Goal: Task Accomplishment & Management: Manage account settings

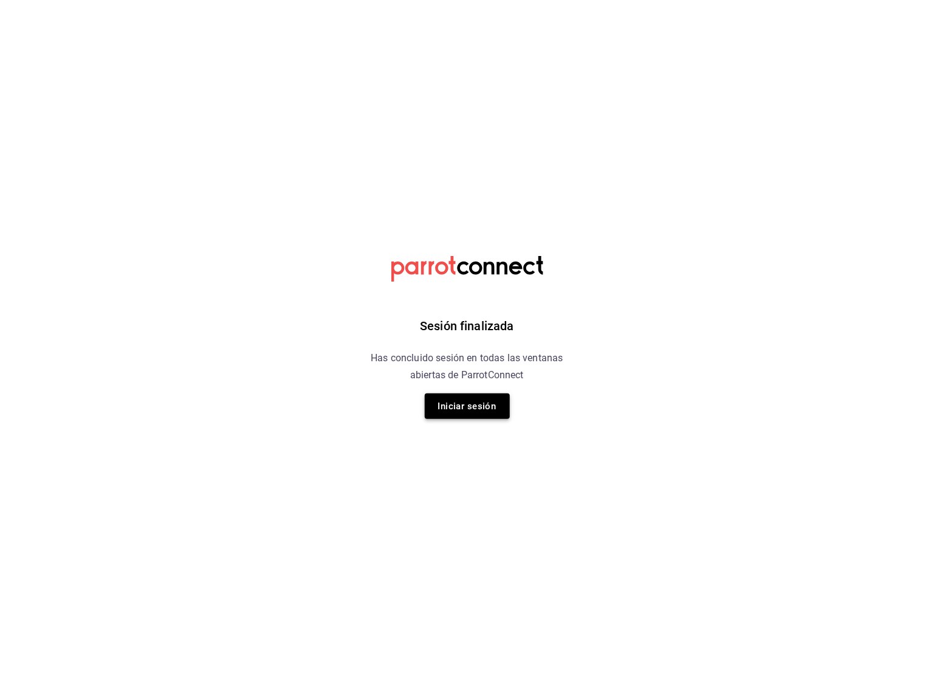
click at [461, 402] on button "Iniciar sesión" at bounding box center [467, 406] width 85 height 26
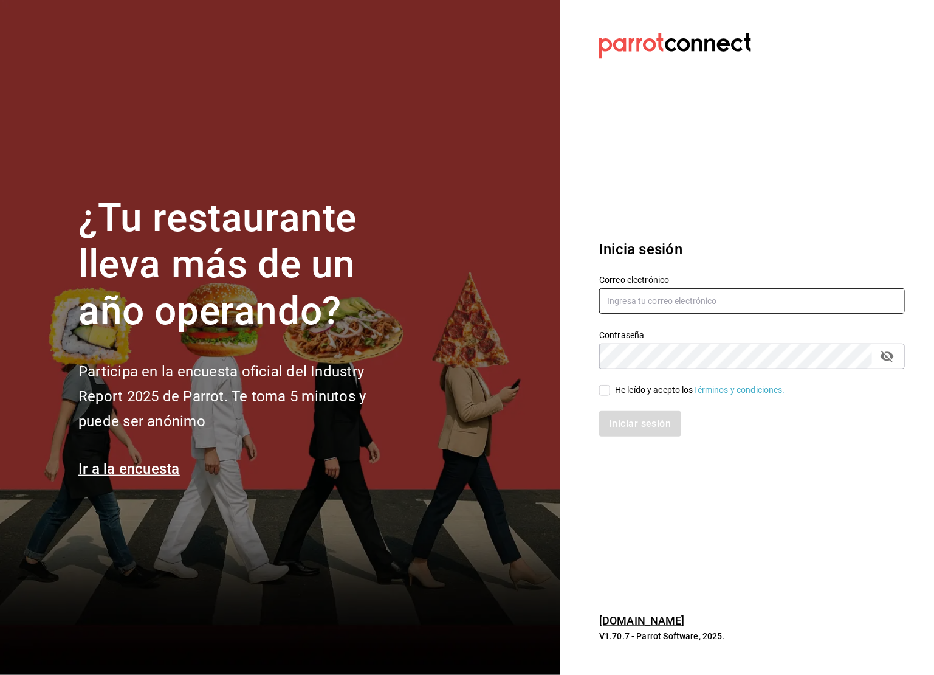
click at [682, 303] on input "text" at bounding box center [752, 301] width 306 height 26
type input "basura602@gmail.com"
click at [607, 390] on input "He leído y acepto los Términos y condiciones." at bounding box center [604, 390] width 11 height 11
checkbox input "true"
click at [624, 419] on button "Iniciar sesión" at bounding box center [640, 424] width 83 height 26
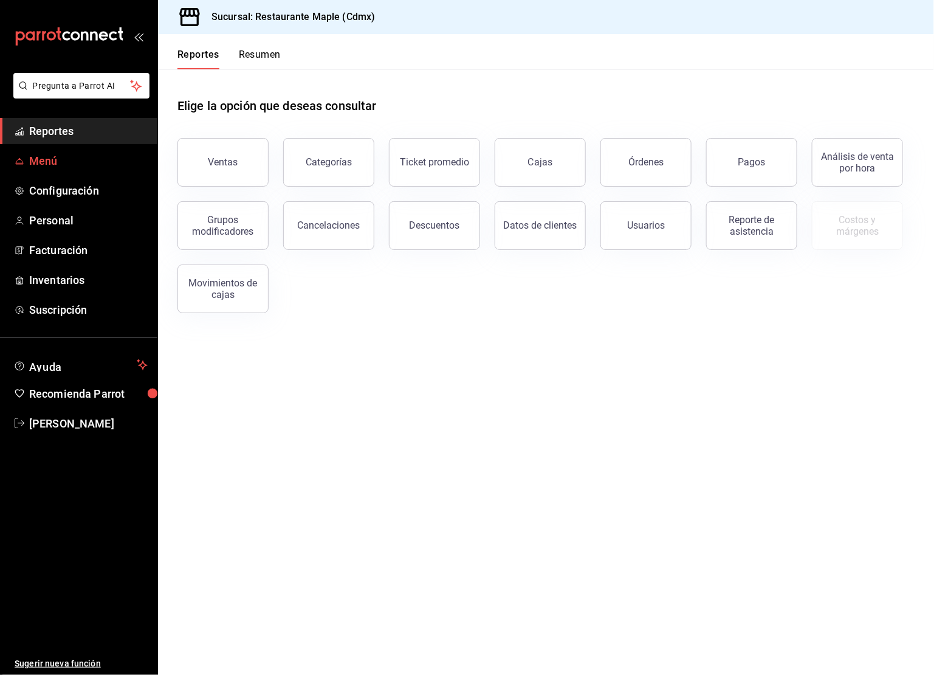
click at [50, 161] on span "Menú" at bounding box center [88, 161] width 118 height 16
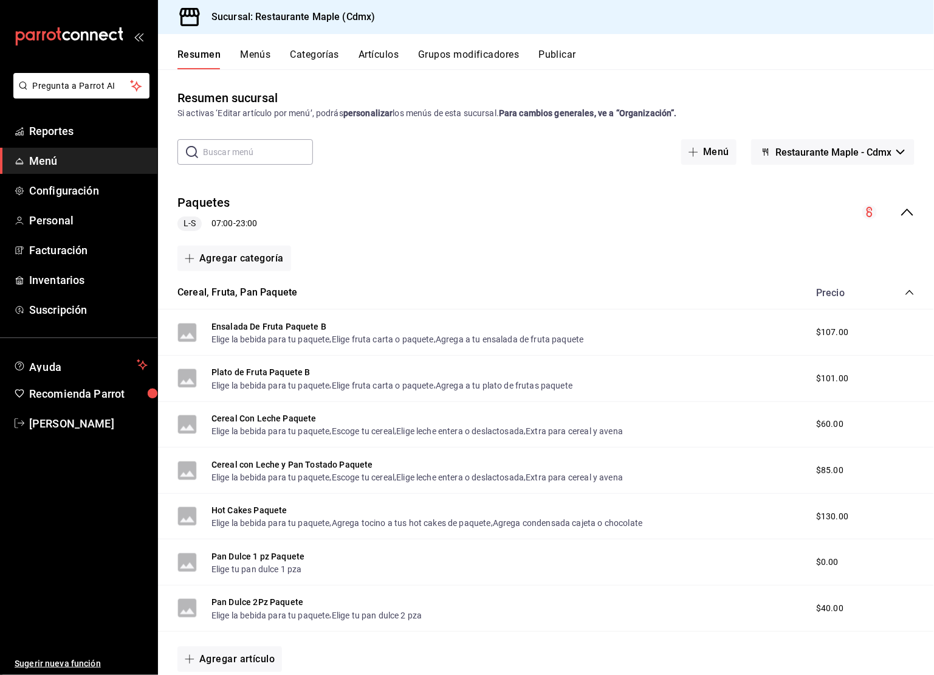
click at [382, 60] on button "Artículos" at bounding box center [379, 59] width 40 height 21
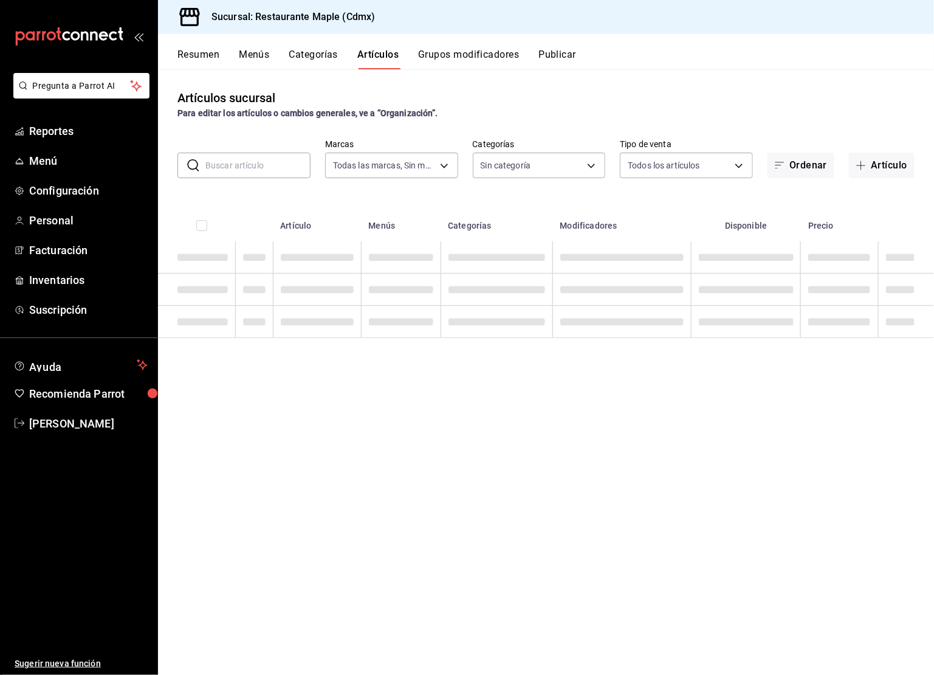
type input "9367c8d0-d5bf-442c-b6f8-a503c691c07e"
click at [277, 160] on input "text" at bounding box center [257, 165] width 105 height 24
type input "cd1bbb74-f2f9-483a-a51d-d08f45cfba4e,a5b80c37-7917-455f-95a0-19e3c5faa88c,f7a30…"
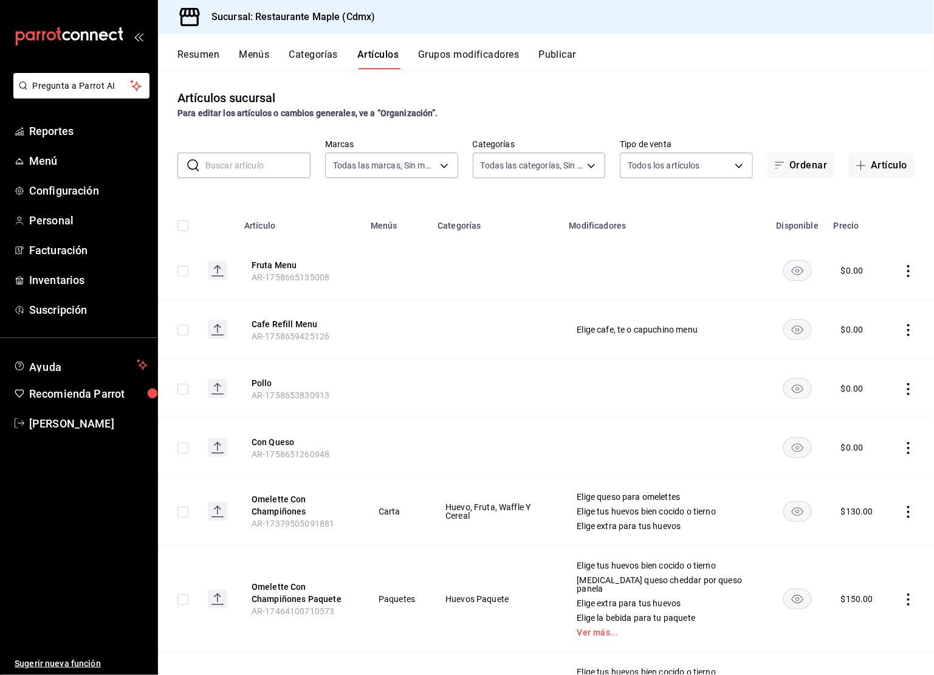
click at [476, 61] on button "Grupos modificadores" at bounding box center [468, 59] width 101 height 21
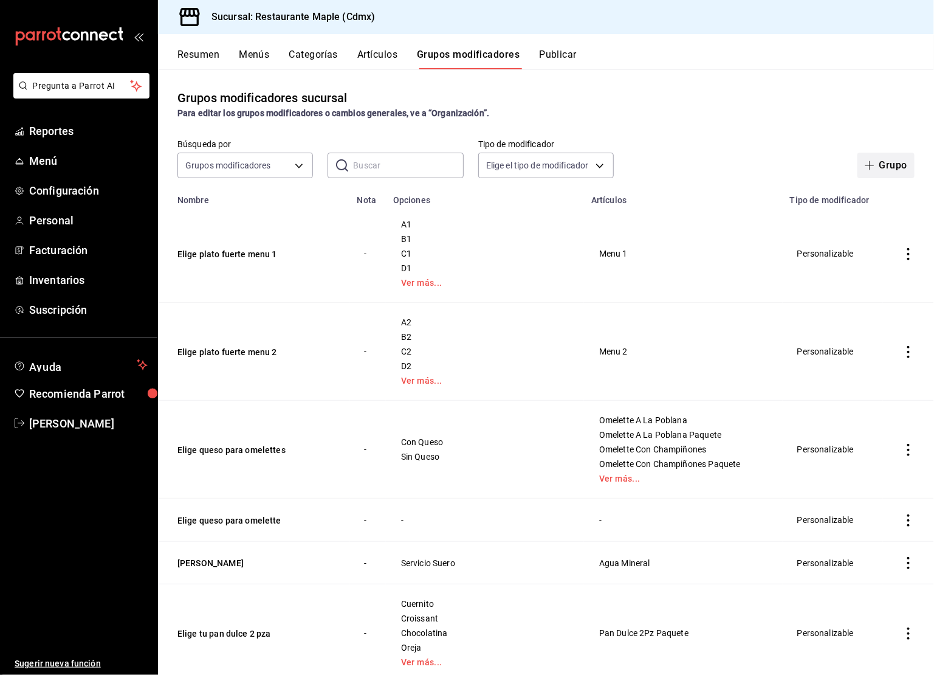
click at [891, 166] on button "Grupo" at bounding box center [885, 166] width 57 height 26
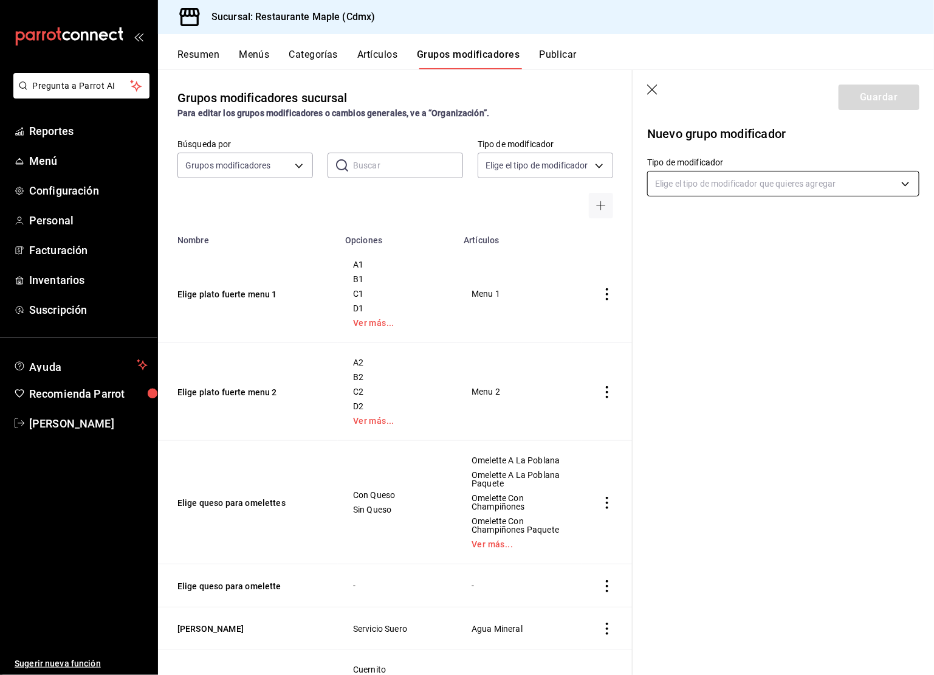
click at [758, 193] on body "Pregunta a Parrot AI Reportes Menú Configuración Personal Facturación Inventari…" at bounding box center [467, 337] width 934 height 675
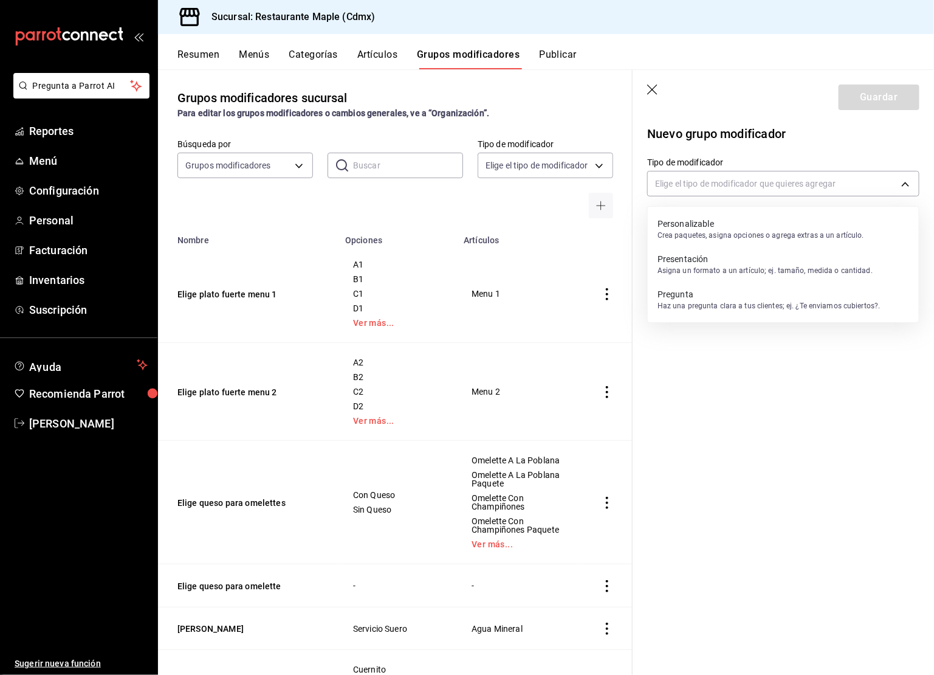
click at [713, 235] on p "Crea paquetes, asigna opciones o agrega extras a un artículo." at bounding box center [760, 235] width 207 height 11
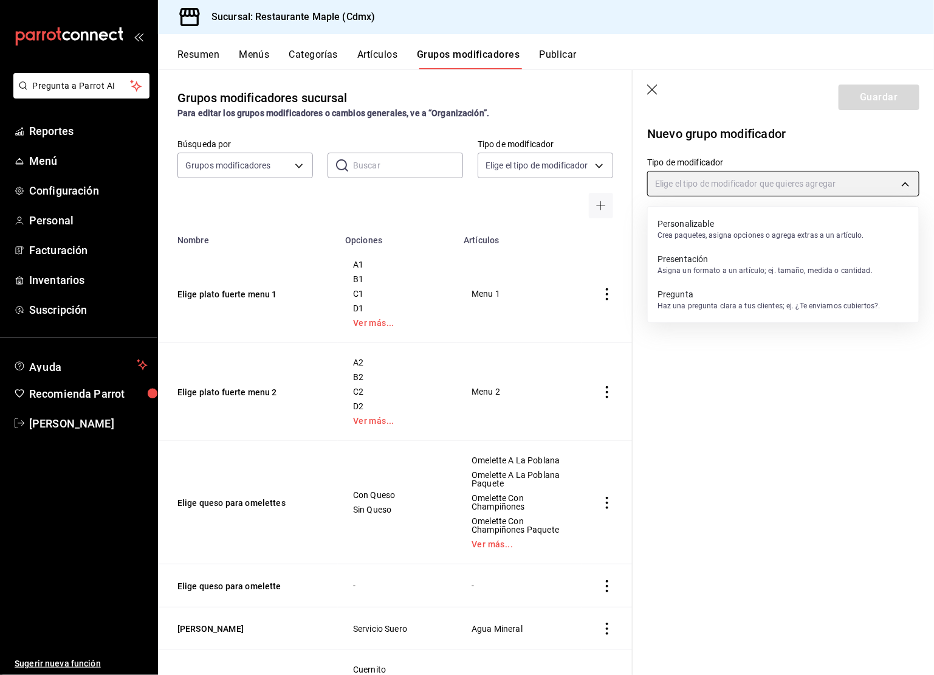
type input "CUSTOMIZABLE"
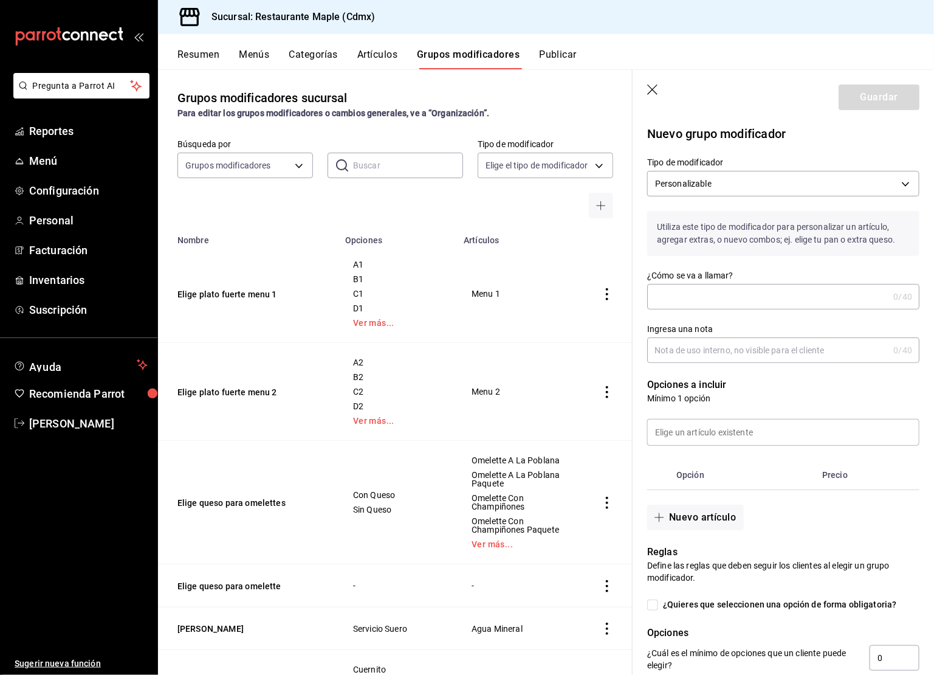
click at [687, 292] on input "¿Cómo se va a llamar?" at bounding box center [767, 296] width 241 height 24
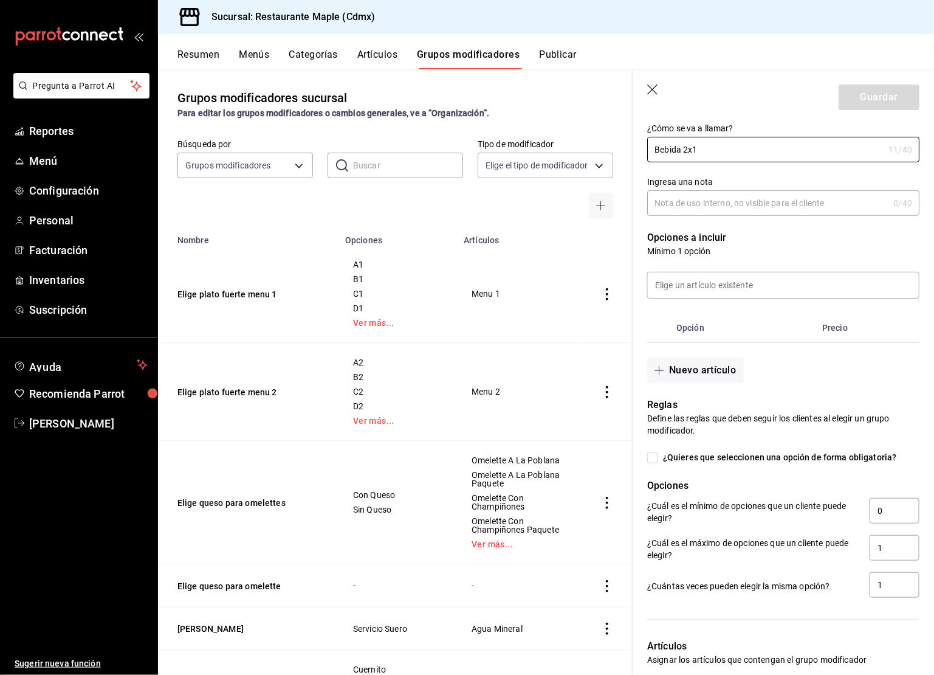
scroll to position [154, 0]
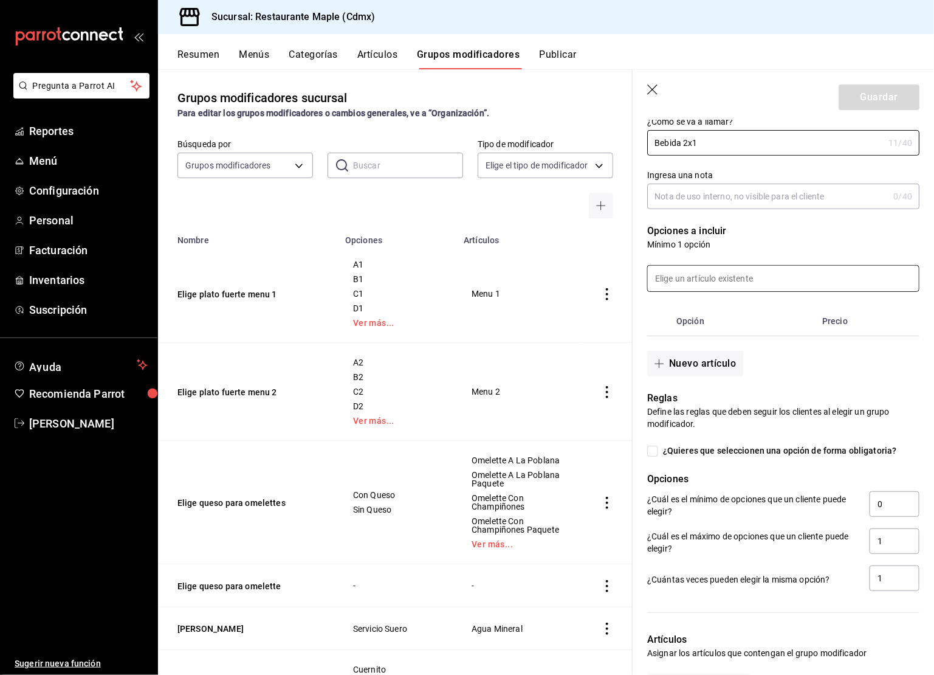
type input "Bebida 2x1"
click at [690, 273] on input at bounding box center [783, 279] width 271 height 26
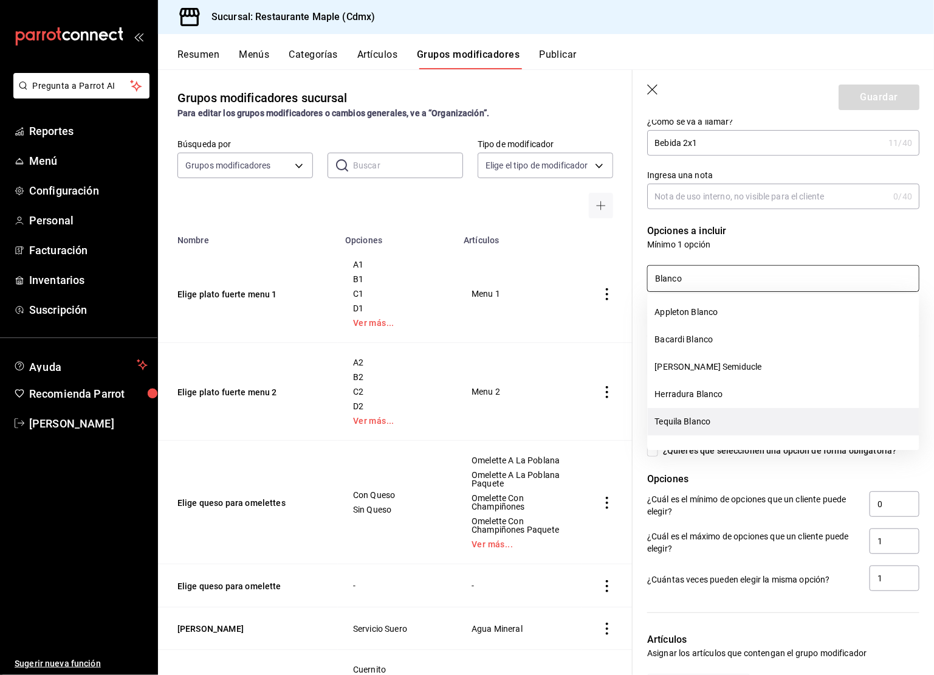
click at [686, 424] on li "Tequila Blanco" at bounding box center [784, 421] width 272 height 27
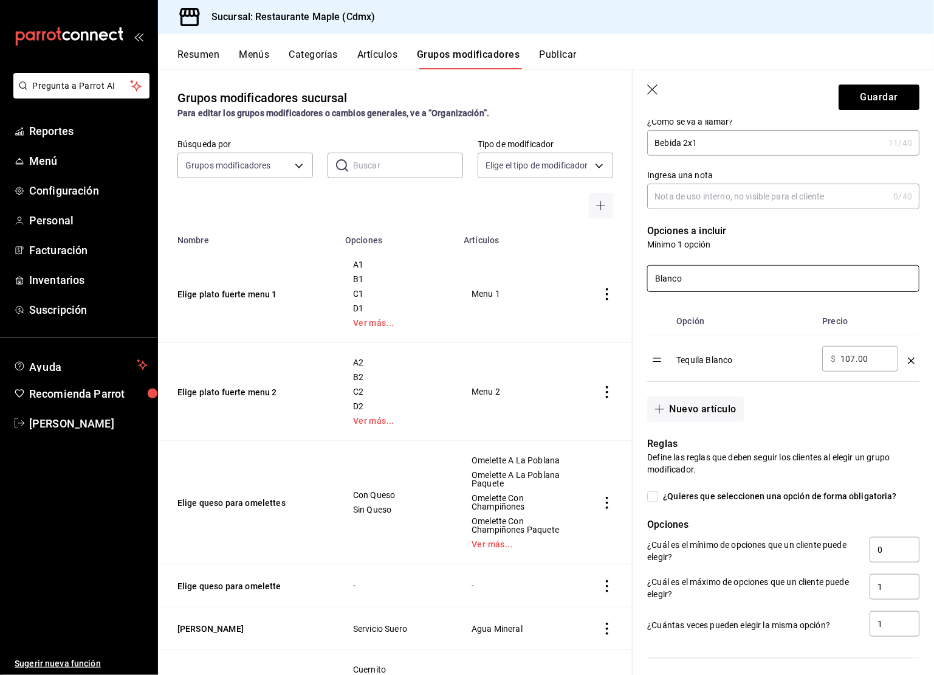
click at [684, 274] on input "Blanco" at bounding box center [783, 279] width 271 height 26
type input "[PERSON_NAME] t"
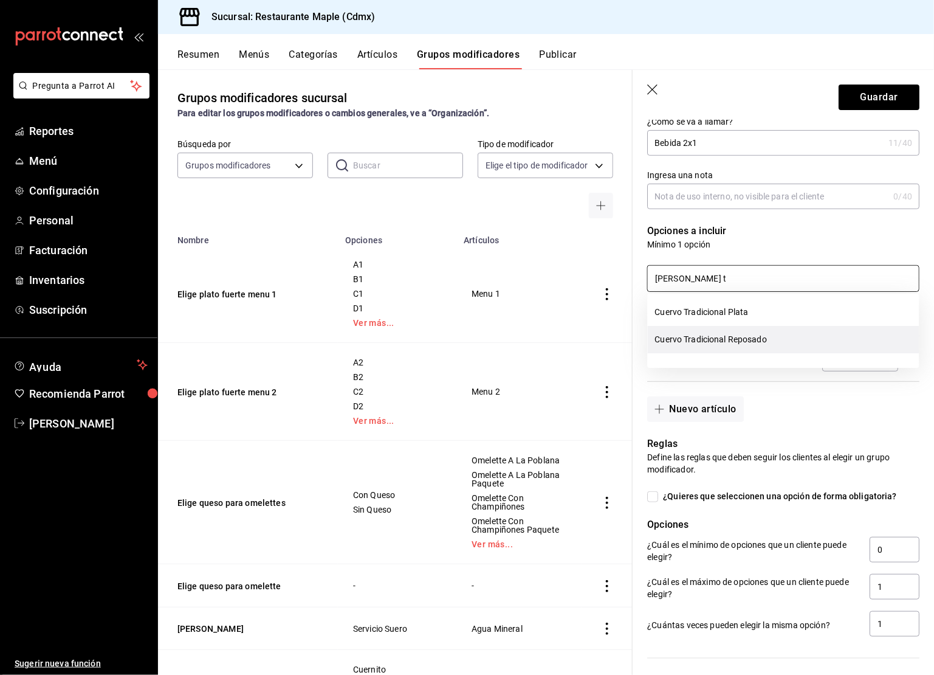
click at [699, 339] on li "Cuervo Tradicional Reposado" at bounding box center [784, 339] width 272 height 27
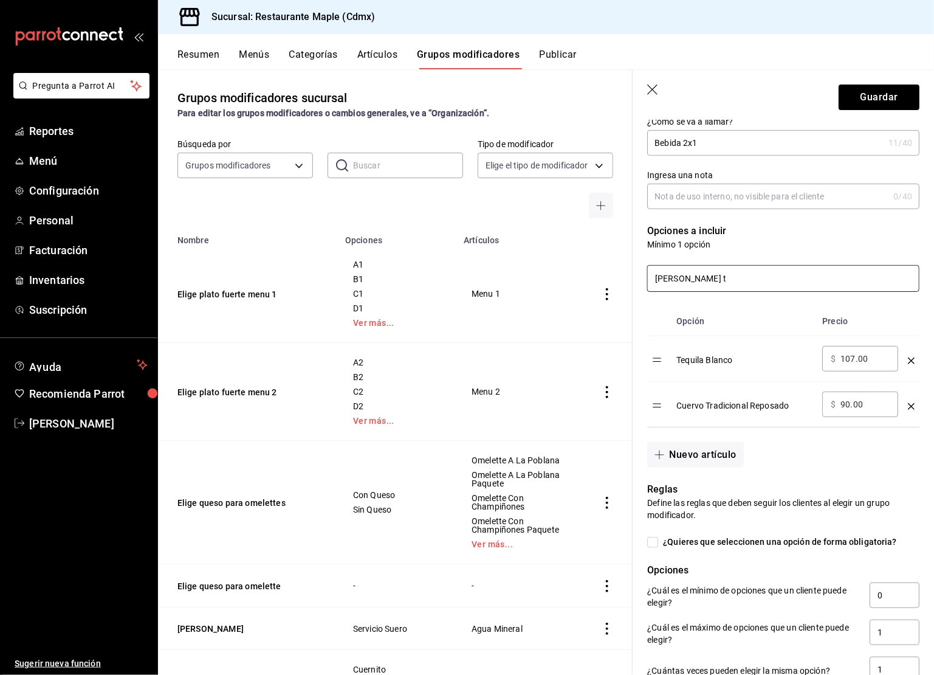
click at [708, 284] on input "[PERSON_NAME] t" at bounding box center [783, 279] width 271 height 26
click at [715, 299] on li "Cuervo Tradicional Plata" at bounding box center [784, 311] width 272 height 27
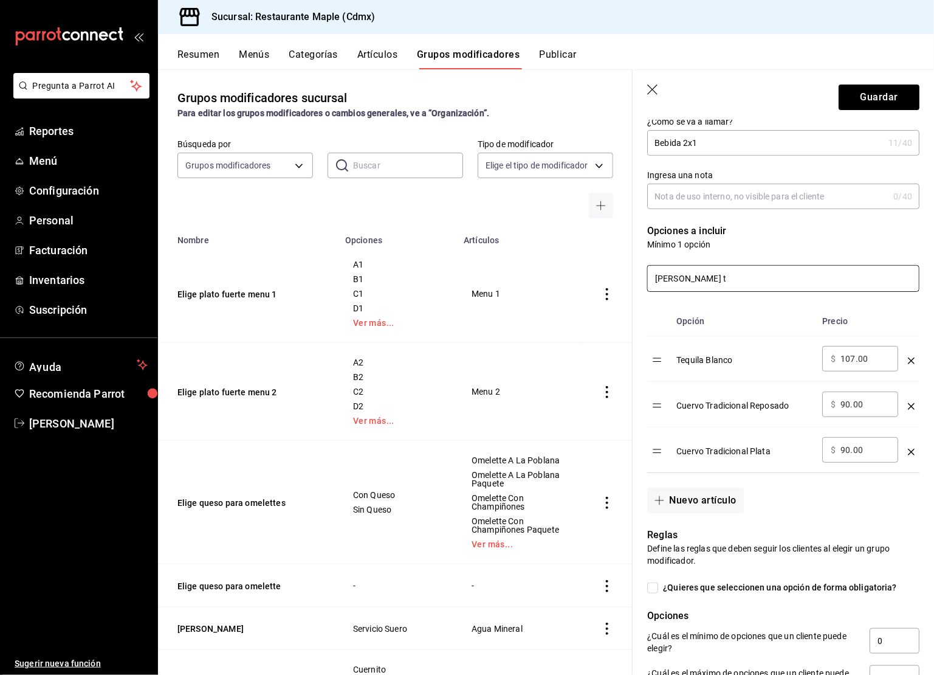
click at [707, 286] on input "[PERSON_NAME] t" at bounding box center [783, 279] width 271 height 26
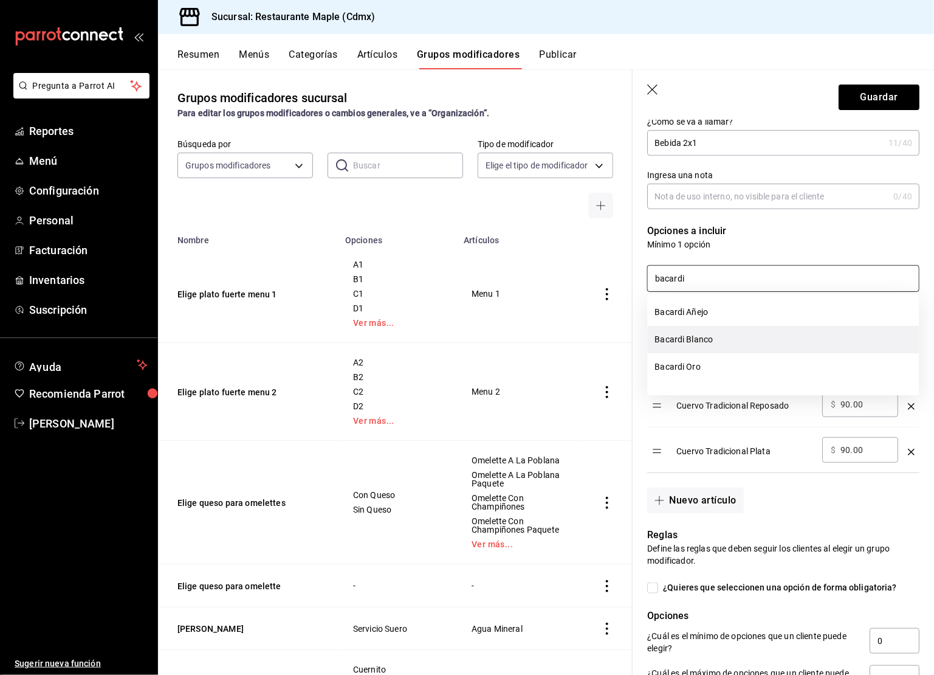
click at [707, 346] on li "Bacardi Blanco" at bounding box center [784, 339] width 272 height 27
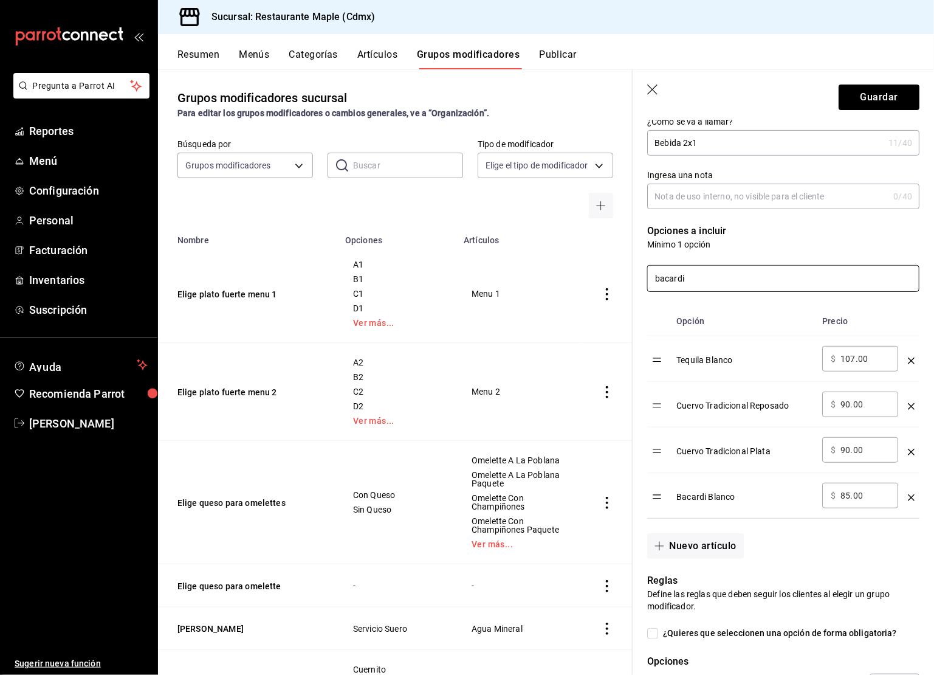
click at [701, 281] on input "bacardi" at bounding box center [783, 279] width 271 height 26
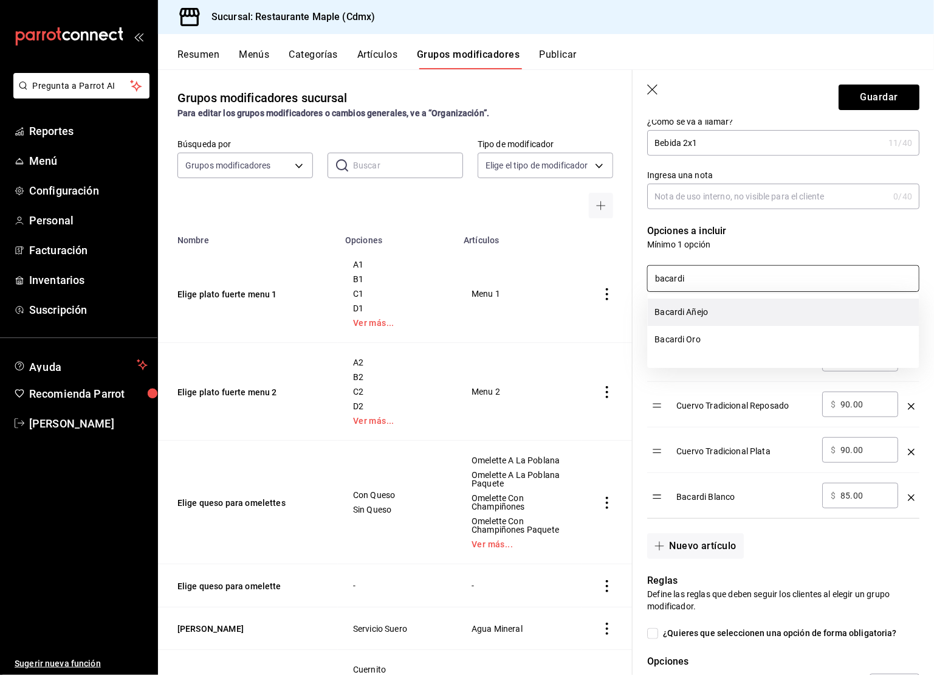
click at [692, 311] on li "Bacardi Añejo" at bounding box center [784, 311] width 272 height 27
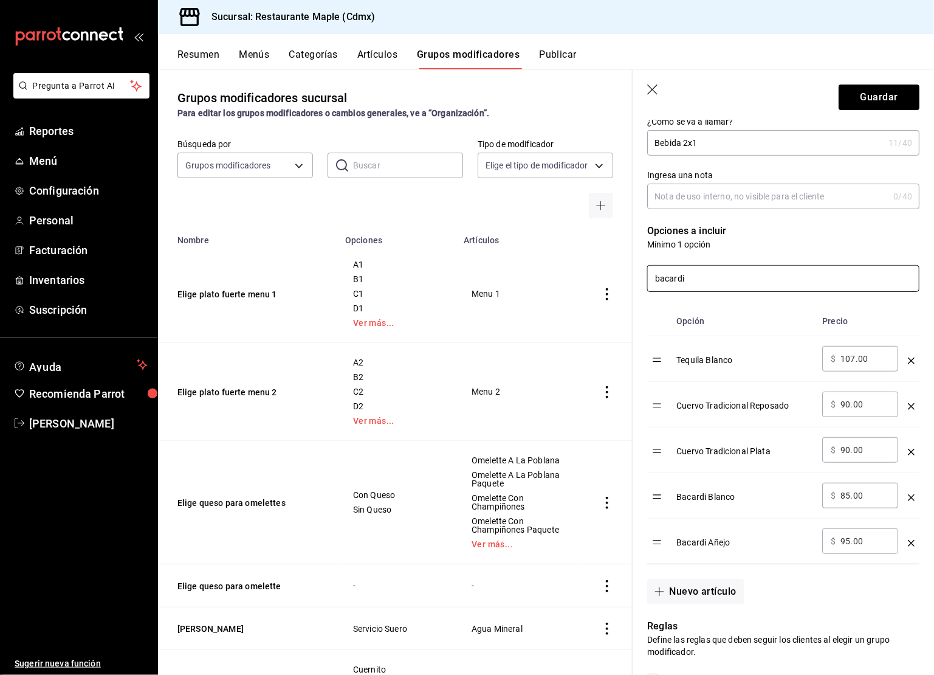
click at [693, 278] on input "bacardi" at bounding box center [783, 279] width 271 height 26
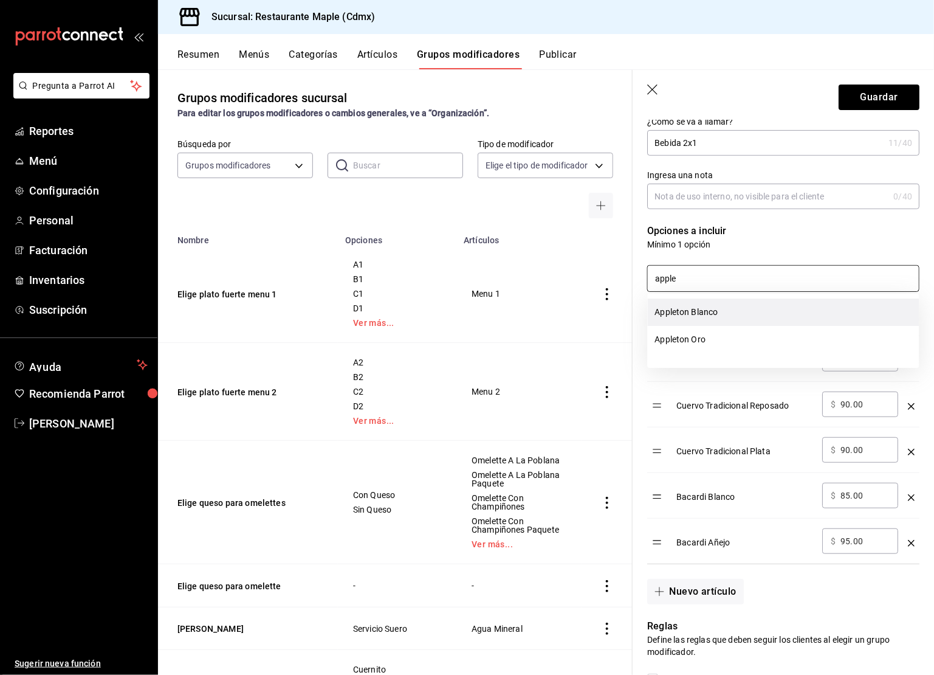
click at [711, 304] on li "Appleton Blanco" at bounding box center [784, 311] width 272 height 27
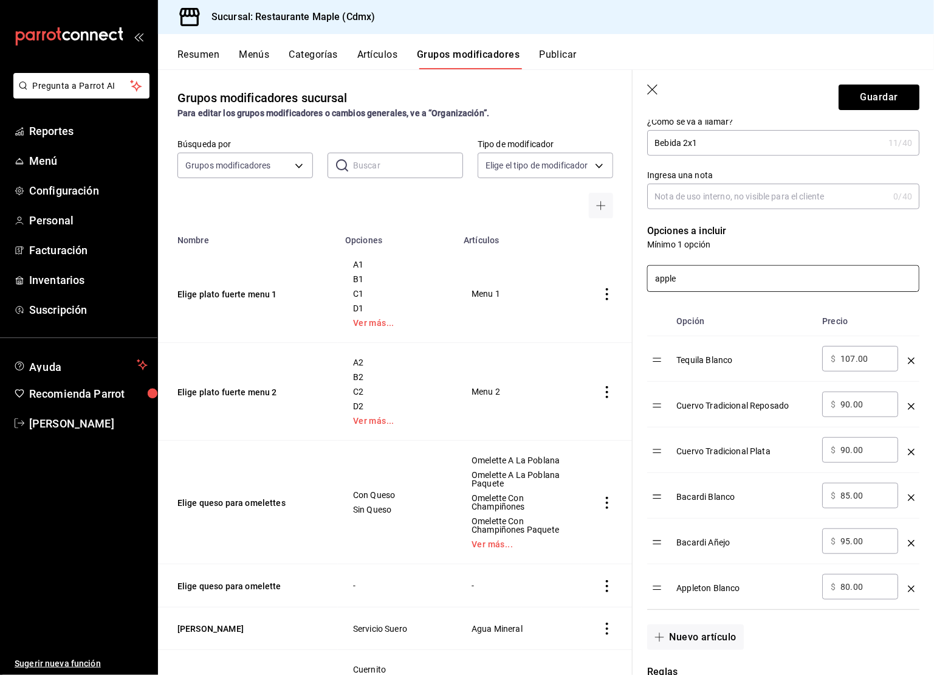
click at [695, 281] on input "apple" at bounding box center [783, 279] width 271 height 26
click at [705, 308] on li "Appleton Oro" at bounding box center [784, 311] width 272 height 27
click at [695, 263] on div "apple" at bounding box center [776, 270] width 287 height 41
click at [689, 276] on input "apple" at bounding box center [783, 279] width 271 height 26
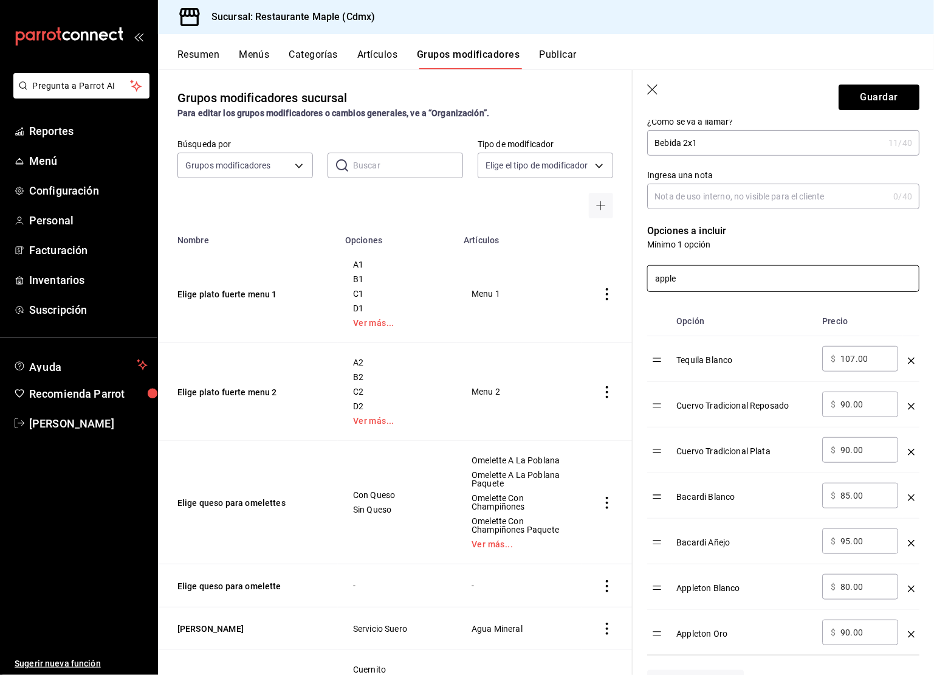
click at [689, 276] on input "apple" at bounding box center [783, 279] width 271 height 26
click at [692, 311] on li "Fundador" at bounding box center [784, 311] width 272 height 27
click at [680, 276] on input "fundador" at bounding box center [783, 279] width 271 height 26
click at [700, 307] on li "Oso Negro" at bounding box center [784, 311] width 272 height 27
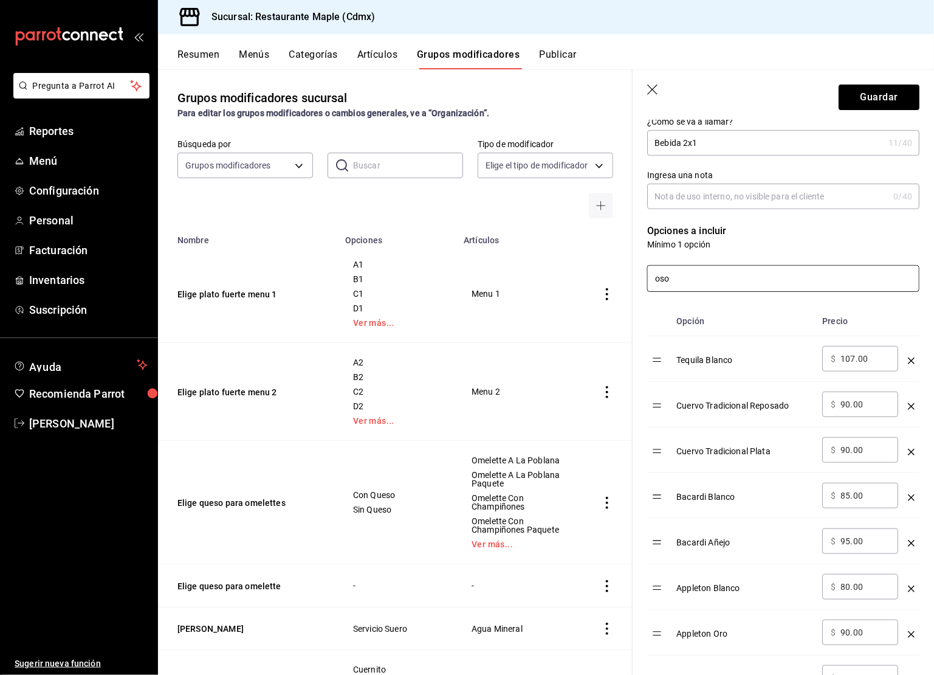
click at [690, 280] on input "oso" at bounding box center [783, 279] width 271 height 26
click at [693, 322] on li "Kerenki" at bounding box center [784, 311] width 272 height 27
click at [694, 275] on input "kerenk" at bounding box center [783, 279] width 271 height 26
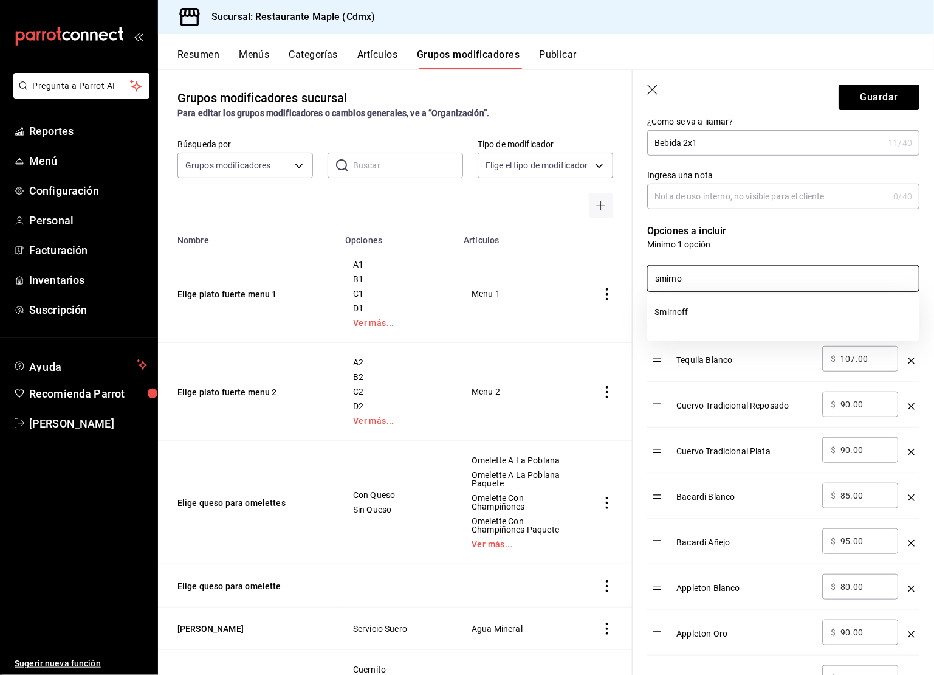
click at [698, 307] on li "Smirnoff" at bounding box center [784, 311] width 272 height 27
click at [706, 274] on input "smirno" at bounding box center [783, 279] width 271 height 26
type input "n"
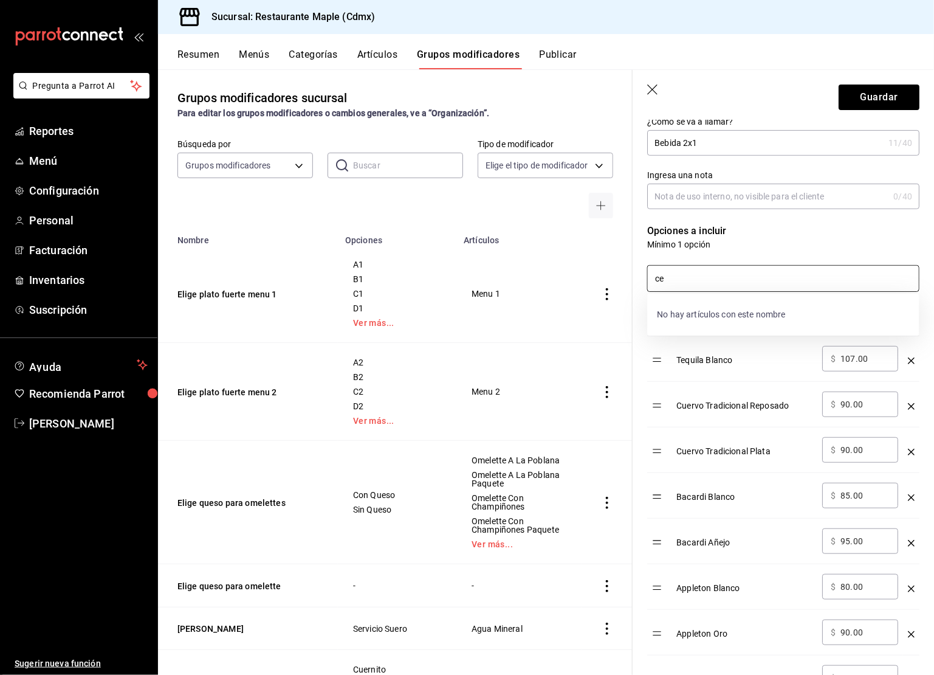
type input "c"
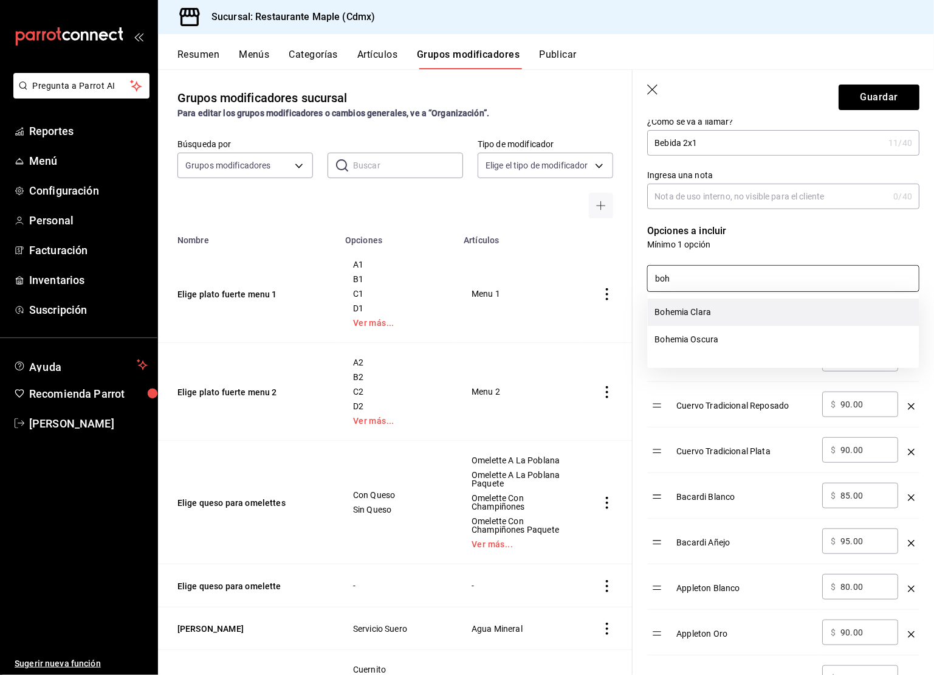
click at [718, 306] on li "Bohemia Clara" at bounding box center [784, 311] width 272 height 27
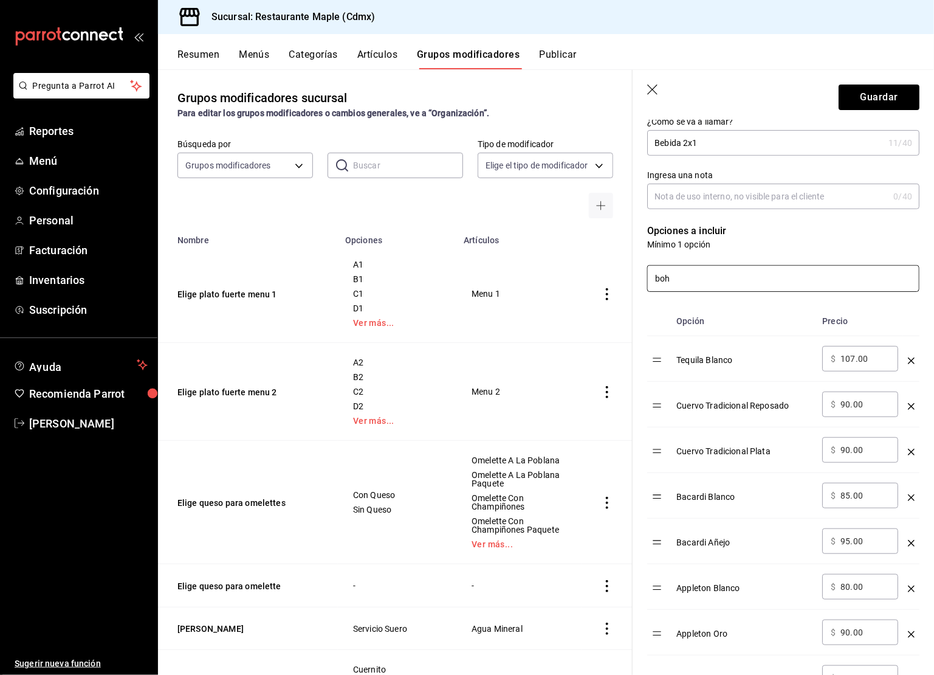
click at [710, 276] on input "boh" at bounding box center [783, 279] width 271 height 26
click at [713, 314] on li "Bohemia Oscura" at bounding box center [784, 311] width 272 height 27
click at [695, 283] on input "boh" at bounding box center [783, 279] width 271 height 26
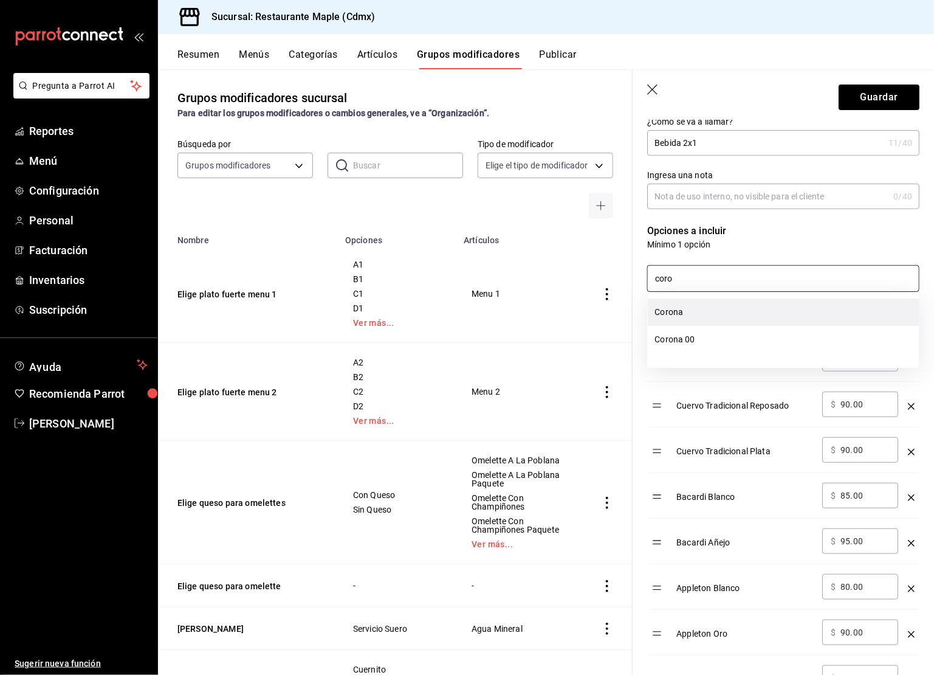
click at [701, 304] on li "Corona" at bounding box center [784, 311] width 272 height 27
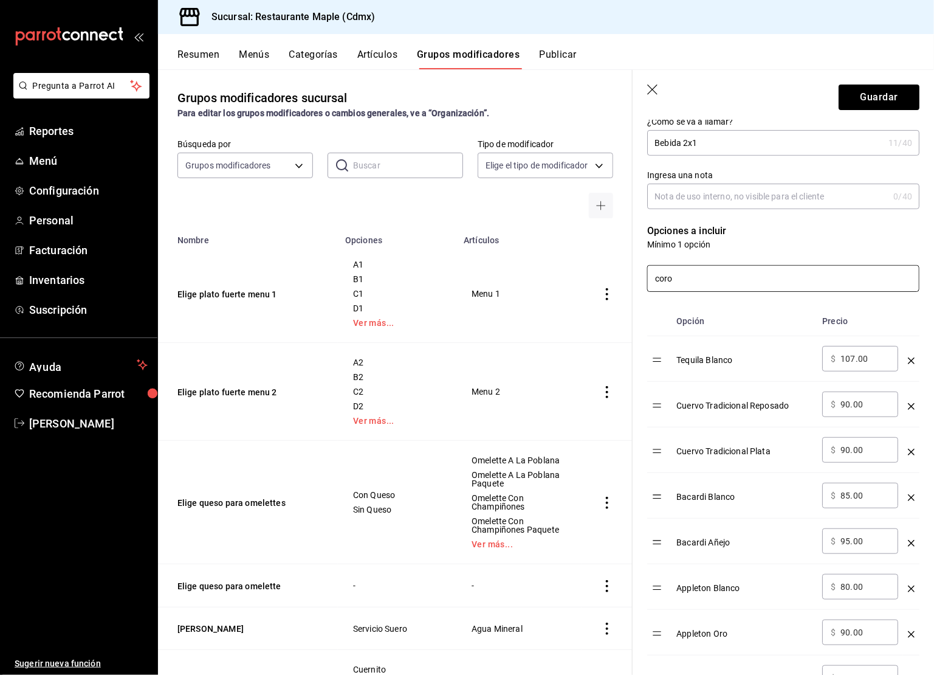
click at [691, 287] on input "coro" at bounding box center [783, 279] width 271 height 26
click at [698, 310] on li "Indio" at bounding box center [784, 311] width 272 height 27
click at [693, 281] on input "indio" at bounding box center [783, 279] width 271 height 26
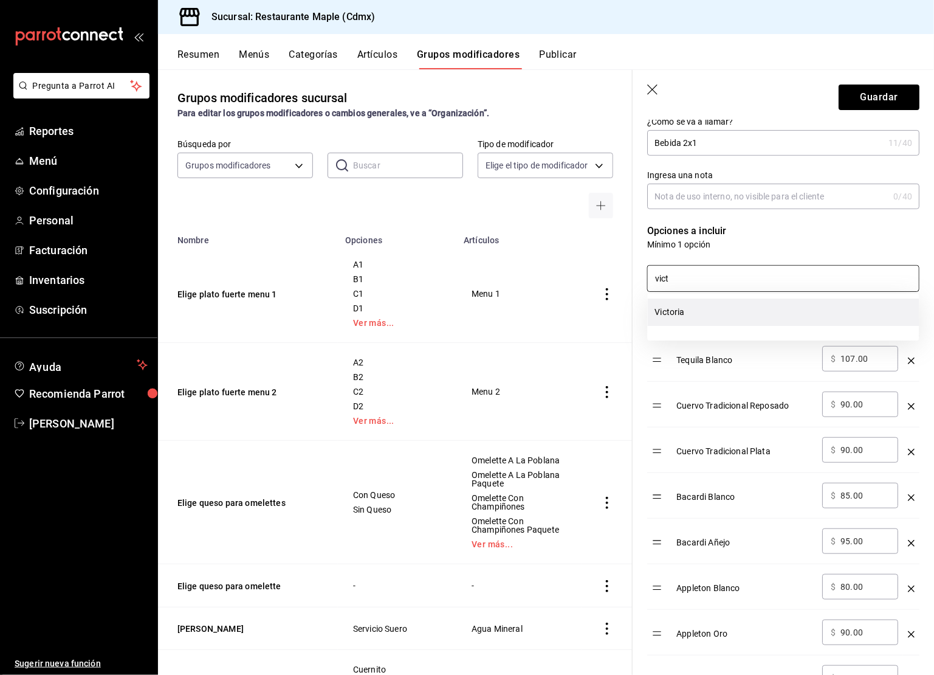
click at [695, 314] on li "Victoria" at bounding box center [784, 311] width 272 height 27
click at [693, 278] on input "vict" at bounding box center [783, 279] width 271 height 26
click at [695, 312] on li "XX Lager" at bounding box center [784, 311] width 272 height 27
click at [695, 284] on input "xx" at bounding box center [783, 279] width 271 height 26
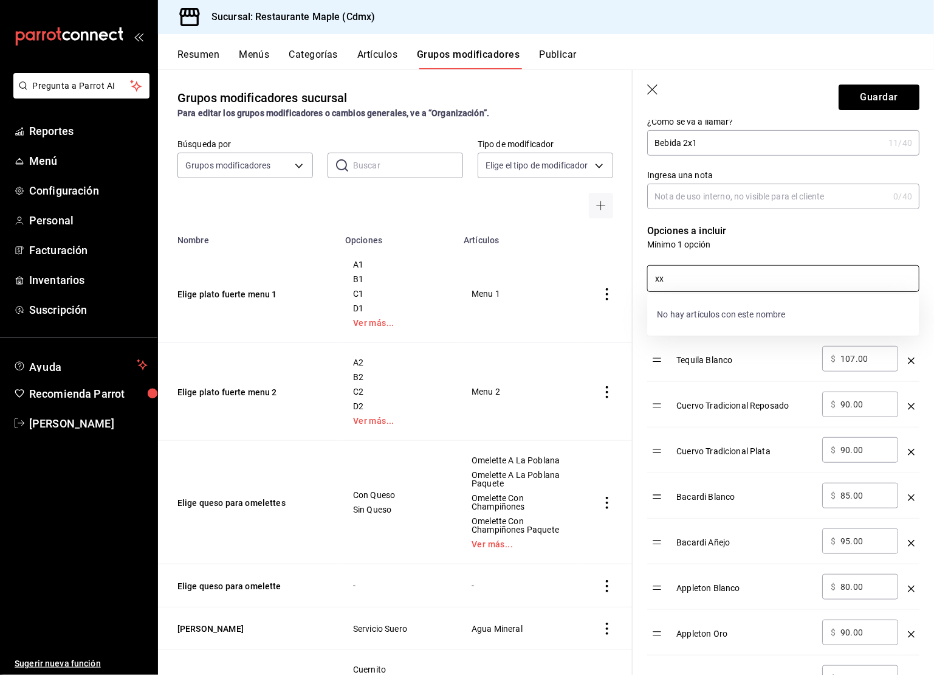
click at [695, 284] on input "xx" at bounding box center [783, 279] width 271 height 26
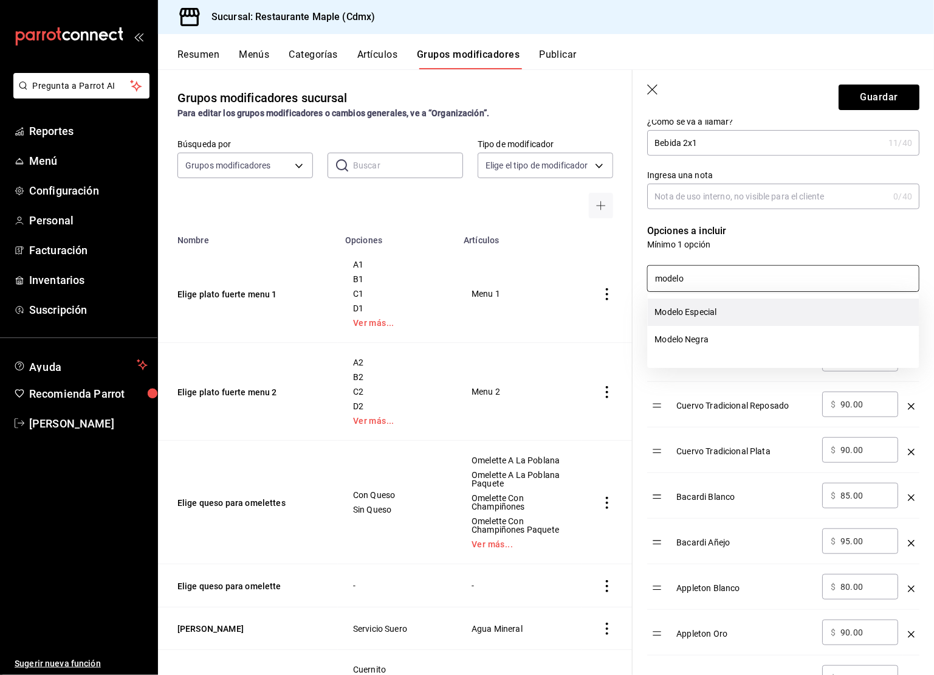
click at [699, 317] on li "Modelo Especial" at bounding box center [784, 311] width 272 height 27
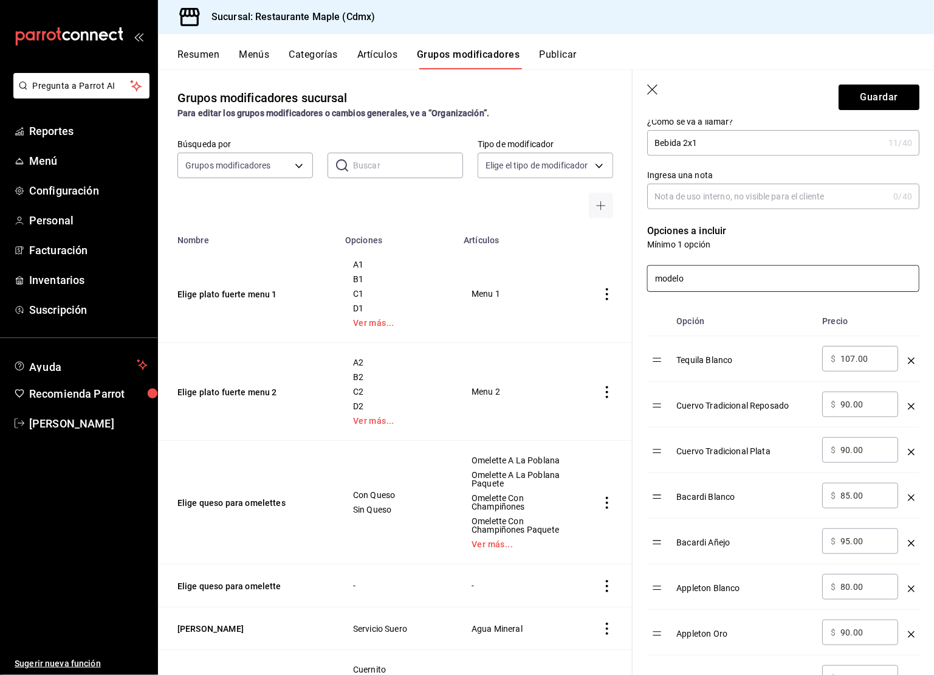
click at [687, 276] on input "modelo" at bounding box center [783, 279] width 271 height 26
click at [692, 306] on li "Modelo Negra" at bounding box center [784, 311] width 272 height 27
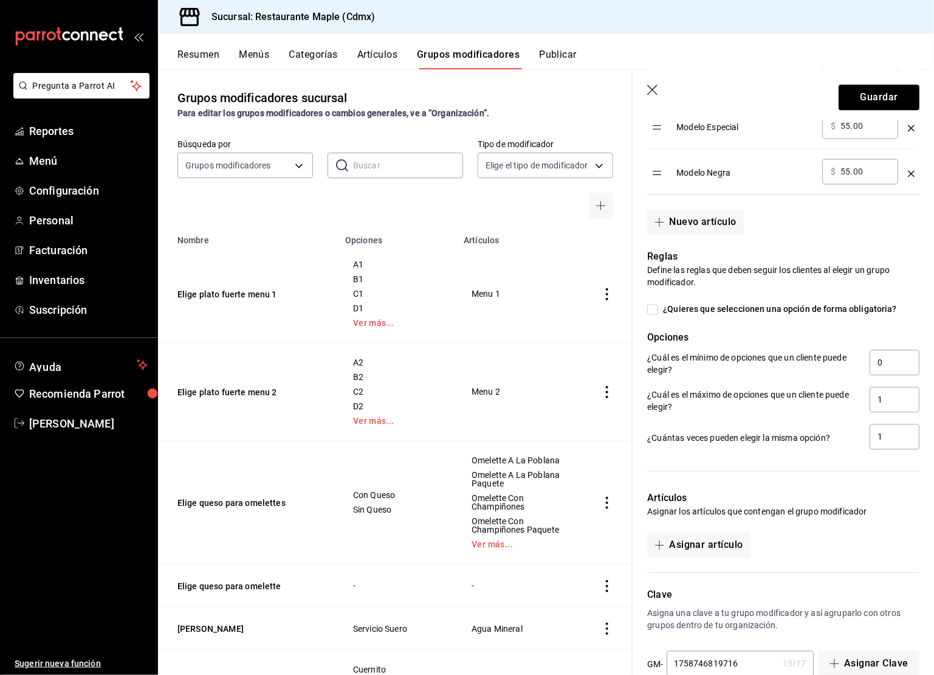
scroll to position [1182, 0]
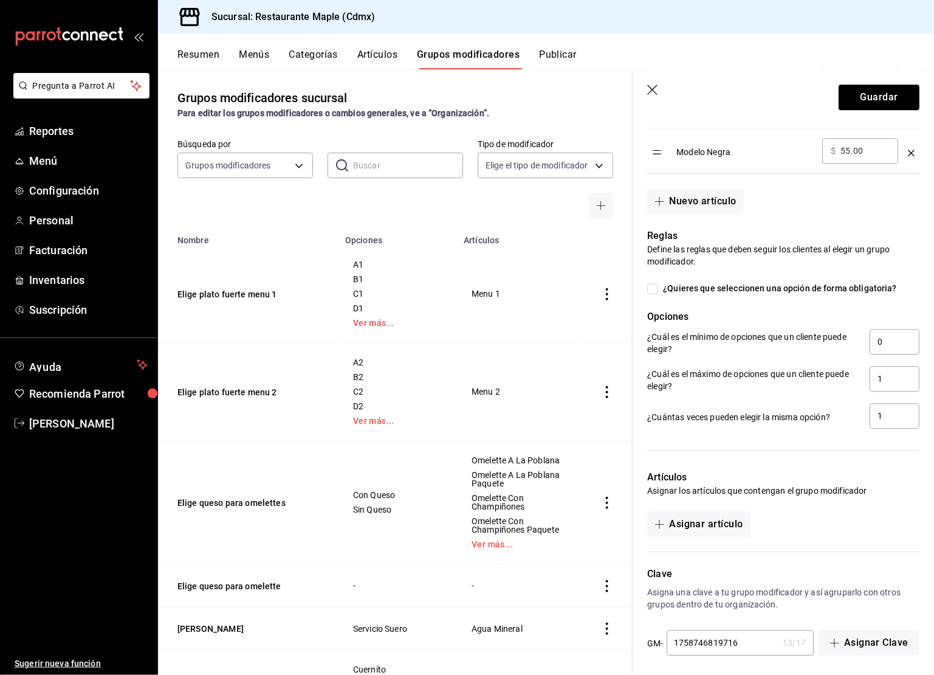
type input "modelo"
click at [656, 284] on input "¿Quieres que seleccionen una opción de forma obligatoria?" at bounding box center [652, 288] width 11 height 11
checkbox input "true"
type input "1"
click at [713, 518] on button "Asignar artículo" at bounding box center [698, 524] width 103 height 26
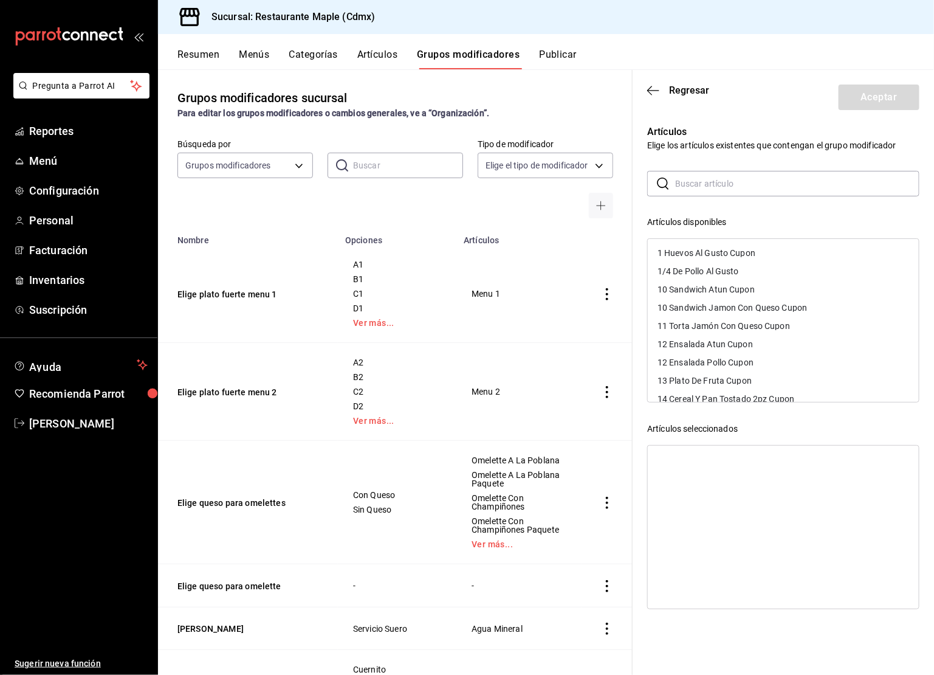
click at [681, 174] on input "text" at bounding box center [797, 183] width 244 height 24
click at [647, 89] on icon "button" at bounding box center [653, 90] width 12 height 11
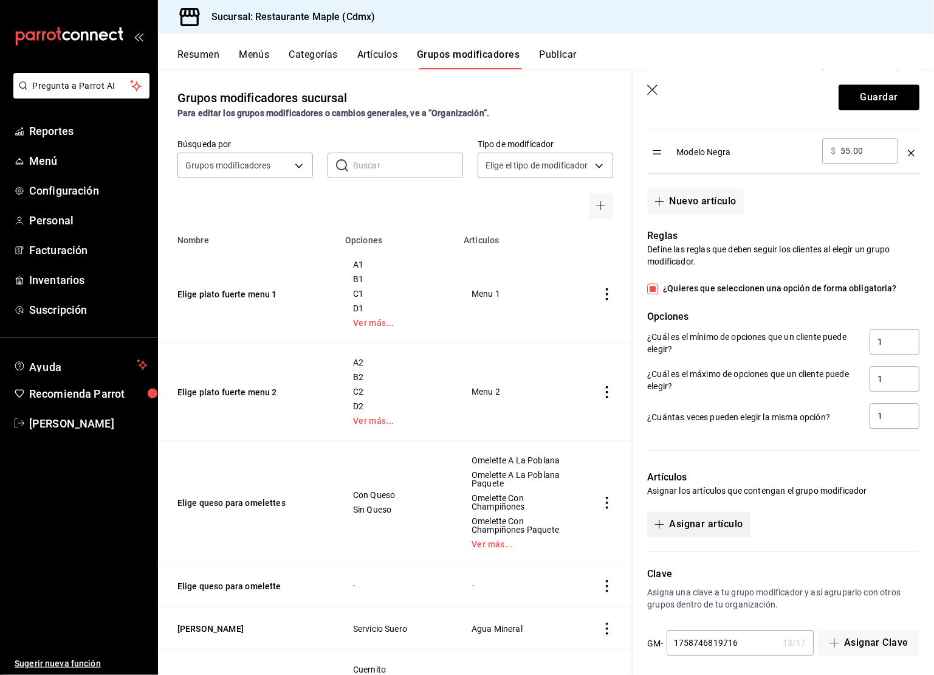
click at [710, 514] on button "Asignar artículo" at bounding box center [698, 524] width 103 height 26
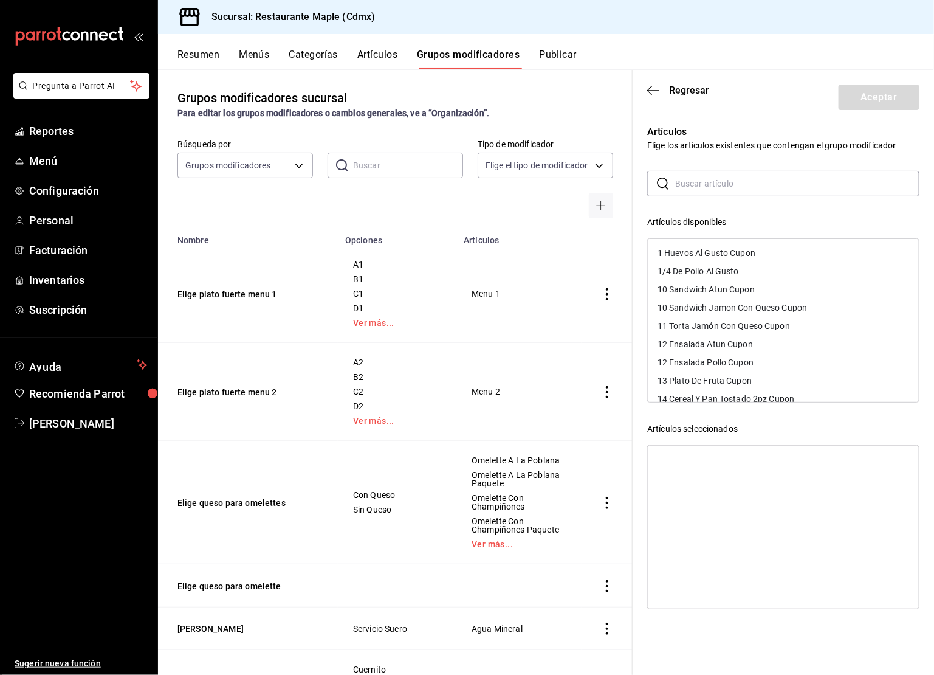
click at [700, 184] on input "text" at bounding box center [797, 183] width 244 height 24
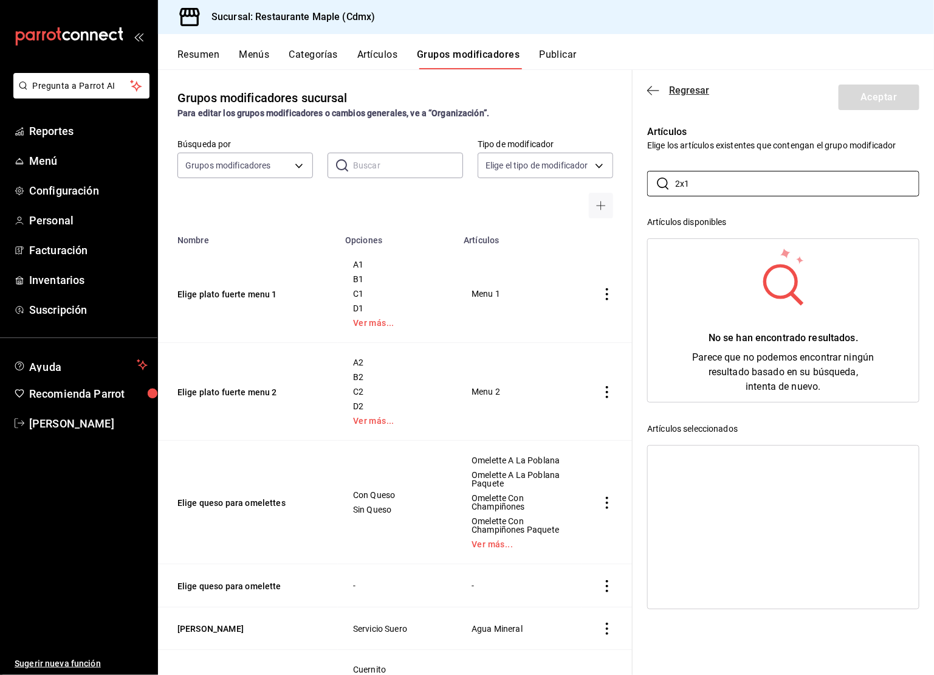
type input "2x1"
click at [656, 91] on icon "button" at bounding box center [653, 90] width 12 height 11
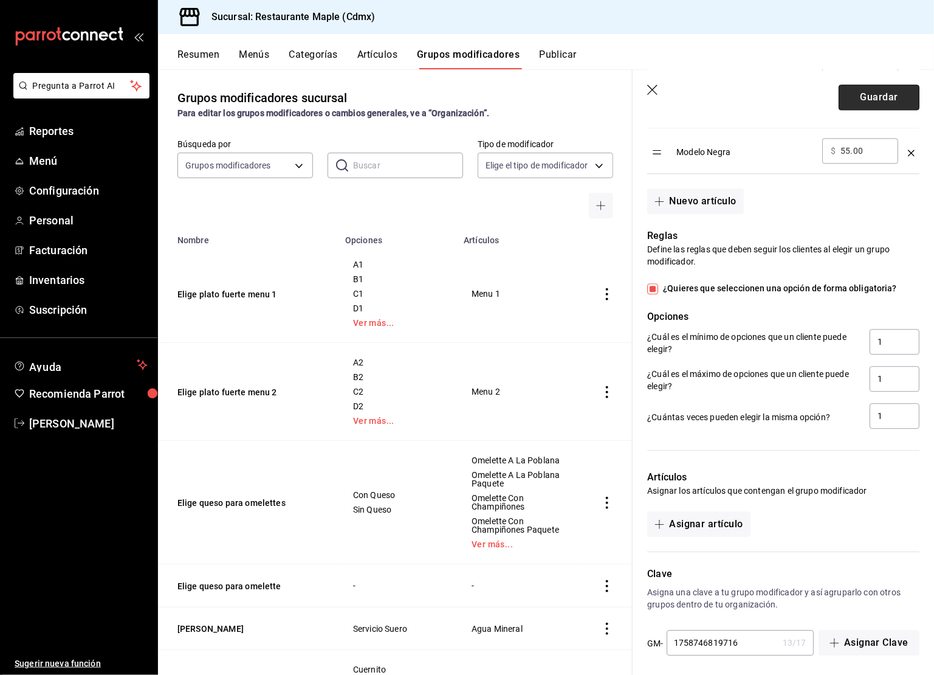
click at [851, 101] on button "Guardar" at bounding box center [879, 97] width 81 height 26
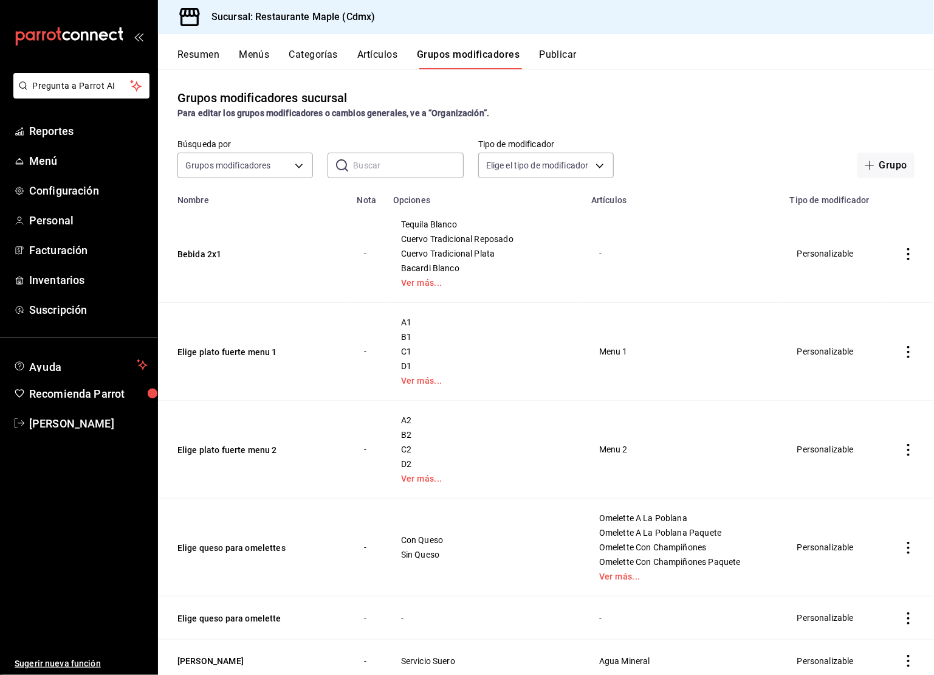
click at [234, 55] on div "Resumen Menús Categorías Artículos Grupos modificadores Publicar" at bounding box center [555, 59] width 757 height 21
click at [243, 55] on button "Menús" at bounding box center [254, 59] width 30 height 21
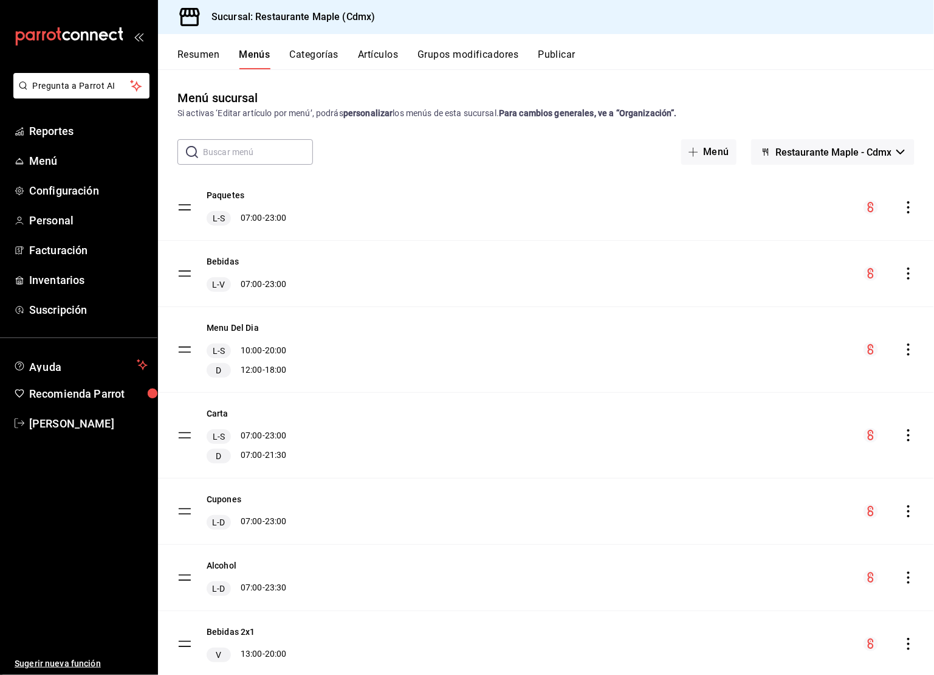
scroll to position [35, 0]
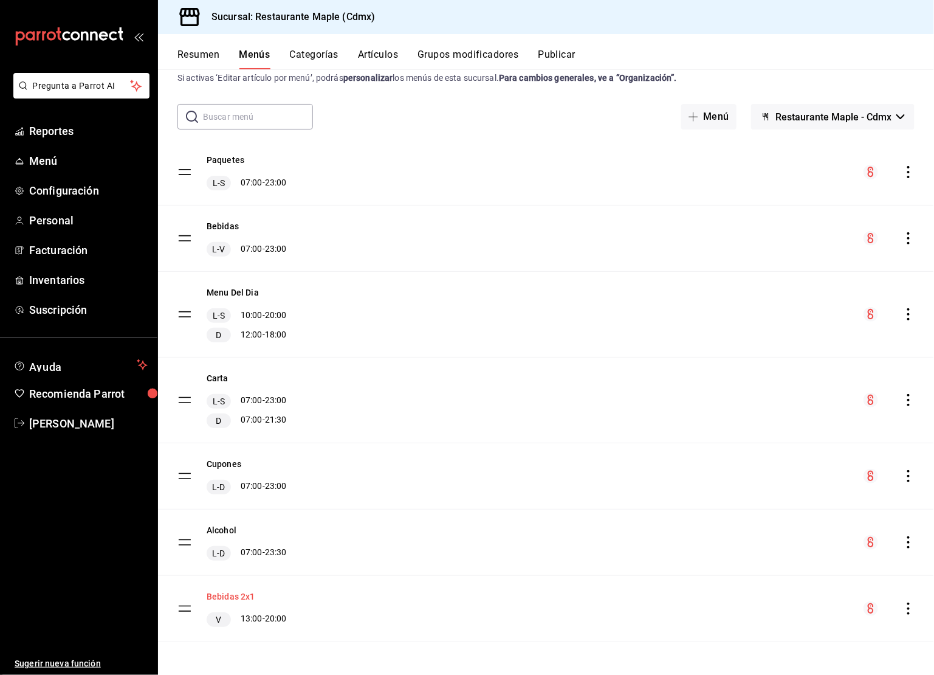
click at [241, 592] on button "Bebidas 2x1" at bounding box center [231, 596] width 49 height 12
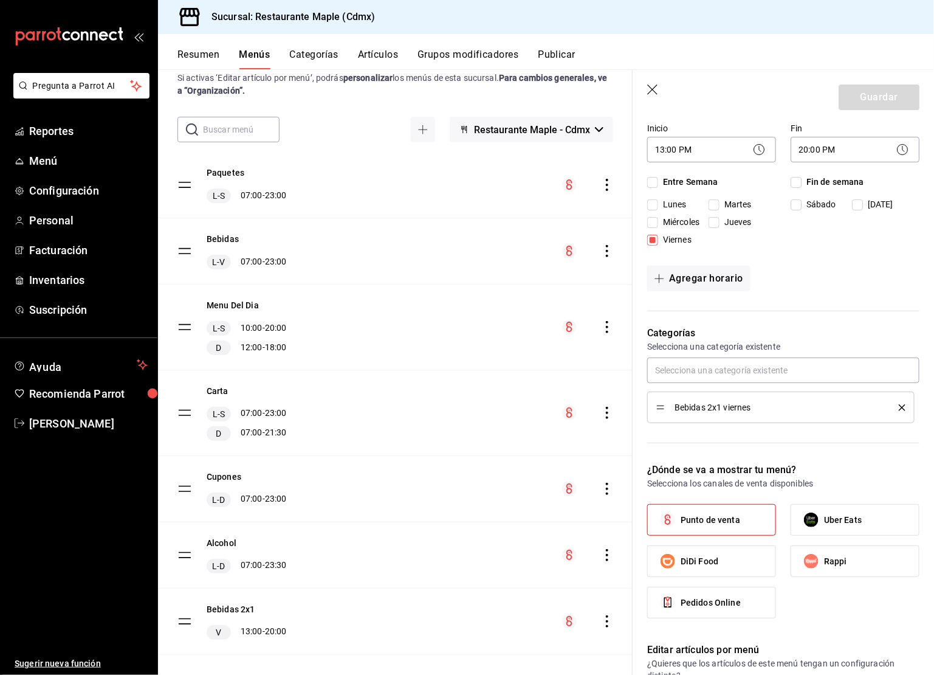
scroll to position [569, 0]
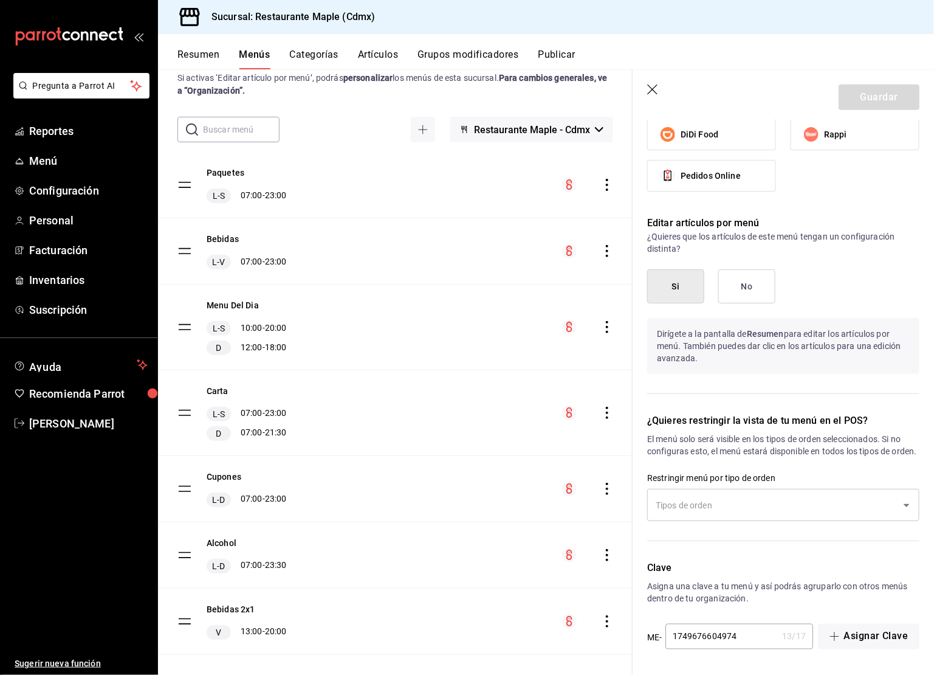
click at [307, 61] on button "Categorías" at bounding box center [314, 59] width 49 height 21
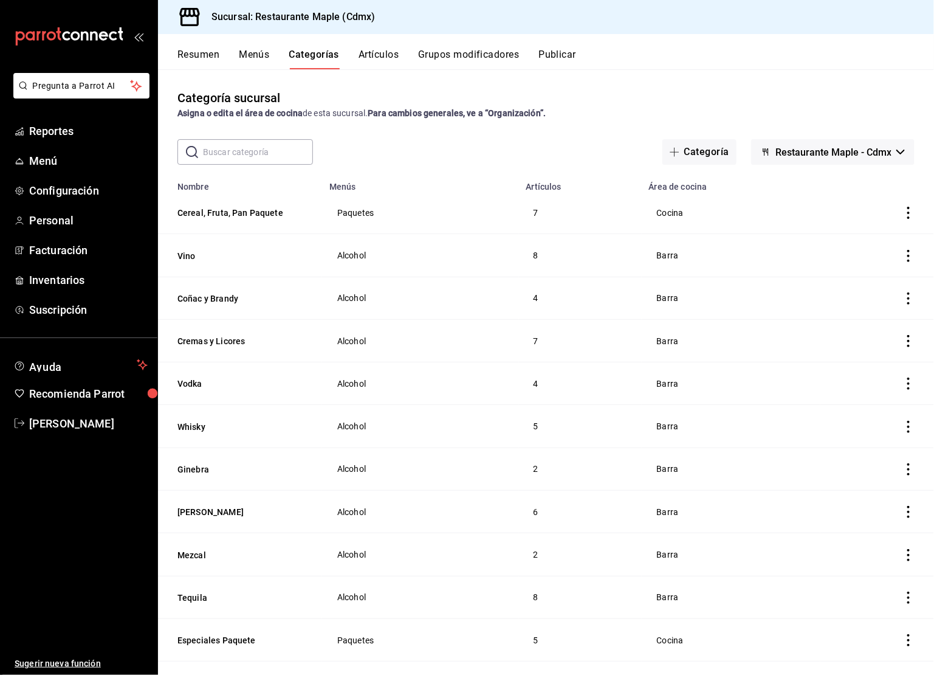
click at [259, 146] on input "text" at bounding box center [258, 152] width 110 height 24
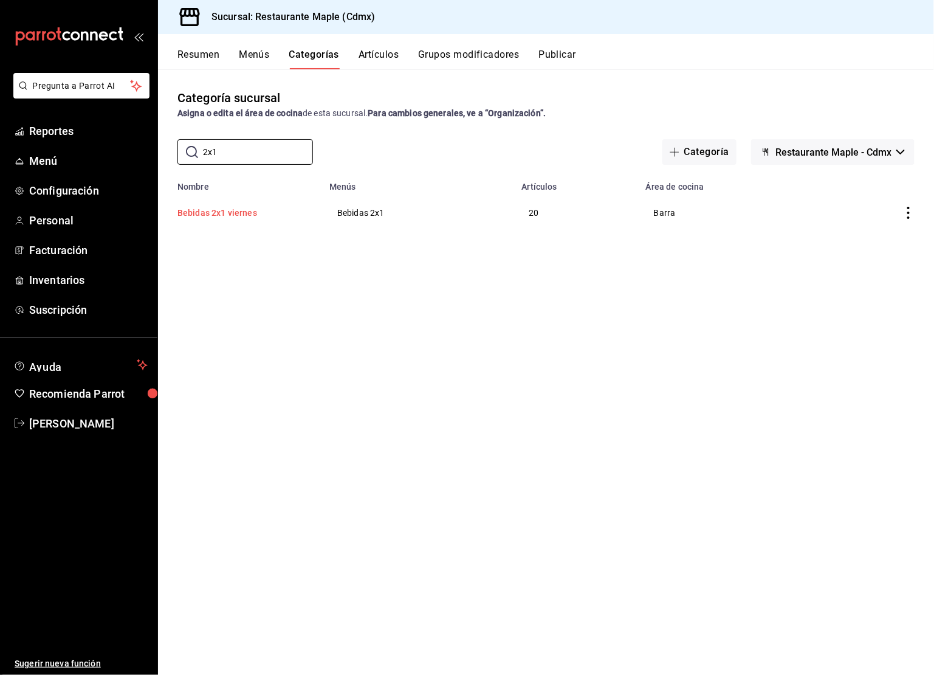
type input "2x1"
click at [245, 218] on button "Bebidas 2x1 viernes" at bounding box center [238, 213] width 122 height 12
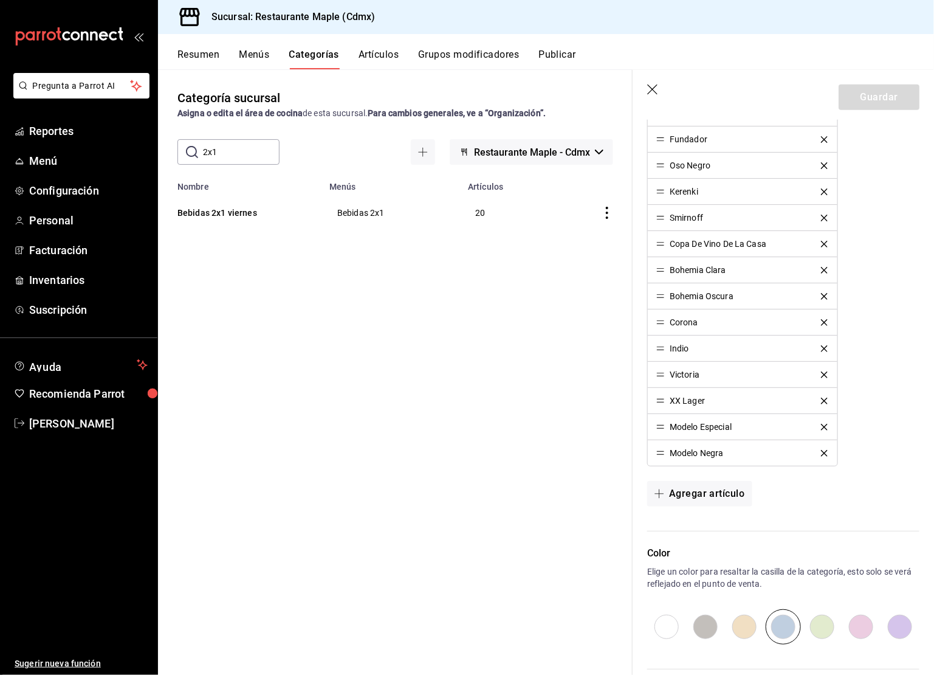
scroll to position [775, 0]
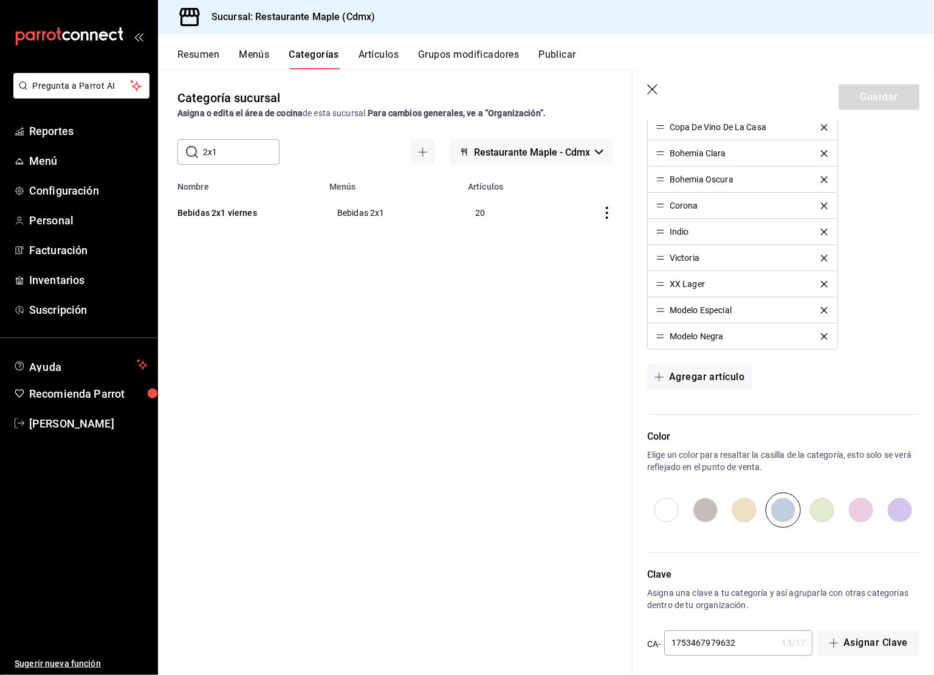
click at [652, 86] on icon "button" at bounding box center [653, 90] width 12 height 12
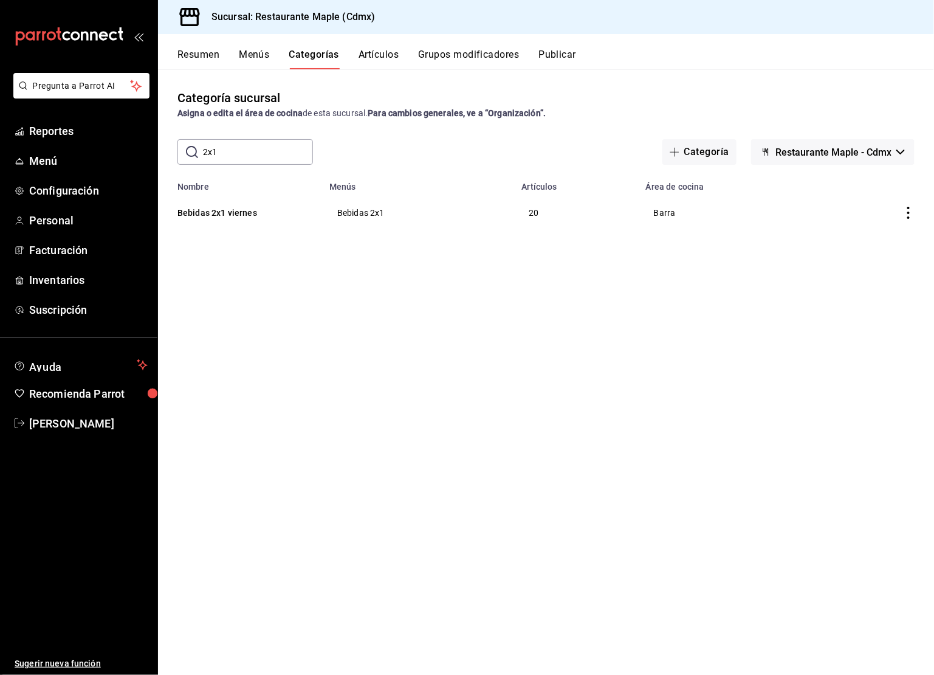
click at [565, 57] on button "Publicar" at bounding box center [557, 59] width 38 height 21
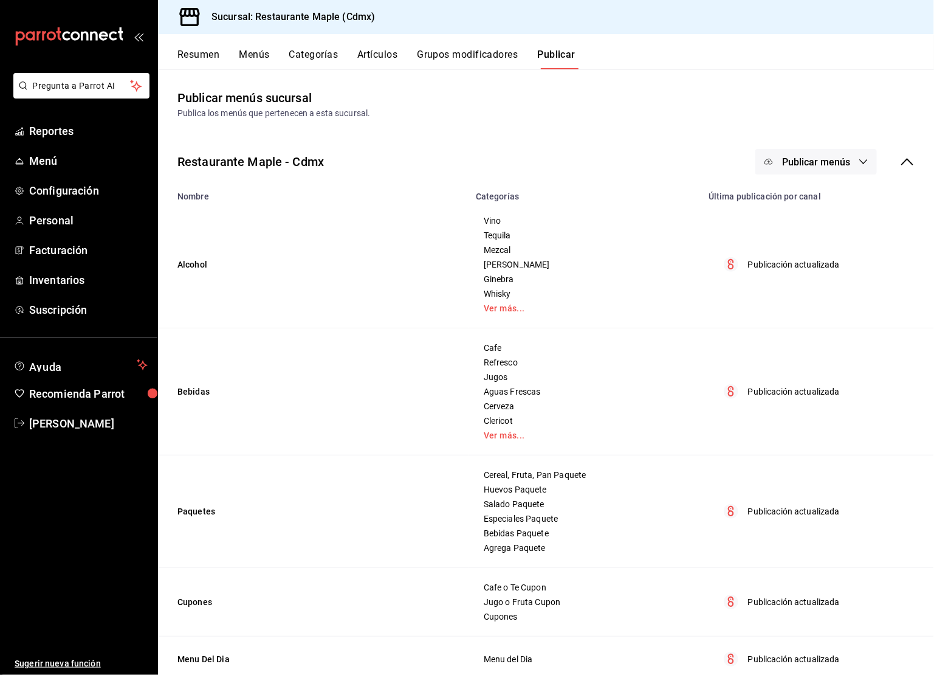
click at [826, 160] on span "Publicar menús" at bounding box center [816, 162] width 68 height 12
click at [823, 191] on li "Punto de venta" at bounding box center [817, 201] width 112 height 34
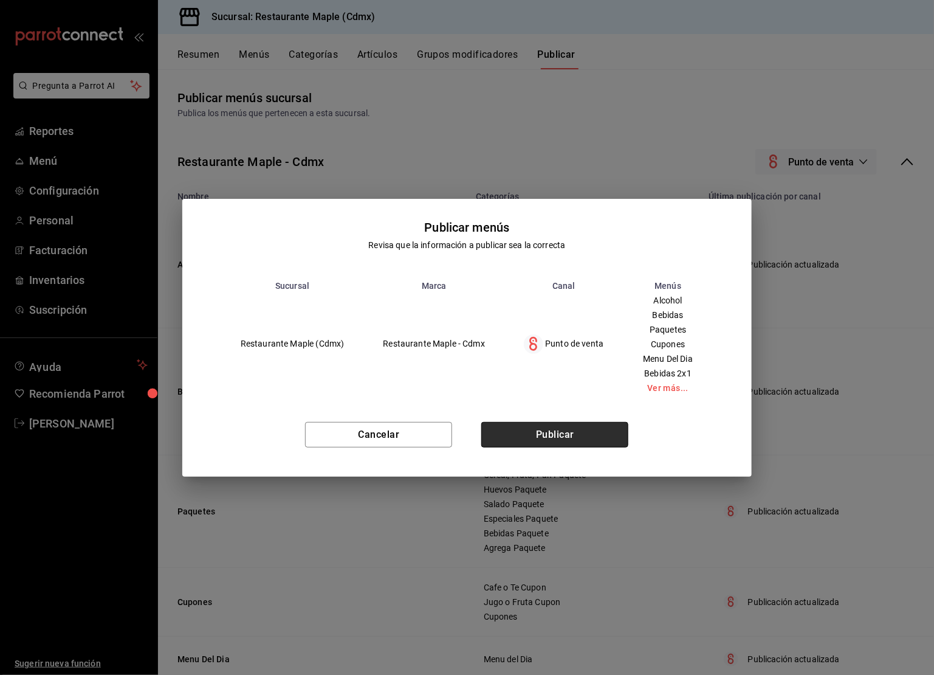
click at [577, 430] on button "Publicar" at bounding box center [554, 435] width 147 height 26
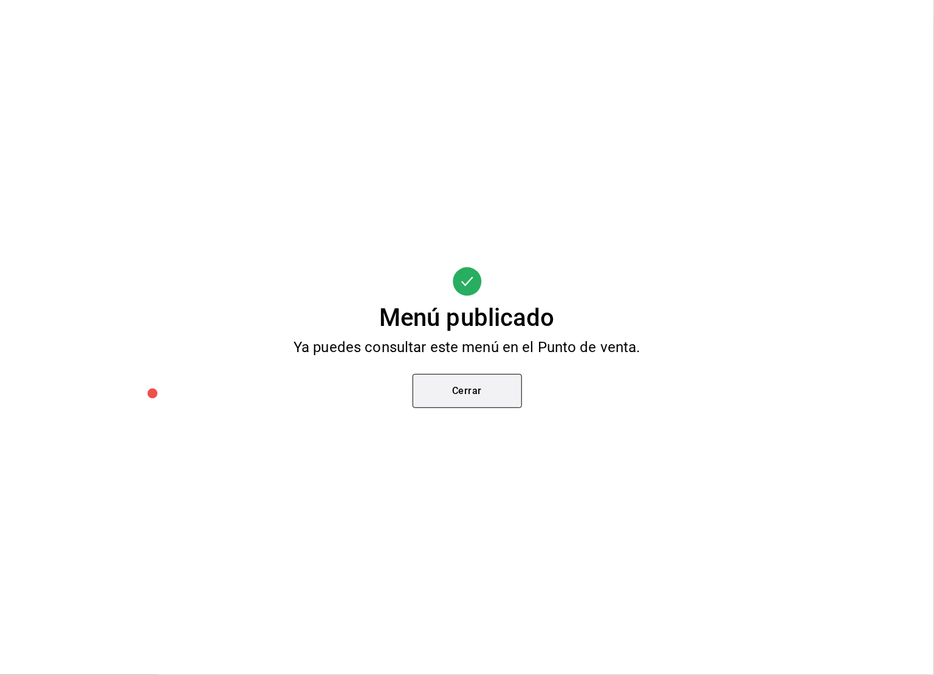
click at [492, 374] on button "Cerrar" at bounding box center [467, 391] width 109 height 34
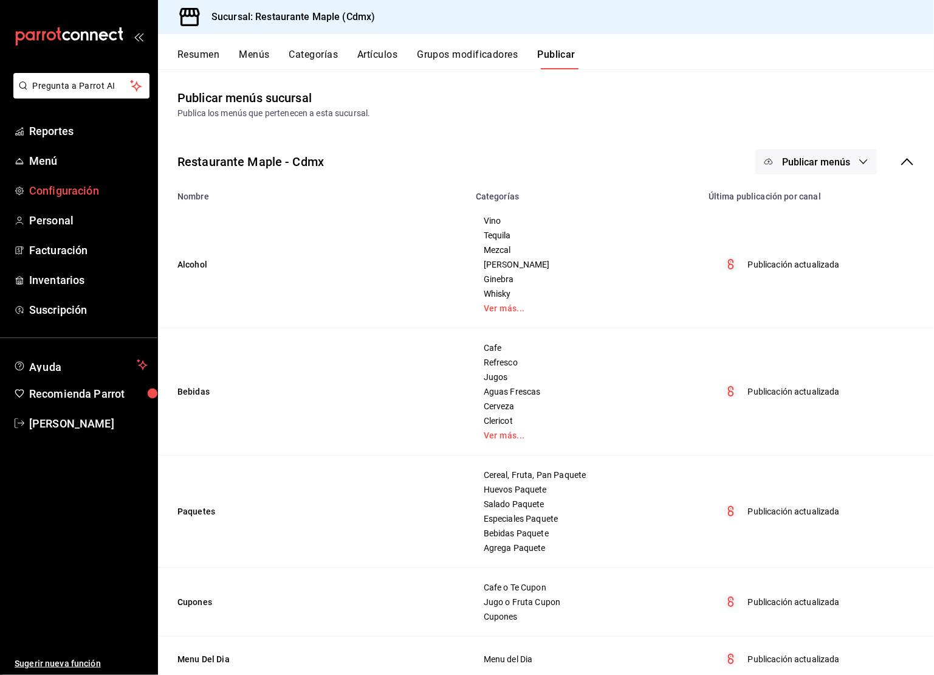
click at [50, 183] on span "Configuración" at bounding box center [88, 190] width 118 height 16
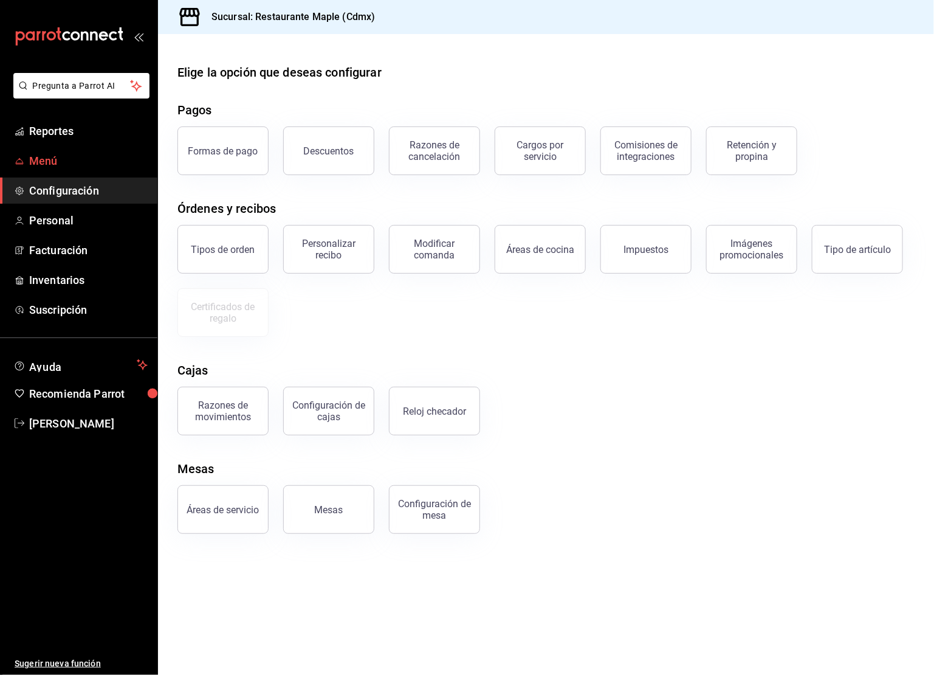
click at [44, 165] on span "Menú" at bounding box center [88, 161] width 118 height 16
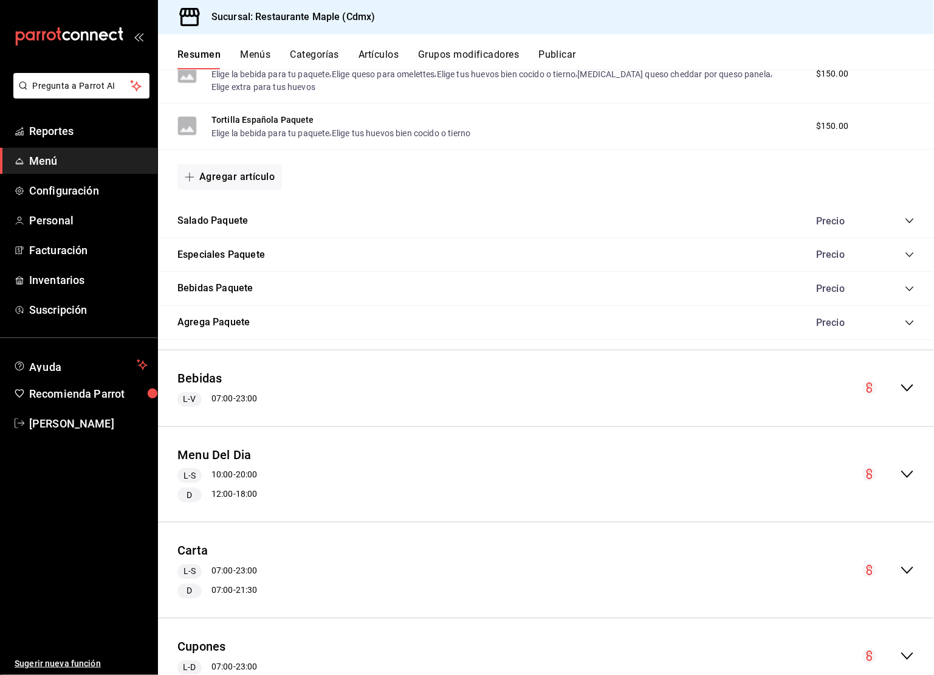
scroll to position [1317, 0]
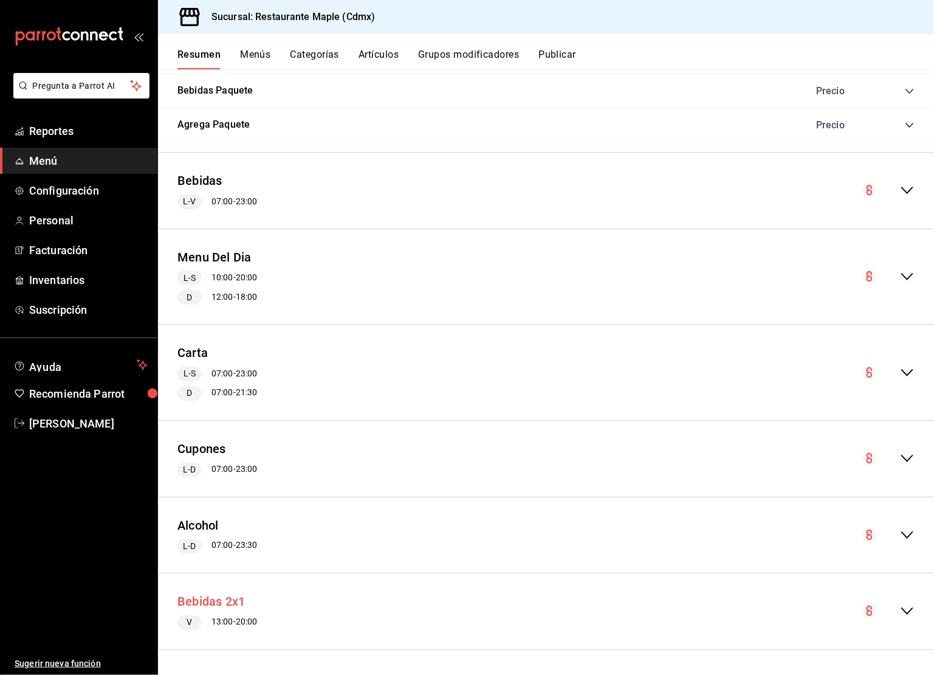
click at [219, 603] on button "Bebidas 2x1" at bounding box center [210, 601] width 67 height 18
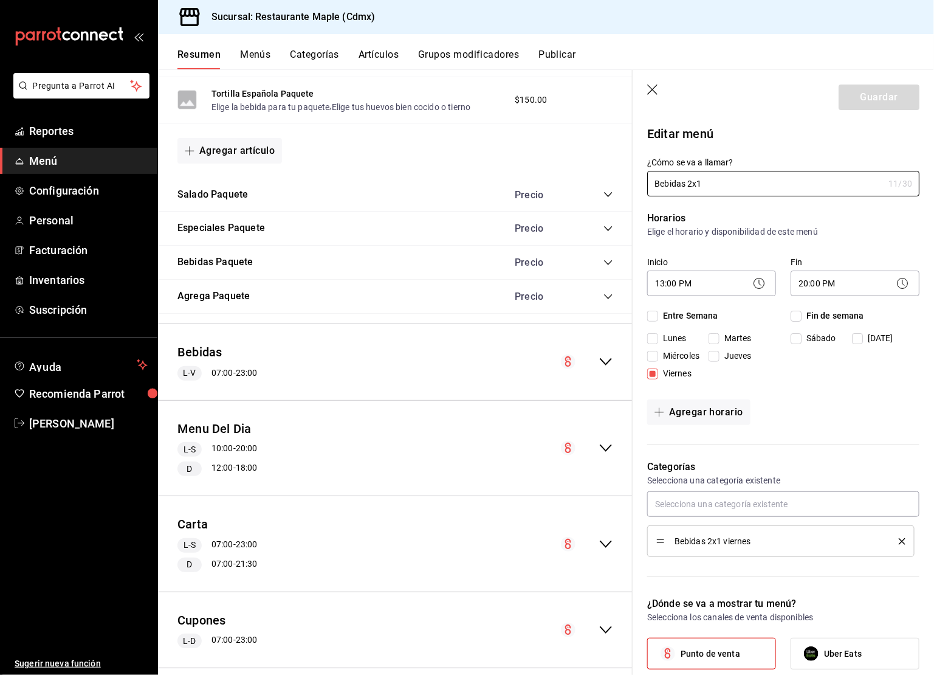
scroll to position [1417, 0]
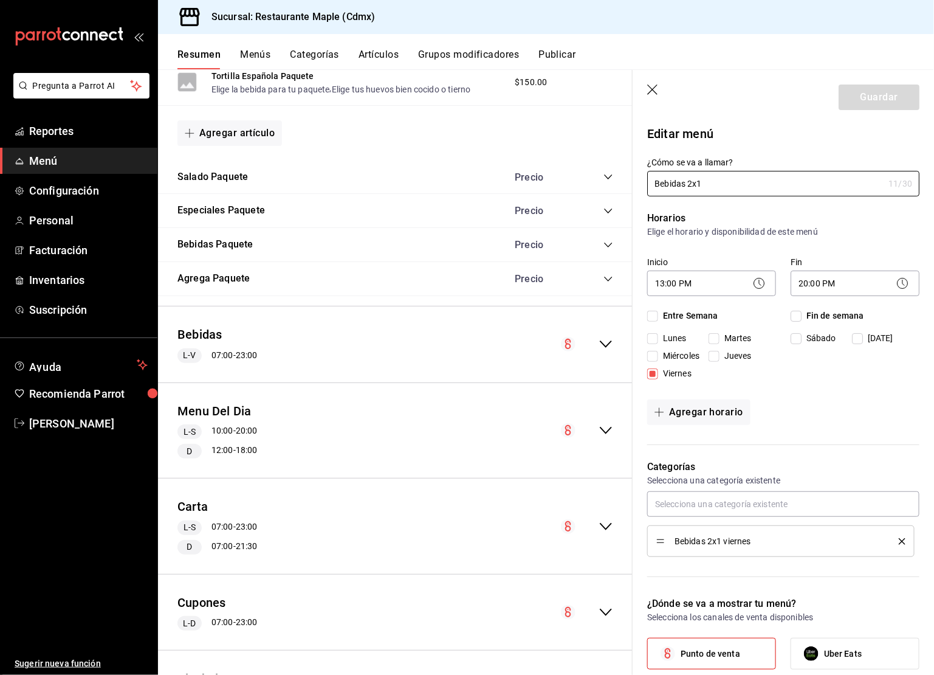
click at [659, 318] on span "Entre Semana" at bounding box center [688, 315] width 60 height 13
click at [658, 318] on input "Entre Semana" at bounding box center [652, 316] width 11 height 11
checkbox input "true"
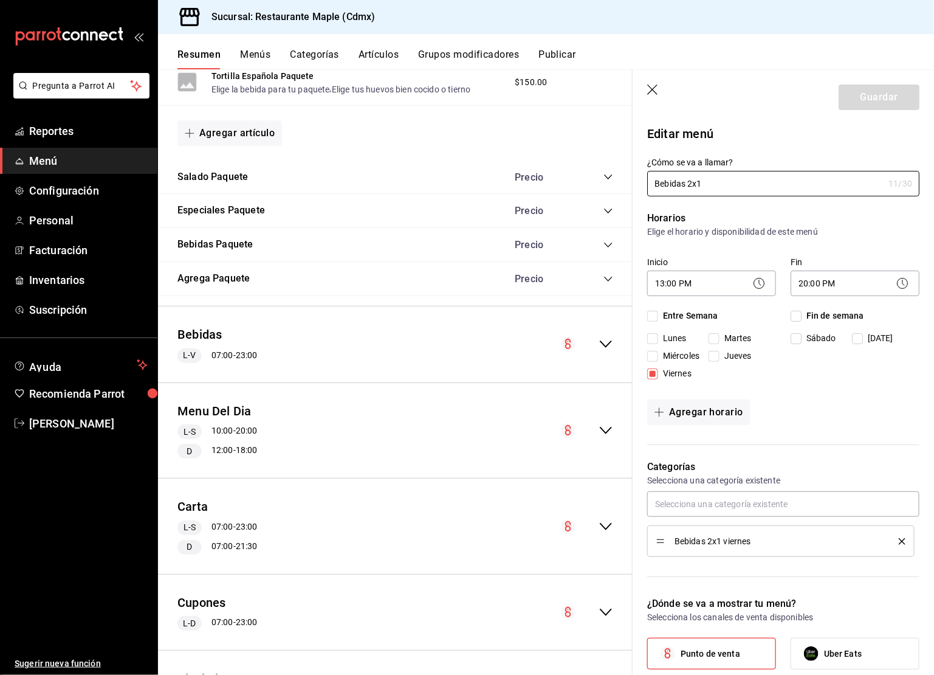
checkbox input "true"
click at [864, 109] on button "Guardar" at bounding box center [879, 97] width 81 height 26
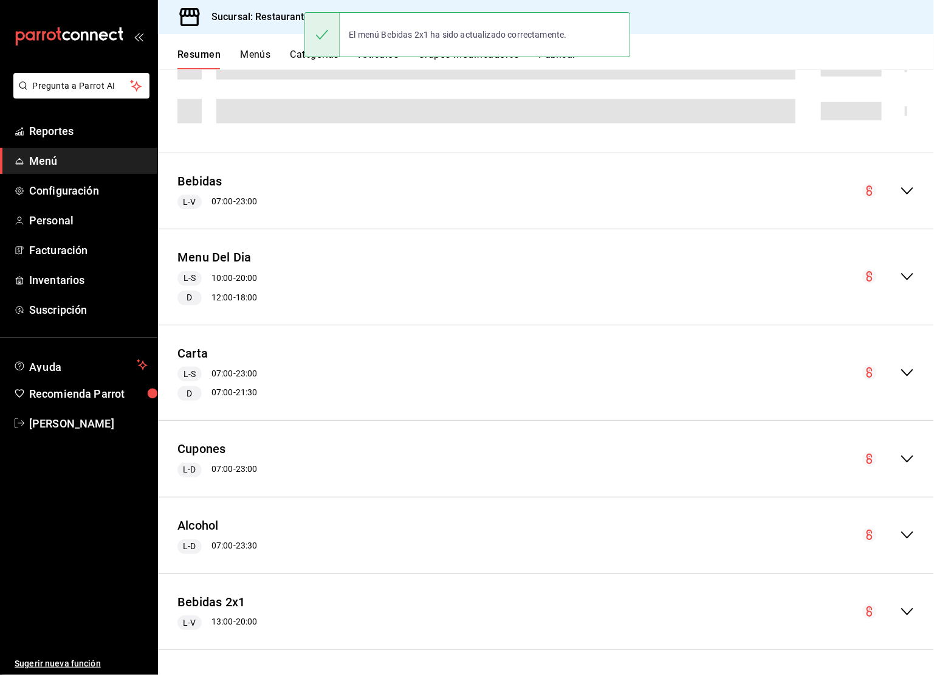
scroll to position [453, 0]
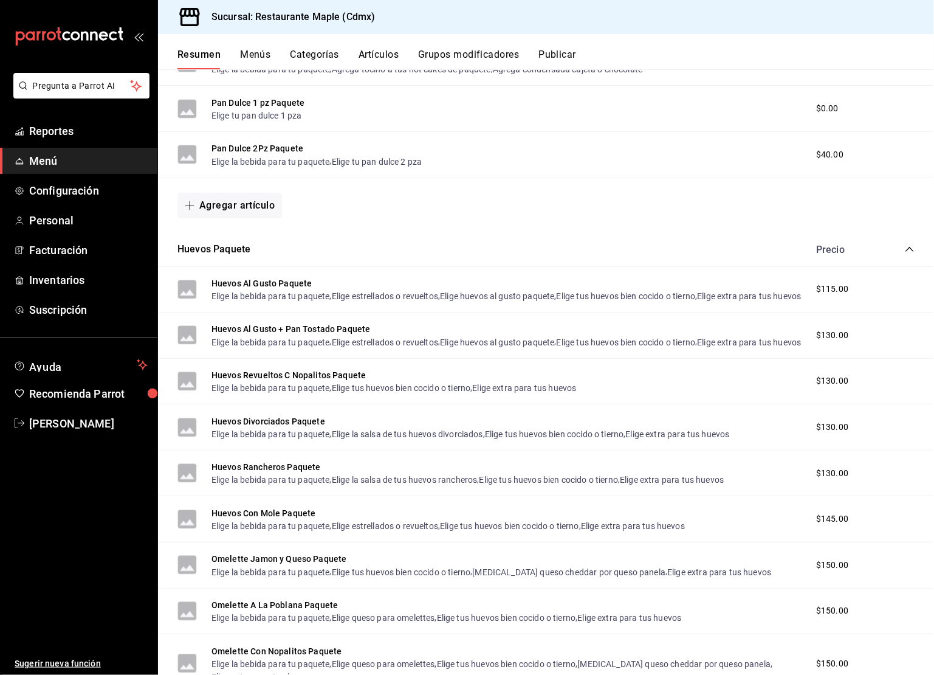
click at [798, 70] on div "Hot Cakes Paquete Elige la bebida para tu paquete , Agrega tocino a tus hot cak…" at bounding box center [546, 63] width 776 height 46
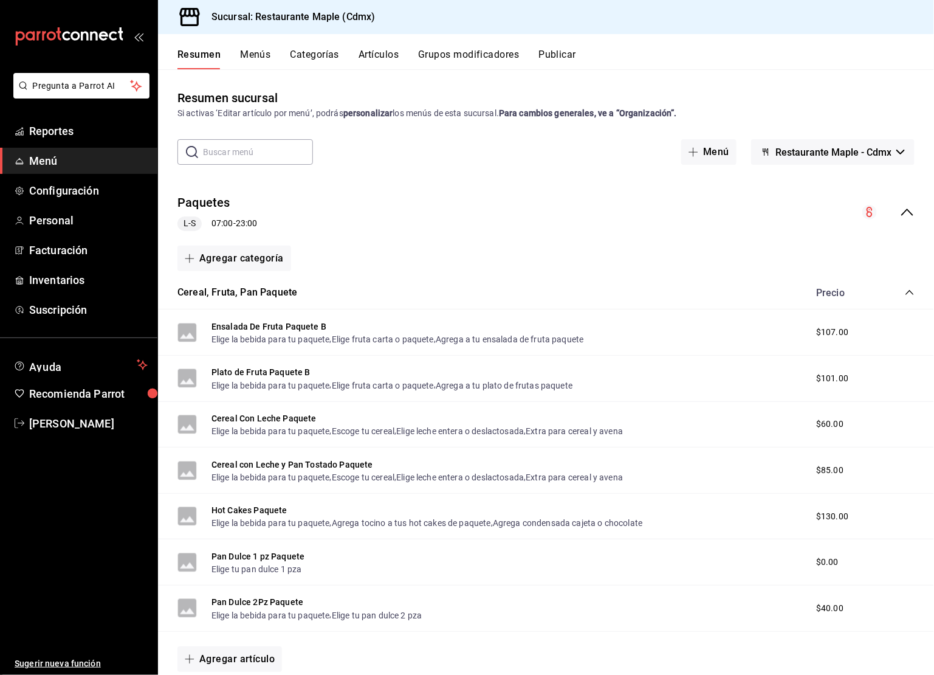
click at [254, 221] on div "L-S 07:00 - 23:00" at bounding box center [217, 223] width 80 height 15
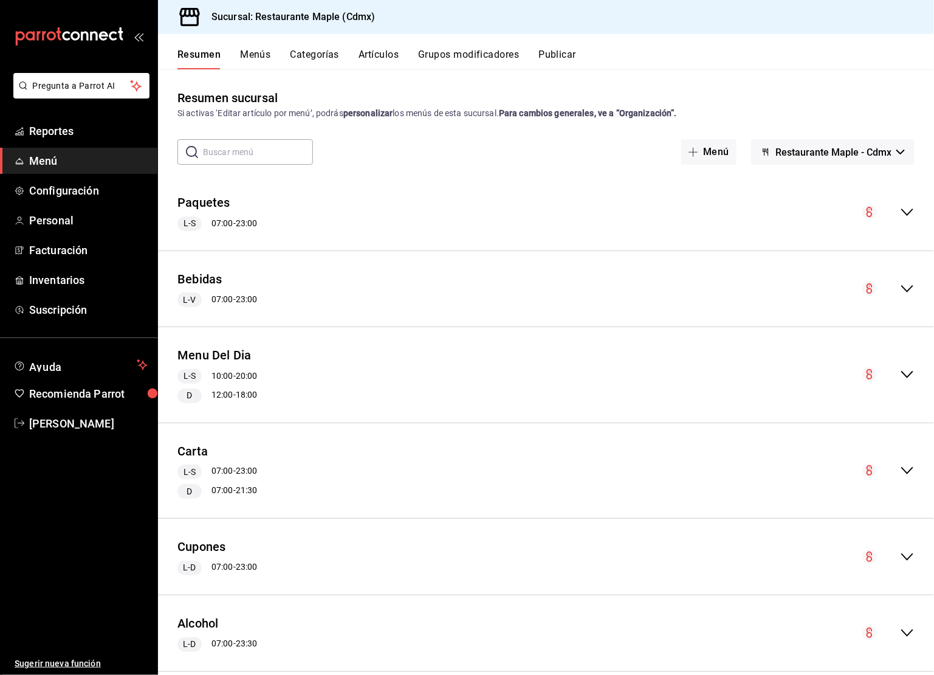
scroll to position [96, 0]
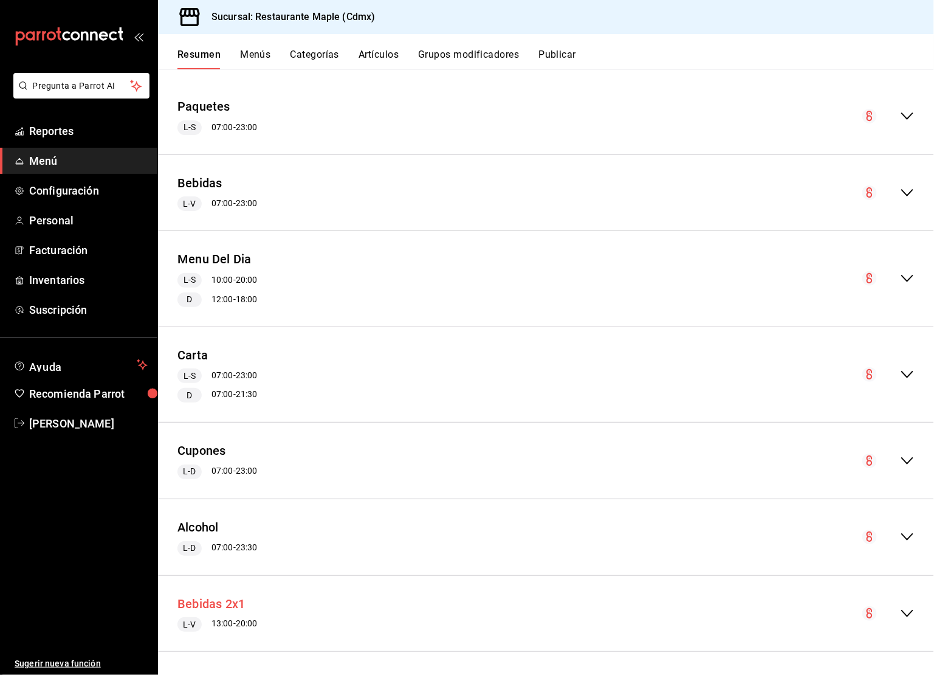
click at [209, 609] on button "Bebidas 2x1" at bounding box center [210, 604] width 67 height 18
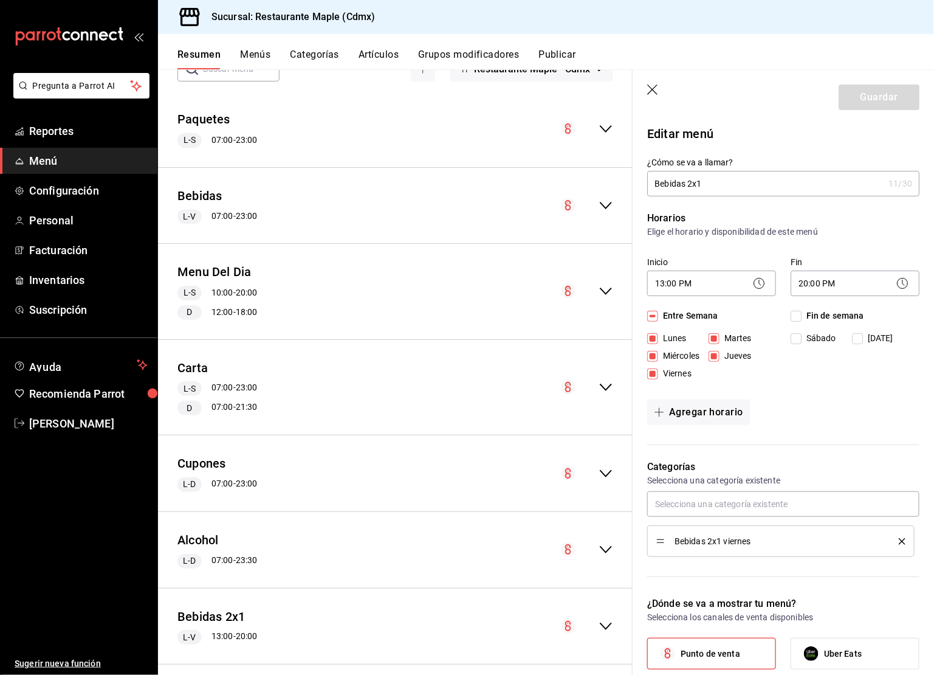
click at [657, 374] on input "Viernes" at bounding box center [652, 373] width 11 height 11
checkbox input "false"
click at [657, 375] on input "Viernes" at bounding box center [652, 373] width 11 height 11
checkbox input "true"
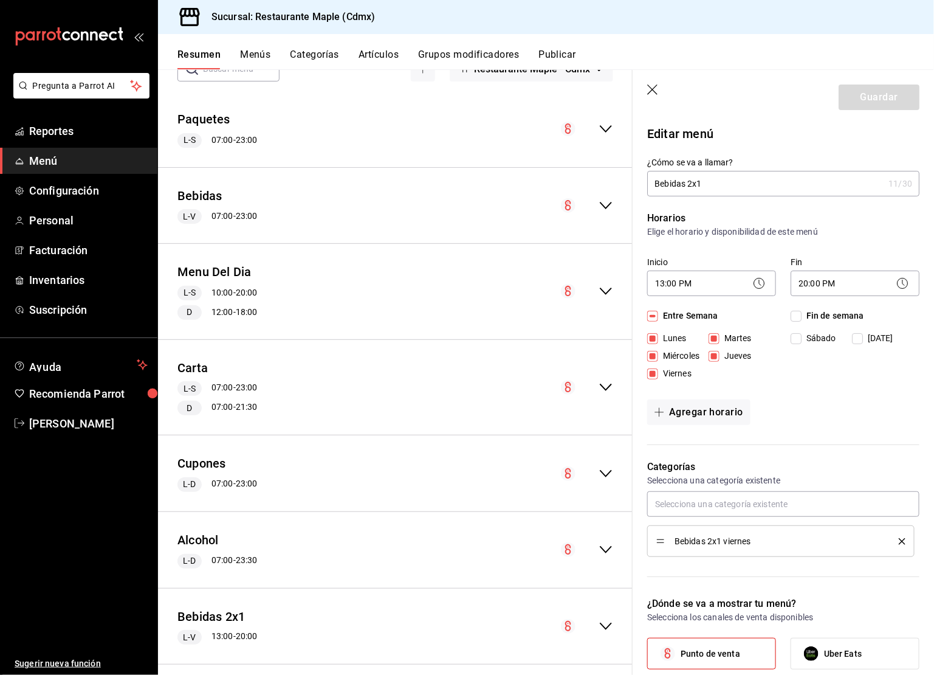
click at [653, 320] on input "Entre Semana" at bounding box center [652, 316] width 11 height 11
checkbox input "false"
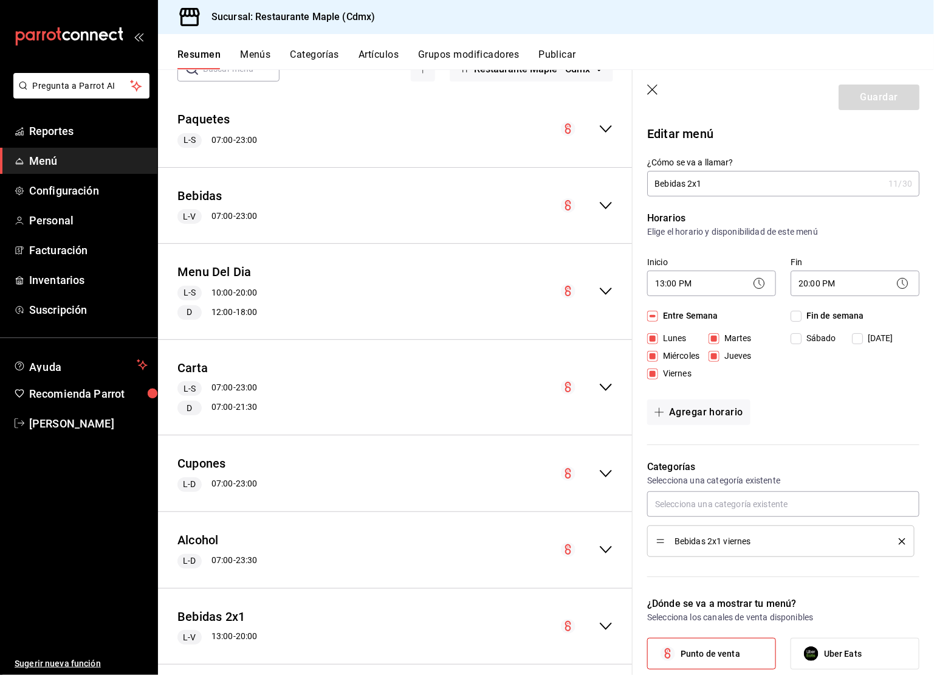
checkbox input "false"
click at [652, 373] on input "Viernes" at bounding box center [652, 373] width 11 height 11
checkbox input "true"
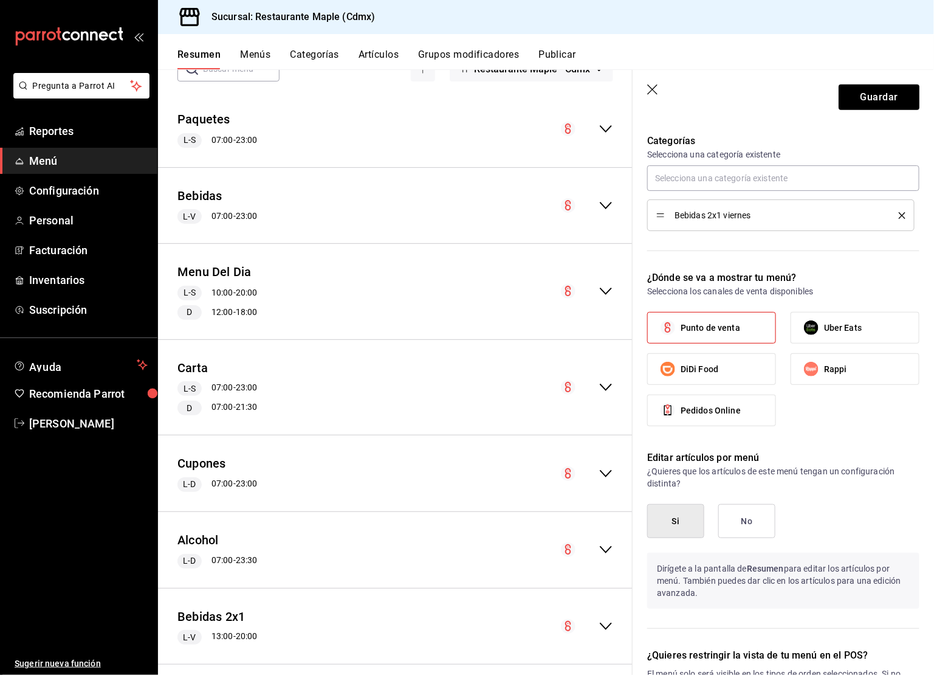
scroll to position [569, 0]
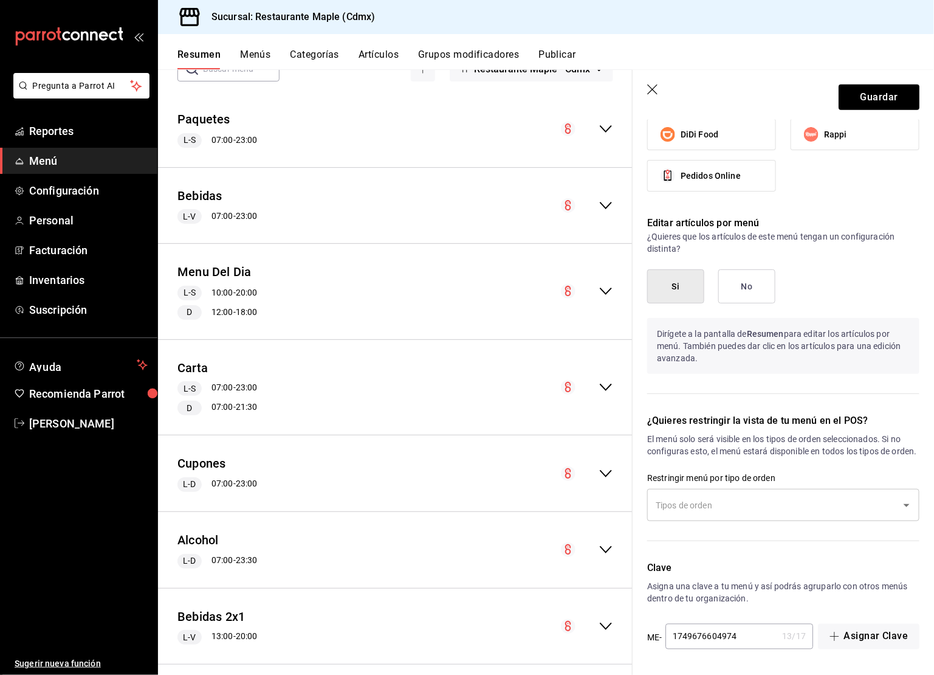
click at [825, 517] on div "​" at bounding box center [783, 505] width 272 height 32
click at [850, 464] on div "¿Quieres restringir la vista de tu menú en el POS? El menú solo será visible en…" at bounding box center [776, 472] width 287 height 147
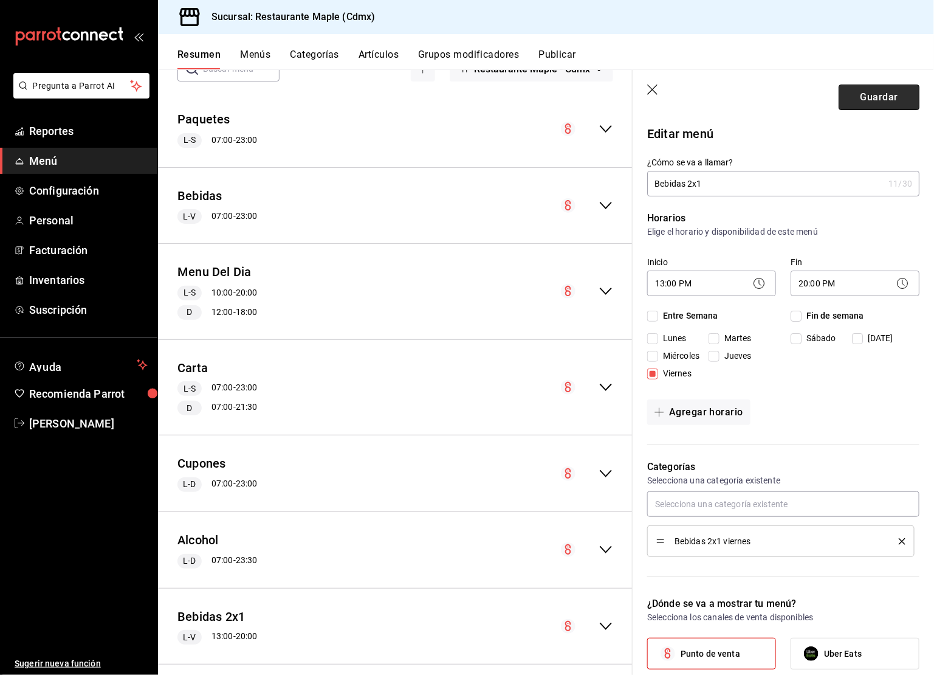
click at [873, 98] on button "Guardar" at bounding box center [879, 97] width 81 height 26
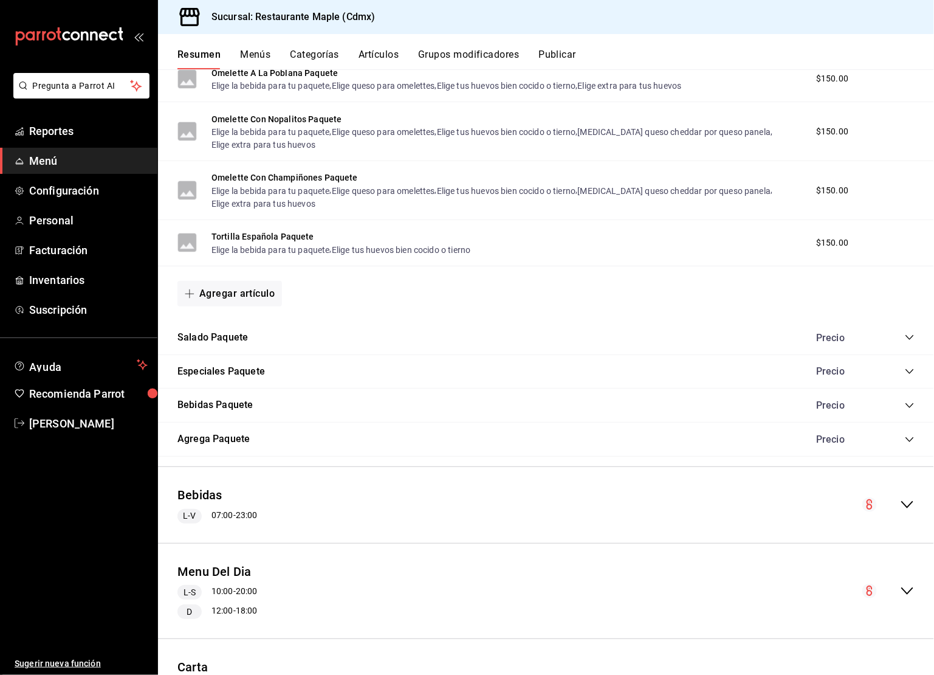
scroll to position [1274, 0]
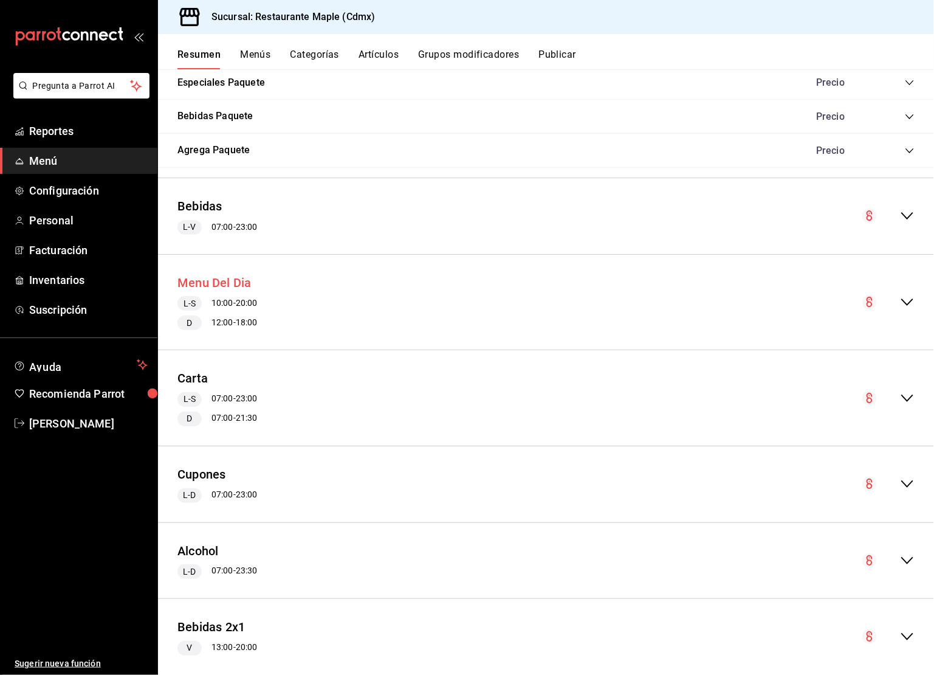
click at [237, 292] on button "Menu Del Dia" at bounding box center [214, 283] width 74 height 18
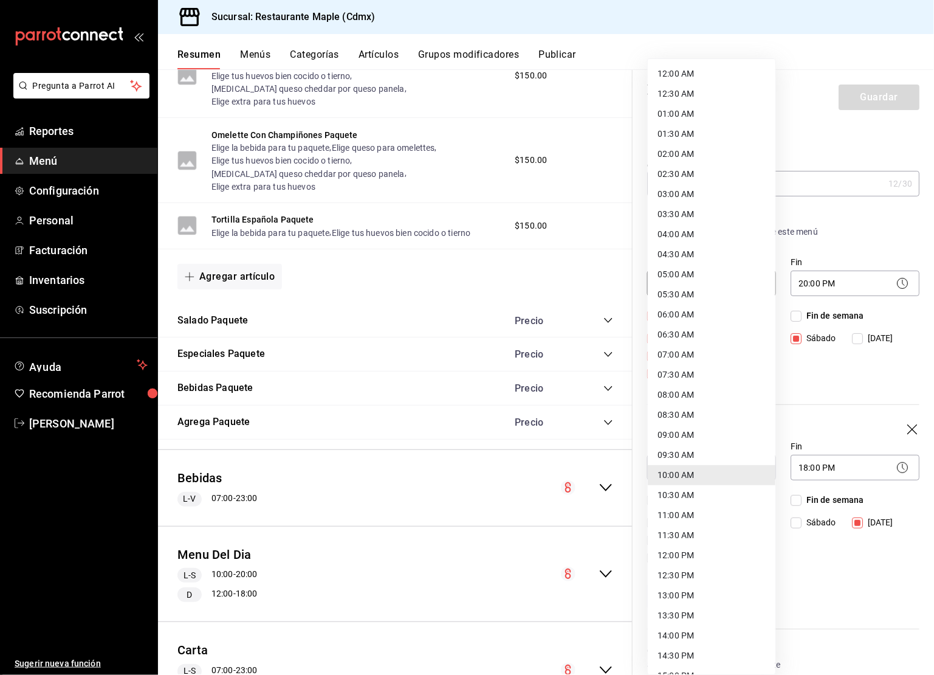
click at [712, 283] on body "Pregunta a Parrot AI Reportes Menú Configuración Personal Facturación Inventari…" at bounding box center [467, 337] width 934 height 675
click at [680, 569] on li "12:30 PM" at bounding box center [712, 575] width 128 height 20
type input "12:30"
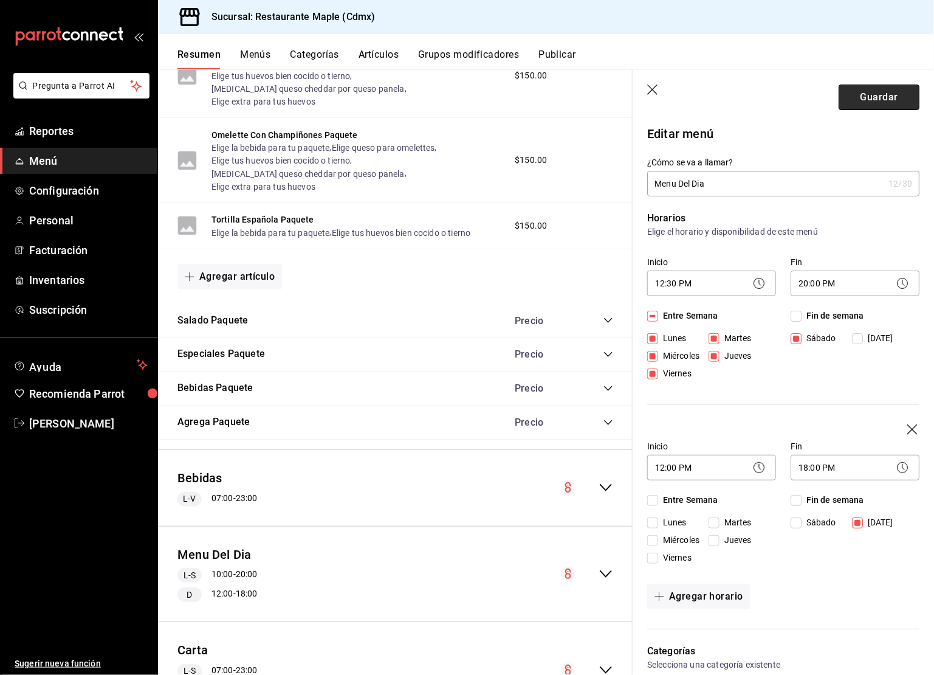
click at [879, 95] on button "Guardar" at bounding box center [879, 97] width 81 height 26
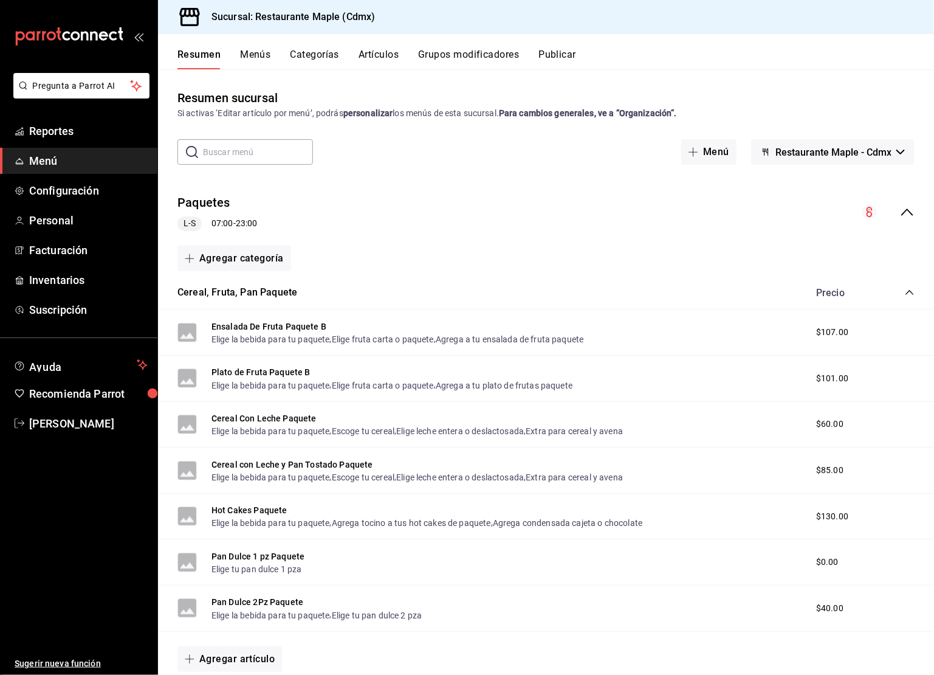
click at [241, 151] on input "text" at bounding box center [258, 152] width 110 height 24
type input "POSTR"
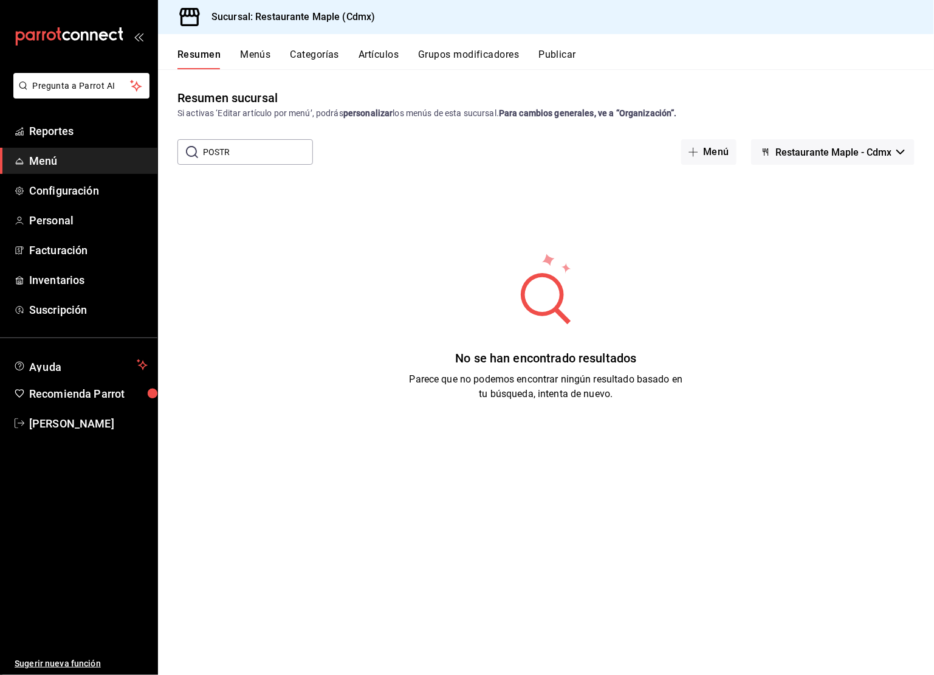
click at [238, 158] on input "POSTR" at bounding box center [258, 152] width 110 height 24
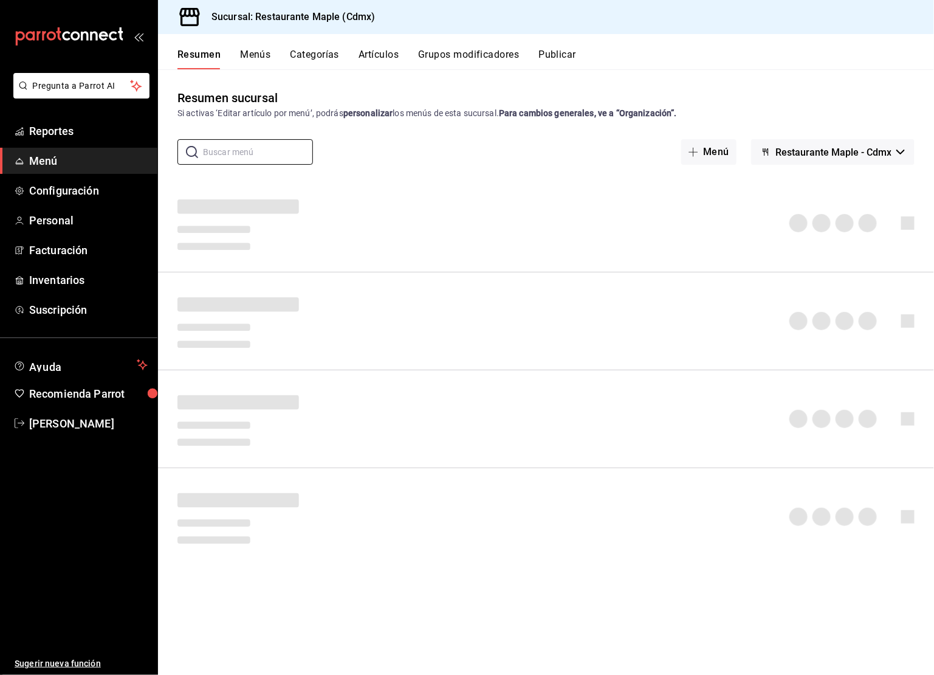
click at [660, 92] on div "Resumen sucursal Si activas ‘Editar artículo por menú’, podrás personalizar los…" at bounding box center [546, 104] width 776 height 31
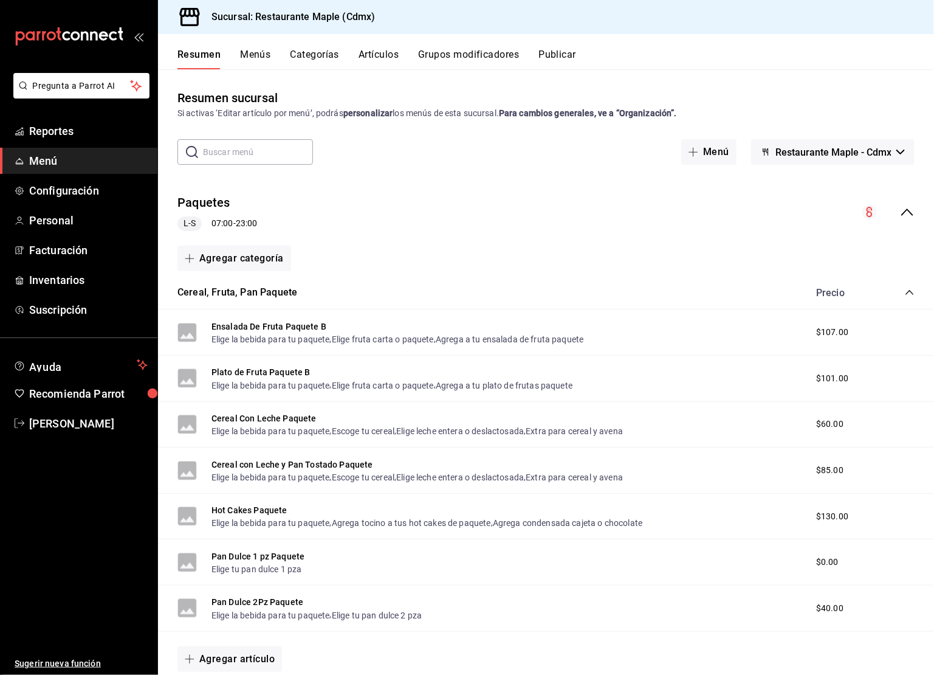
click at [372, 62] on button "Artículos" at bounding box center [379, 59] width 40 height 21
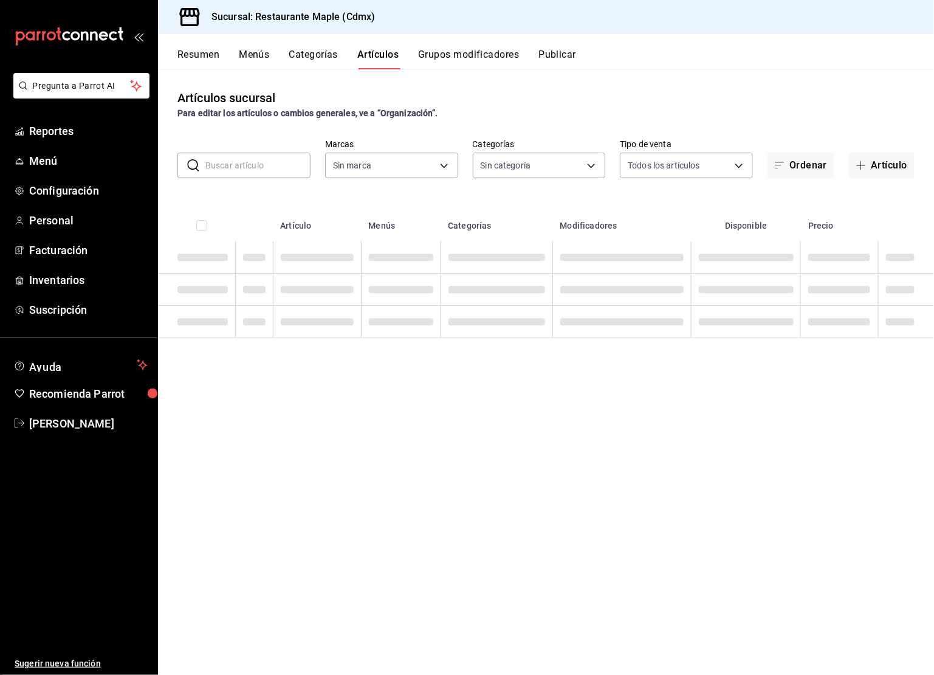
click at [319, 64] on button "Categorías" at bounding box center [313, 59] width 49 height 21
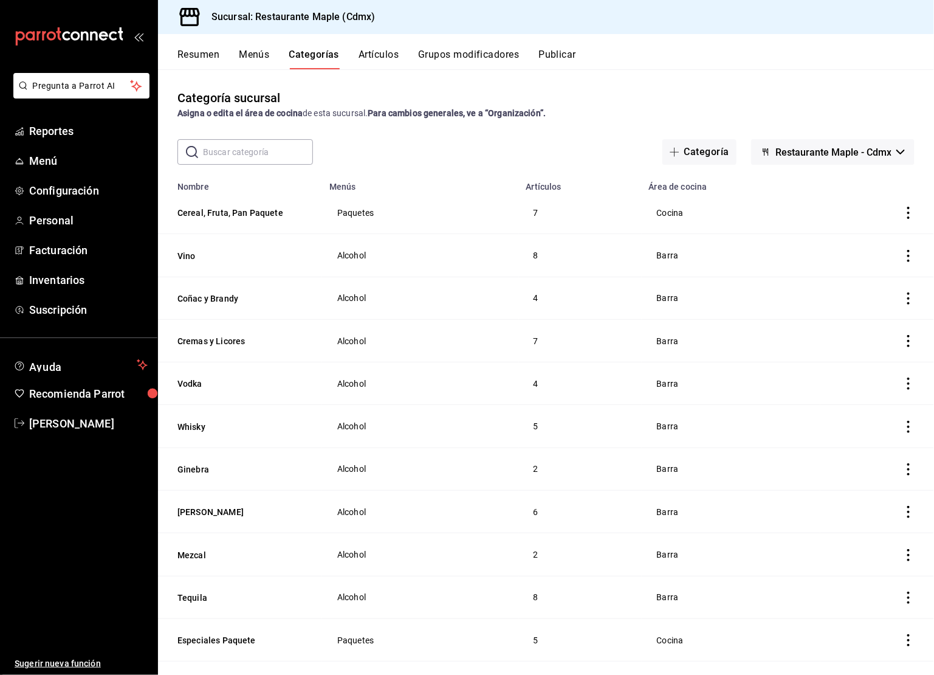
click at [263, 156] on input "text" at bounding box center [258, 152] width 110 height 24
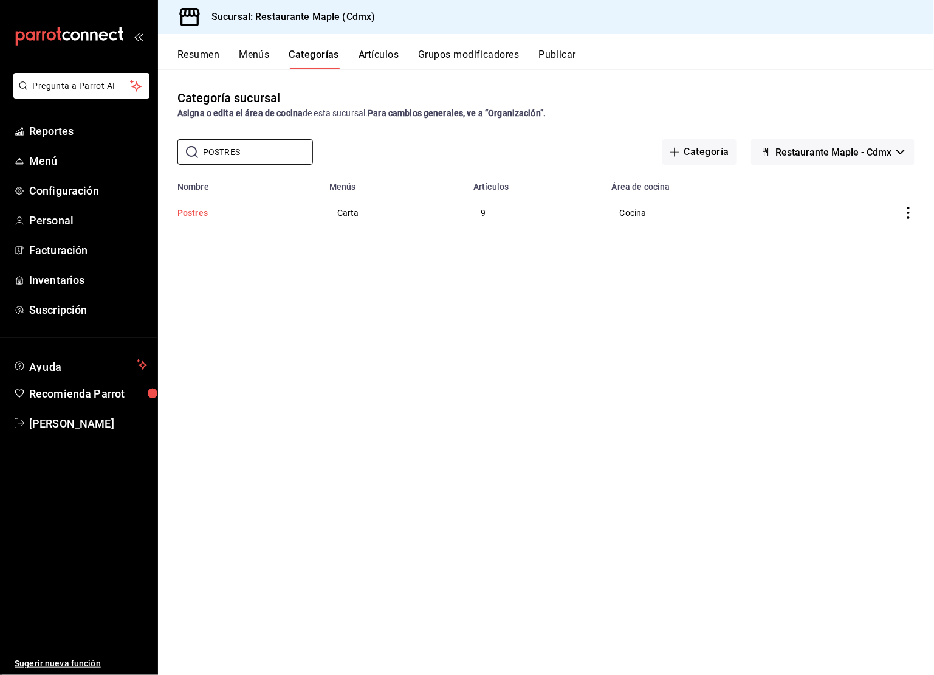
type input "POSTRES"
click at [194, 216] on button "Postres" at bounding box center [238, 213] width 122 height 12
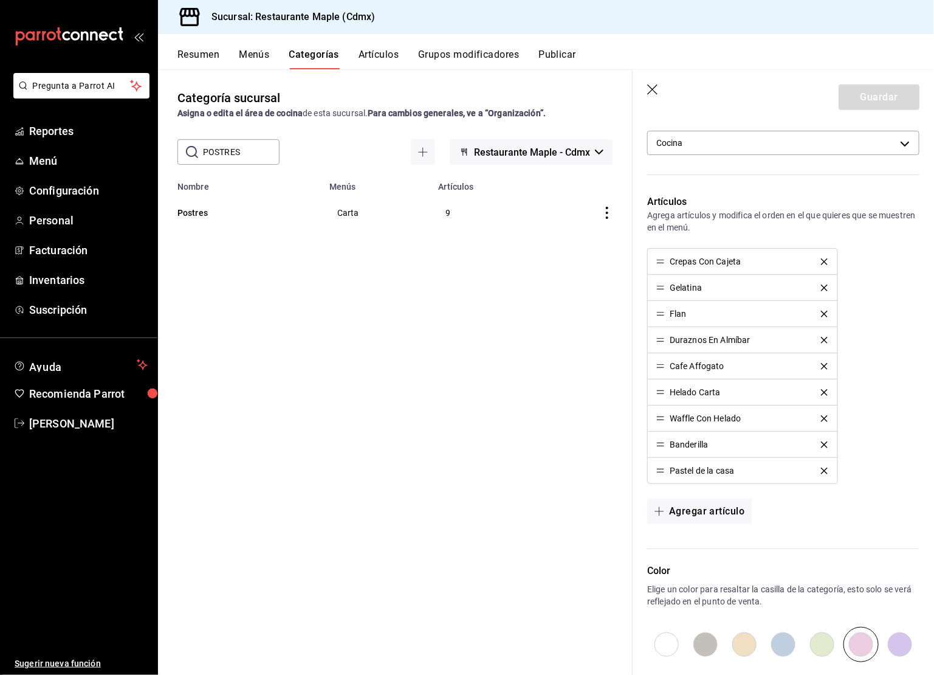
scroll to position [352, 0]
click at [684, 503] on button "Agregar artículo" at bounding box center [699, 512] width 105 height 26
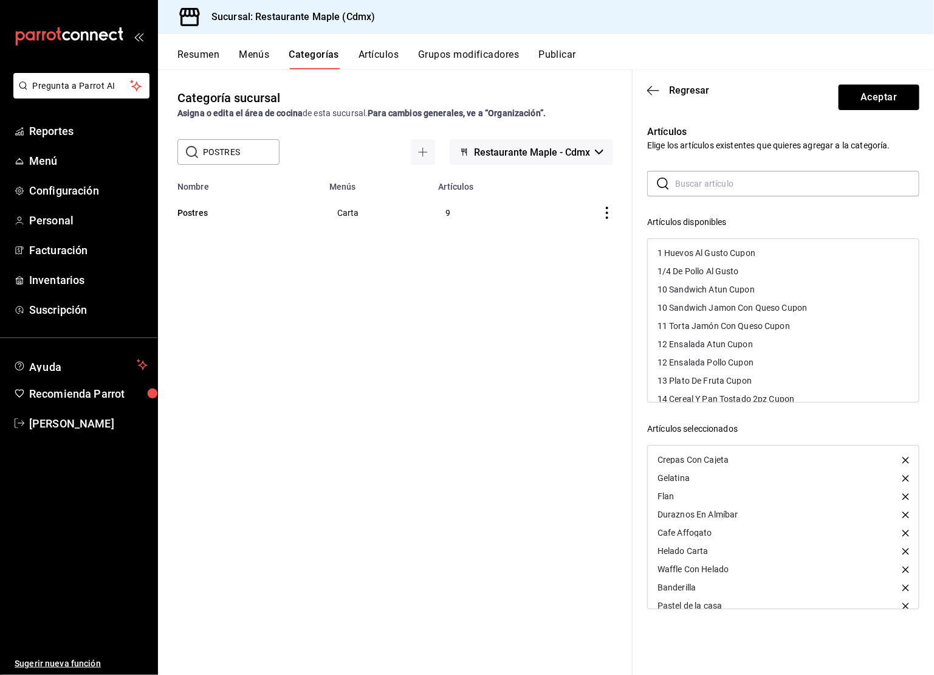
click at [698, 180] on input "text" at bounding box center [797, 183] width 244 height 24
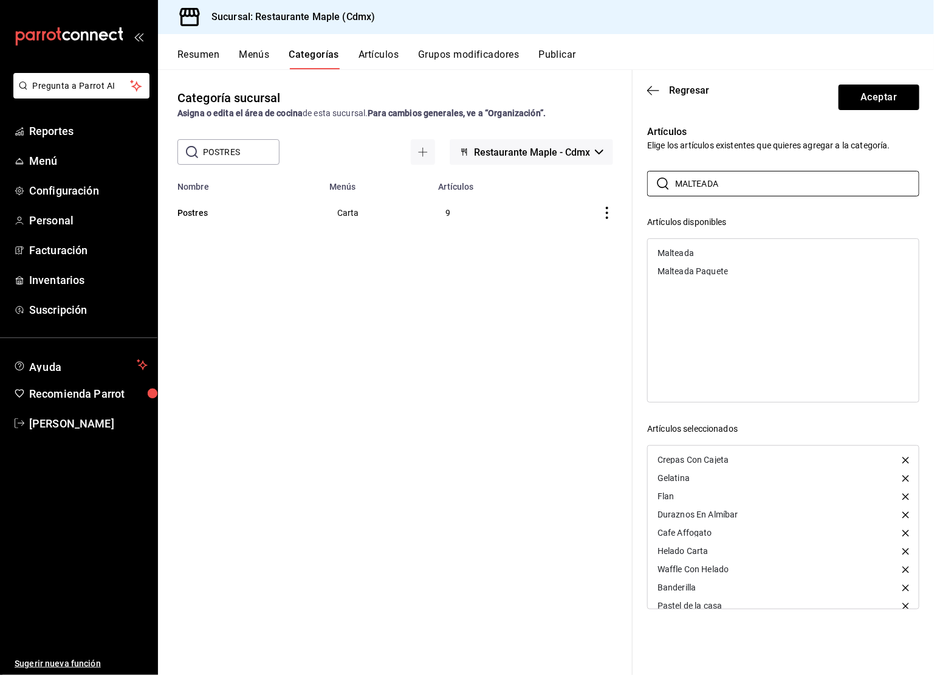
type input "MALTEADA"
click at [693, 253] on div "Malteada" at bounding box center [675, 253] width 36 height 9
click at [872, 95] on button "Aceptar" at bounding box center [879, 97] width 81 height 26
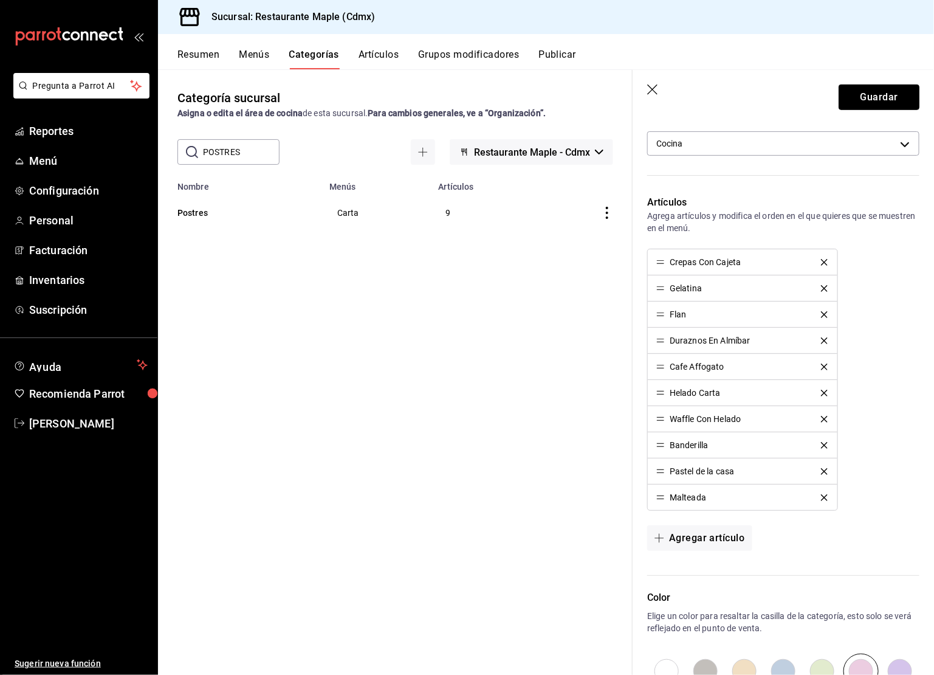
click at [872, 95] on button "Guardar" at bounding box center [879, 97] width 81 height 26
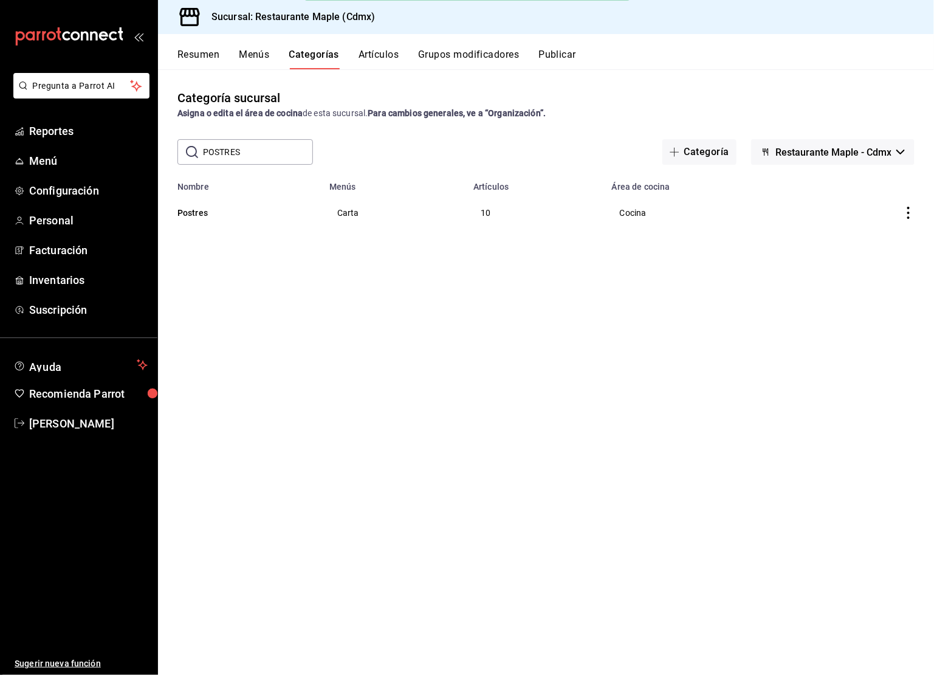
click at [574, 64] on button "Publicar" at bounding box center [557, 59] width 38 height 21
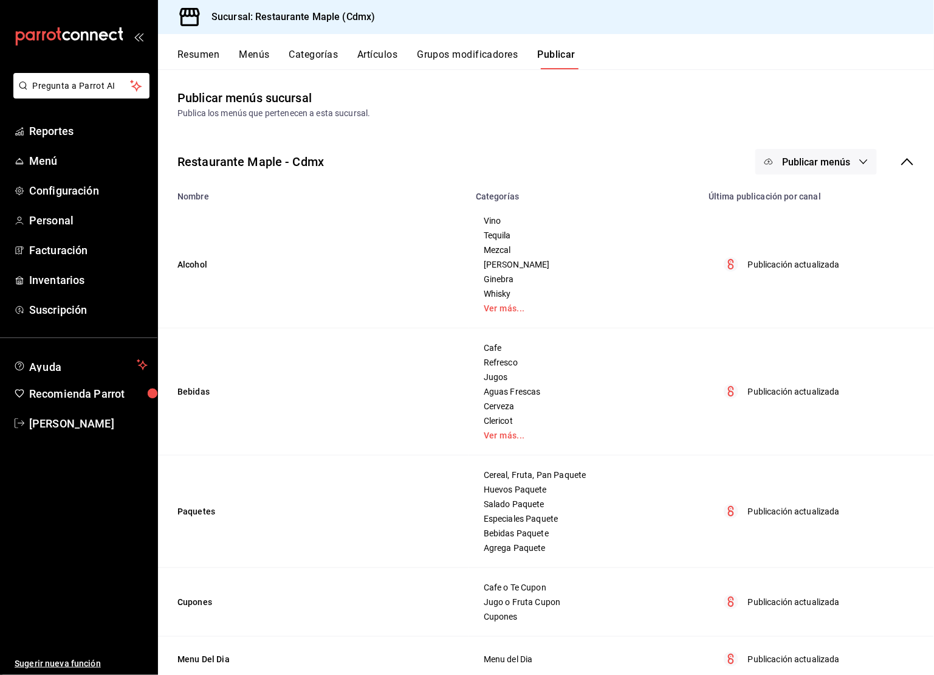
click at [818, 165] on span "Publicar menús" at bounding box center [816, 162] width 68 height 12
click at [809, 210] on li "Punto de venta" at bounding box center [817, 201] width 112 height 34
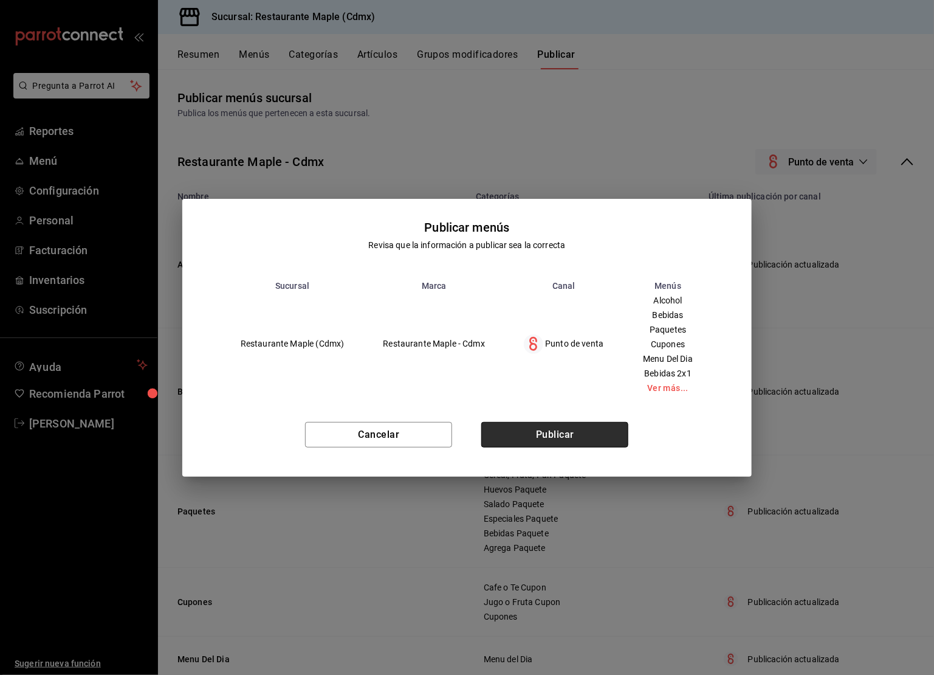
click at [550, 436] on button "Publicar" at bounding box center [554, 435] width 147 height 26
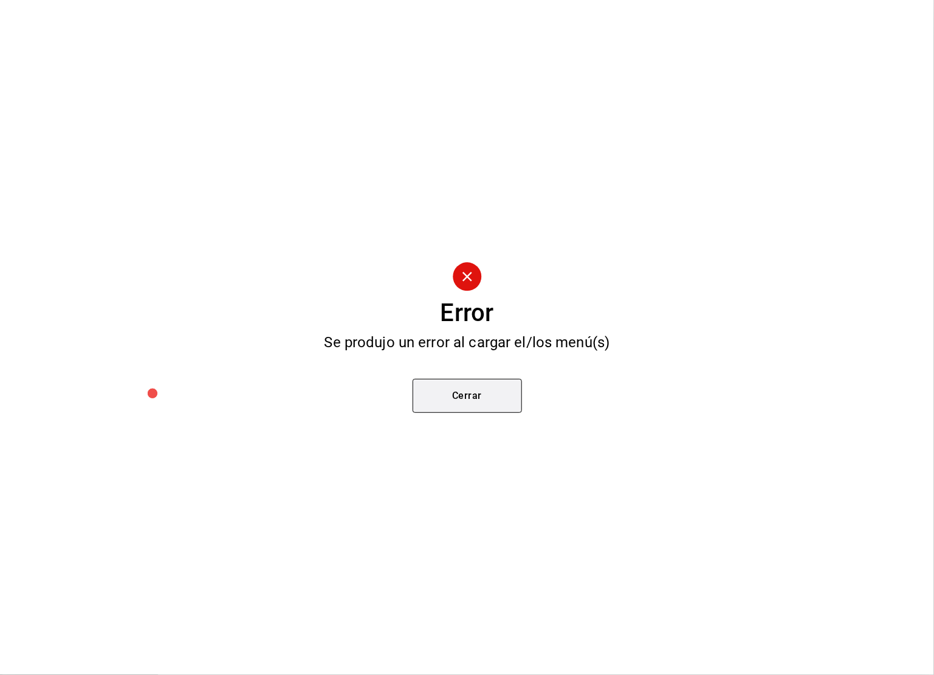
click at [468, 399] on button "Cerrar" at bounding box center [467, 396] width 109 height 34
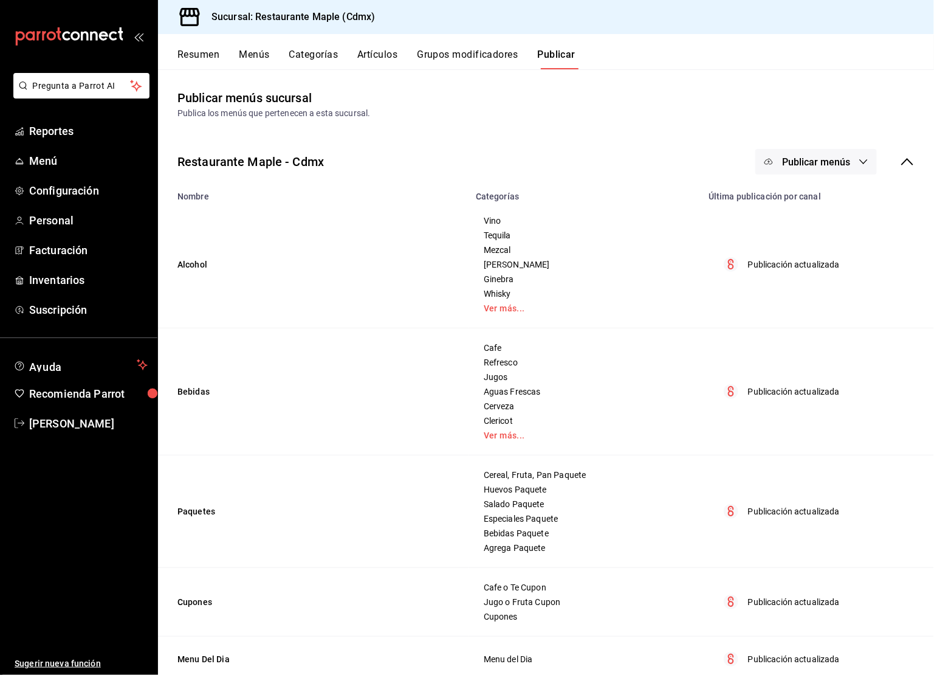
click at [776, 145] on div "Restaurante Maple - Cdmx Publicar menús" at bounding box center [546, 161] width 776 height 45
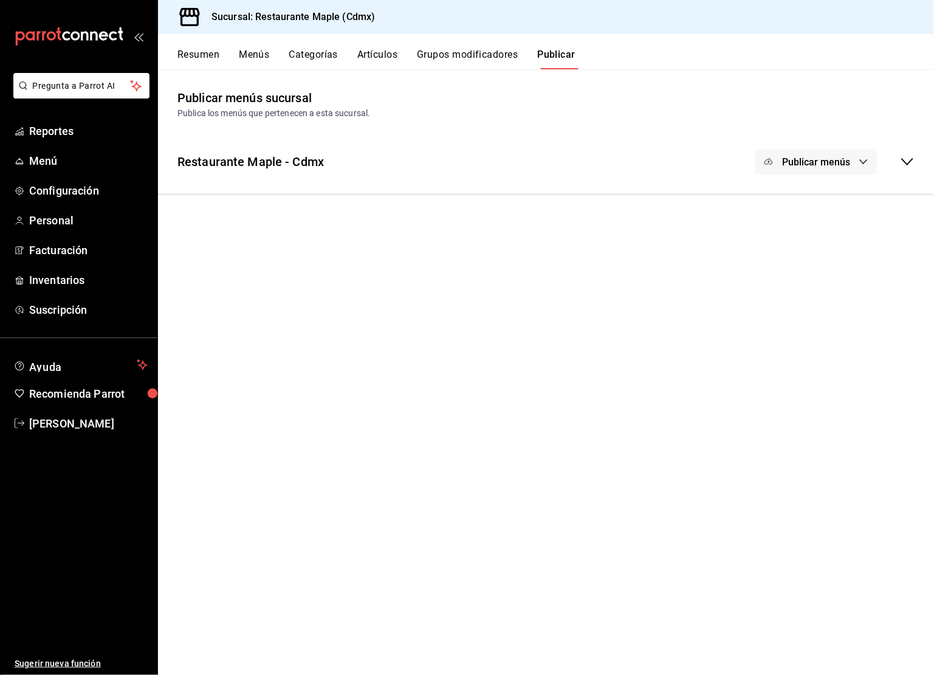
click at [777, 151] on button "Publicar menús" at bounding box center [816, 162] width 122 height 26
click at [805, 191] on li "Punto de venta" at bounding box center [817, 201] width 112 height 34
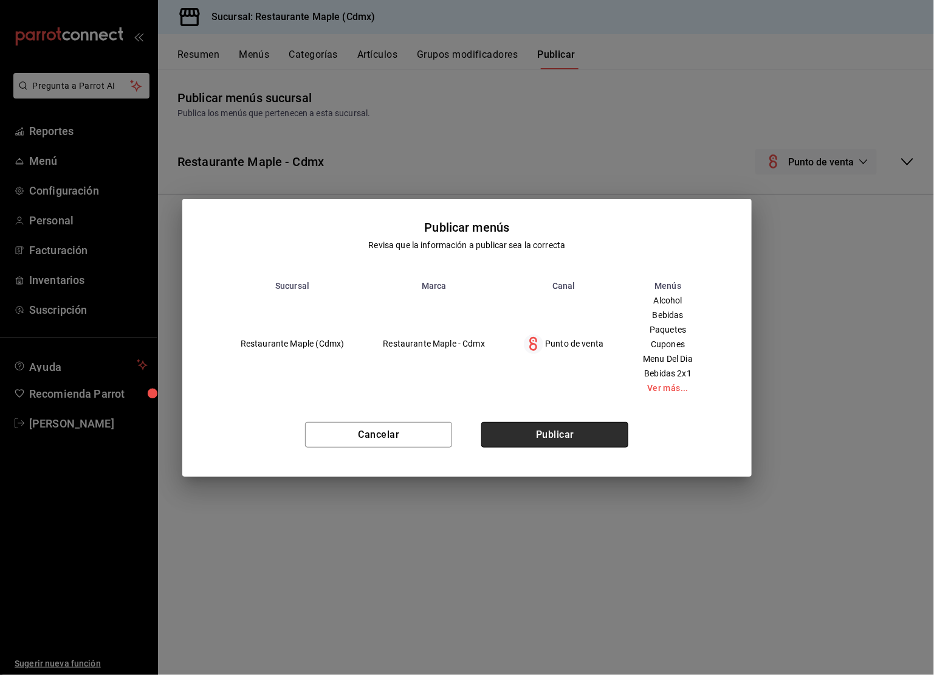
click at [558, 444] on button "Publicar" at bounding box center [554, 435] width 147 height 26
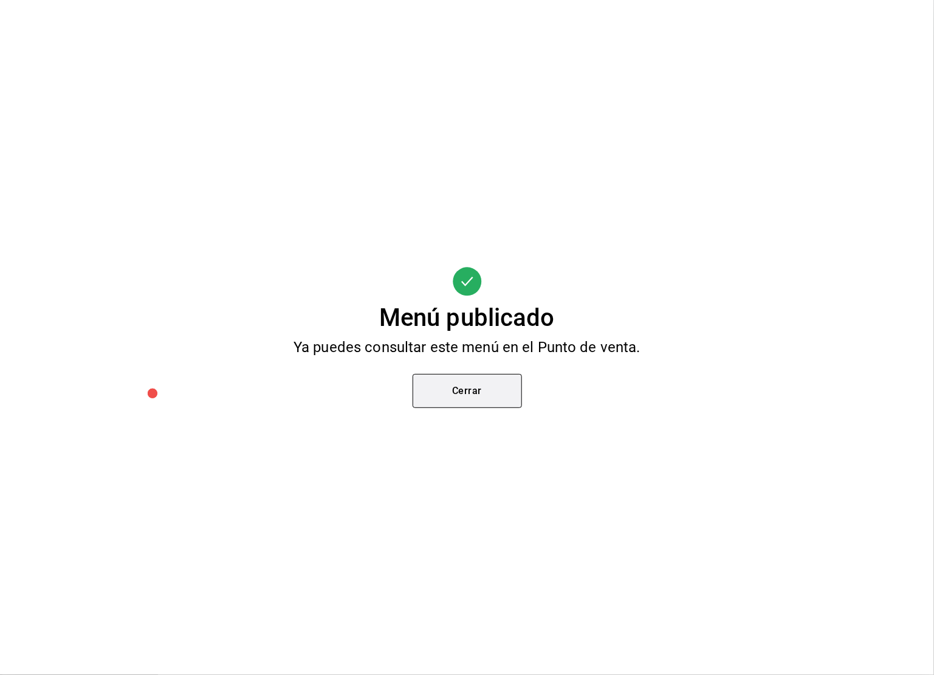
click at [469, 382] on button "Cerrar" at bounding box center [467, 391] width 109 height 34
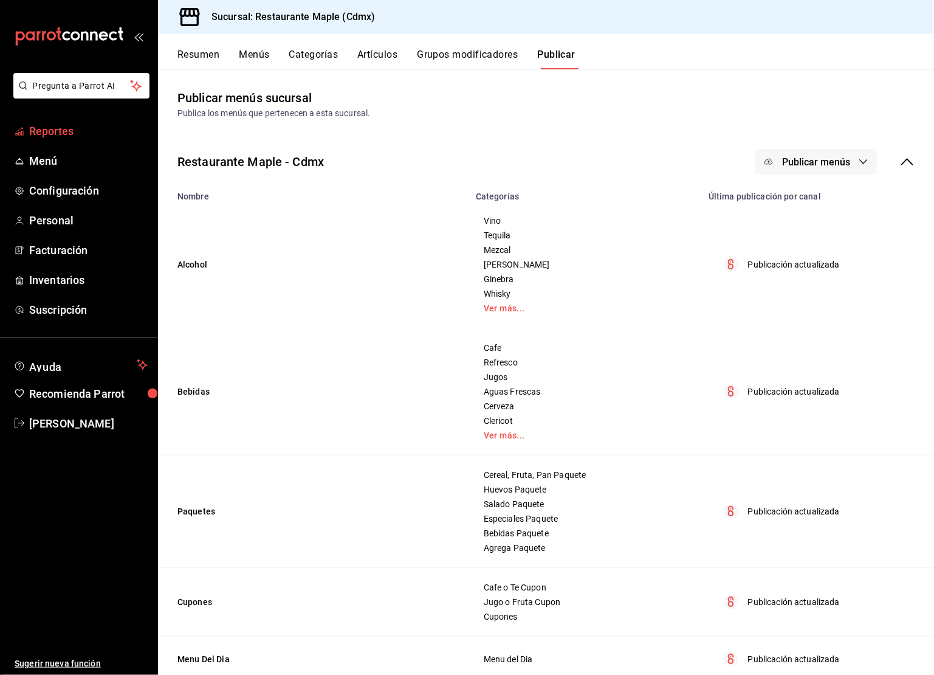
click at [72, 137] on span "Reportes" at bounding box center [88, 131] width 118 height 16
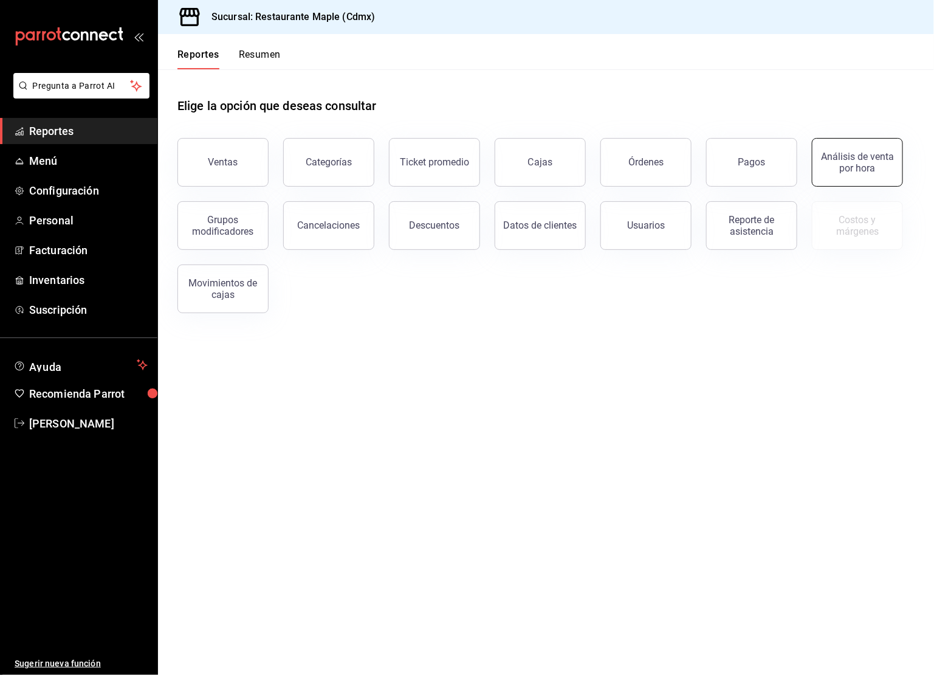
click at [827, 173] on button "Análisis de venta por hora" at bounding box center [857, 162] width 91 height 49
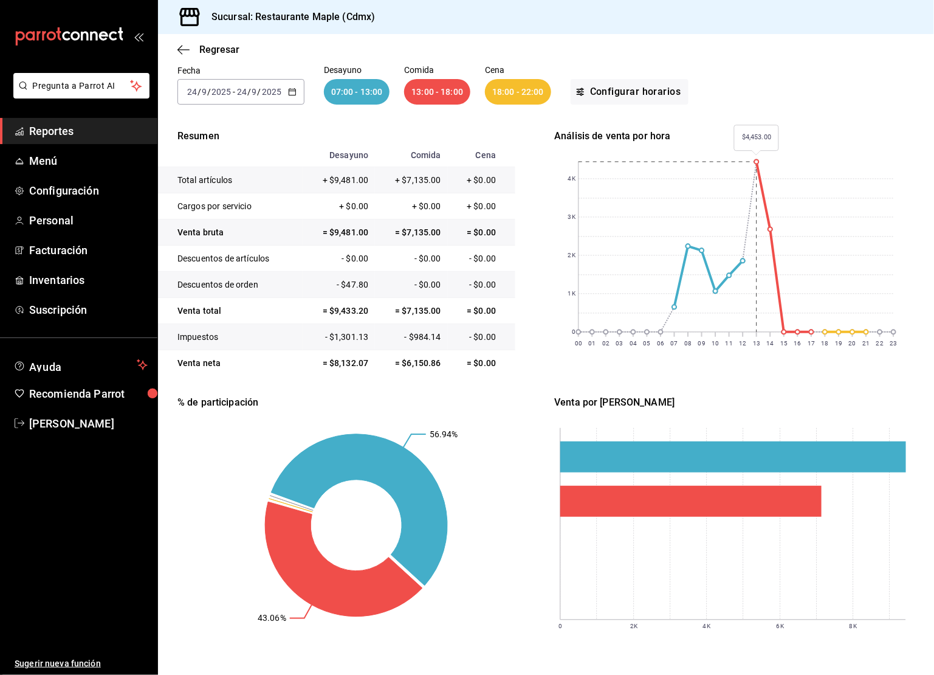
scroll to position [89, 0]
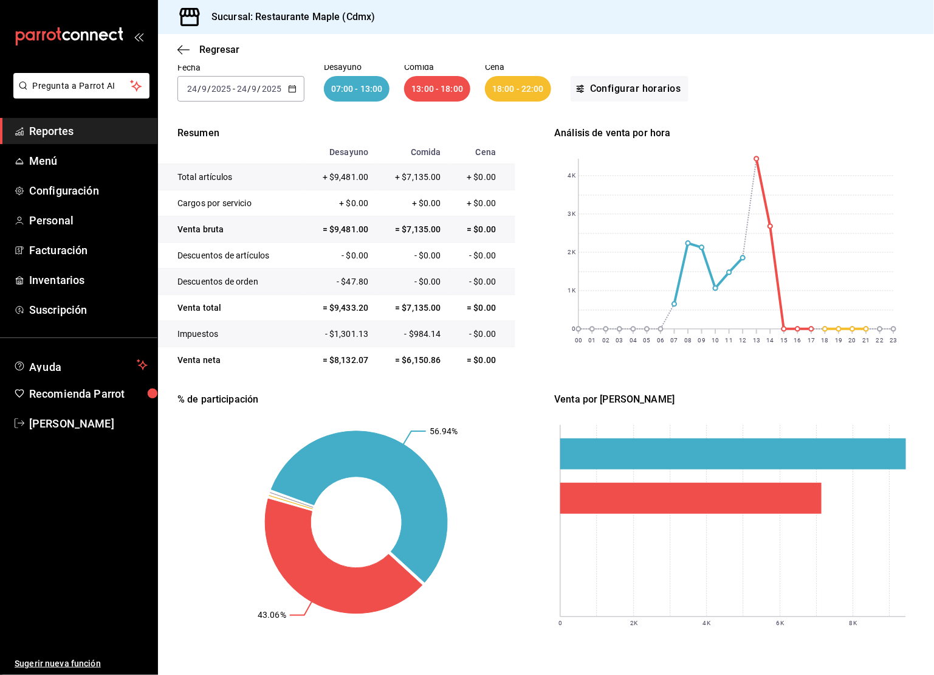
click at [516, 72] on div "Cena 18:00 - 22:00" at bounding box center [518, 82] width 66 height 39
click at [516, 78] on div "18:00 - 22:00" at bounding box center [518, 89] width 66 height 26
click at [292, 88] on \(Stroke\) "button" at bounding box center [292, 88] width 7 height 1
click at [239, 155] on span "Ayer" at bounding box center [235, 152] width 94 height 13
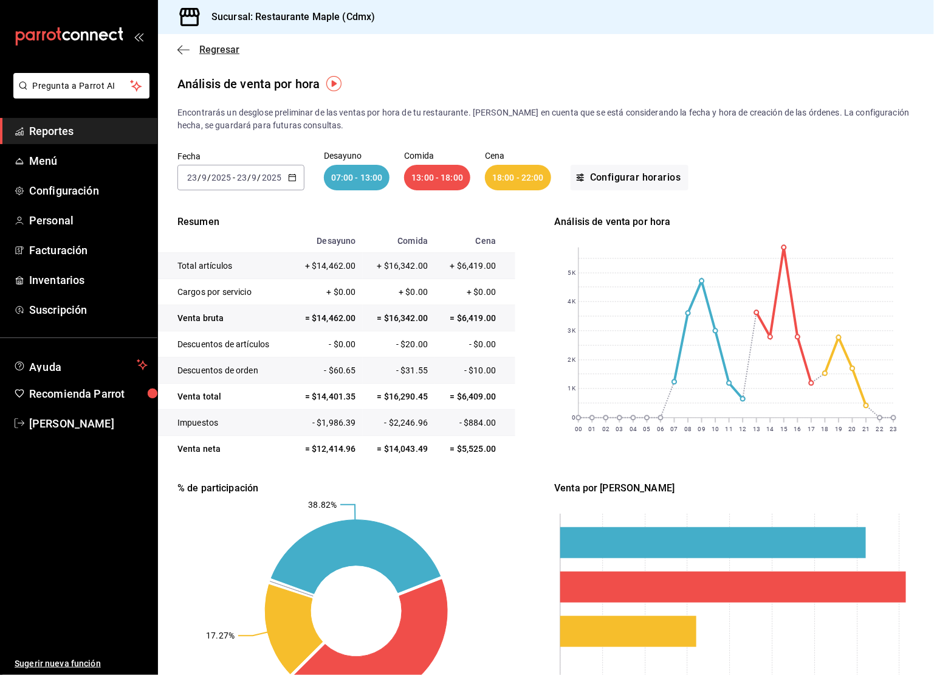
click at [195, 47] on span "Regresar" at bounding box center [208, 50] width 62 height 12
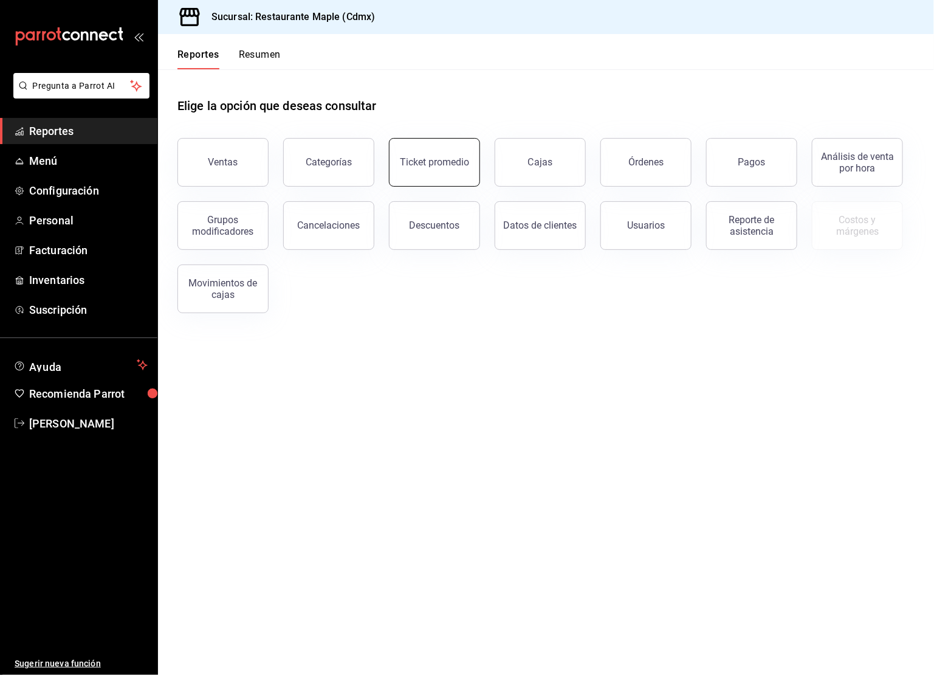
click at [439, 170] on button "Ticket promedio" at bounding box center [434, 162] width 91 height 49
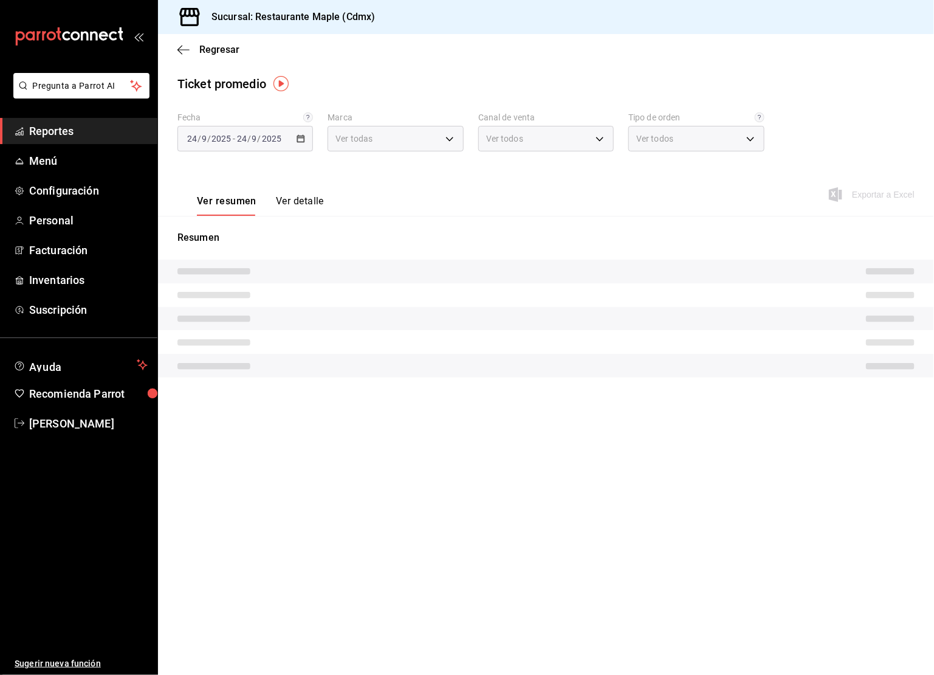
type input "9367c8d0-d5bf-442c-b6f8-a503c691c07e"
type input "PARROT,UBER_EATS,RAPPI,DIDI_FOOD,ONLINE"
type input "c2874926-3b02-42ce-9bc0-1c9d715f8c3e,1f854feb-a714-4e01-9480-9adb12524e61,bad30…"
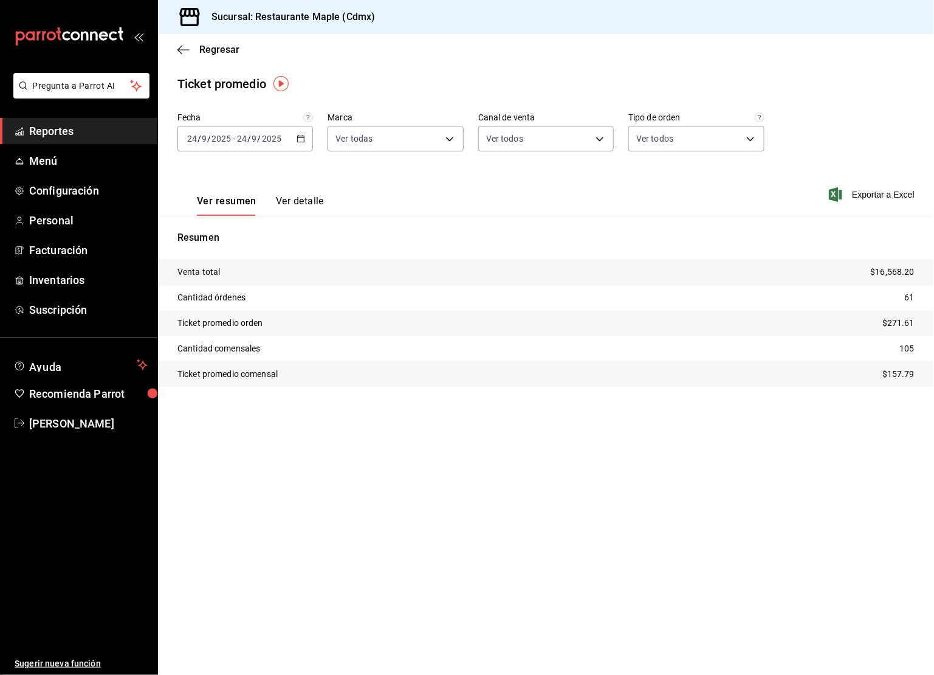
click at [307, 139] on div "[DATE] [DATE] - [DATE] [DATE]" at bounding box center [245, 139] width 136 height 26
click at [239, 208] on span "Ayer" at bounding box center [235, 202] width 94 height 13
click at [311, 143] on div "[DATE] [DATE] - [DATE] [DATE]" at bounding box center [245, 139] width 136 height 26
click at [250, 289] on span "Rango de fechas" at bounding box center [235, 284] width 94 height 13
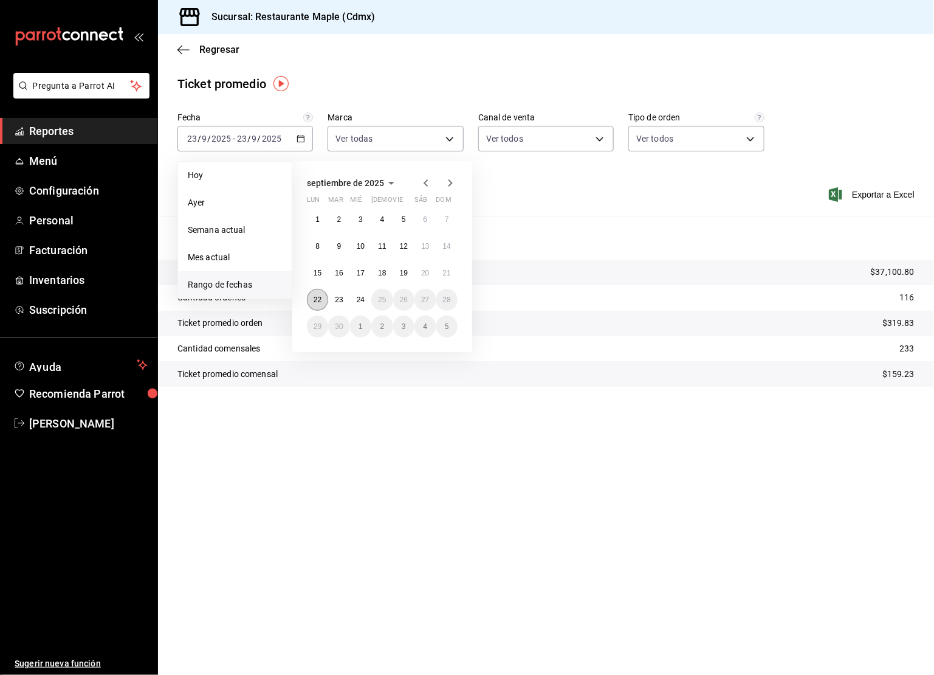
click at [318, 303] on button "22" at bounding box center [317, 300] width 21 height 22
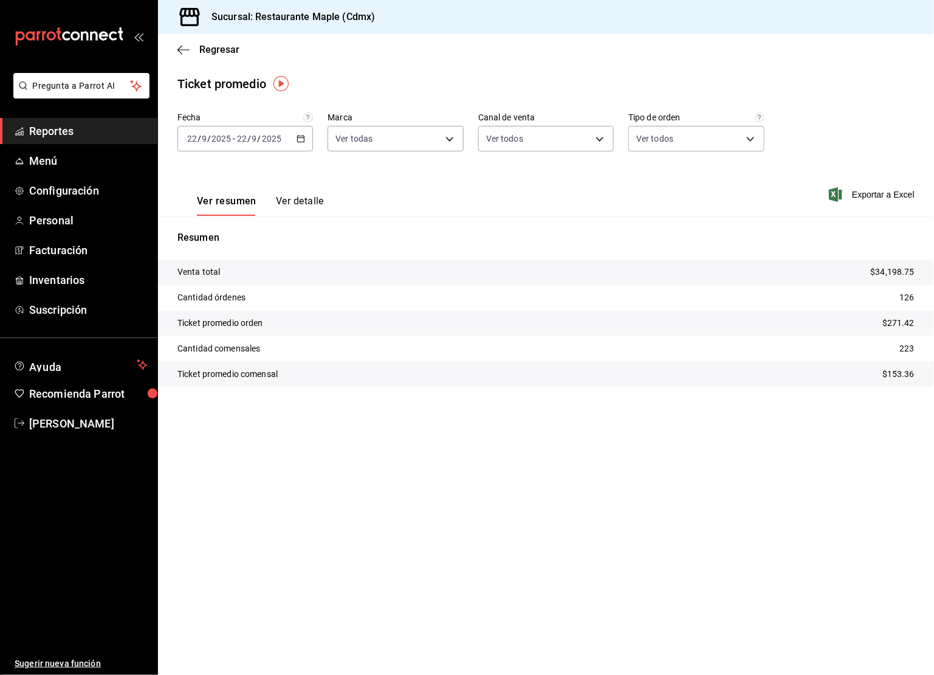
click at [306, 147] on div "[DATE] [DATE] - [DATE] [DATE]" at bounding box center [245, 139] width 136 height 26
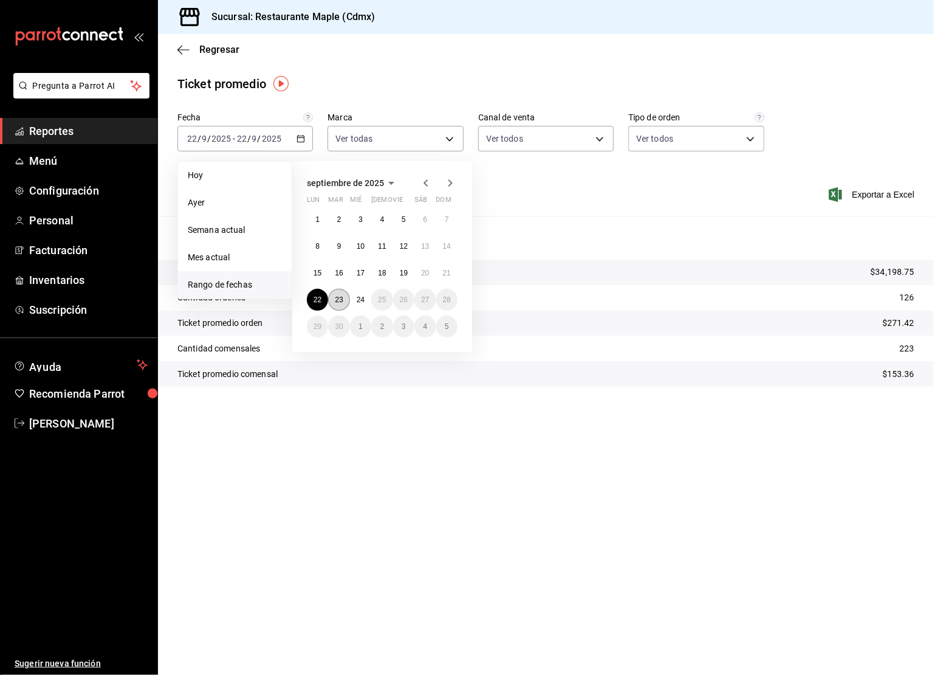
click at [335, 300] on abbr "23" at bounding box center [339, 299] width 8 height 9
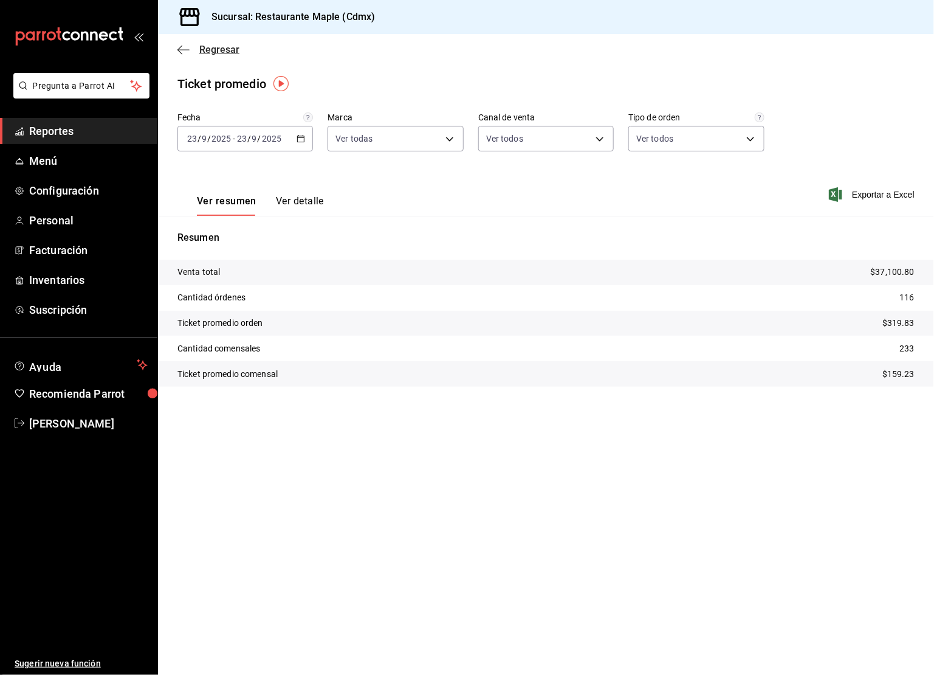
click at [182, 49] on icon "button" at bounding box center [183, 49] width 12 height 1
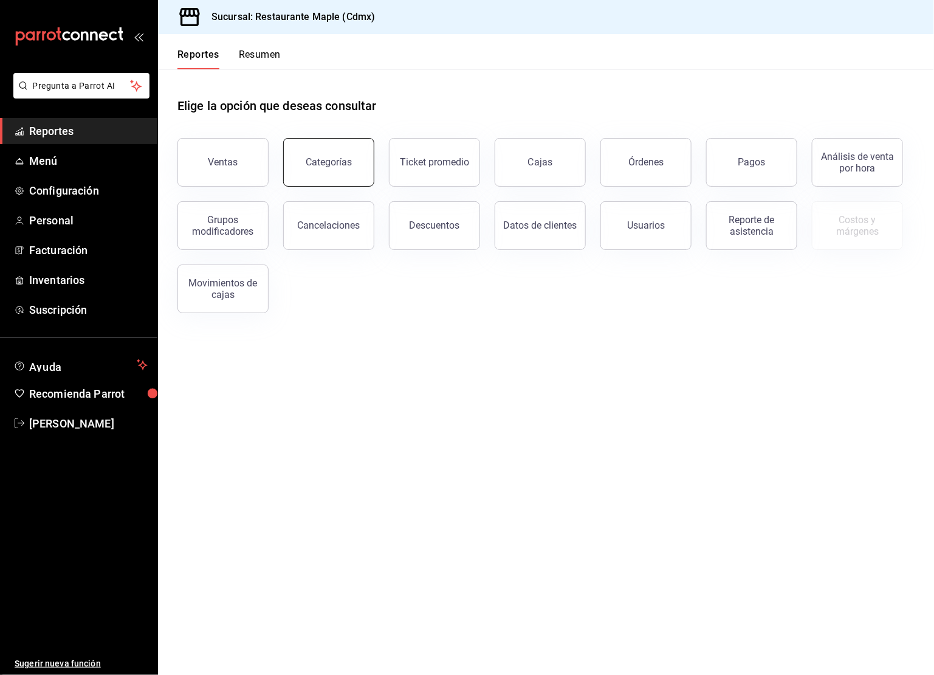
click at [355, 171] on button "Categorías" at bounding box center [328, 162] width 91 height 49
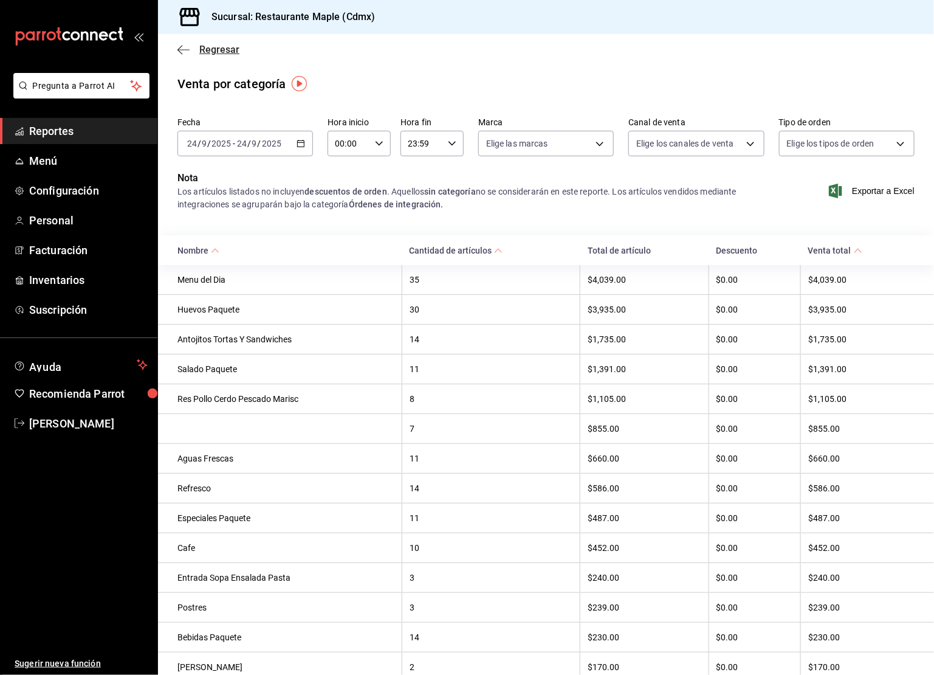
click at [180, 50] on icon "button" at bounding box center [183, 49] width 12 height 11
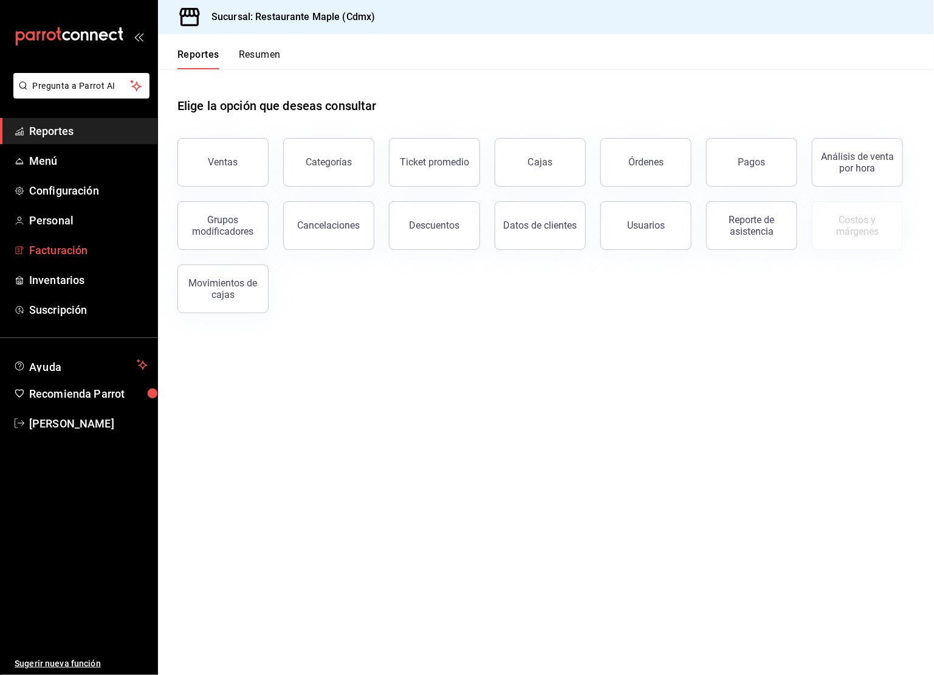
click at [66, 248] on span "Facturación" at bounding box center [88, 250] width 118 height 16
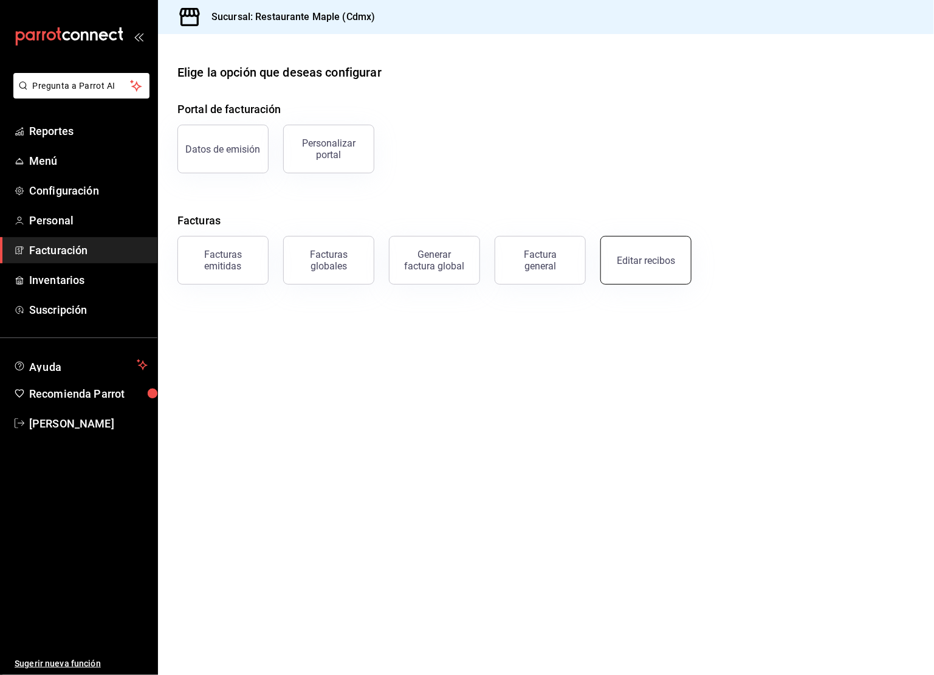
click at [630, 255] on div "Editar recibos" at bounding box center [646, 261] width 58 height 12
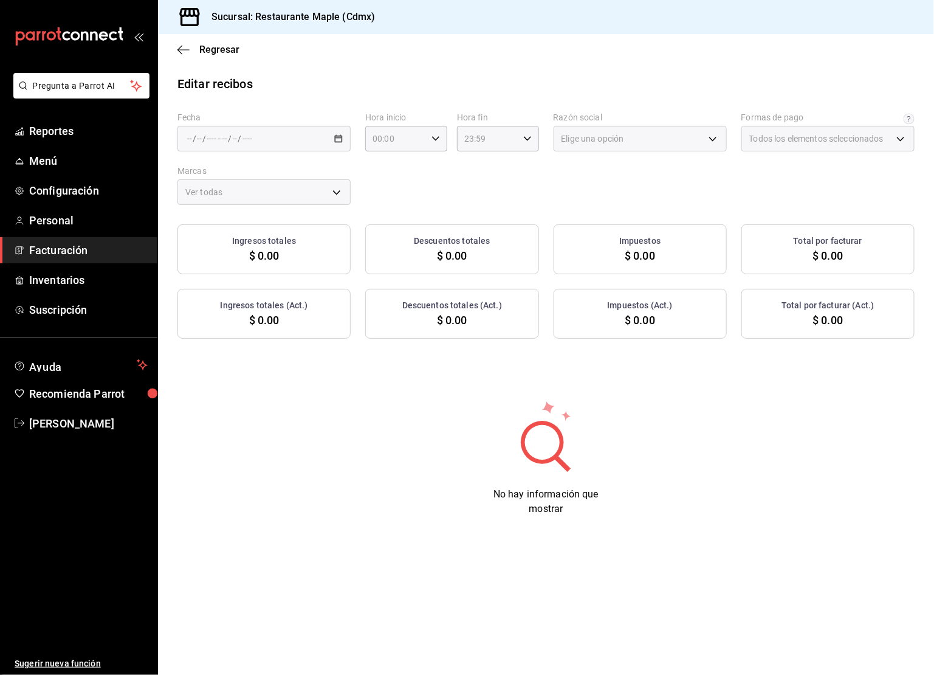
type input "1c0db33b-a268-48f2-8e75-1009b11b28a9"
click at [338, 138] on icon "button" at bounding box center [338, 138] width 9 height 9
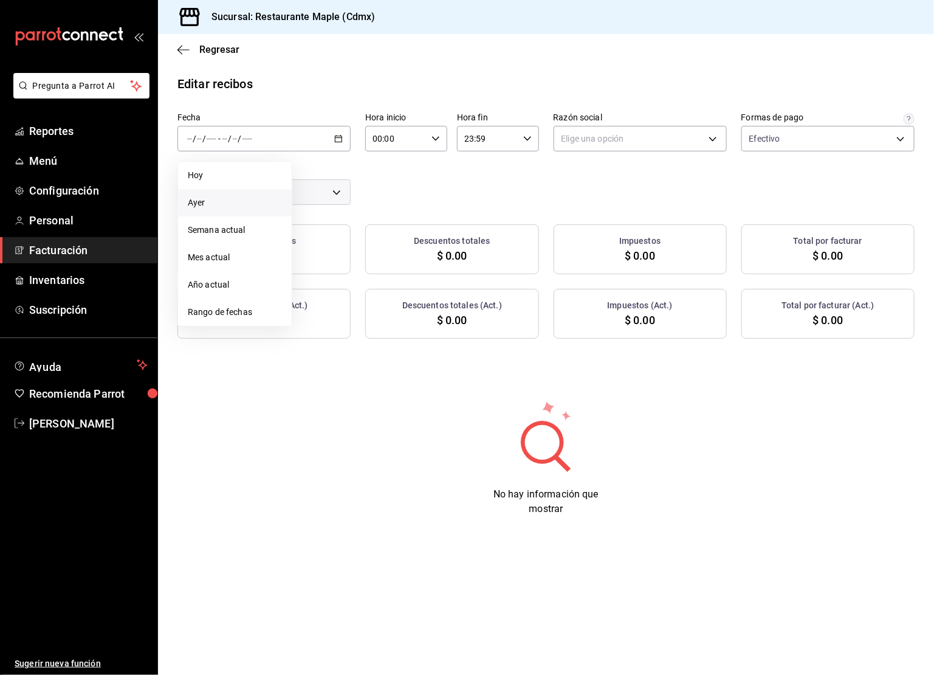
click at [214, 204] on span "Ayer" at bounding box center [235, 202] width 94 height 13
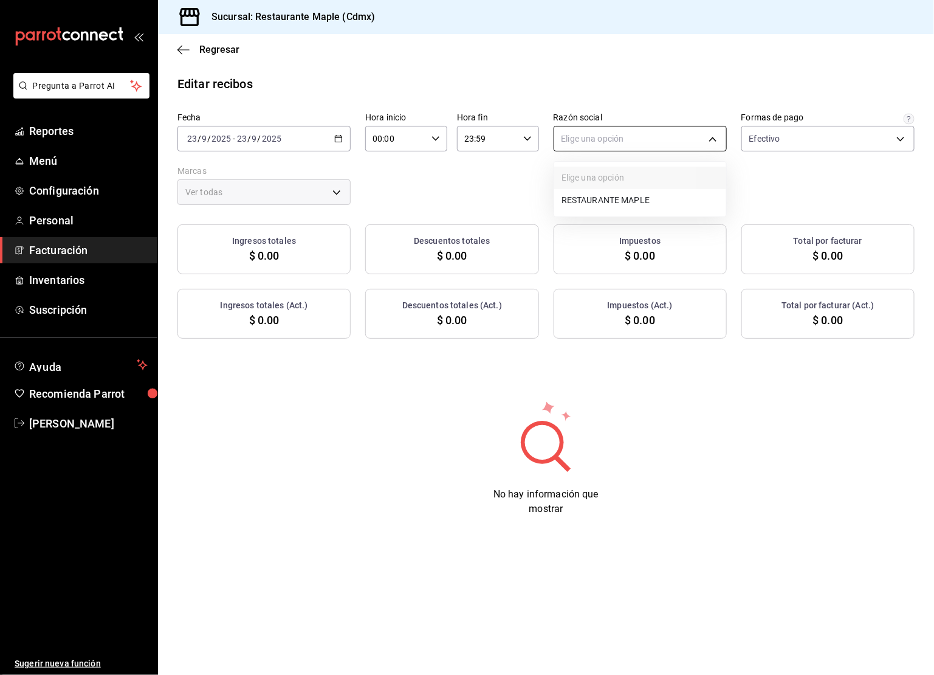
click at [610, 134] on body "Pregunta a Parrot AI Reportes Menú Configuración Personal Facturación Inventari…" at bounding box center [467, 337] width 934 height 675
click at [599, 202] on li "RESTAURANTE MAPLE" at bounding box center [640, 200] width 172 height 22
type input "9707b9c5-6b7d-4f6e-a4b1-93e597a3127c"
type input "9367c8d0-d5bf-442c-b6f8-a503c691c07e"
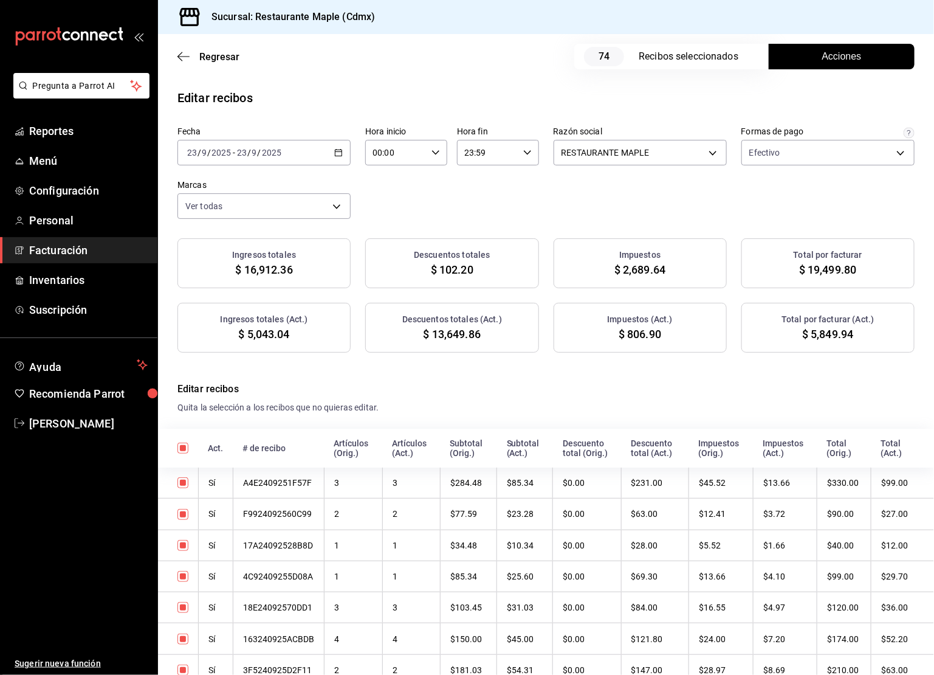
click at [826, 60] on span "Acciones" at bounding box center [841, 56] width 39 height 15
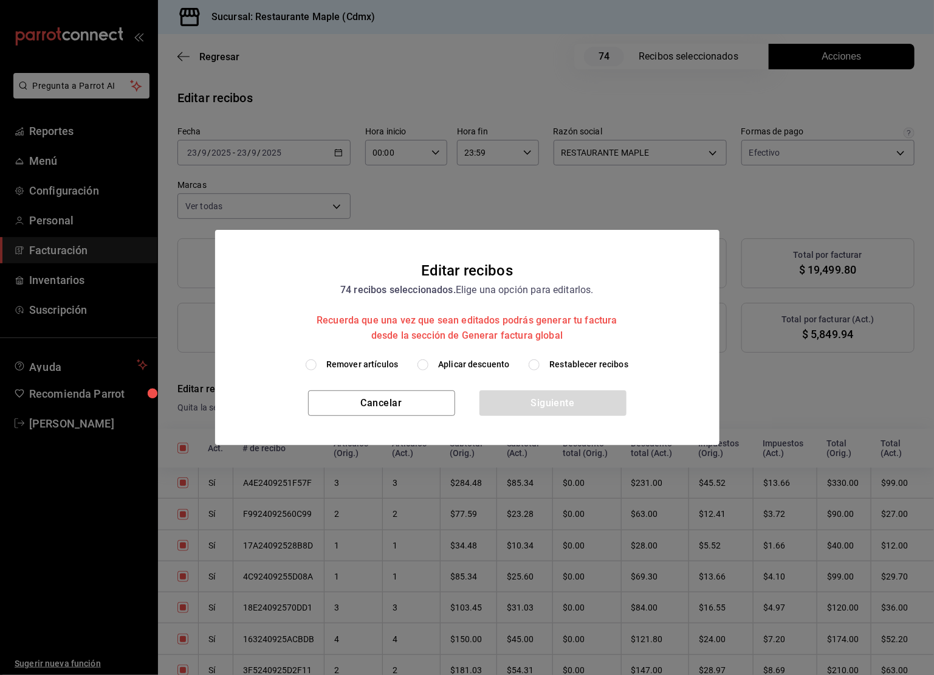
click at [424, 366] on input "Aplicar descuento" at bounding box center [422, 364] width 11 height 11
radio input "true"
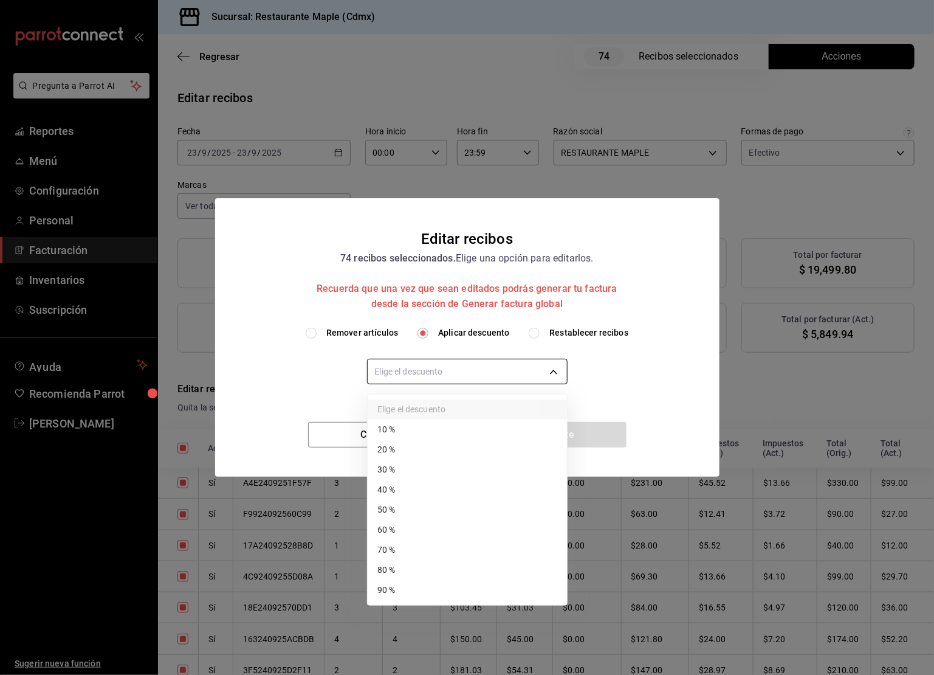
click at [438, 374] on body "Pregunta a Parrot AI Reportes Menú Configuración Personal Facturación Inventari…" at bounding box center [467, 337] width 934 height 675
click at [461, 542] on li "70 %" at bounding box center [467, 550] width 199 height 20
type input "70"
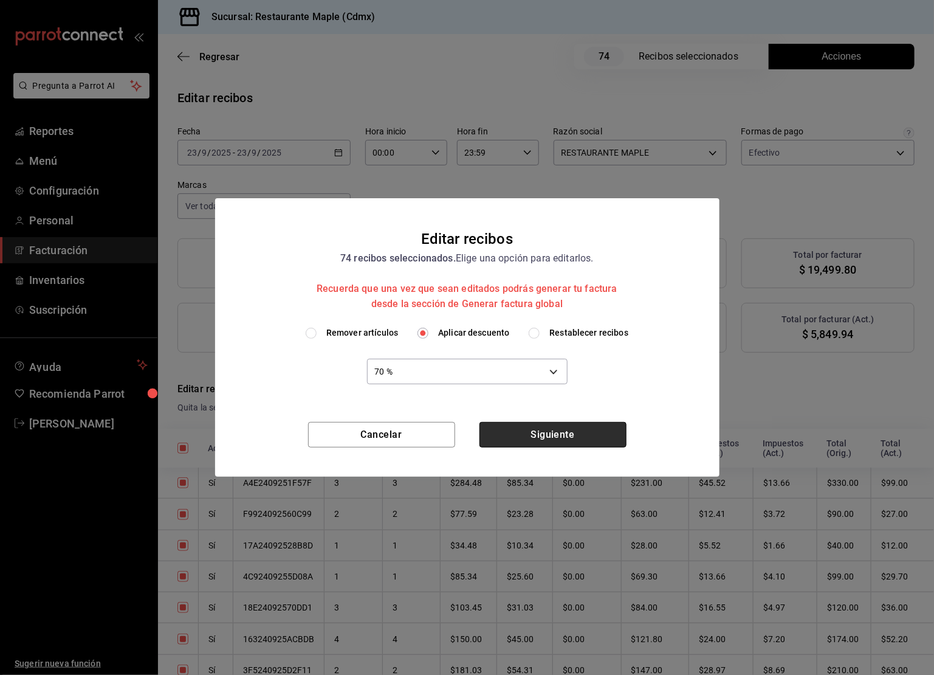
click at [541, 428] on button "Siguiente" at bounding box center [552, 435] width 147 height 26
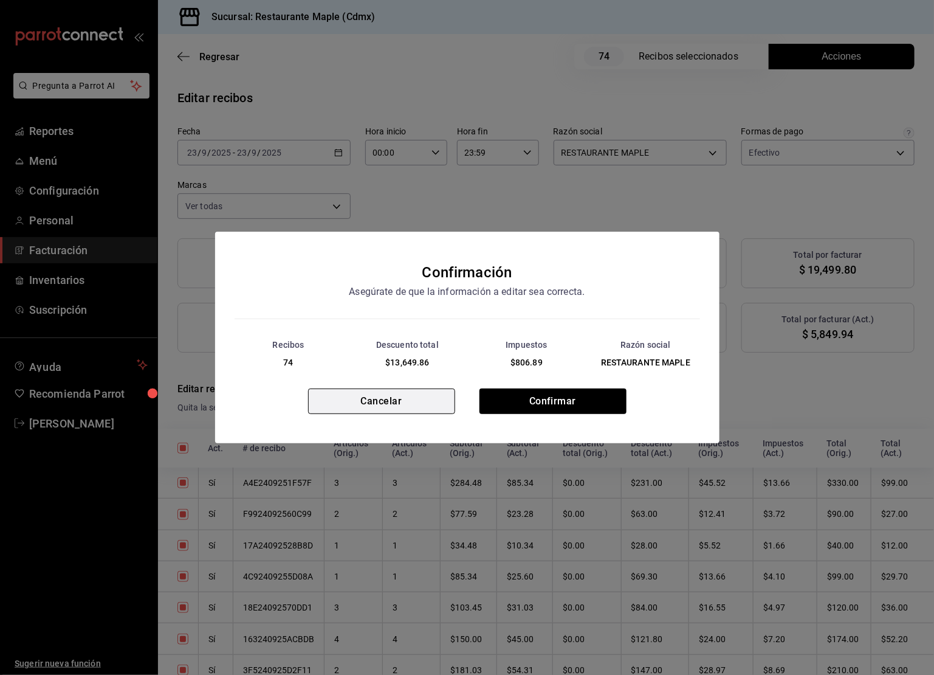
click at [396, 407] on button "Cancelar" at bounding box center [381, 401] width 147 height 26
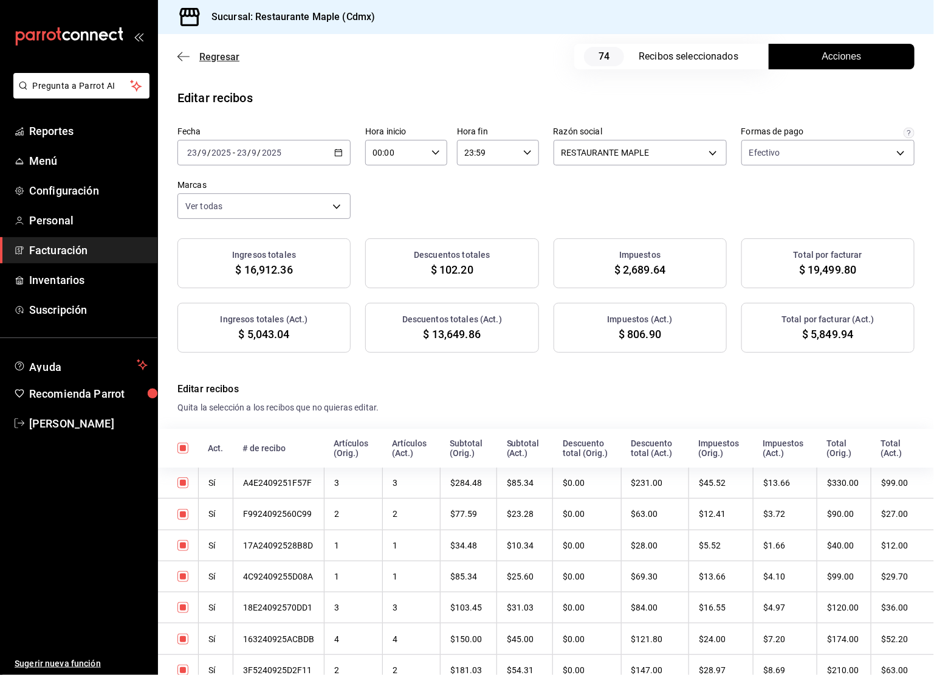
click at [180, 58] on icon "button" at bounding box center [183, 56] width 12 height 11
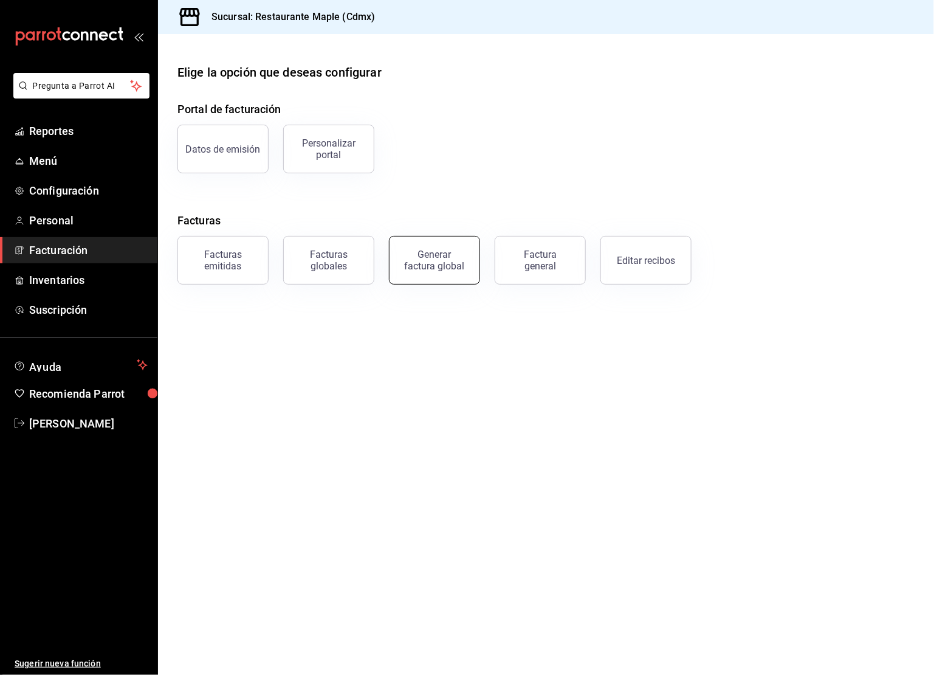
click at [428, 255] on div "Generar factura global" at bounding box center [434, 260] width 61 height 23
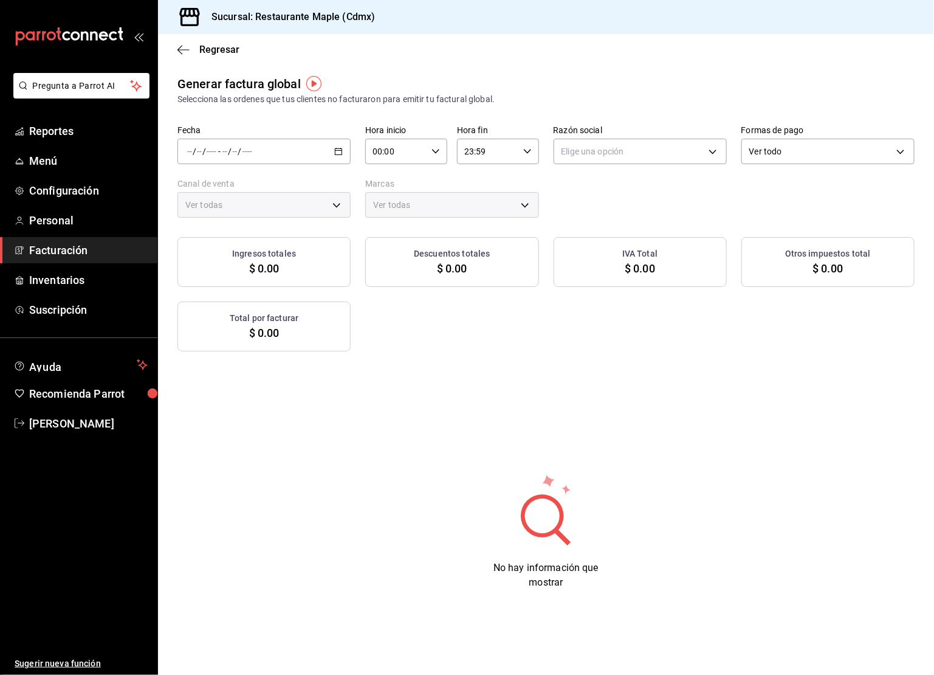
type input "PARROT,UBER_EATS,RAPPI,DIDI_FOOD,ONLINE"
click at [340, 157] on div "/ / - / /" at bounding box center [263, 152] width 173 height 26
click at [253, 195] on li "Rango de fechas" at bounding box center [235, 187] width 114 height 27
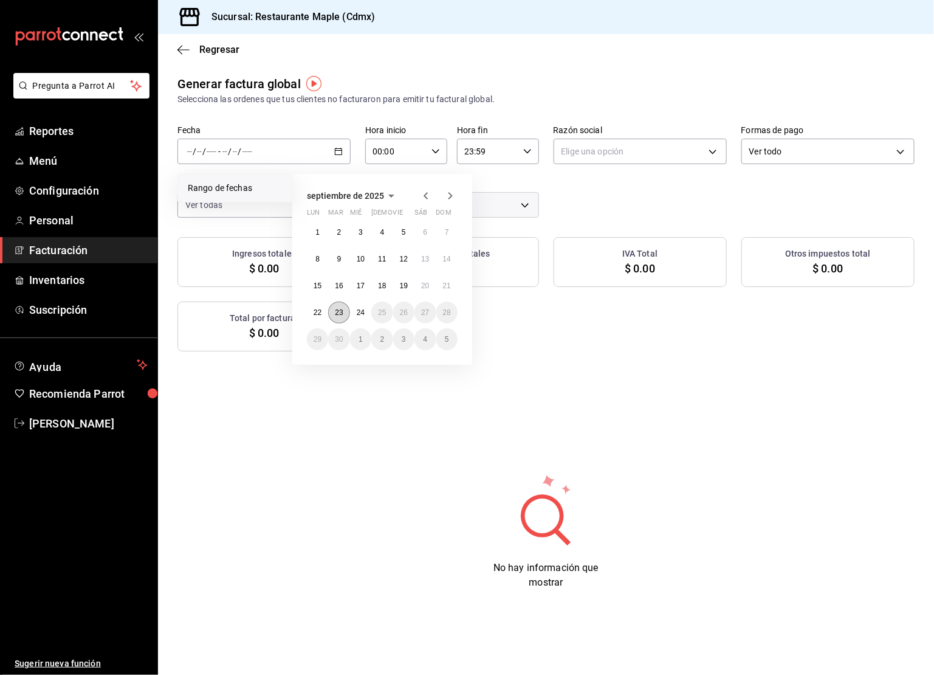
click at [335, 311] on abbr "23" at bounding box center [339, 312] width 8 height 9
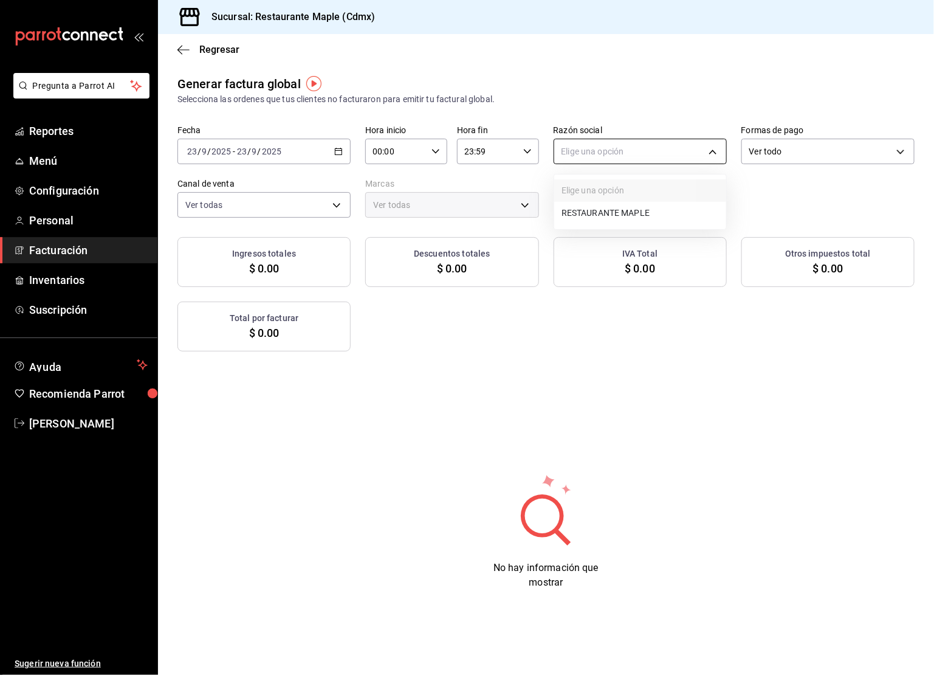
click at [624, 149] on body "Pregunta a Parrot AI Reportes Menú Configuración Personal Facturación Inventari…" at bounding box center [467, 337] width 934 height 675
click at [617, 213] on li "RESTAURANTE MAPLE" at bounding box center [640, 213] width 172 height 22
type input "9707b9c5-6b7d-4f6e-a4b1-93e597a3127c"
type input "9367c8d0-d5bf-442c-b6f8-a503c691c07e"
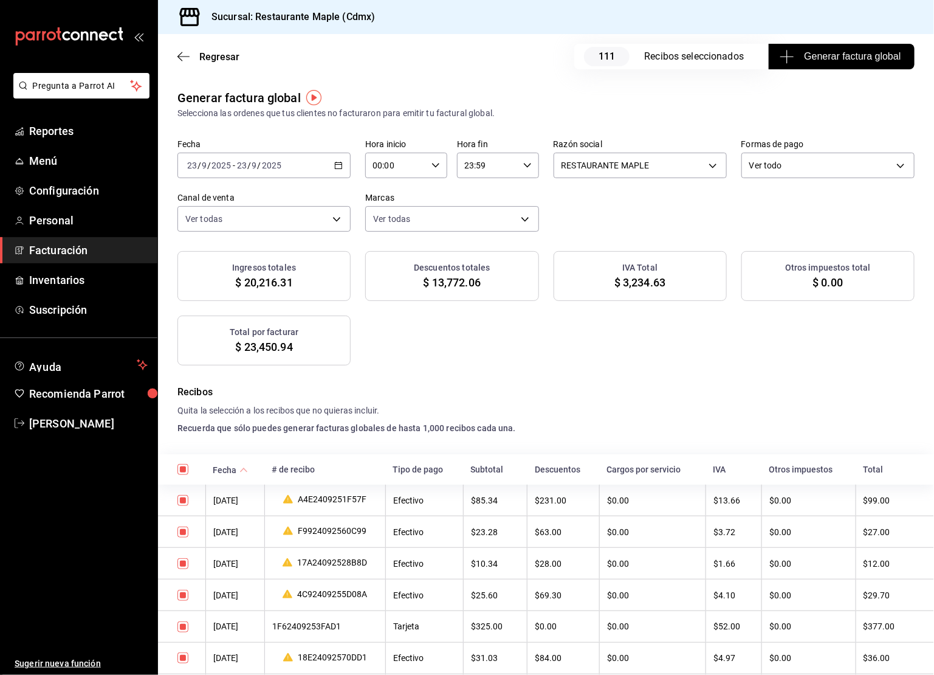
click at [173, 55] on div "Regresar 111 Recibos seleccionados Generar factura global" at bounding box center [546, 56] width 776 height 45
click at [181, 55] on icon "button" at bounding box center [183, 56] width 12 height 11
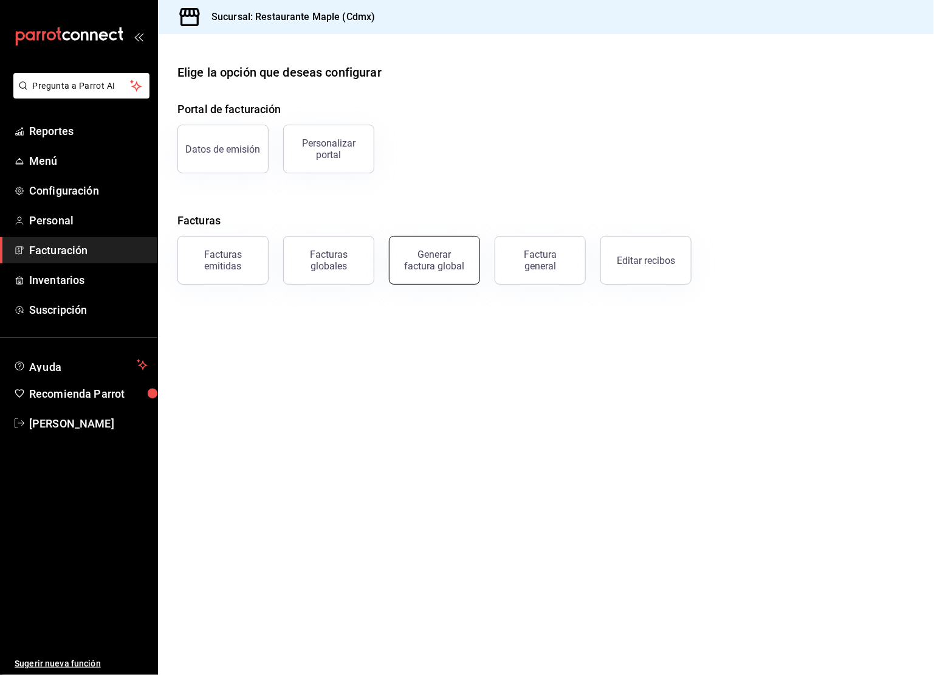
click at [425, 271] on button "Generar factura global" at bounding box center [434, 260] width 91 height 49
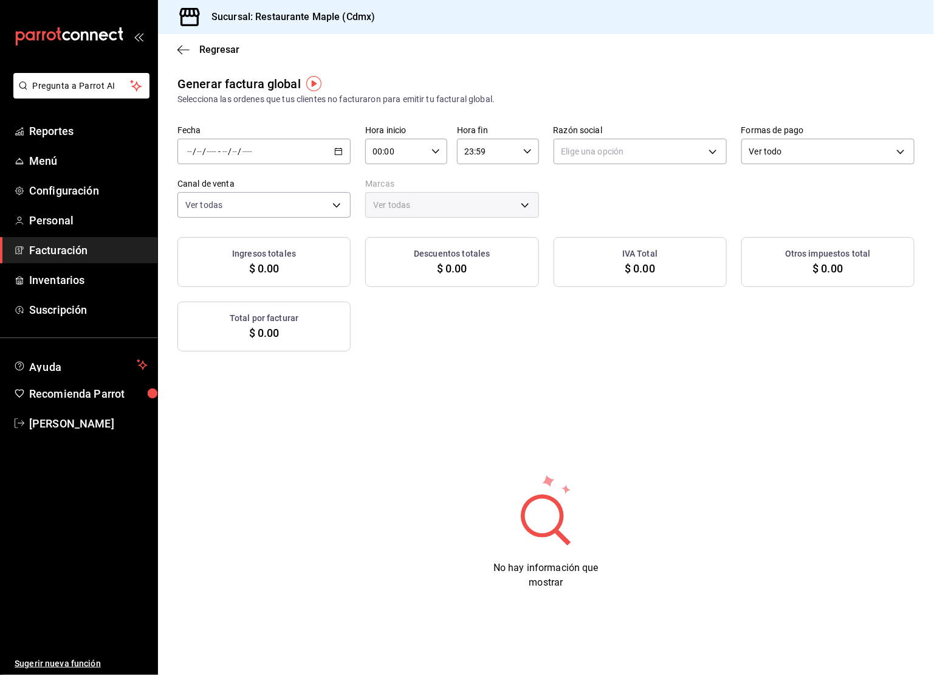
click at [338, 147] on icon "button" at bounding box center [338, 151] width 9 height 9
click at [259, 190] on span "Rango de fechas" at bounding box center [235, 188] width 94 height 13
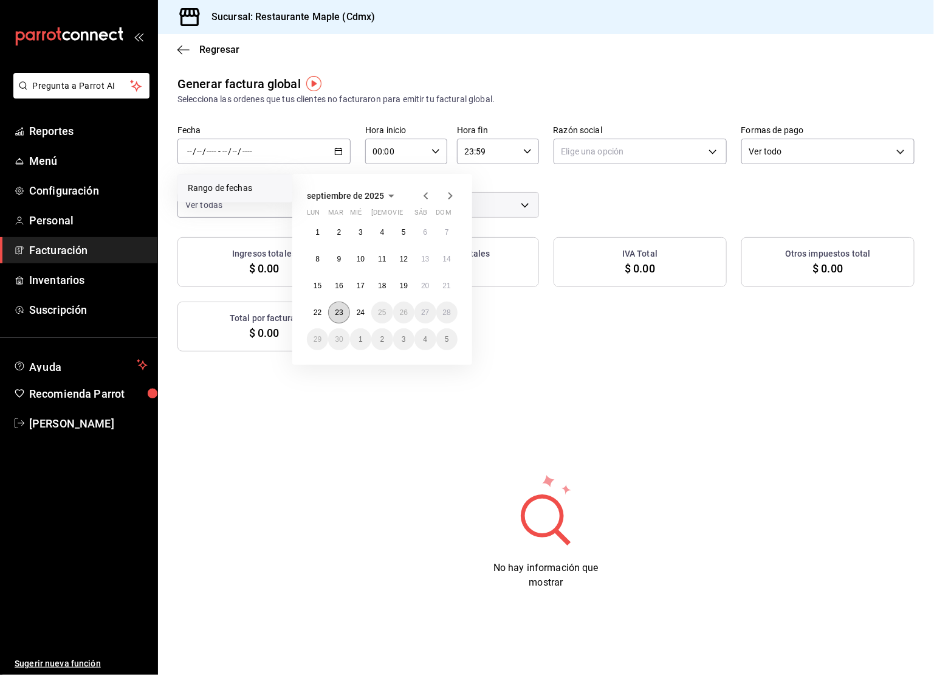
click at [341, 309] on abbr "23" at bounding box center [339, 312] width 8 height 9
click at [338, 309] on abbr "23" at bounding box center [339, 312] width 8 height 9
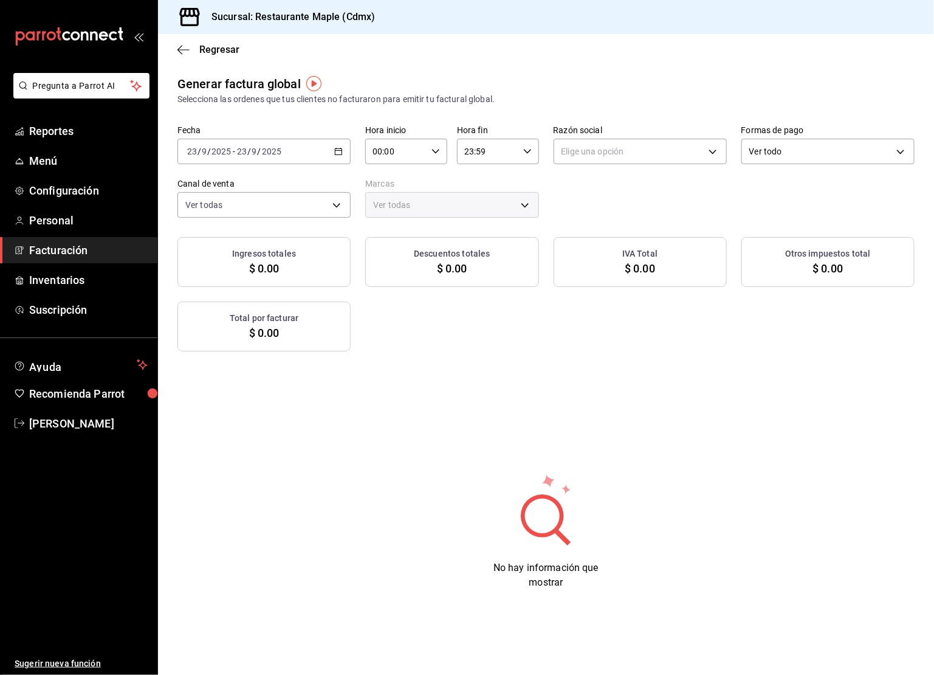
click at [661, 136] on div "Elige una opción" at bounding box center [640, 149] width 173 height 30
click at [659, 149] on body "Pregunta a Parrot AI Reportes Menú Configuración Personal Facturación Inventari…" at bounding box center [467, 337] width 934 height 675
click at [644, 210] on li "RESTAURANTE MAPLE" at bounding box center [640, 213] width 172 height 22
type input "9707b9c5-6b7d-4f6e-a4b1-93e597a3127c"
type input "9367c8d0-d5bf-442c-b6f8-a503c691c07e"
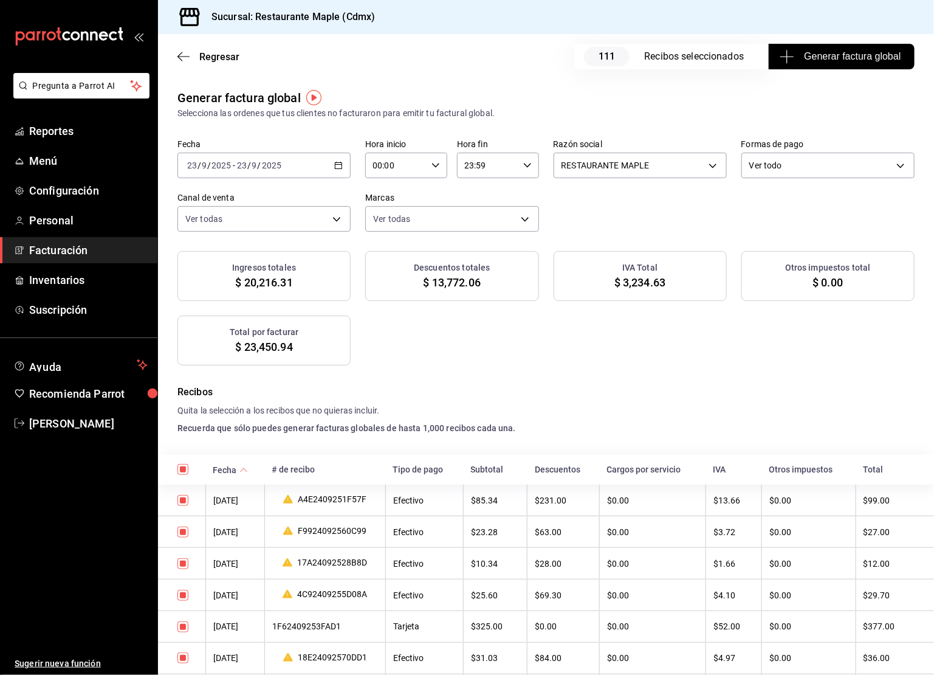
click at [829, 53] on span "Generar factura global" at bounding box center [841, 56] width 118 height 15
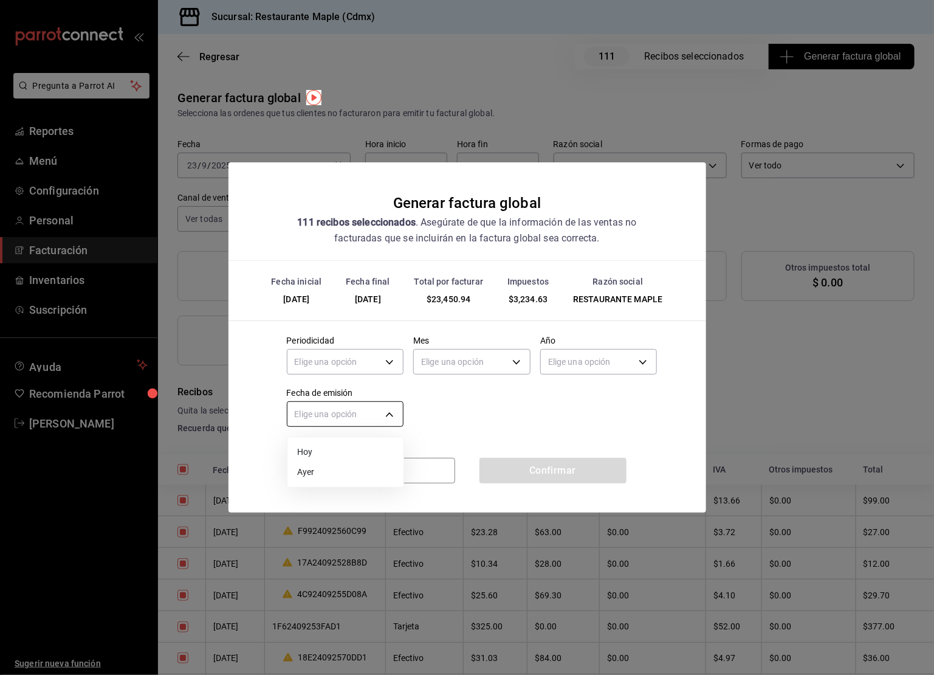
click at [375, 412] on body "Pregunta a Parrot AI Reportes Menú Configuración Personal Facturación Inventari…" at bounding box center [467, 337] width 934 height 675
click at [519, 405] on div at bounding box center [467, 337] width 934 height 675
click at [378, 475] on button "Cancelar" at bounding box center [381, 471] width 147 height 26
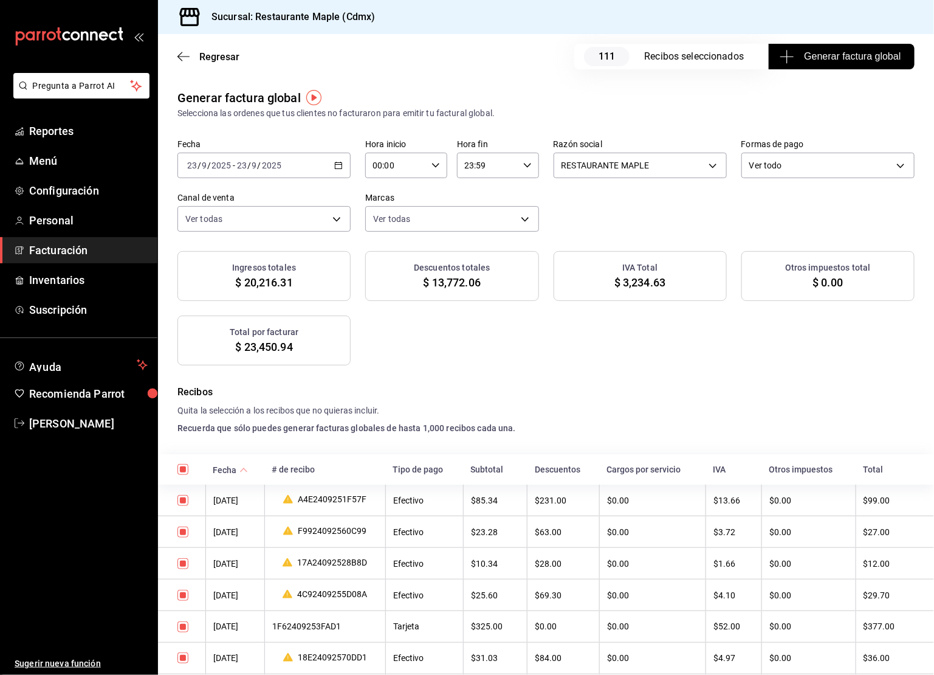
click at [57, 252] on span "Facturación" at bounding box center [88, 250] width 118 height 16
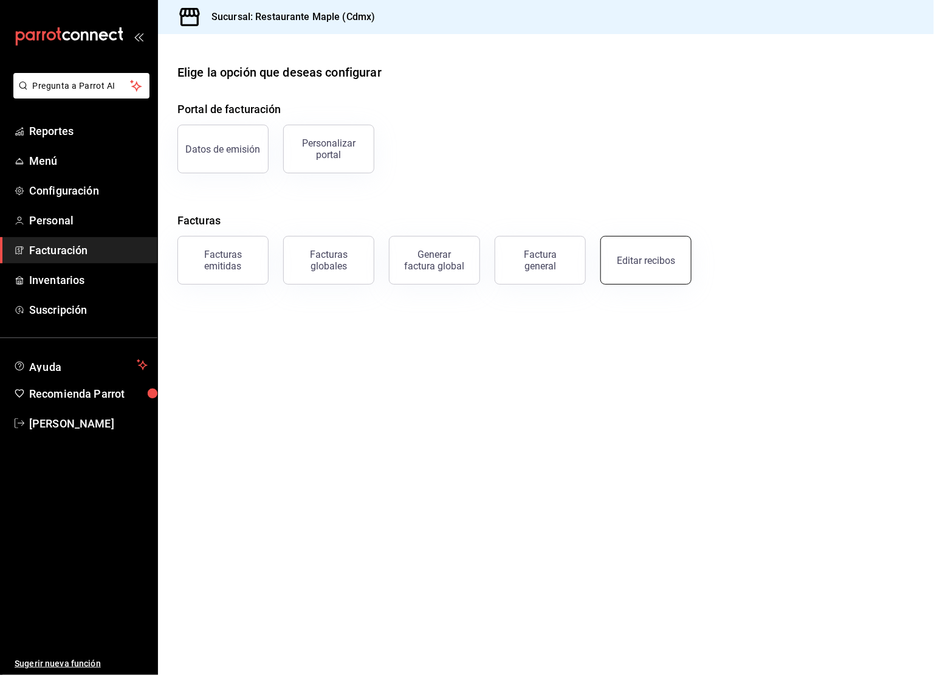
click at [643, 278] on button "Editar recibos" at bounding box center [645, 260] width 91 height 49
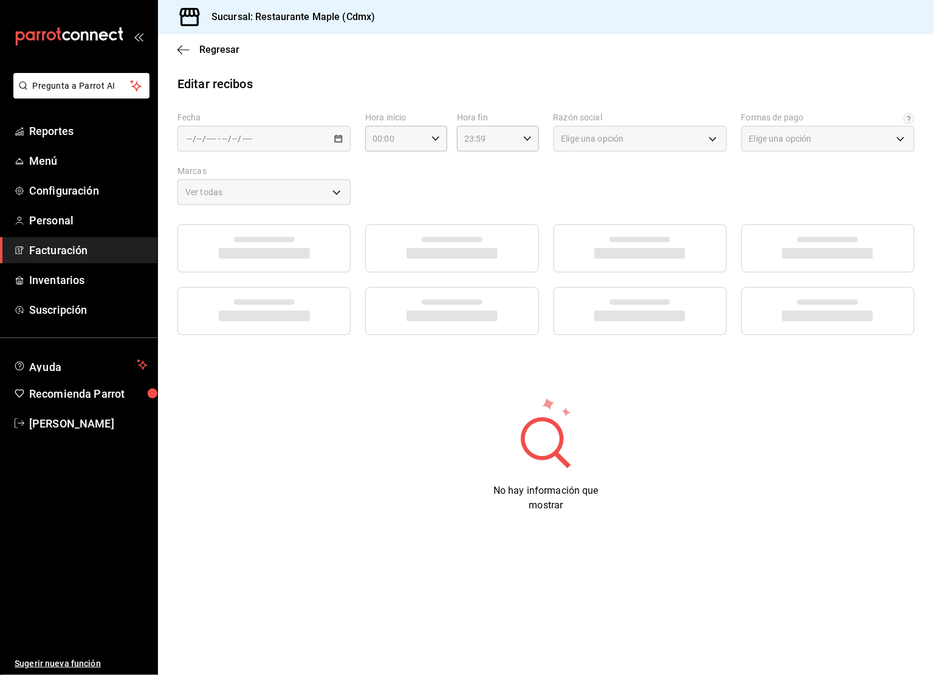
type input "1c0db33b-a268-48f2-8e75-1009b11b28a9"
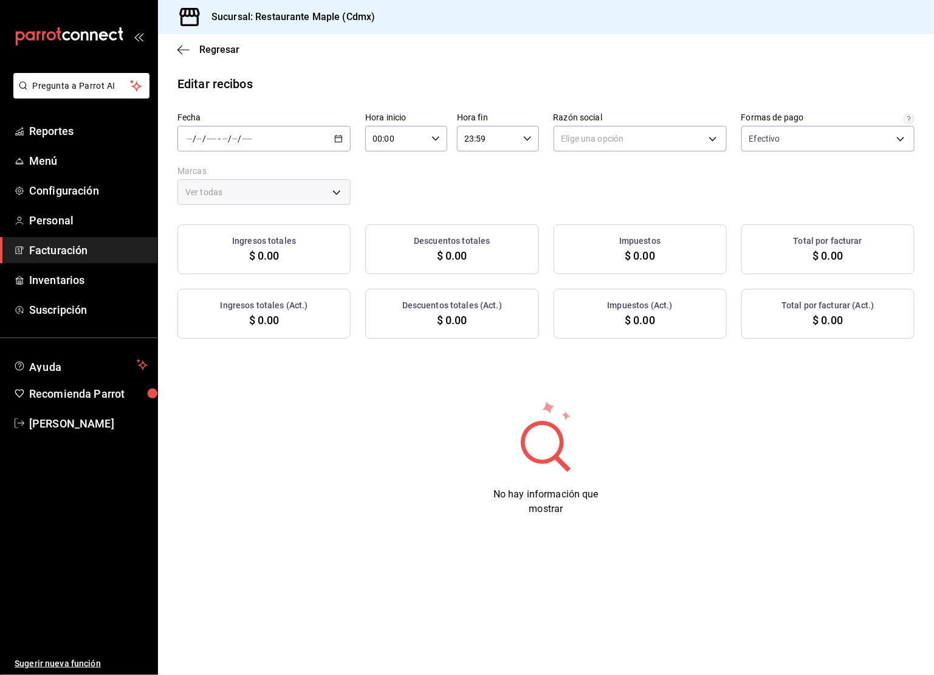
click at [343, 143] on div "/ / - / /" at bounding box center [263, 139] width 173 height 26
click at [221, 314] on span "Rango de fechas" at bounding box center [235, 312] width 94 height 13
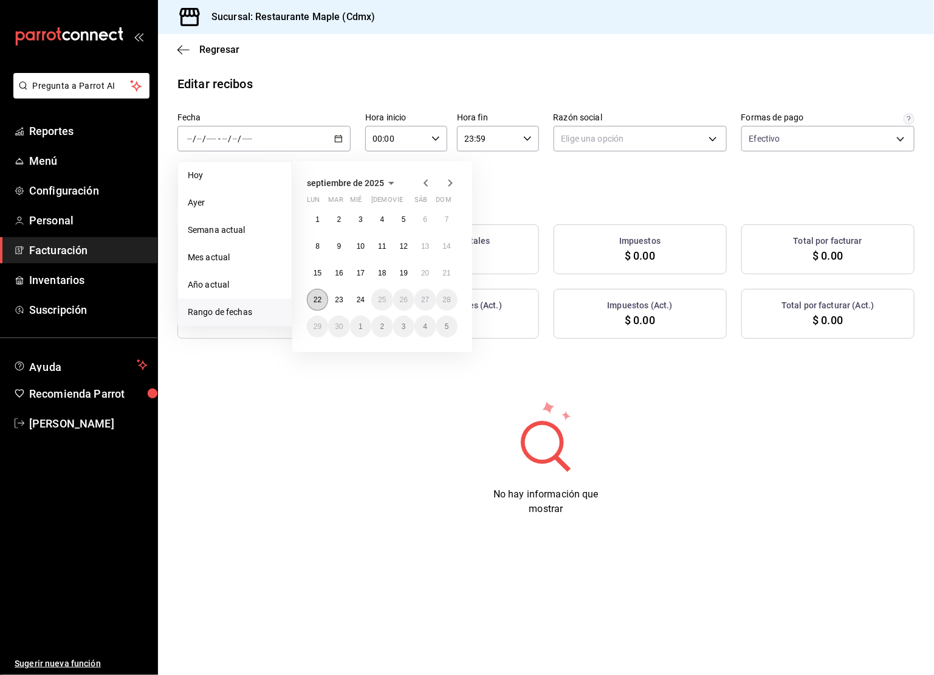
click at [315, 302] on abbr "22" at bounding box center [318, 299] width 8 height 9
click at [363, 296] on abbr "24" at bounding box center [361, 299] width 8 height 9
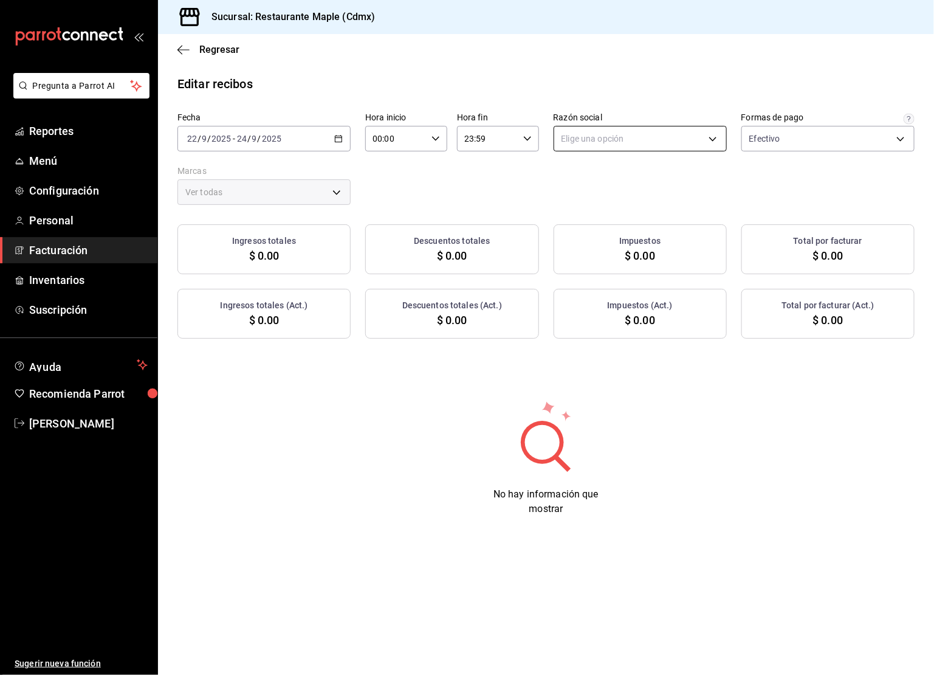
click at [692, 145] on body "Pregunta a Parrot AI Reportes Menú Configuración Personal Facturación Inventari…" at bounding box center [467, 337] width 934 height 675
click at [664, 195] on li "RESTAURANTE MAPLE" at bounding box center [640, 200] width 172 height 22
type input "9707b9c5-6b7d-4f6e-a4b1-93e597a3127c"
type input "9367c8d0-d5bf-442c-b6f8-a503c691c07e"
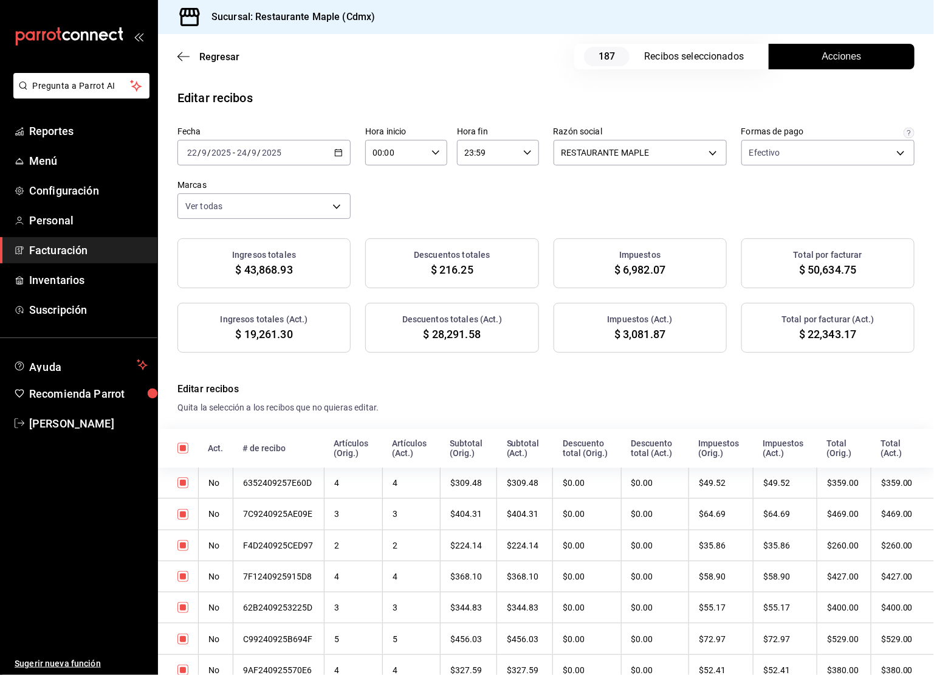
click at [340, 150] on icon "button" at bounding box center [338, 152] width 9 height 9
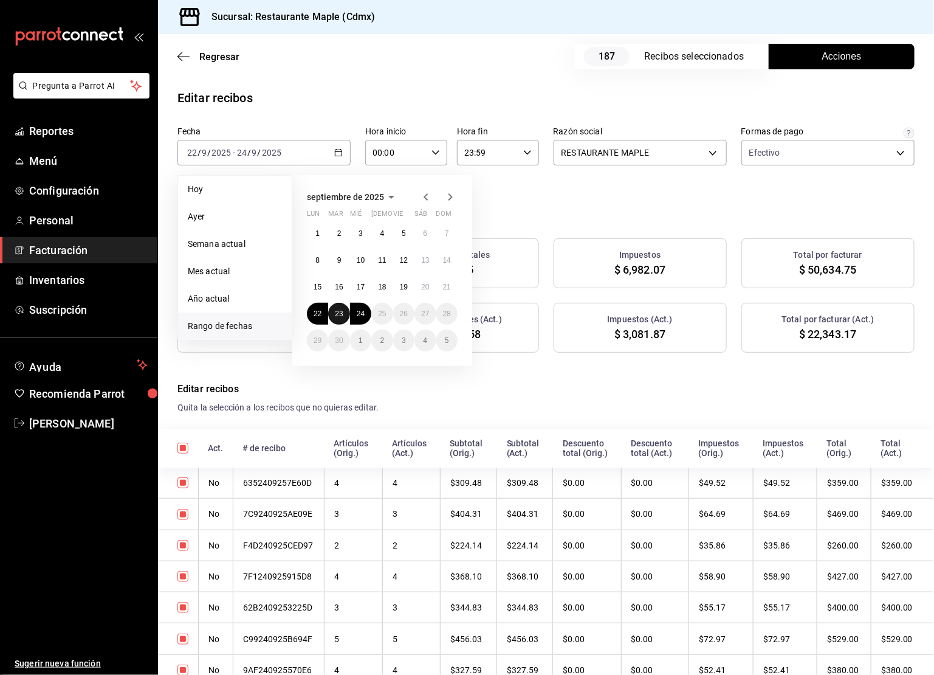
click at [338, 314] on abbr "23" at bounding box center [339, 313] width 8 height 9
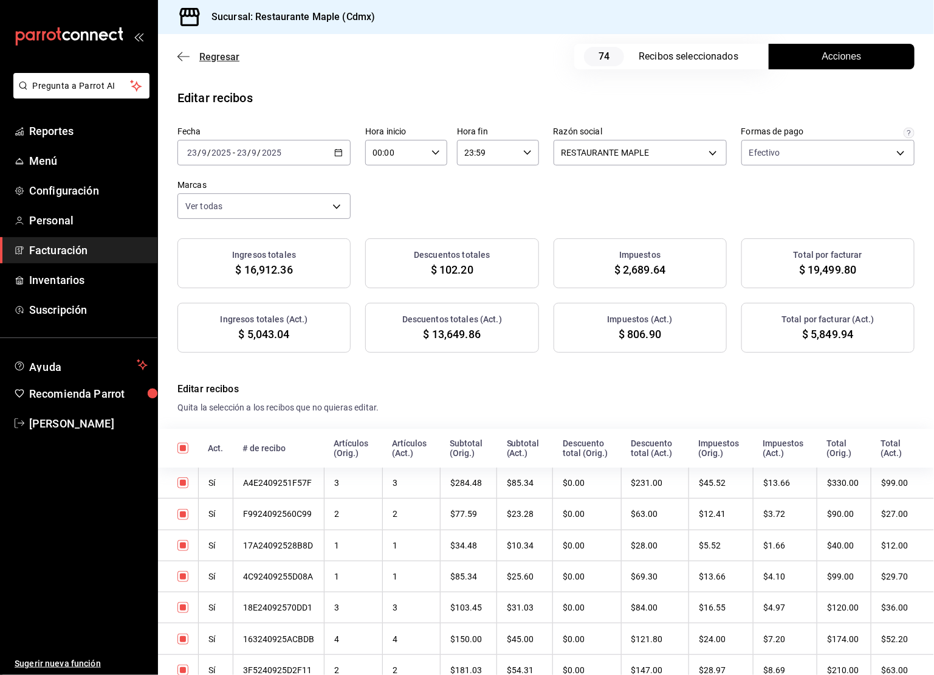
click at [199, 58] on span "Regresar" at bounding box center [219, 57] width 40 height 12
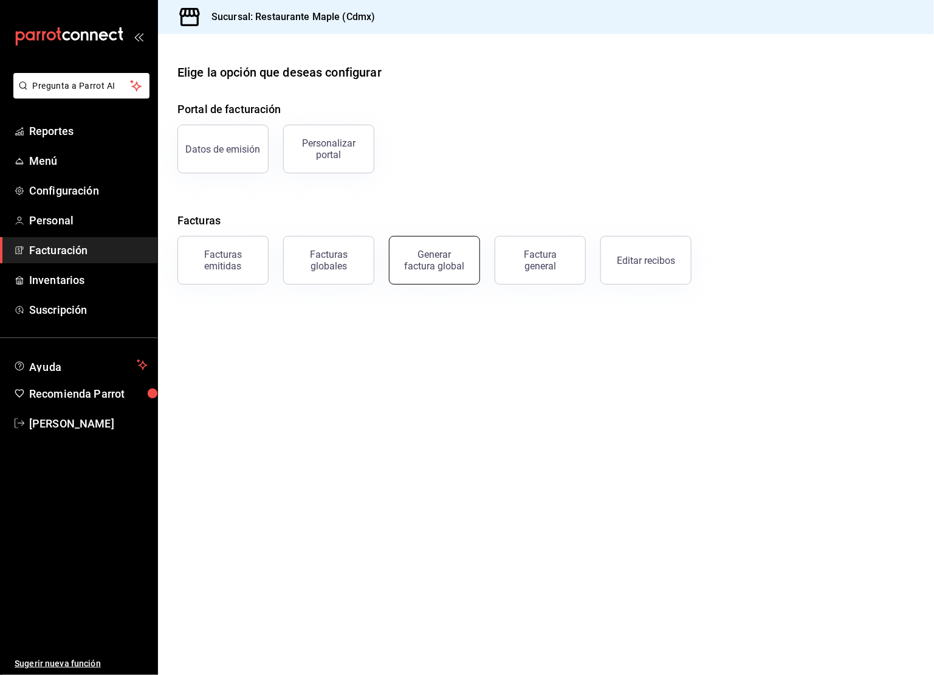
click at [427, 270] on div "Generar factura global" at bounding box center [434, 260] width 61 height 23
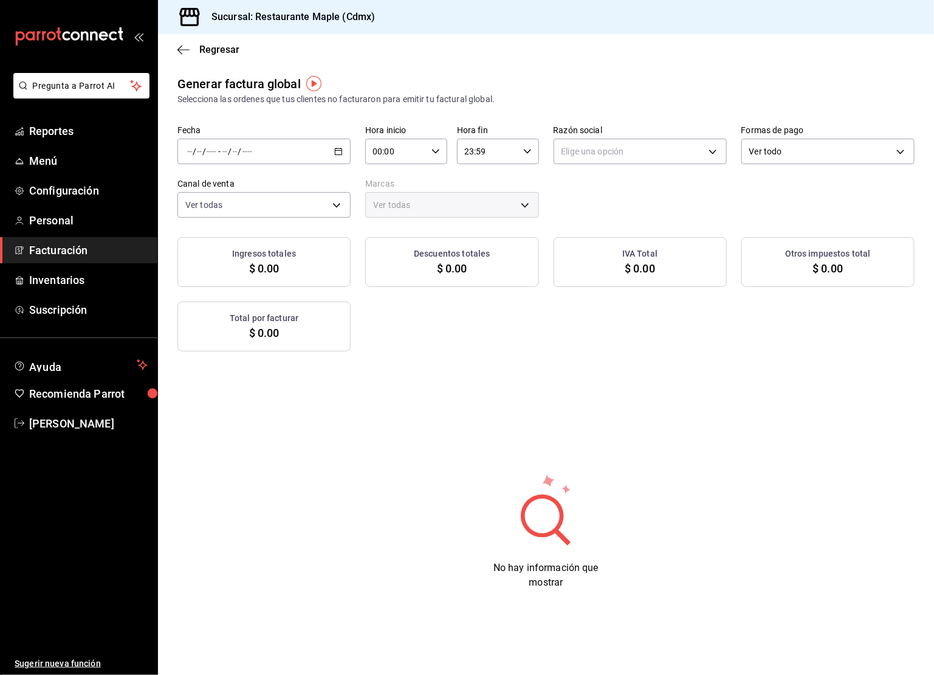
click at [341, 156] on div "/ / - / /" at bounding box center [263, 152] width 173 height 26
click at [257, 190] on span "Rango de fechas" at bounding box center [235, 188] width 94 height 13
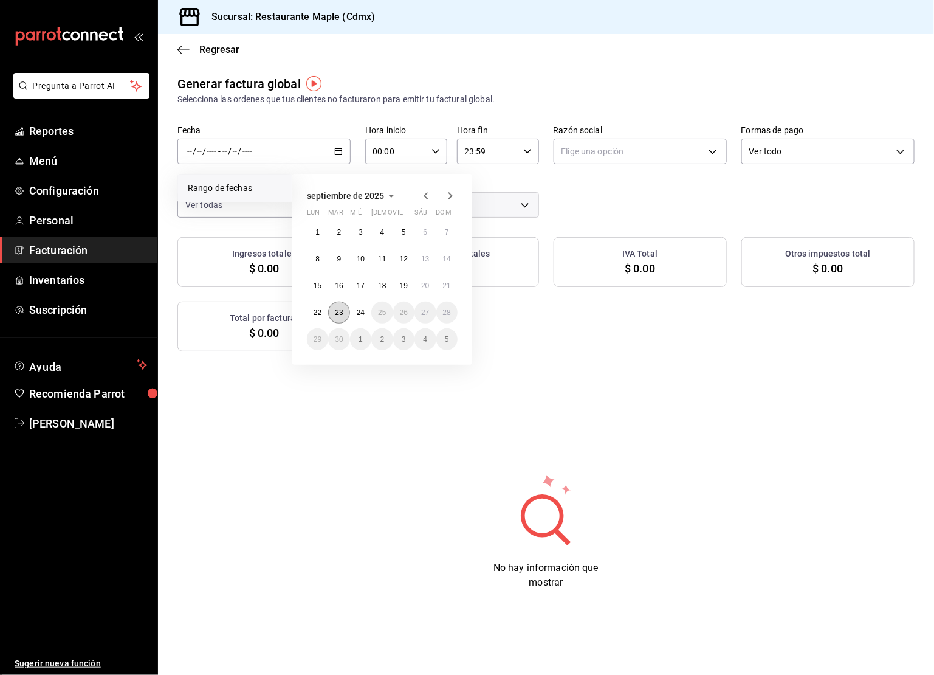
click at [341, 308] on abbr "23" at bounding box center [339, 312] width 8 height 9
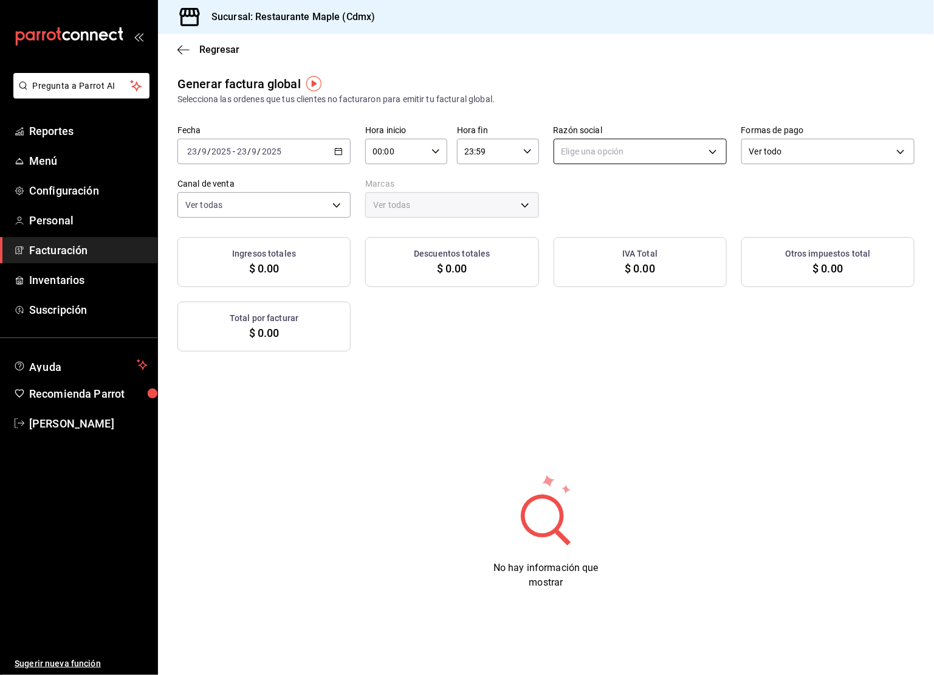
click at [650, 155] on body "Pregunta a Parrot AI Reportes Menú Configuración Personal Facturación Inventari…" at bounding box center [467, 337] width 934 height 675
click at [630, 219] on li "RESTAURANTE MAPLE" at bounding box center [640, 213] width 172 height 22
type input "9707b9c5-6b7d-4f6e-a4b1-93e597a3127c"
type input "9367c8d0-d5bf-442c-b6f8-a503c691c07e"
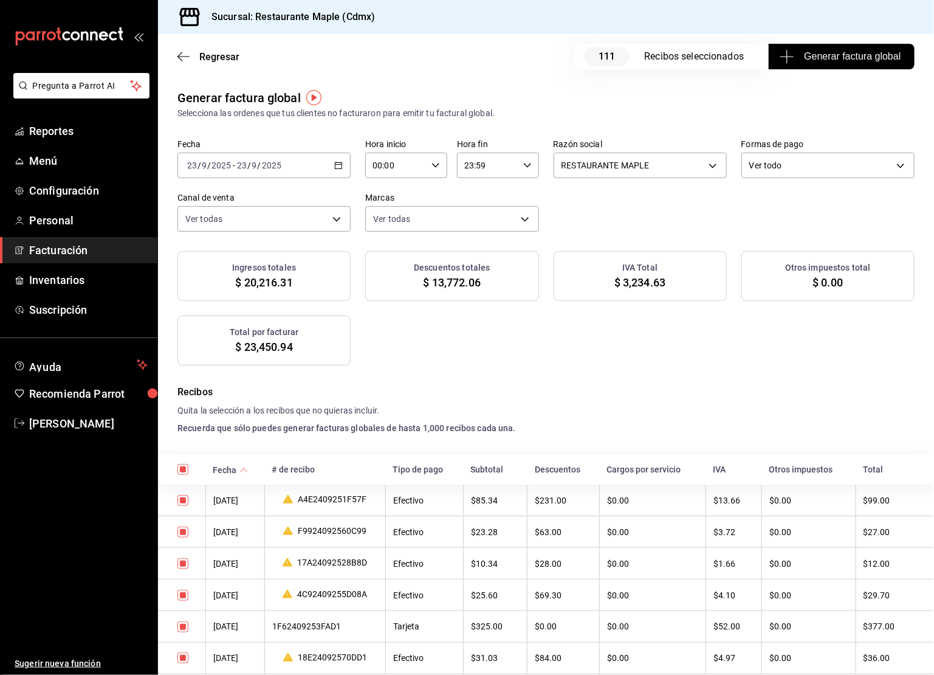
click at [341, 164] on \(Stroke\) "button" at bounding box center [338, 164] width 7 height 1
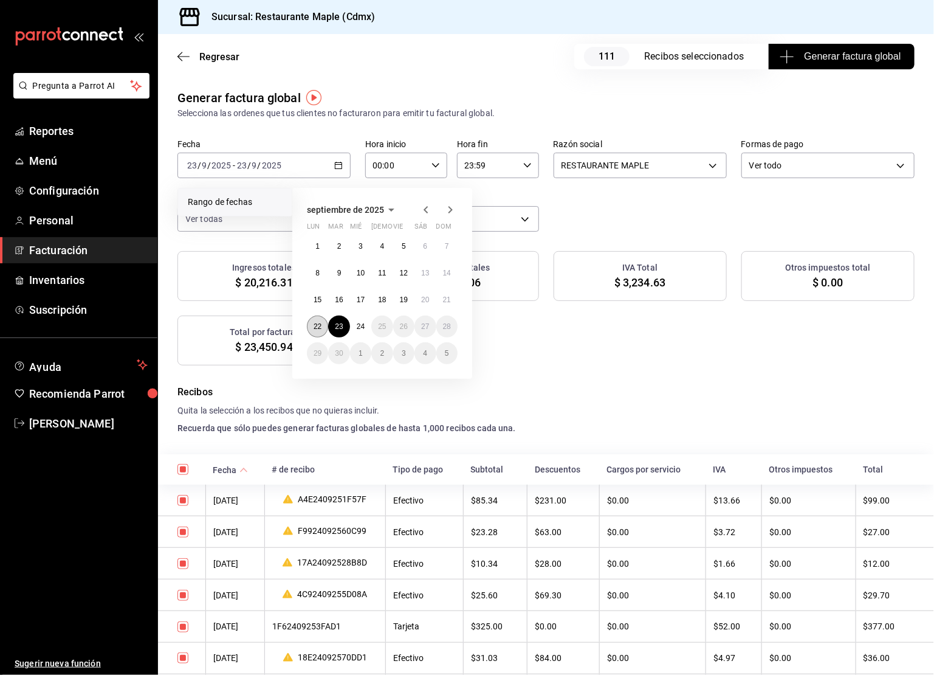
click at [315, 328] on abbr "22" at bounding box center [318, 326] width 8 height 9
click at [355, 322] on button "24" at bounding box center [360, 326] width 21 height 22
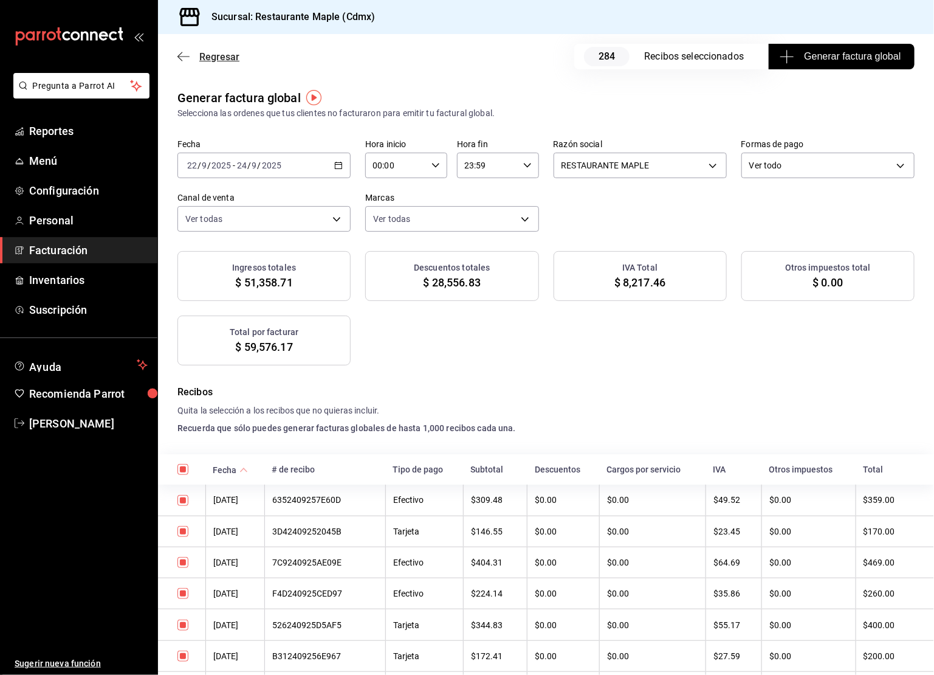
click at [184, 59] on icon "button" at bounding box center [183, 56] width 12 height 11
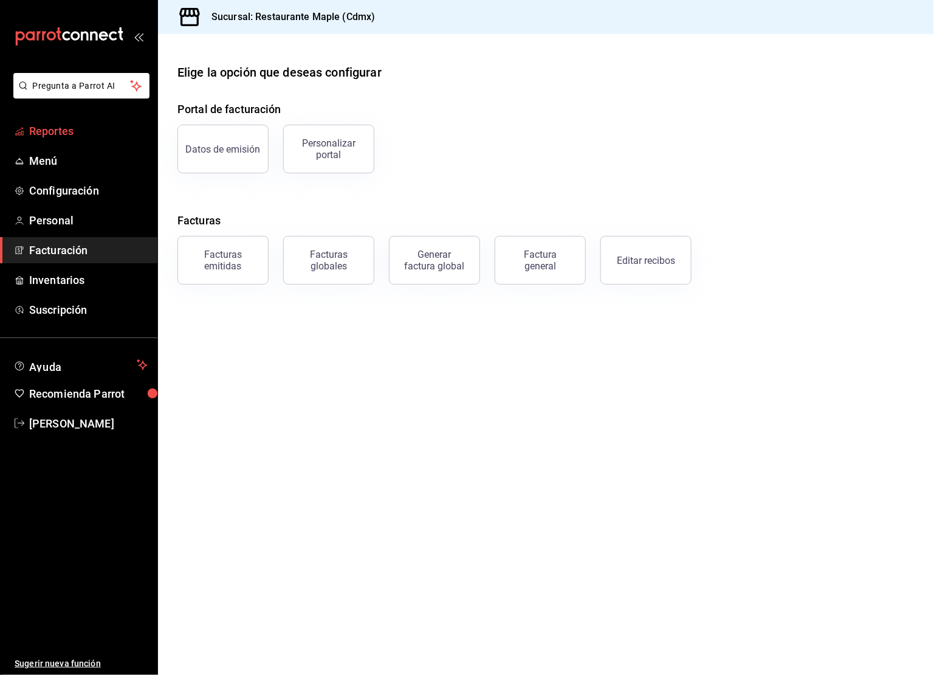
click at [81, 138] on span "Reportes" at bounding box center [88, 131] width 118 height 16
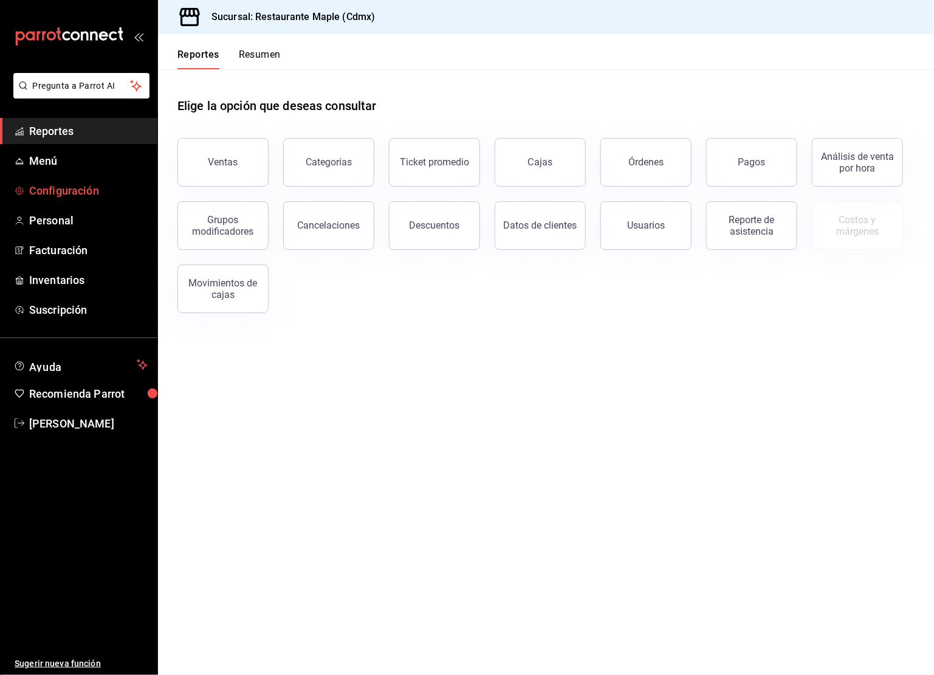
click at [48, 201] on link "Configuración" at bounding box center [78, 190] width 157 height 26
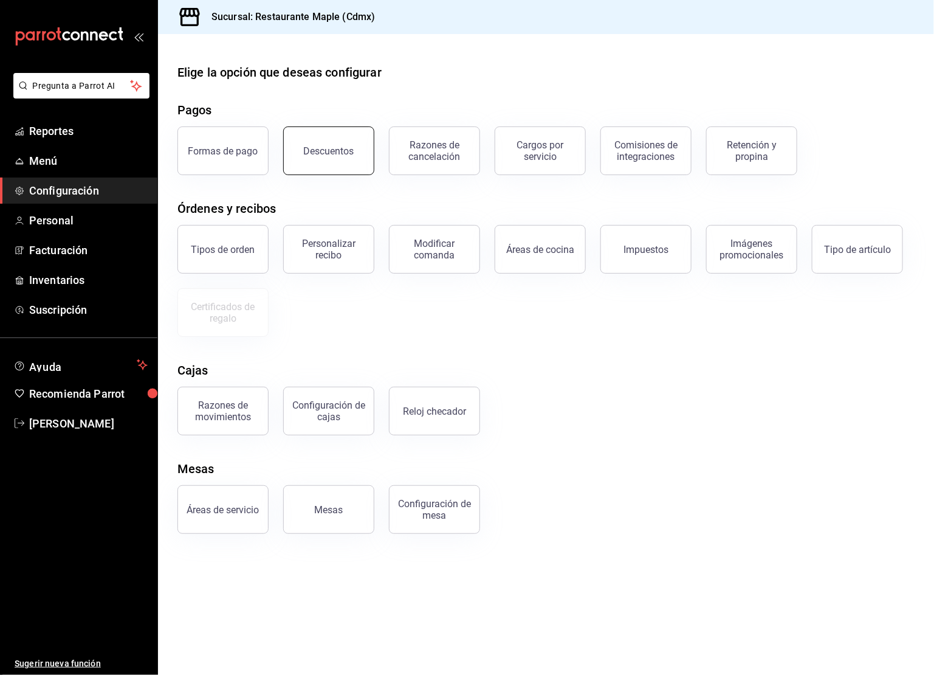
click at [324, 173] on div "Descuentos" at bounding box center [322, 143] width 106 height 63
click at [326, 167] on button "Descuentos" at bounding box center [328, 150] width 91 height 49
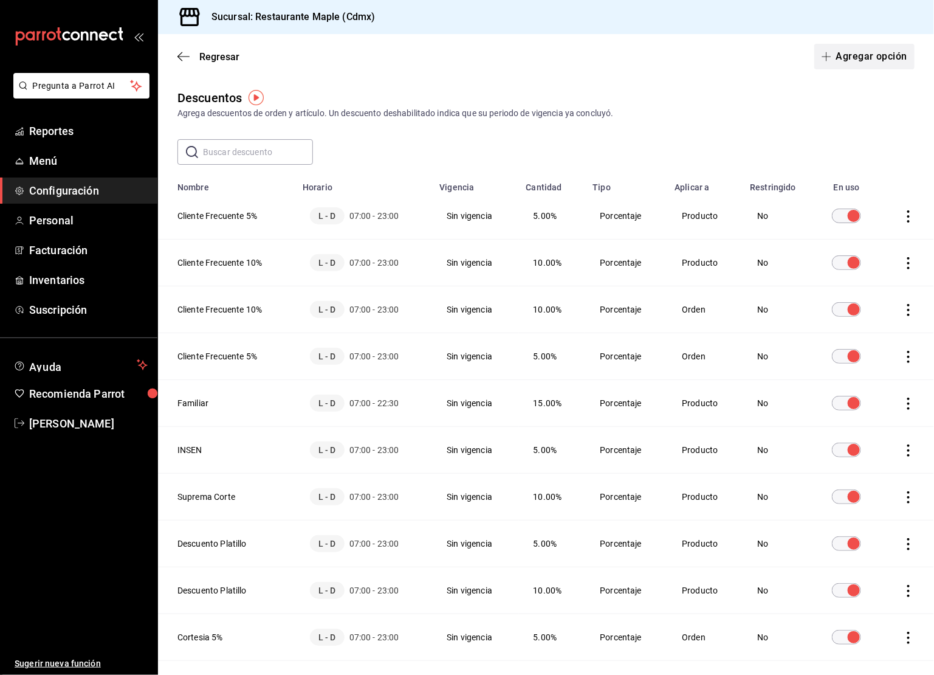
click at [865, 55] on button "Agregar opción" at bounding box center [864, 57] width 100 height 26
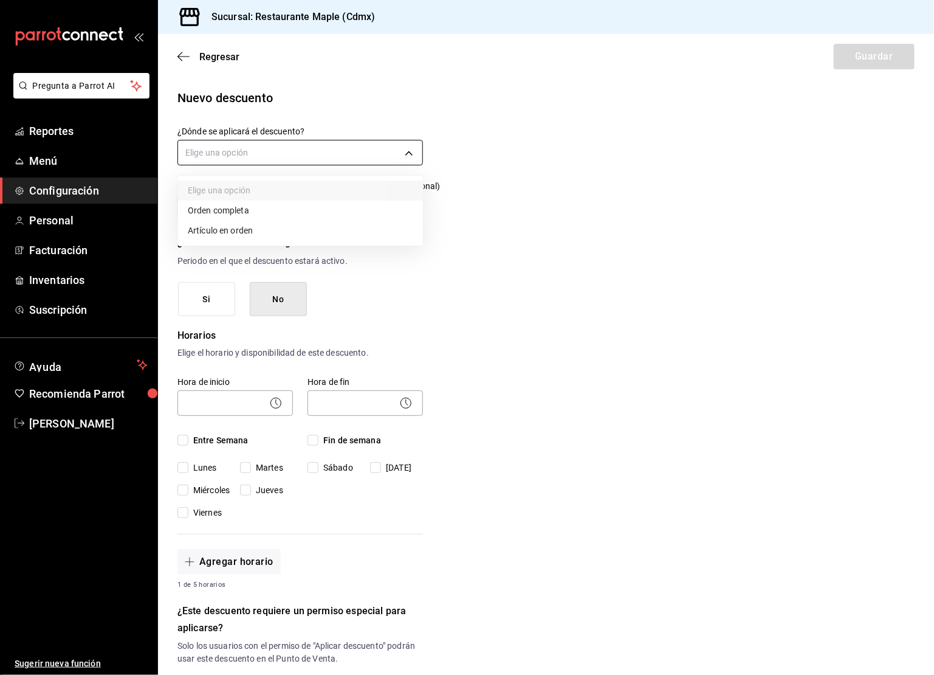
click at [287, 148] on body "Pregunta a Parrot AI Reportes Menú Configuración Personal Facturación Inventari…" at bounding box center [467, 337] width 934 height 675
click at [210, 236] on li "Artículo en orden" at bounding box center [300, 231] width 245 height 20
type input "ORDER_ITEM"
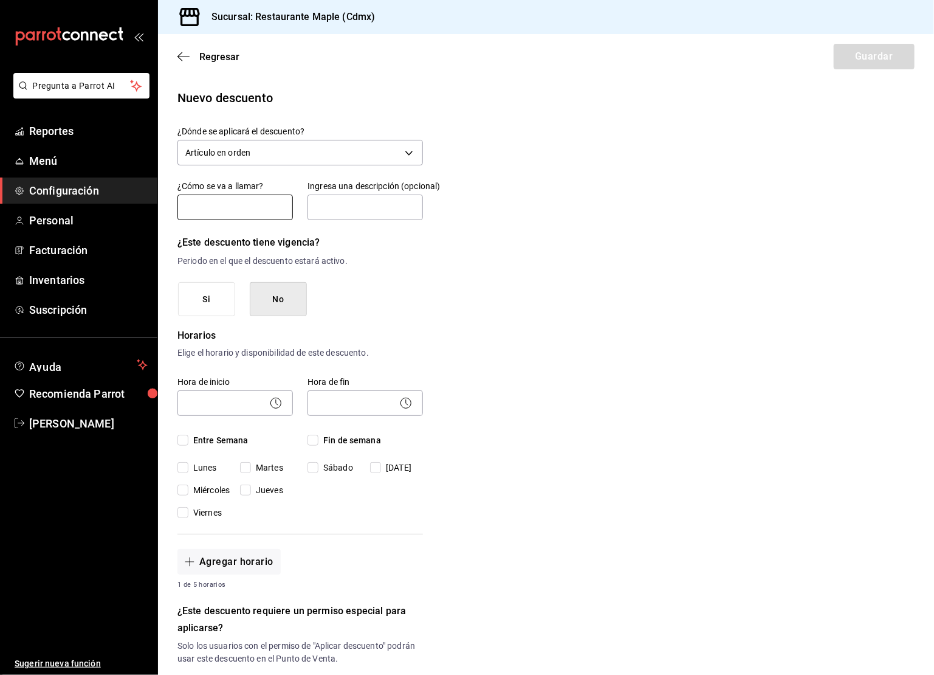
click at [237, 213] on input "text" at bounding box center [234, 207] width 115 height 26
type input "Guisado Menu 1"
click at [350, 208] on input "text" at bounding box center [364, 207] width 115 height 26
click at [535, 179] on div "Nuevo descuento ¿Dónde se aplicará el descuento? Artículo en orden ORDER_ITEM ¿…" at bounding box center [546, 542] width 776 height 907
click at [344, 205] on input "text" at bounding box center [364, 207] width 115 height 26
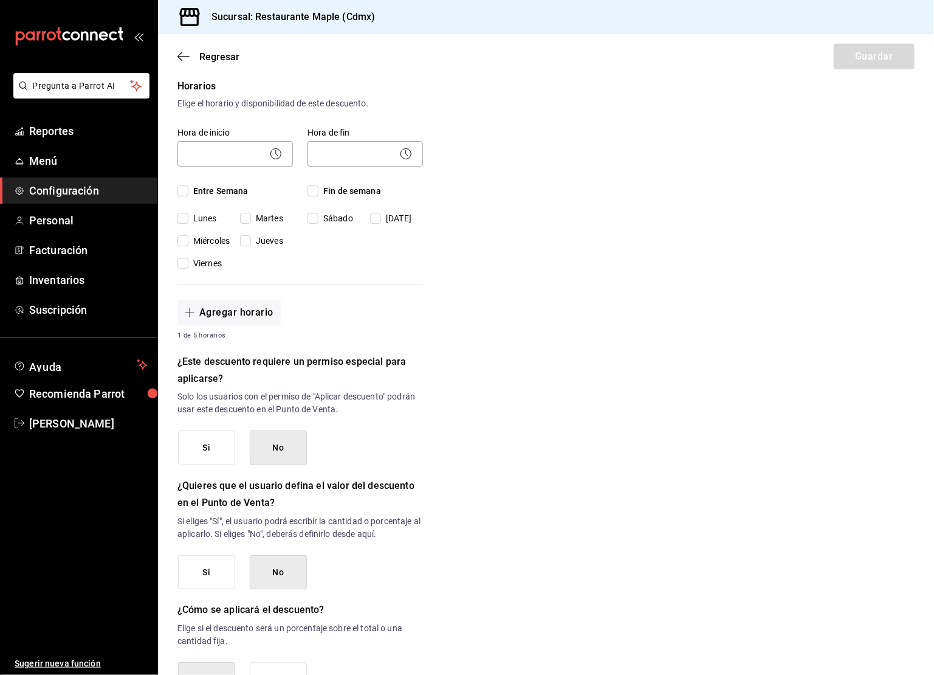
scroll to position [338, 0]
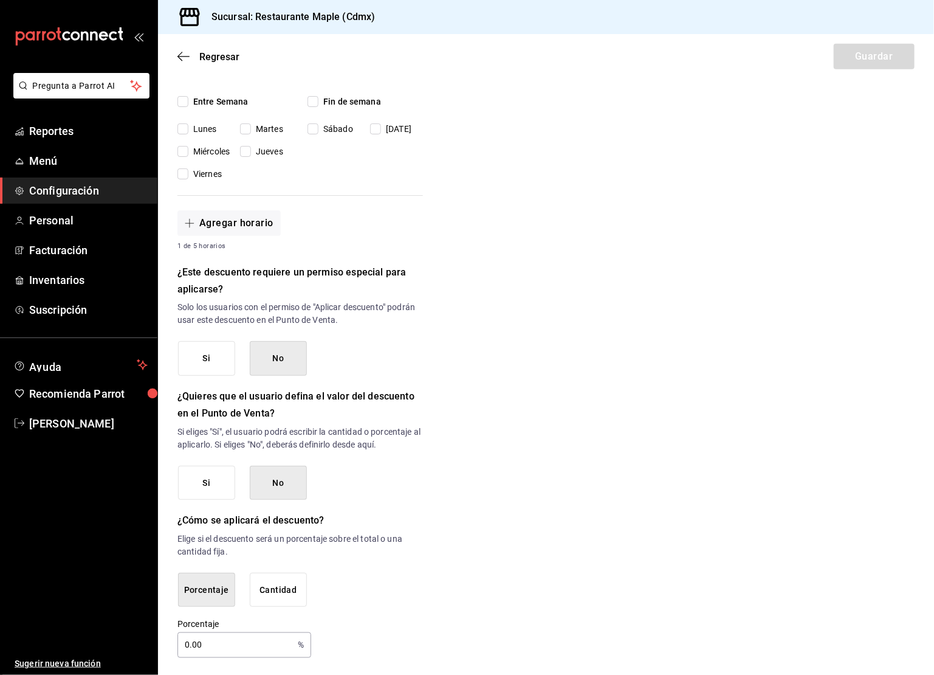
type input "Guisado Menu 1"
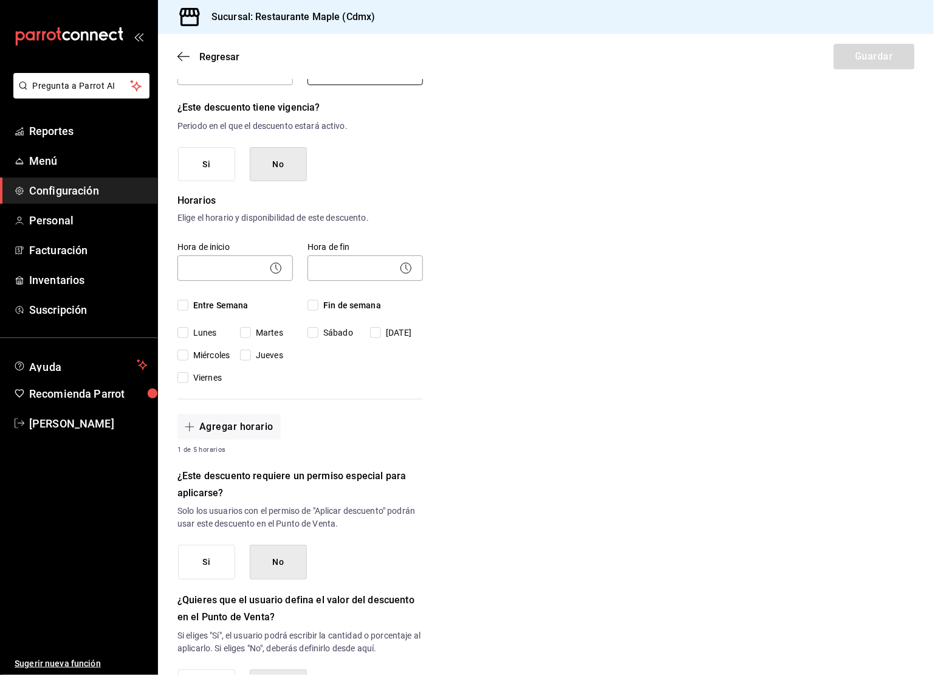
scroll to position [37, 0]
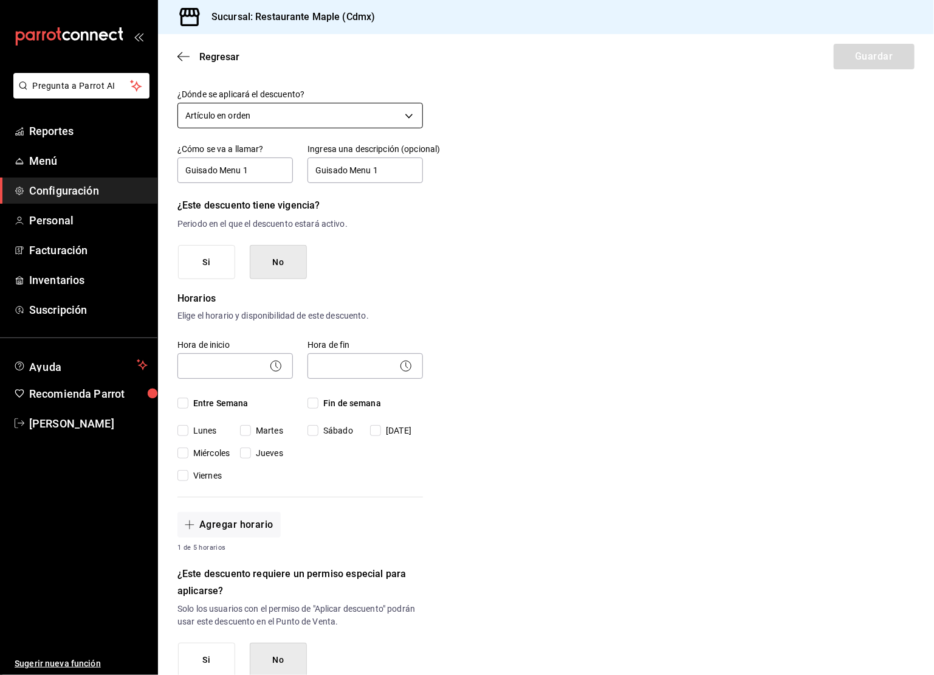
click at [348, 116] on body "Pregunta a Parrot AI Reportes Menú Configuración Personal Facturación Inventari…" at bounding box center [467, 337] width 934 height 675
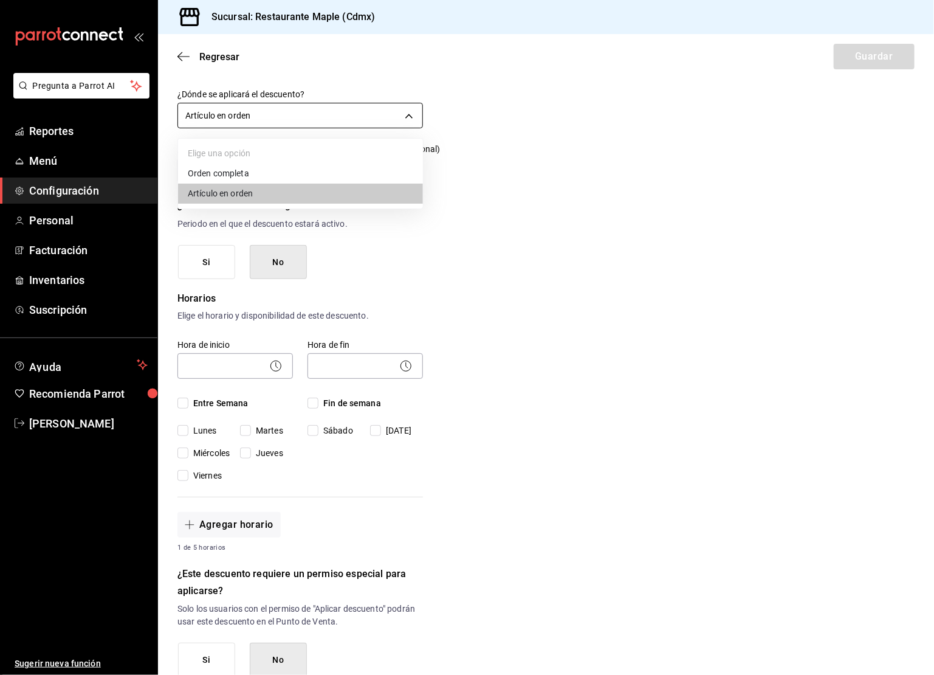
click at [348, 116] on div at bounding box center [467, 337] width 934 height 675
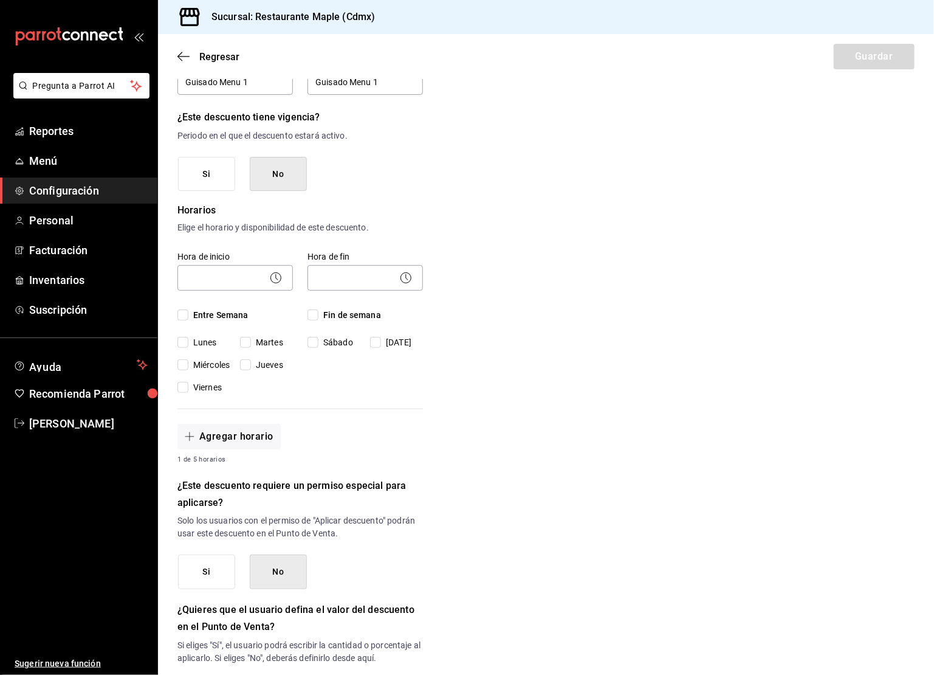
scroll to position [338, 0]
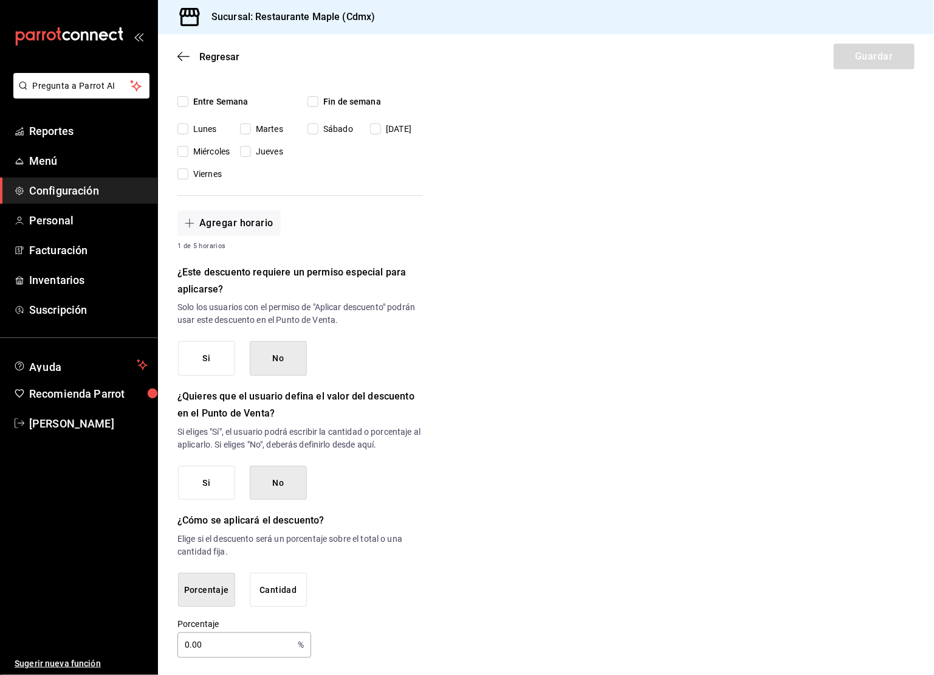
click at [189, 646] on input "0.00" at bounding box center [234, 645] width 115 height 24
click at [190, 639] on input "0.00" at bounding box center [234, 645] width 115 height 24
click at [238, 639] on input "17." at bounding box center [234, 645] width 115 height 24
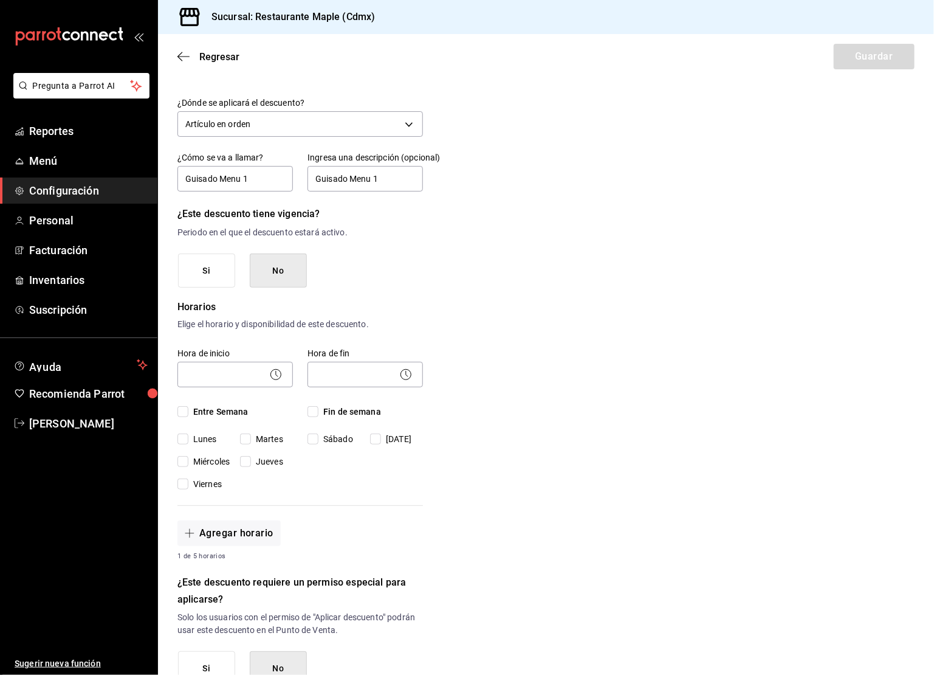
scroll to position [0, 0]
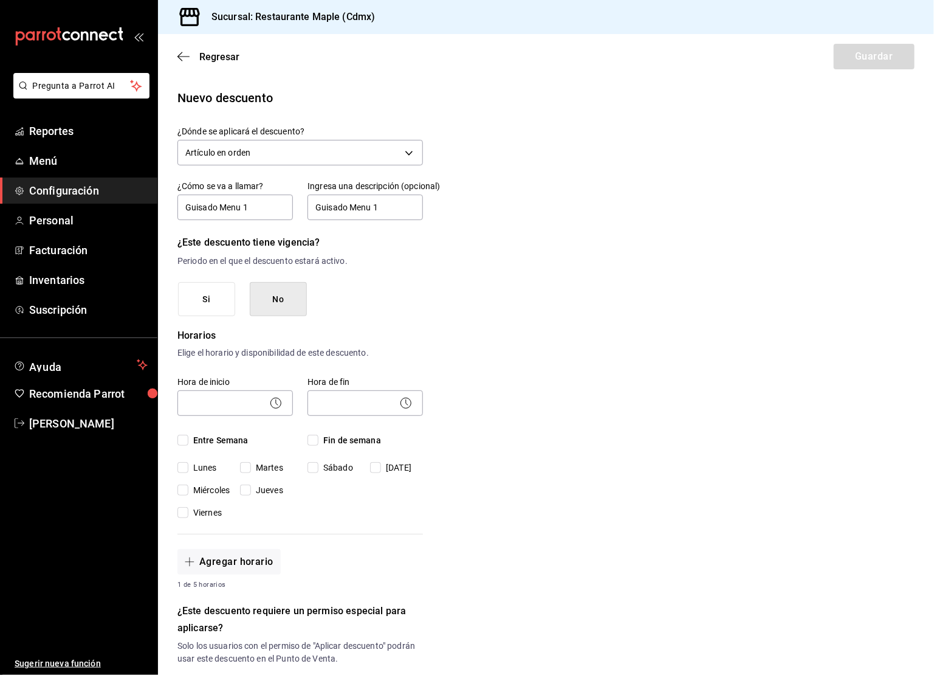
type input "17"
click at [272, 399] on circle at bounding box center [276, 402] width 10 height 10
click at [278, 402] on icon at bounding box center [276, 403] width 15 height 15
click at [190, 435] on span "Entre Semana" at bounding box center [218, 440] width 60 height 13
click at [188, 435] on input "Entre Semana" at bounding box center [182, 439] width 11 height 11
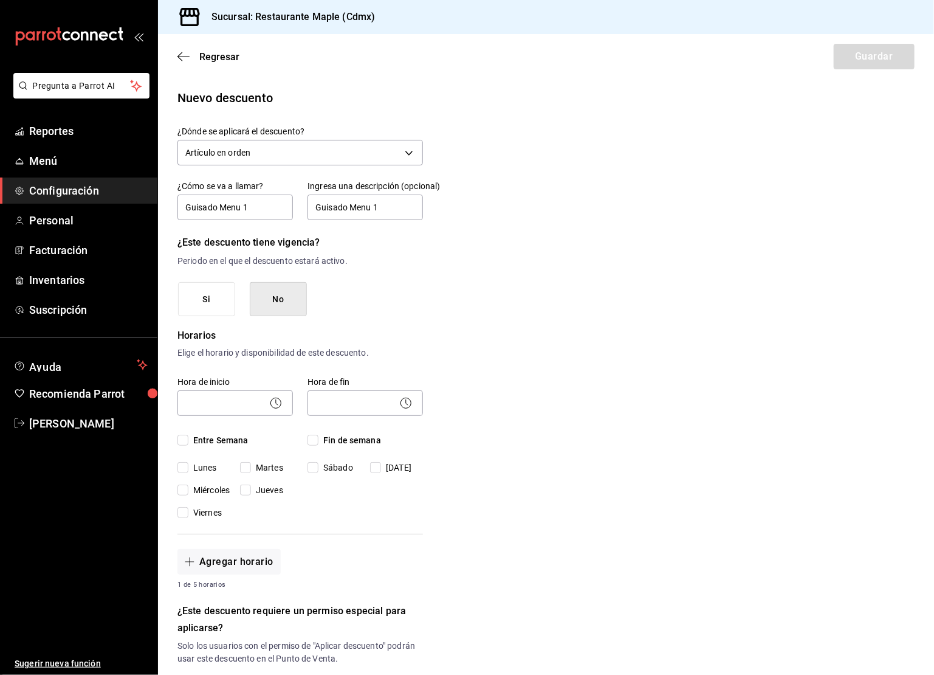
checkbox input "true"
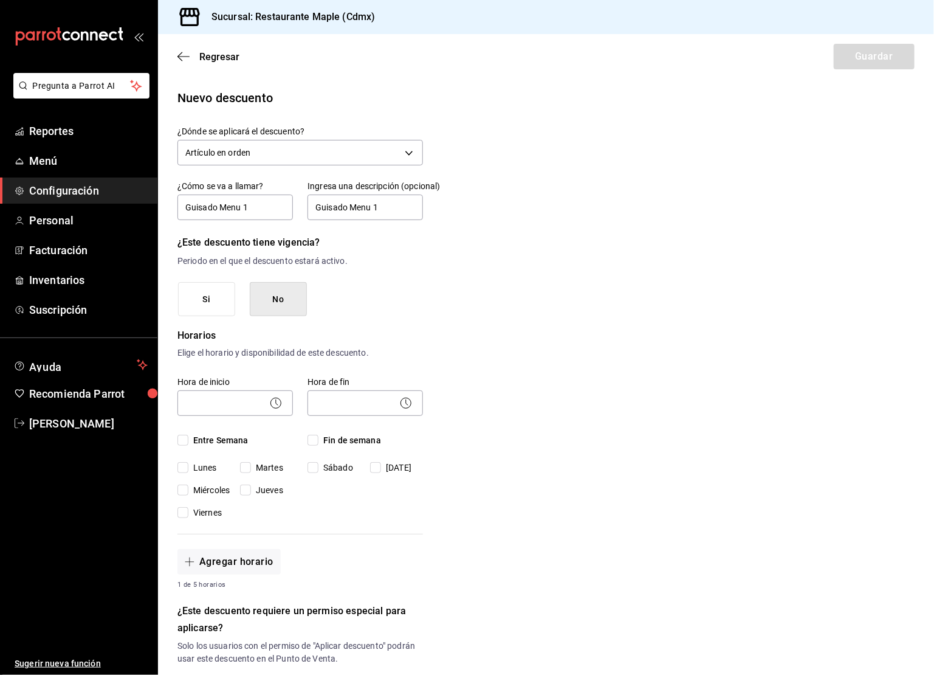
checkbox input "true"
click at [314, 442] on input "Fin de semana" at bounding box center [312, 439] width 11 height 11
checkbox input "true"
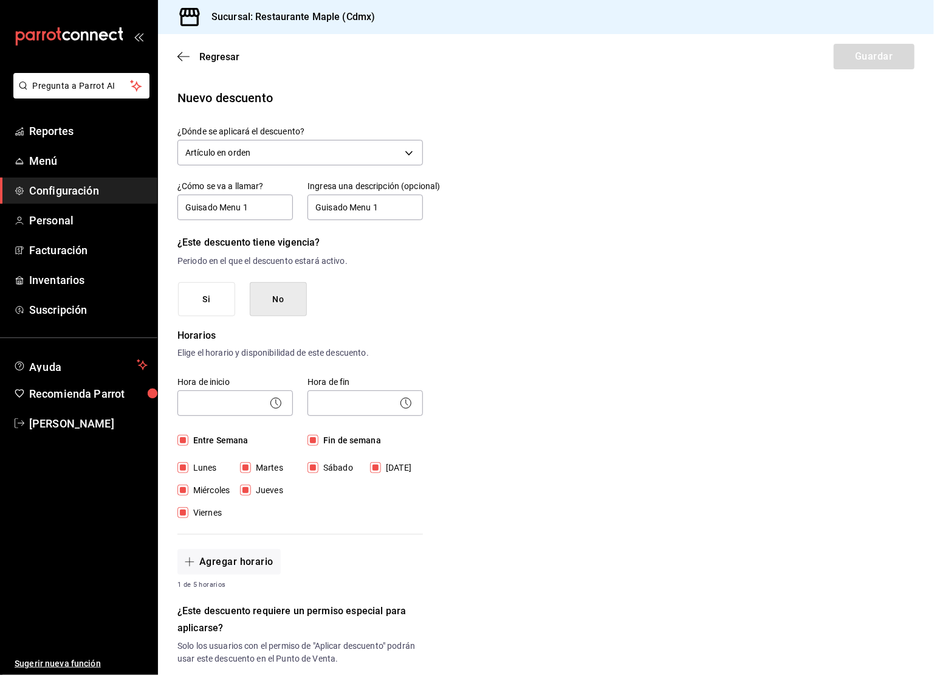
click at [271, 403] on icon at bounding box center [276, 403] width 15 height 15
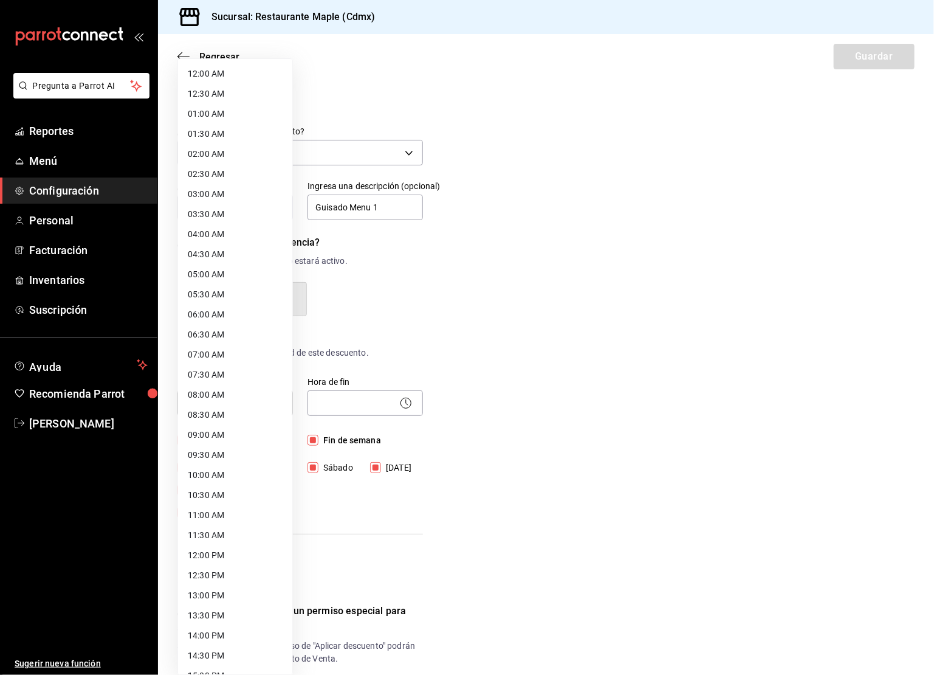
click at [284, 404] on body "Pregunta a Parrot AI Reportes Menú Configuración Personal Facturación Inventari…" at bounding box center [467, 337] width 934 height 675
click at [210, 598] on li "13:00 PM" at bounding box center [235, 595] width 114 height 20
type input "13:00"
type input "17."
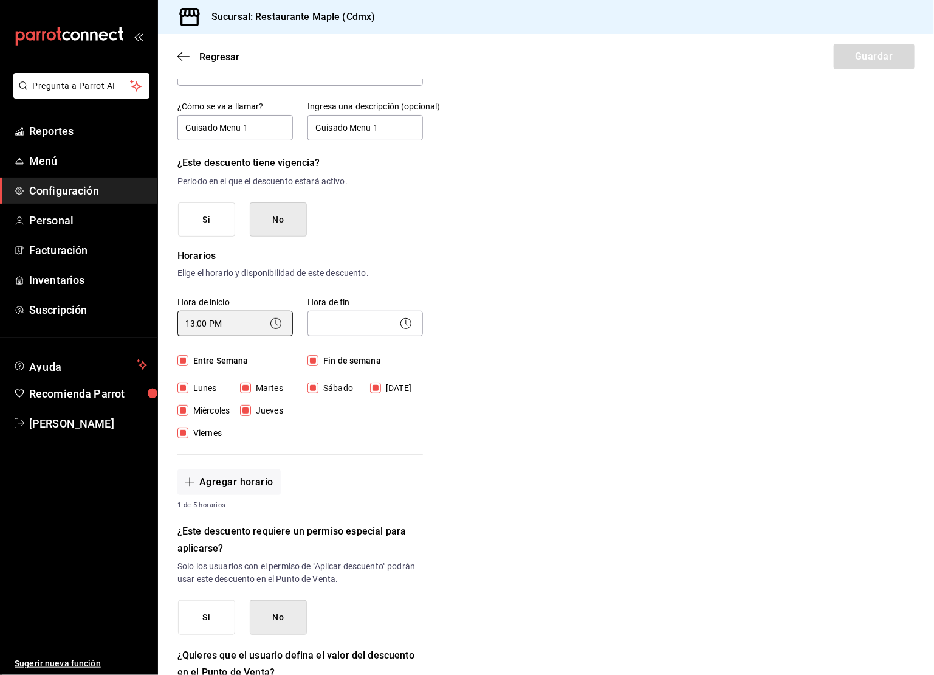
scroll to position [83, 0]
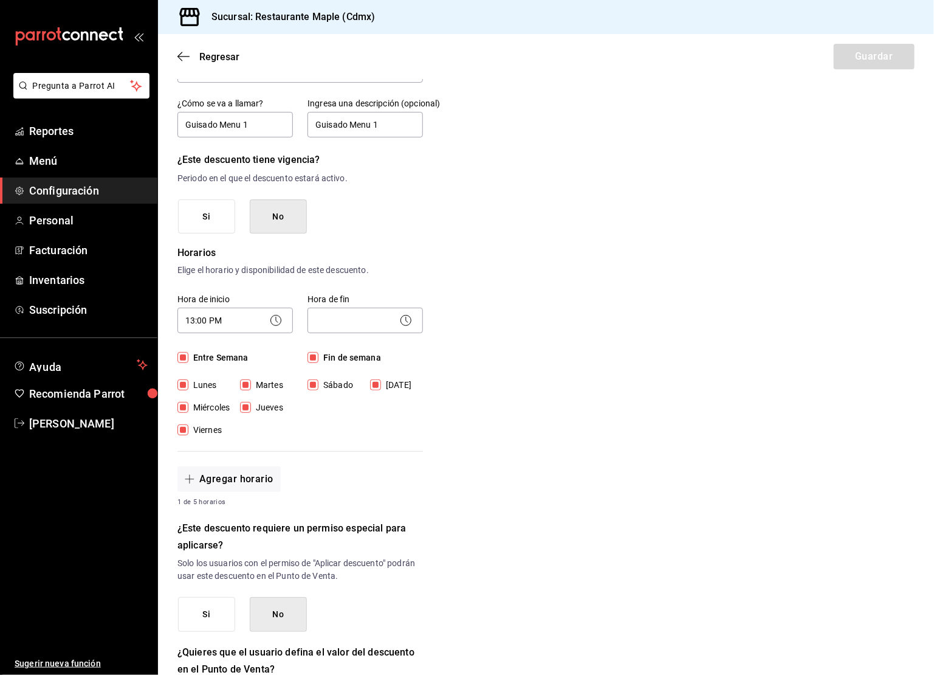
click at [374, 385] on input "[DATE]" at bounding box center [375, 384] width 11 height 11
checkbox input "false"
click at [406, 317] on icon at bounding box center [407, 320] width 2 height 6
click at [404, 322] on icon at bounding box center [406, 320] width 15 height 15
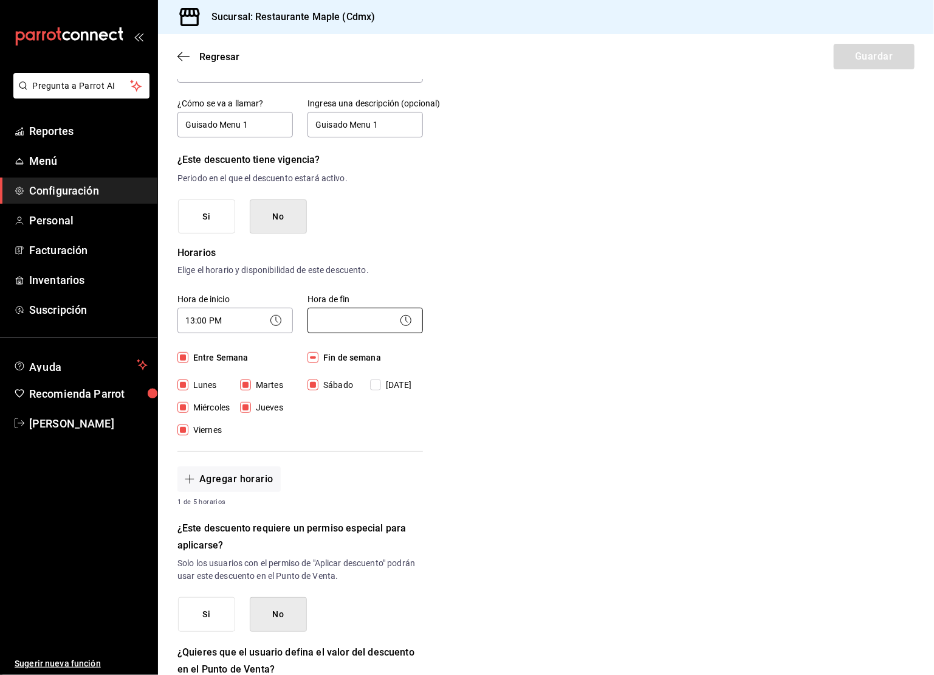
click at [371, 319] on body "Pregunta a Parrot AI Reportes Menú Configuración Personal Facturación Inventari…" at bounding box center [467, 337] width 934 height 675
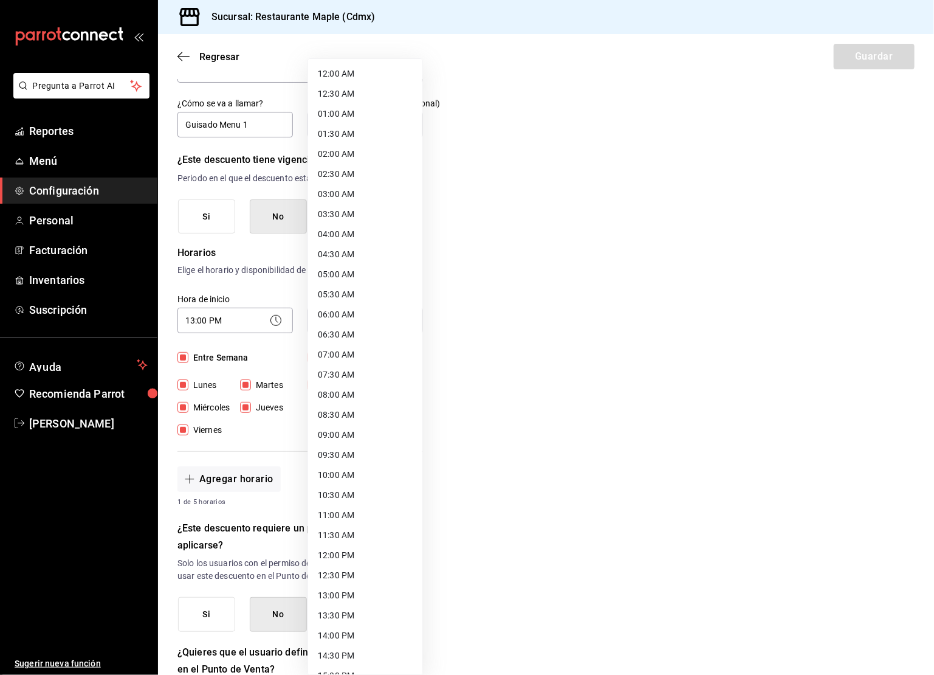
drag, startPoint x: 363, startPoint y: 399, endPoint x: 351, endPoint y: 602, distance: 203.4
click at [351, 601] on ul "12:00 AM 12:30 AM 01:00 AM 01:30 AM 02:00 AM 02:30 AM 03:00 AM 03:30 AM 04:00 A…" at bounding box center [365, 555] width 114 height 992
click at [348, 601] on li "20:00 PM" at bounding box center [365, 595] width 114 height 20
type input "20:00"
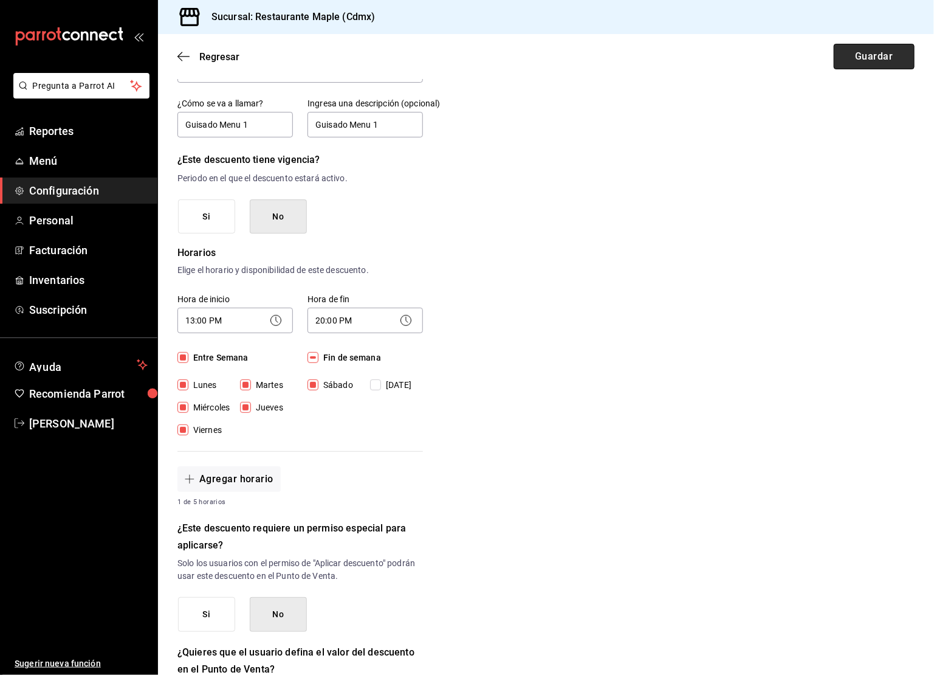
click at [863, 63] on button "Guardar" at bounding box center [874, 57] width 81 height 26
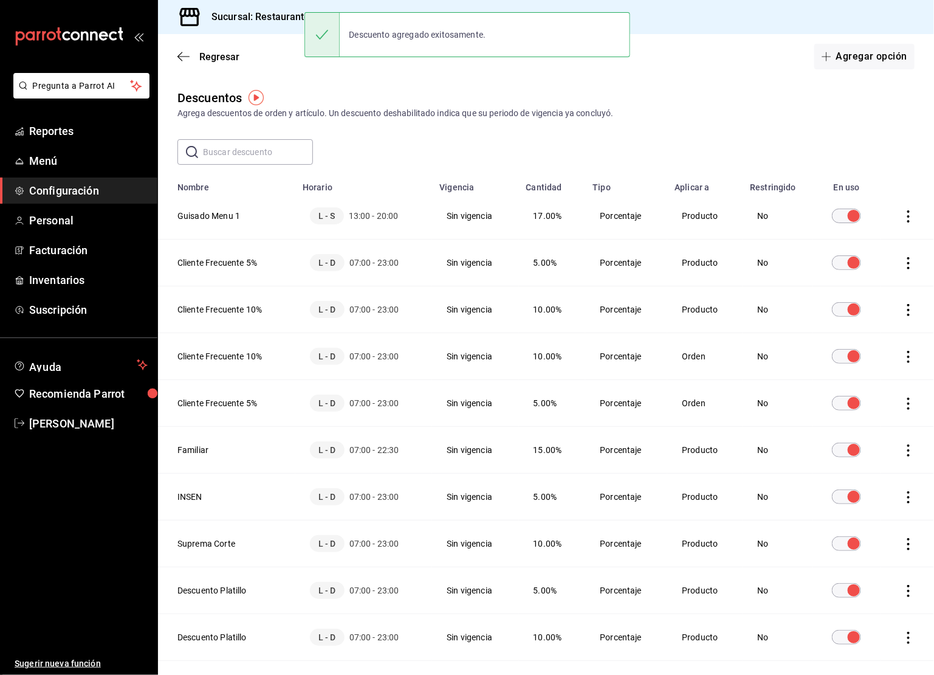
click at [910, 204] on td "discountsTable" at bounding box center [907, 216] width 53 height 47
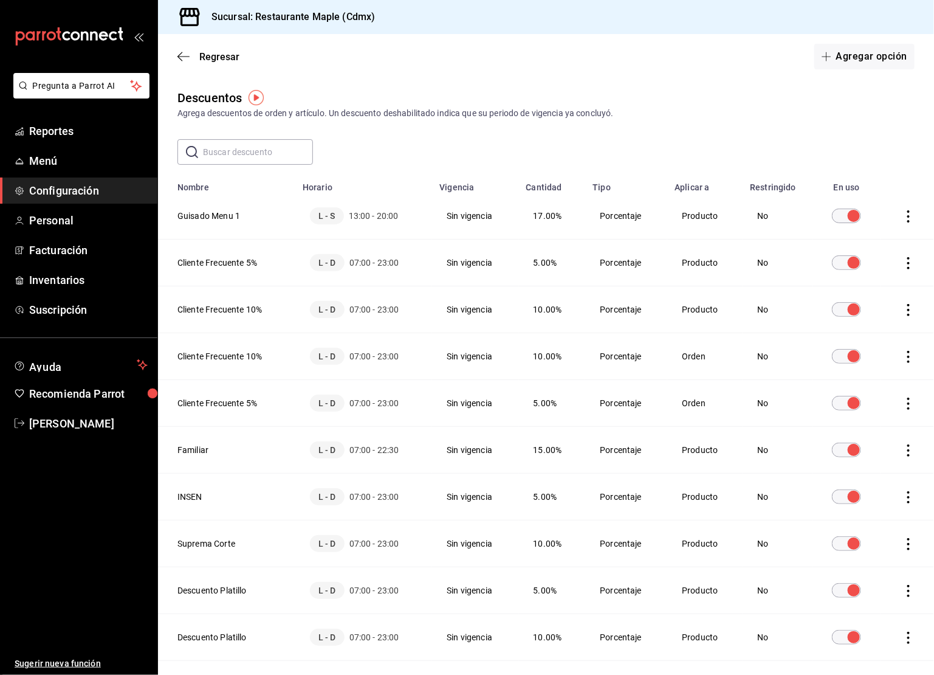
click at [912, 217] on icon "actions" at bounding box center [908, 216] width 12 height 12
click at [867, 236] on span "Eliminar" at bounding box center [865, 233] width 31 height 10
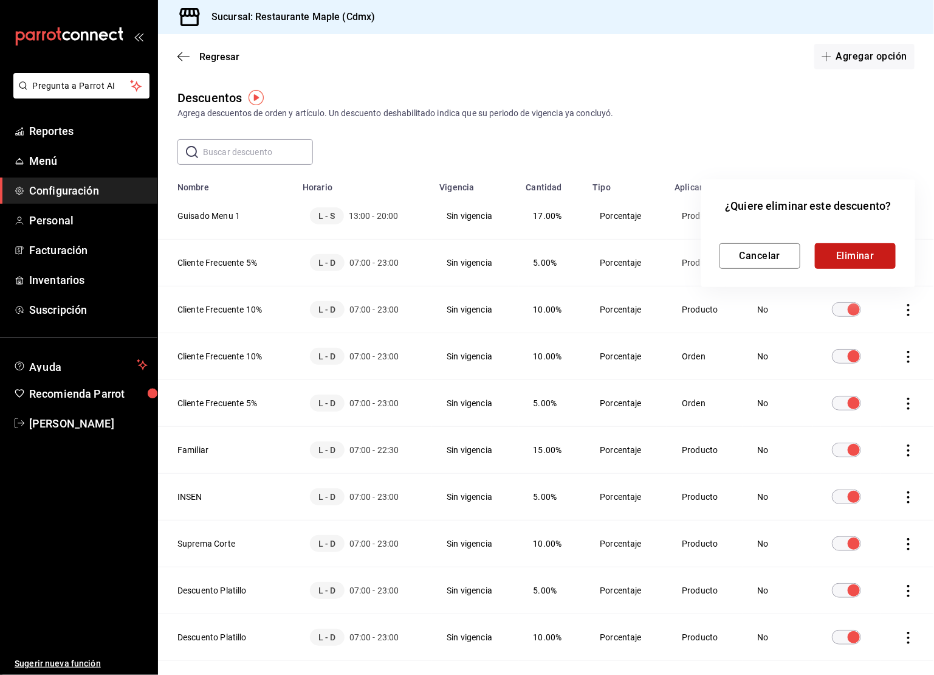
click at [842, 253] on button "Eliminar" at bounding box center [855, 256] width 81 height 26
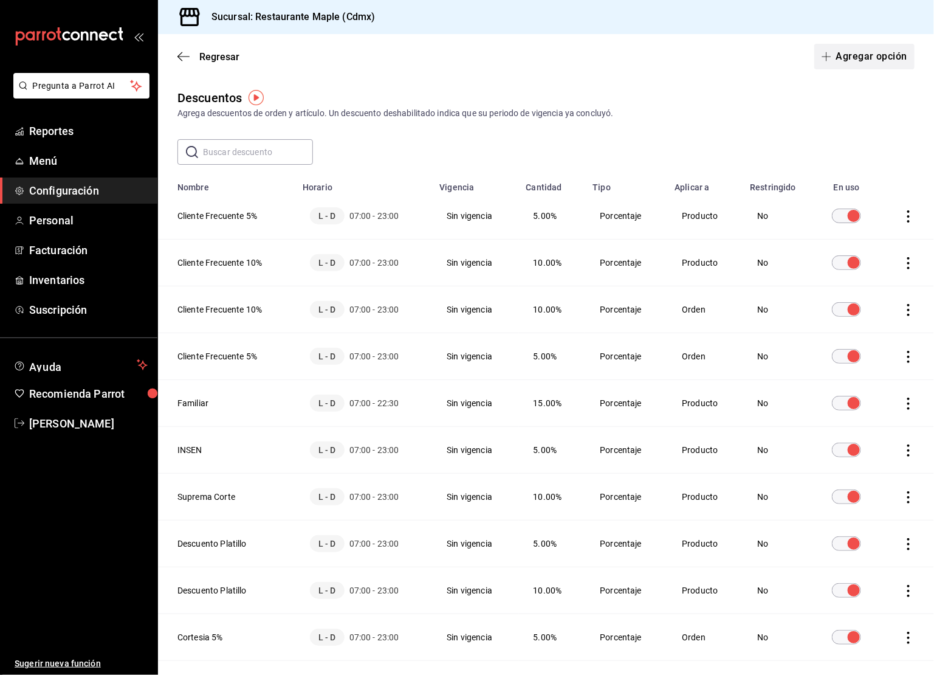
click at [867, 55] on button "Agregar opción" at bounding box center [864, 57] width 100 height 26
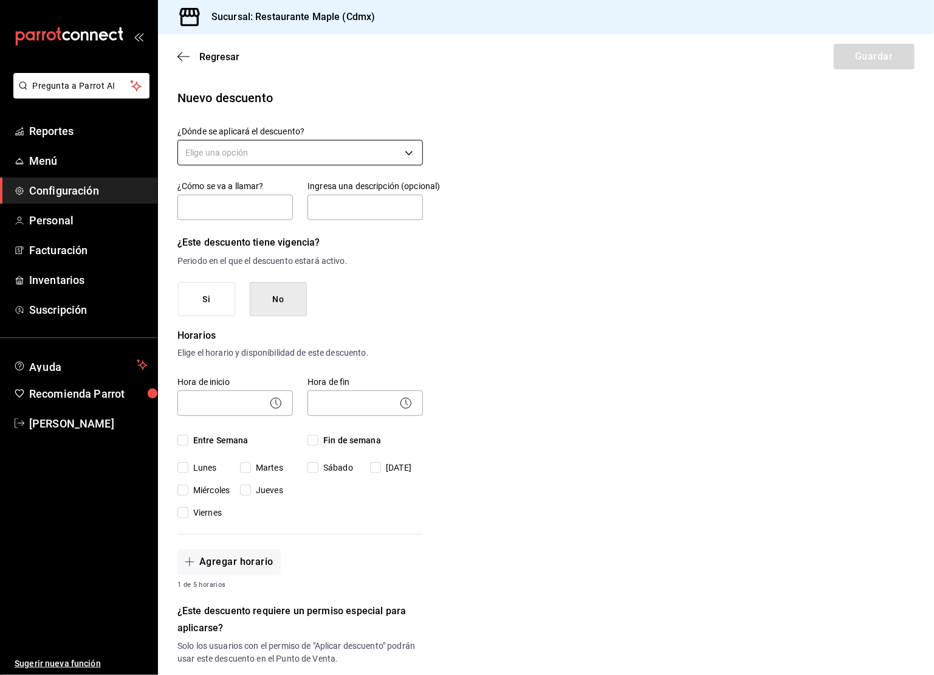
click at [203, 147] on body "Pregunta a Parrot AI Reportes Menú Configuración Personal Facturación Inventari…" at bounding box center [467, 337] width 934 height 675
click at [216, 228] on li "Artículo en orden" at bounding box center [300, 231] width 245 height 20
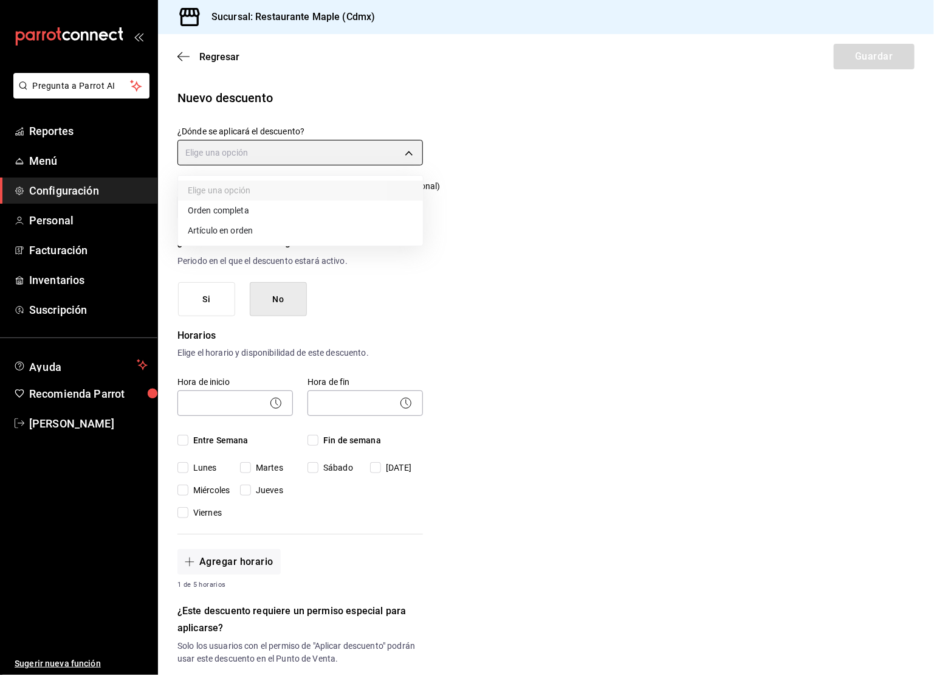
type input "ORDER_ITEM"
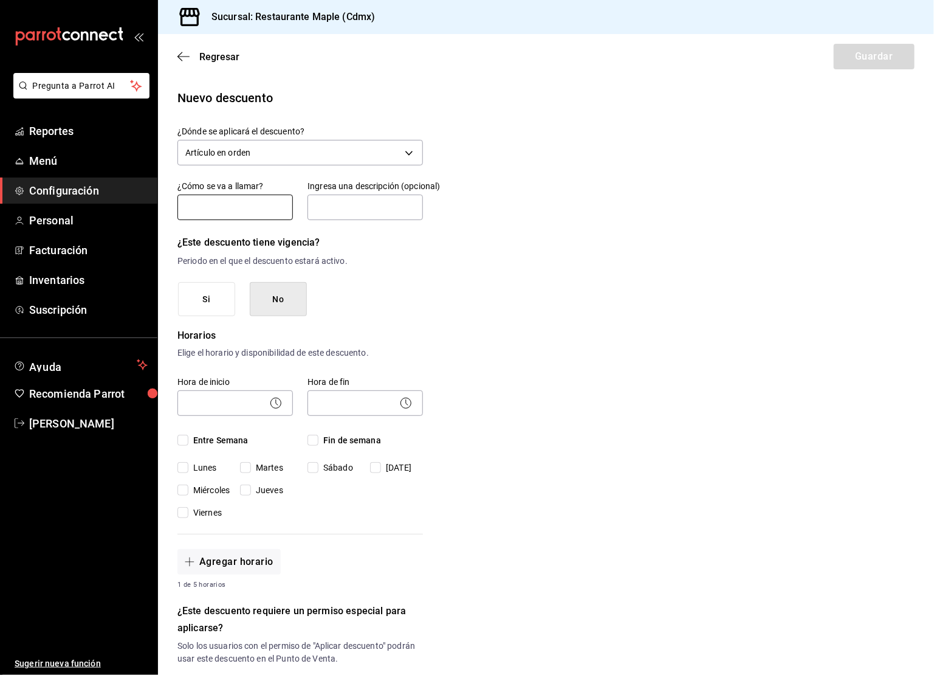
click at [216, 216] on input "text" at bounding box center [234, 207] width 115 height 26
click at [340, 216] on input "text" at bounding box center [364, 207] width 115 height 26
click at [270, 213] on input "Guisado Menu 1" at bounding box center [234, 207] width 115 height 26
drag, startPoint x: 252, startPoint y: 207, endPoint x: 298, endPoint y: 207, distance: 46.2
click at [298, 207] on div "¿Cómo se va a llamar? Guisado Menu 1 17% Ingresa una descripción (opcional)" at bounding box center [293, 194] width 260 height 55
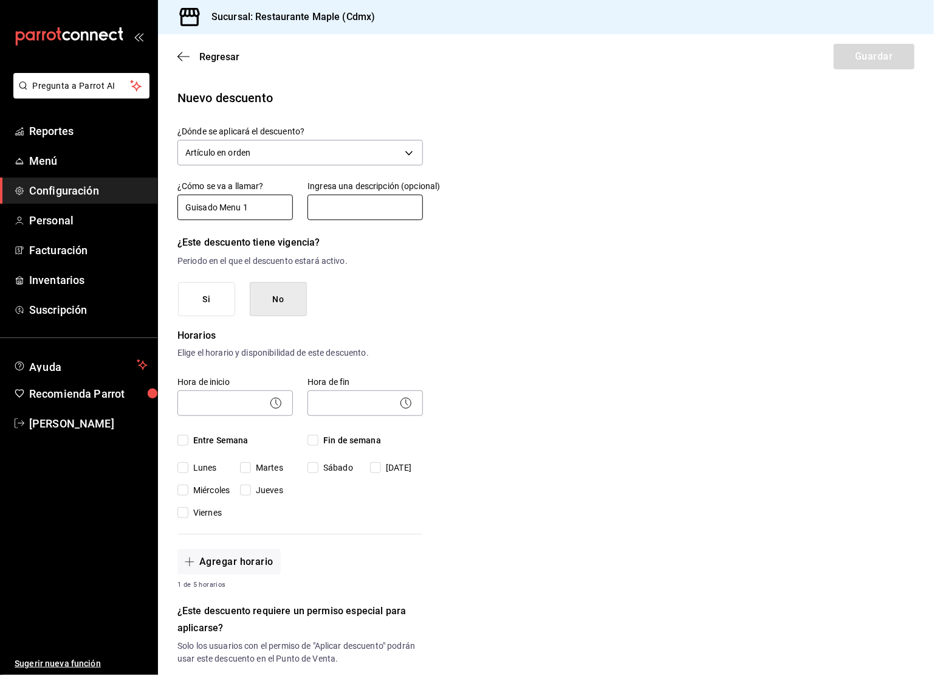
type input "Guisado Menu 1"
click at [345, 202] on input "text" at bounding box center [364, 207] width 115 height 26
type input "Descuento Guisado Menu 1"
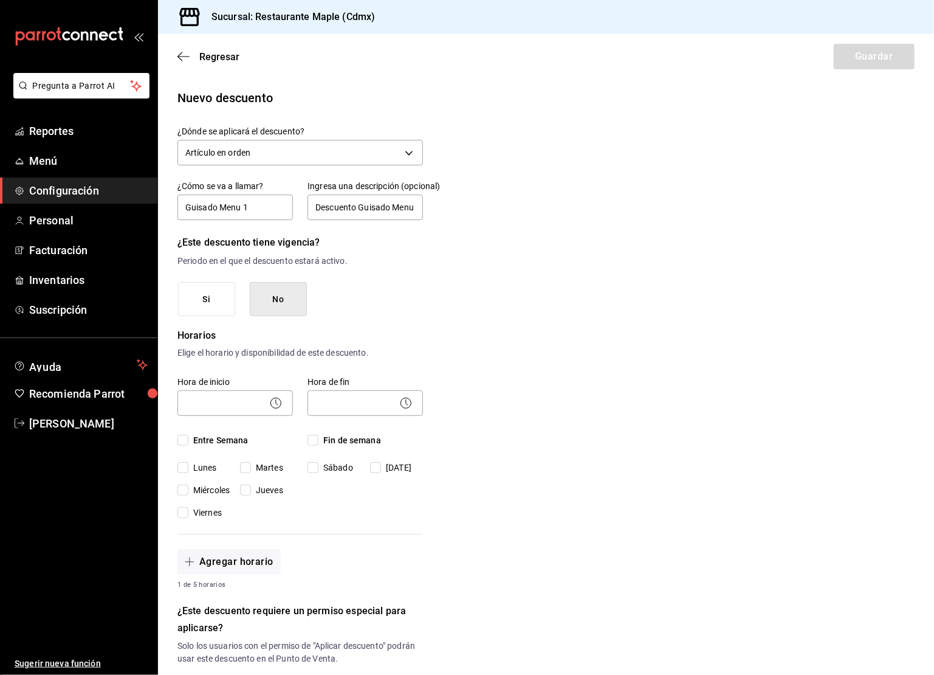
click at [185, 434] on label "Entre Semana" at bounding box center [234, 440] width 115 height 13
click at [185, 434] on input "Entre Semana" at bounding box center [182, 439] width 11 height 11
checkbox input "true"
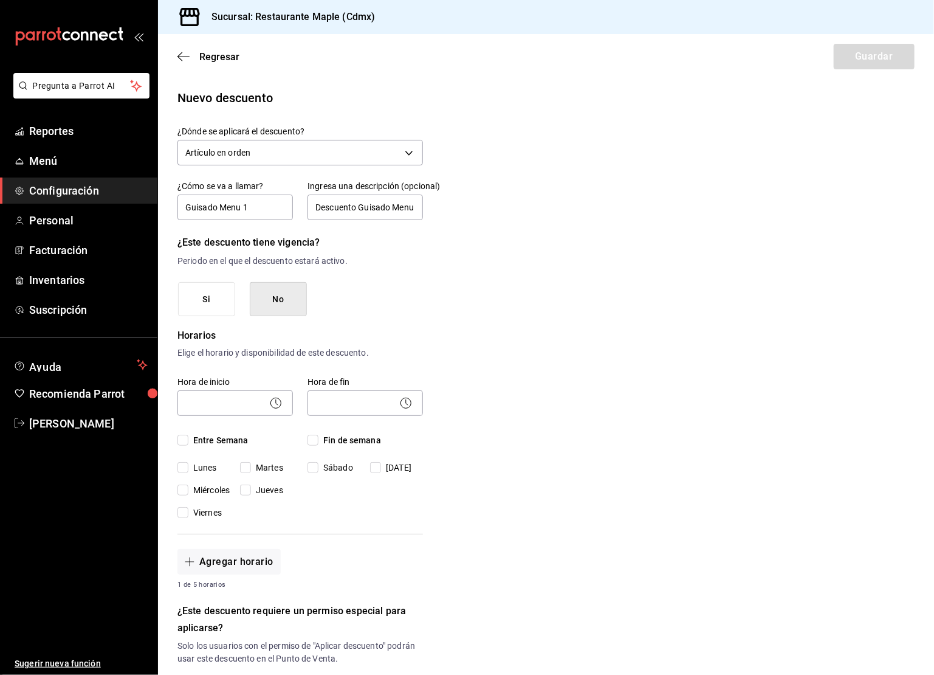
checkbox input "true"
click at [318, 437] on span "Fin de semana" at bounding box center [349, 440] width 63 height 13
click at [318, 437] on input "Fin de semana" at bounding box center [312, 439] width 11 height 11
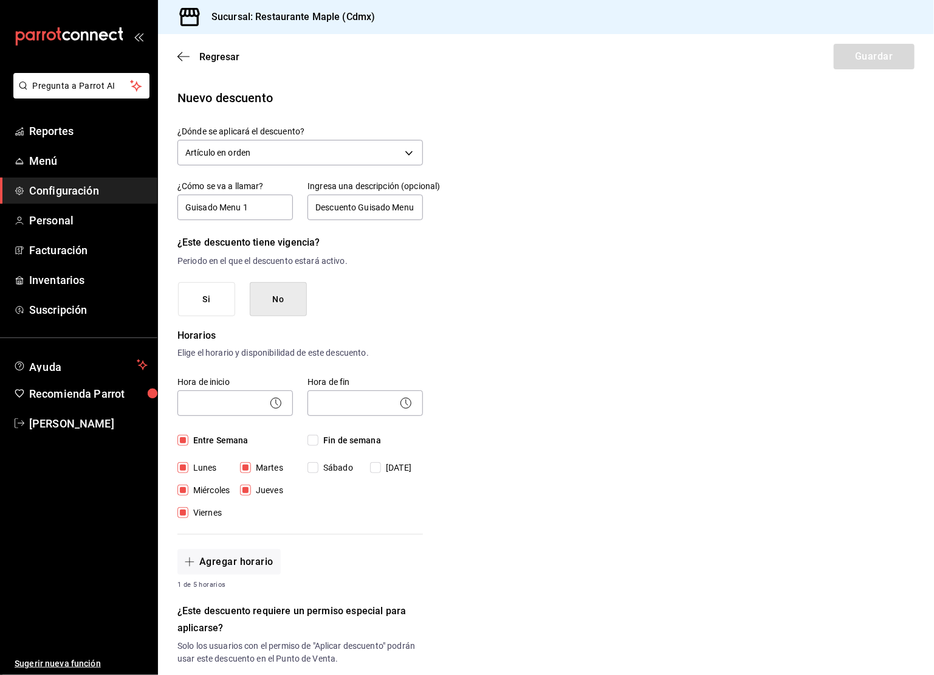
checkbox input "true"
click at [280, 407] on icon at bounding box center [276, 403] width 15 height 15
click at [275, 404] on icon at bounding box center [276, 403] width 15 height 15
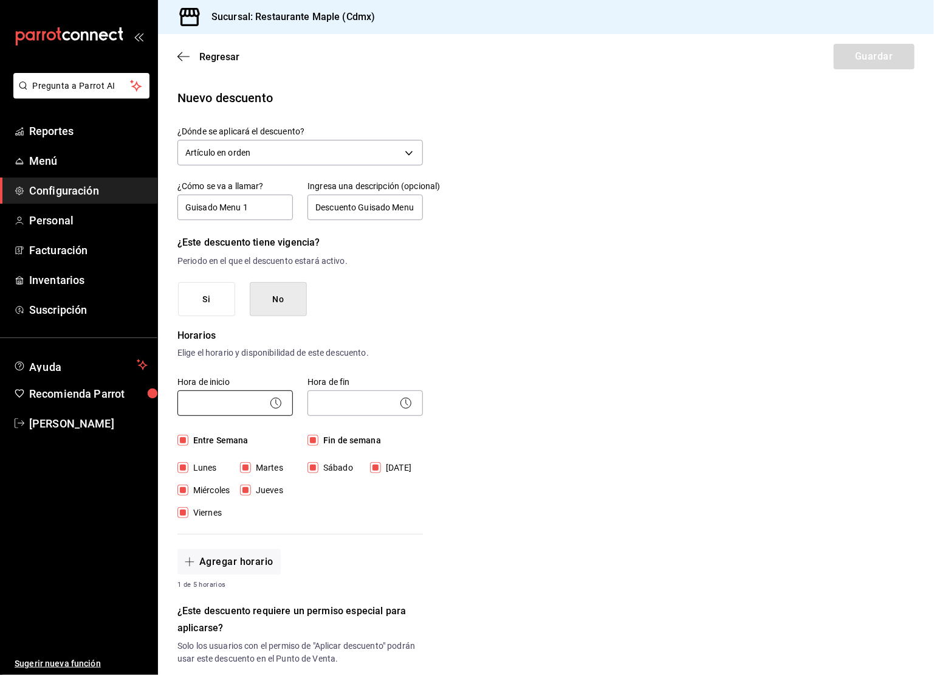
click at [242, 404] on body "Pregunta a Parrot AI Reportes Menú Configuración Personal Facturación Inventari…" at bounding box center [467, 337] width 934 height 675
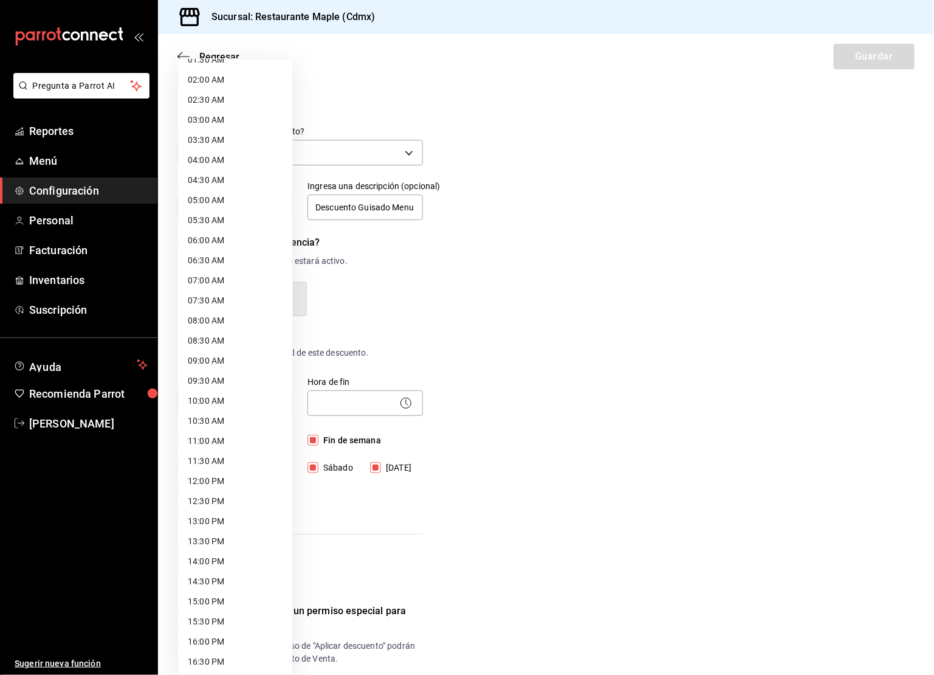
scroll to position [83, 0]
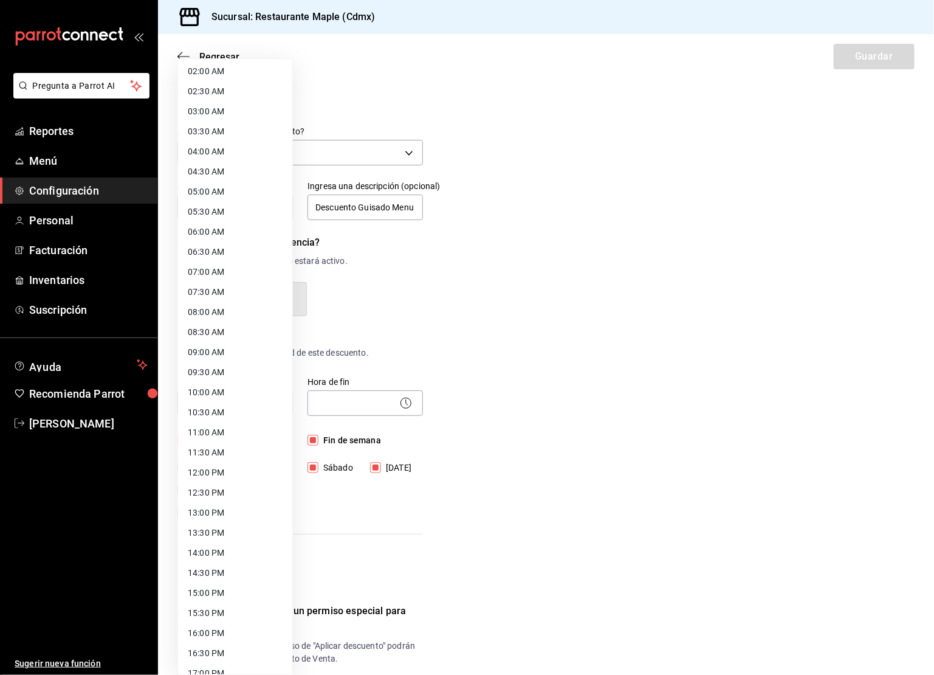
click at [216, 494] on li "12:30 PM" at bounding box center [235, 492] width 114 height 20
type input "12:30"
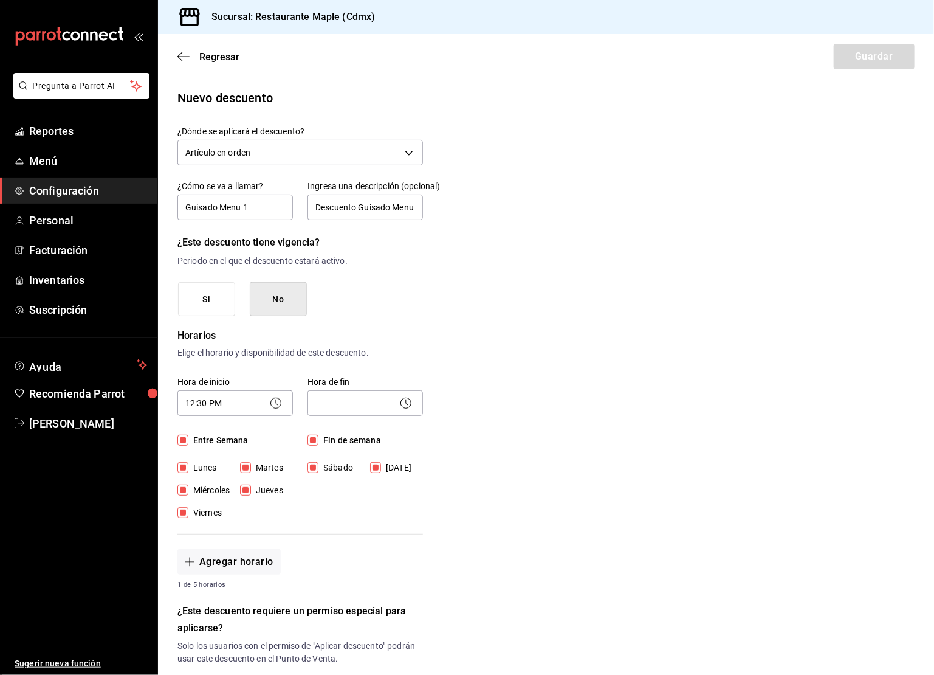
click at [408, 404] on icon at bounding box center [406, 403] width 15 height 15
click at [352, 411] on body "Pregunta a Parrot AI Reportes Menú Configuración Personal Facturación Inventari…" at bounding box center [467, 337] width 934 height 675
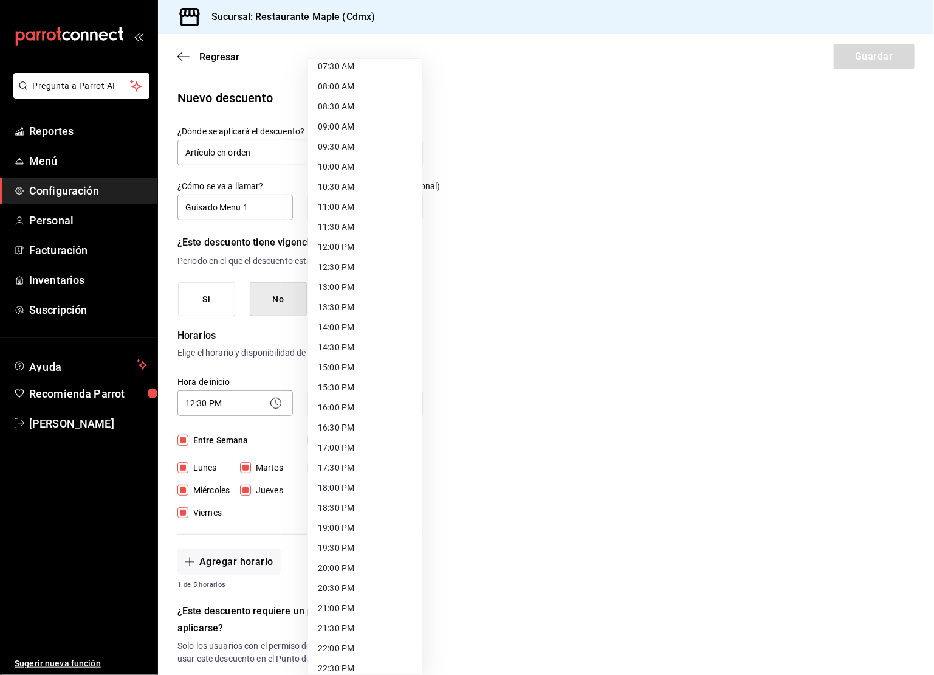
scroll to position [363, 0]
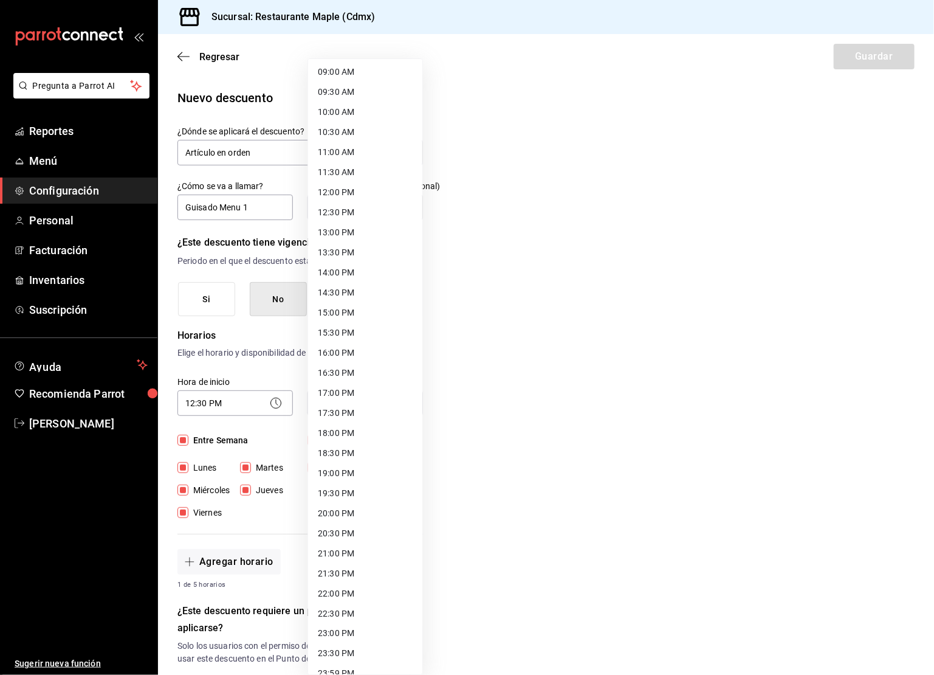
click at [347, 505] on li "20:00 PM" at bounding box center [365, 513] width 114 height 20
type input "20:00"
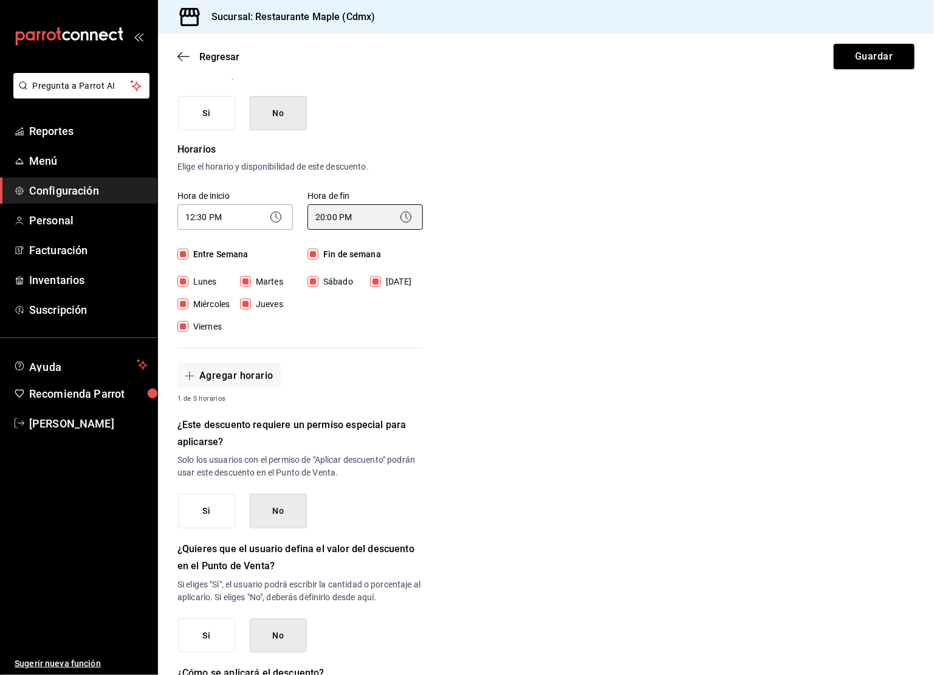
scroll to position [211, 0]
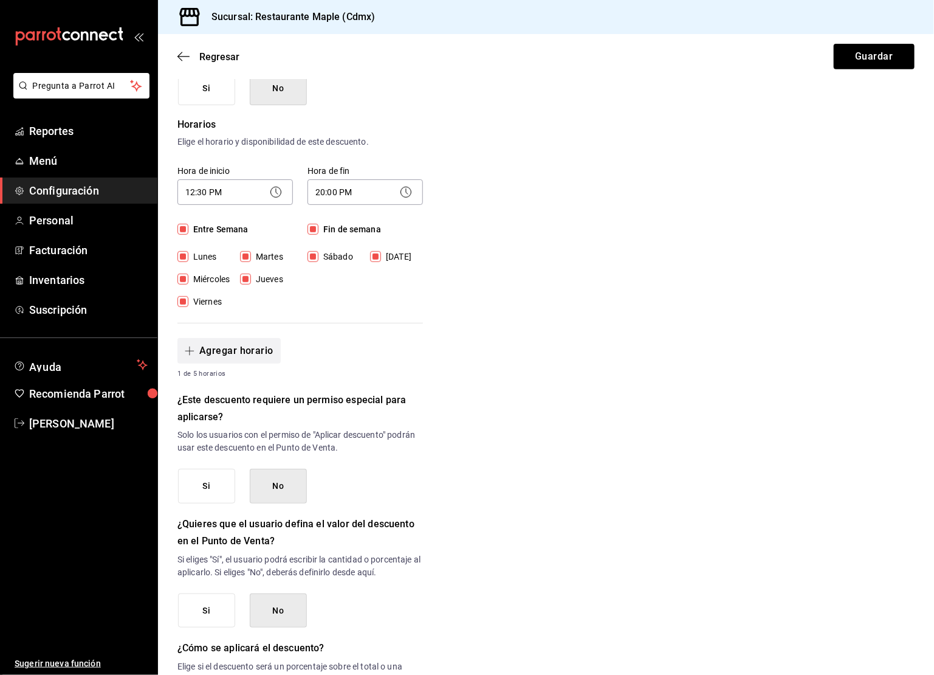
click at [214, 359] on button "Agregar horario" at bounding box center [228, 351] width 103 height 26
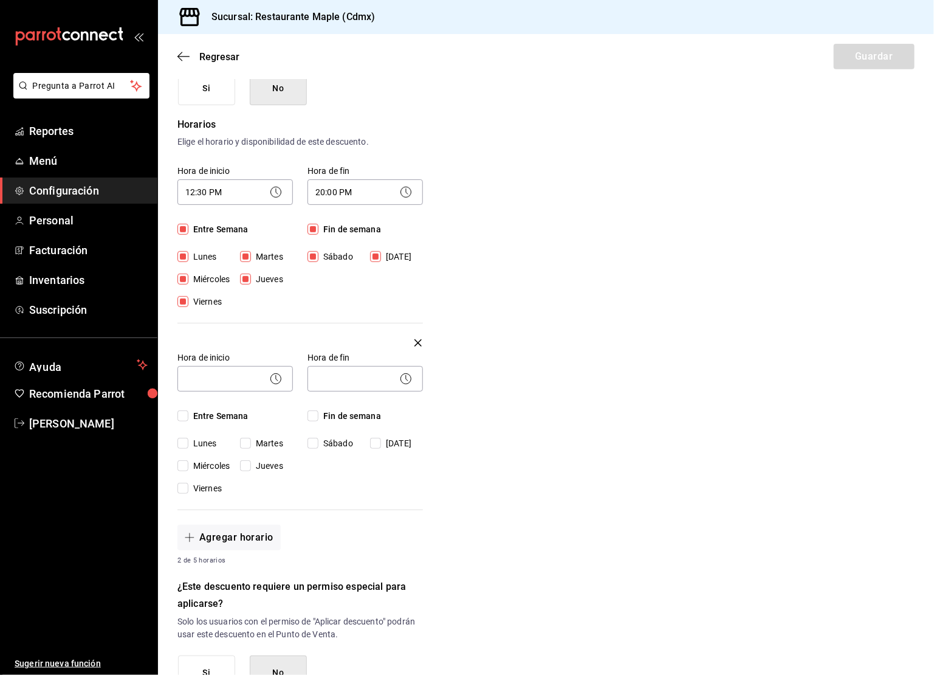
click at [379, 252] on input "[DATE]" at bounding box center [375, 256] width 11 height 11
checkbox input "false"
click at [276, 377] on icon at bounding box center [277, 378] width 2 height 6
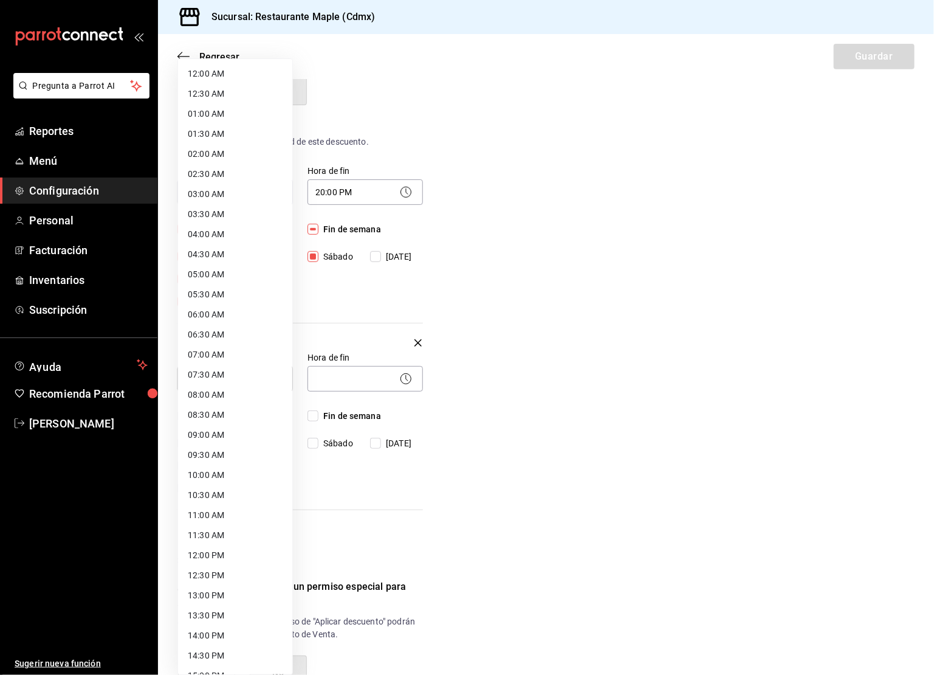
click at [244, 373] on body "Pregunta a Parrot AI Reportes Menú Configuración Personal Facturación Inventari…" at bounding box center [467, 337] width 934 height 675
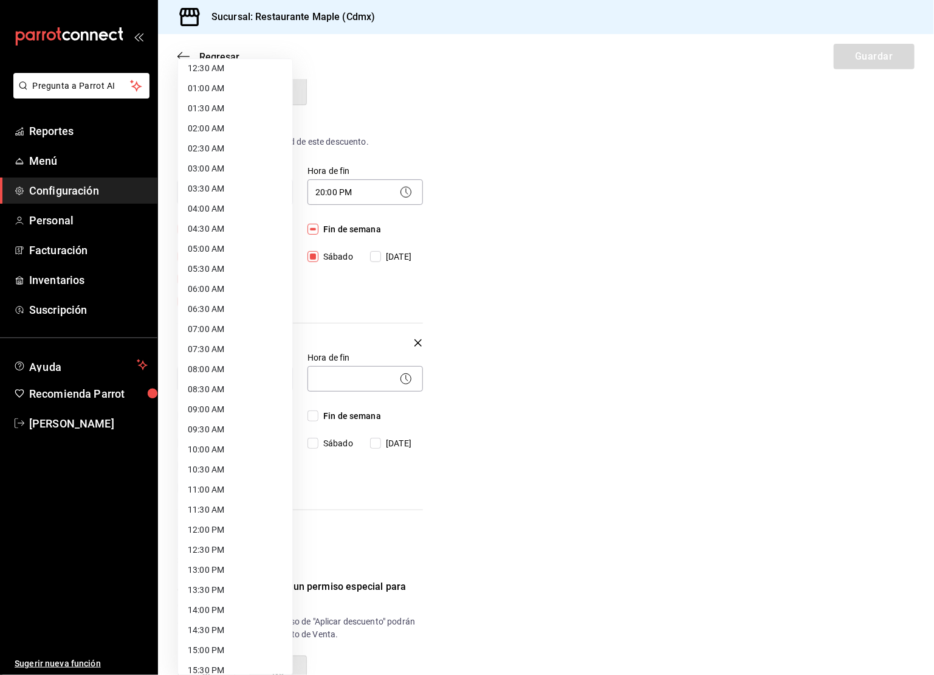
scroll to position [47, 0]
click at [210, 524] on li "12:30 PM" at bounding box center [235, 528] width 114 height 20
type input "12:30"
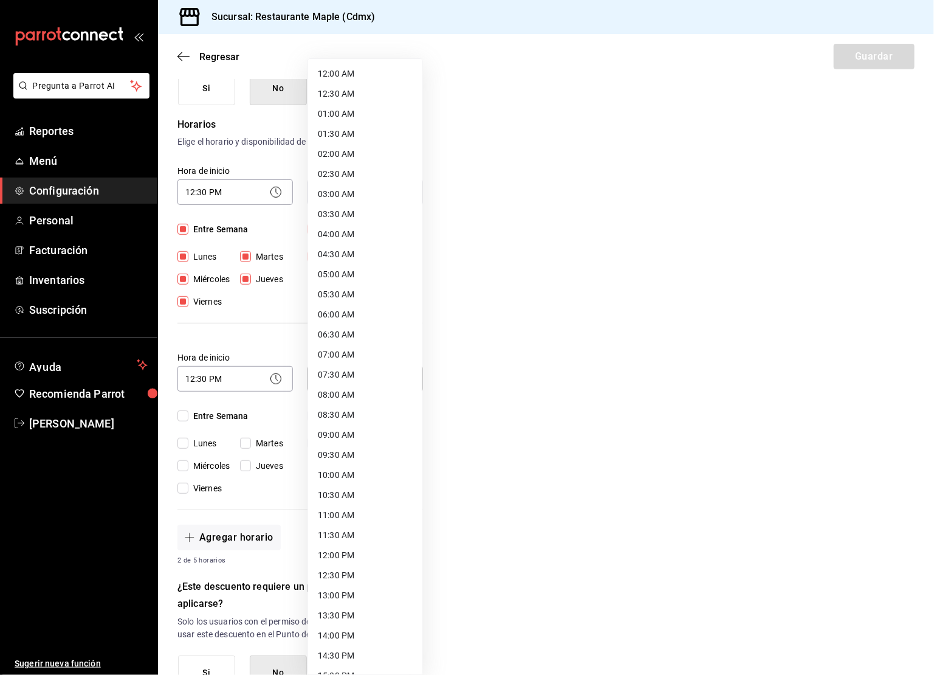
click at [335, 378] on body "Pregunta a Parrot AI Reportes Menú Configuración Personal Facturación Inventari…" at bounding box center [467, 337] width 934 height 675
click at [342, 508] on li "18:00 PM" at bounding box center [365, 513] width 114 height 20
type input "18:00"
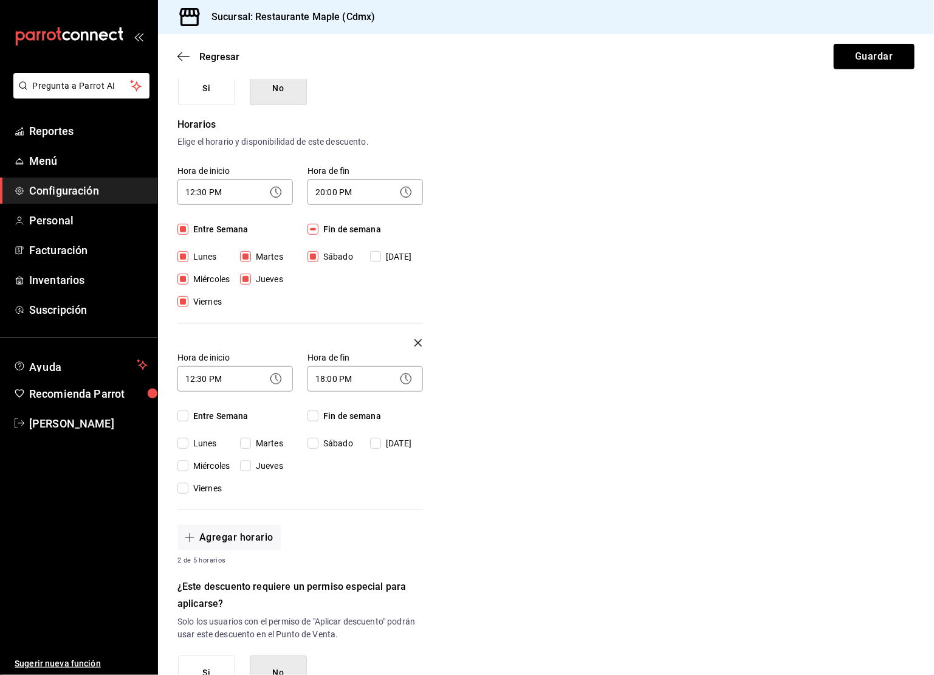
click at [376, 440] on input "[DATE]" at bounding box center [375, 443] width 11 height 11
checkbox input "true"
click at [862, 65] on button "Guardar" at bounding box center [874, 57] width 81 height 26
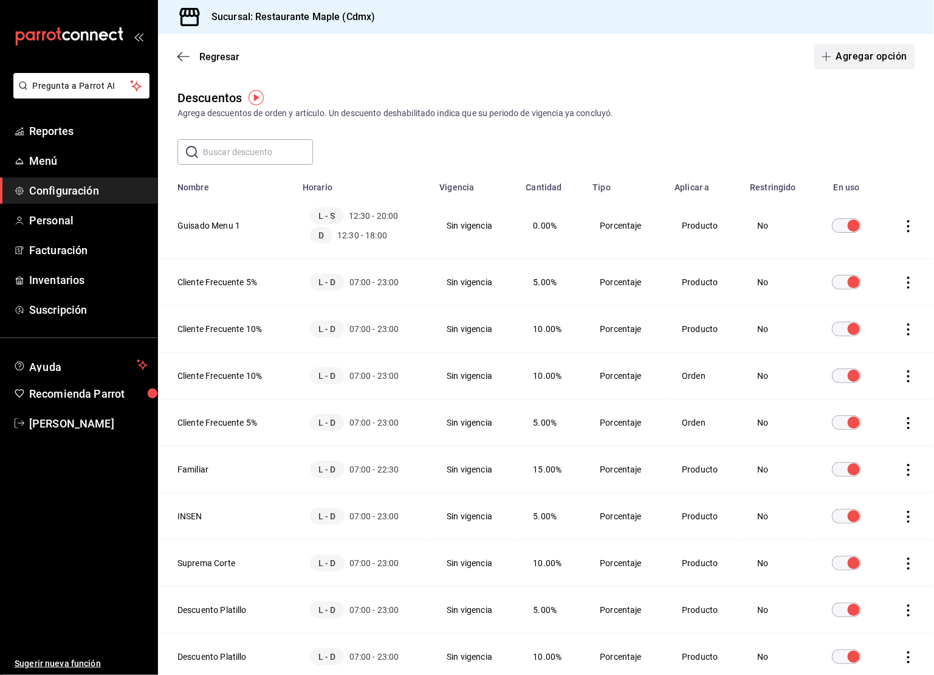
click at [882, 64] on button "Agregar opción" at bounding box center [864, 57] width 100 height 26
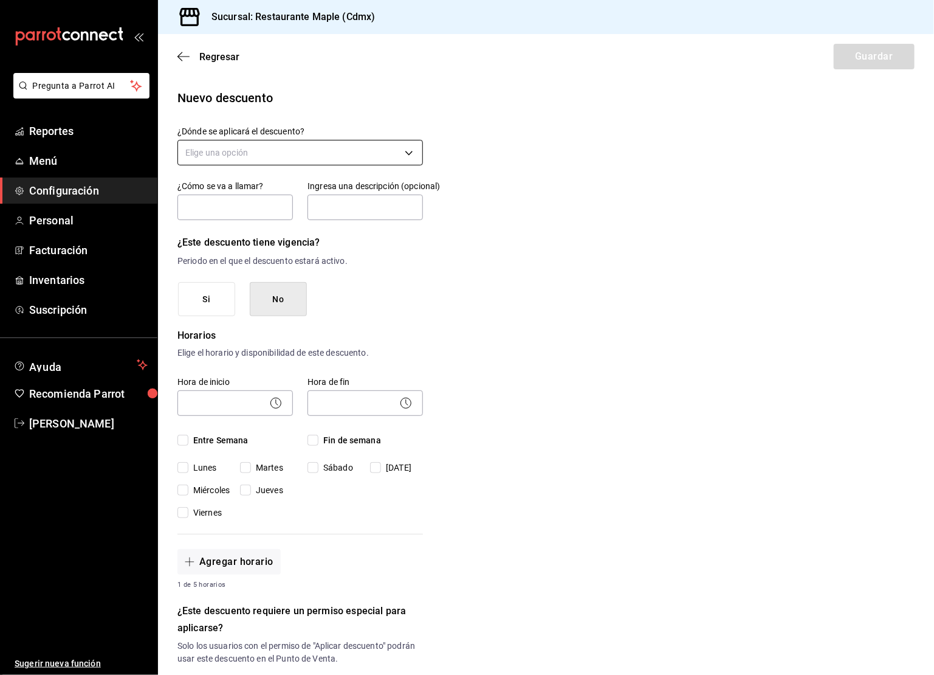
click at [369, 146] on body "Pregunta a Parrot AI Reportes Menú Configuración Personal Facturación Inventari…" at bounding box center [467, 337] width 934 height 675
click at [588, 130] on div at bounding box center [467, 337] width 934 height 675
click at [180, 60] on icon "button" at bounding box center [183, 56] width 12 height 11
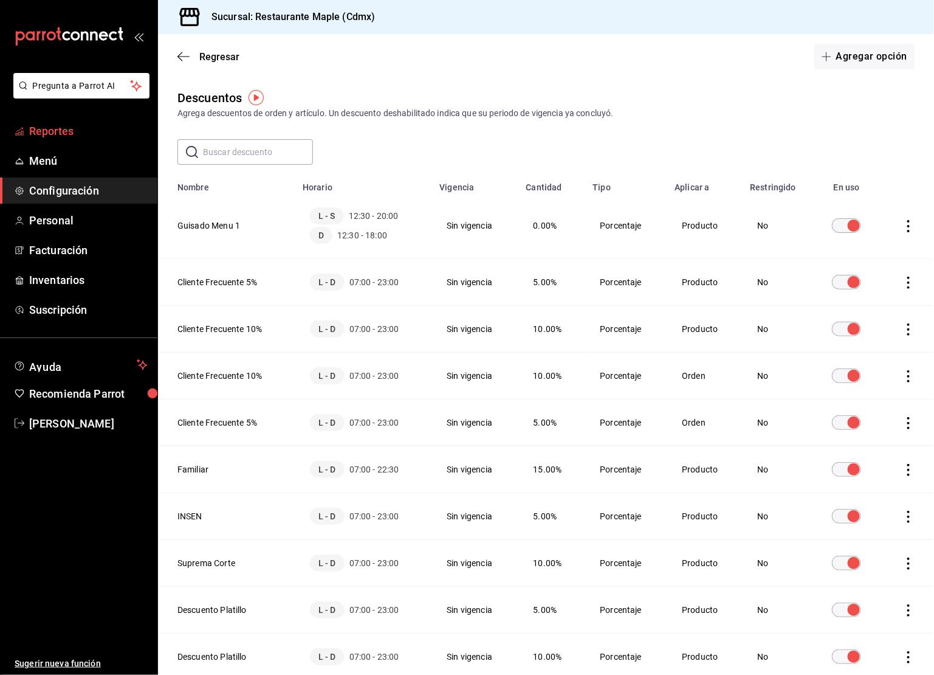
click at [44, 133] on span "Reportes" at bounding box center [88, 131] width 118 height 16
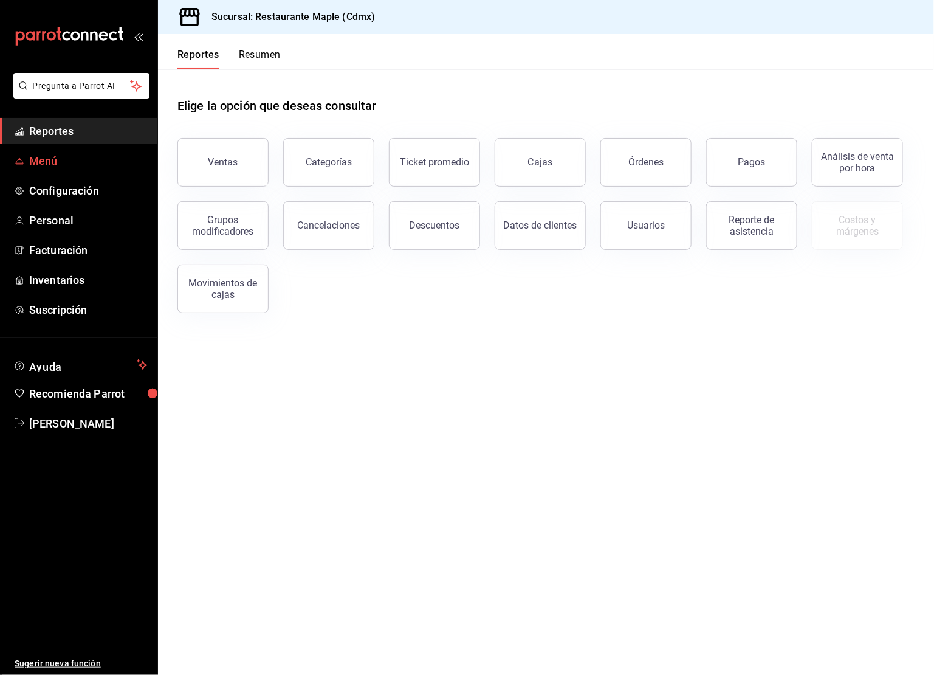
click at [52, 165] on span "Menú" at bounding box center [88, 161] width 118 height 16
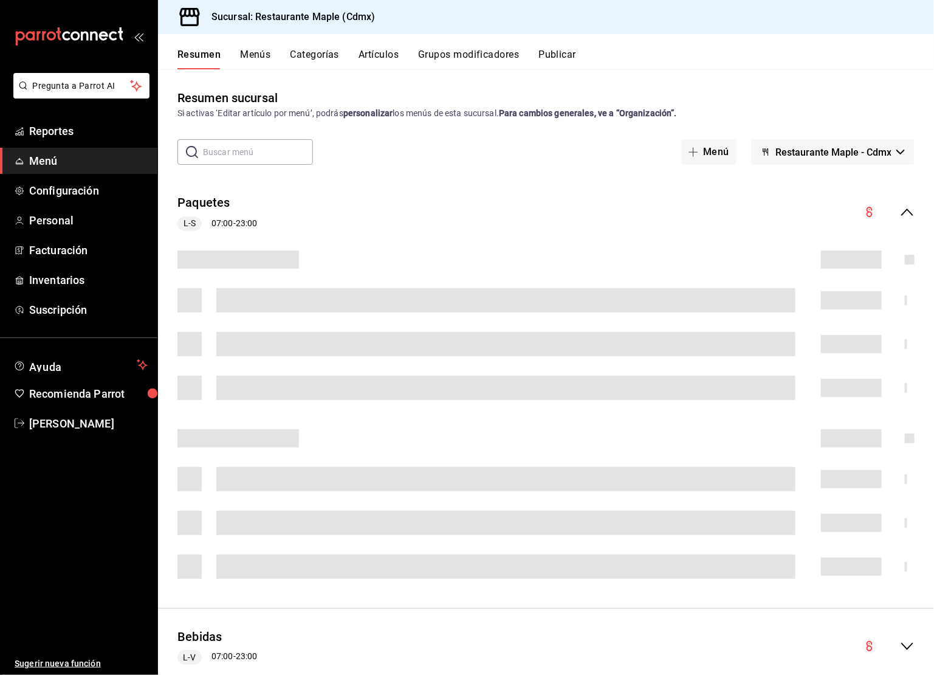
click at [857, 144] on button "Restaurante Maple - Cdmx" at bounding box center [832, 152] width 163 height 26
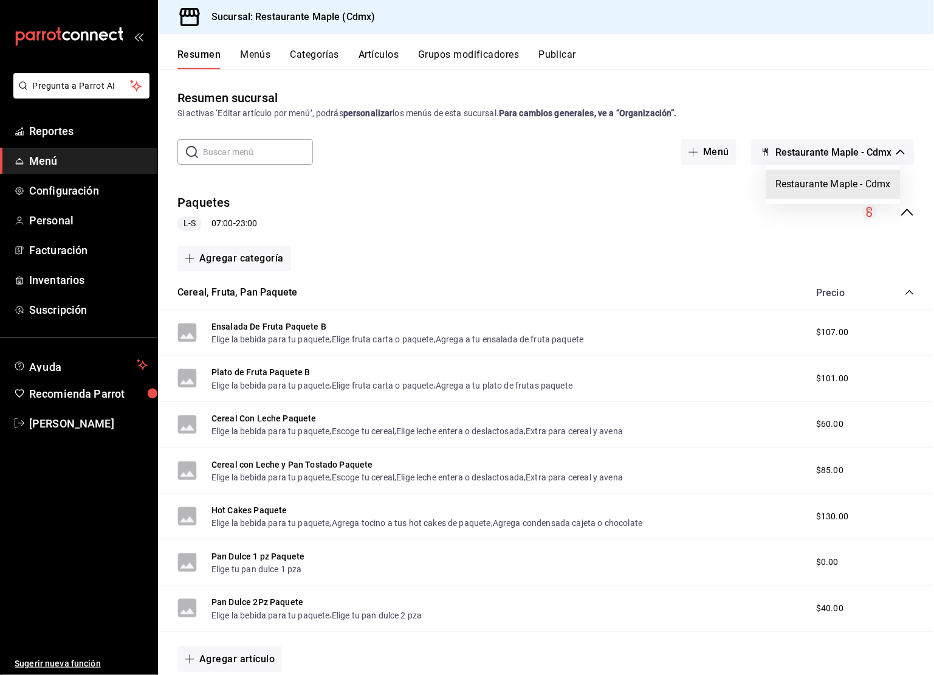
click at [566, 59] on div at bounding box center [467, 337] width 934 height 675
click at [563, 59] on button "Publicar" at bounding box center [557, 59] width 38 height 21
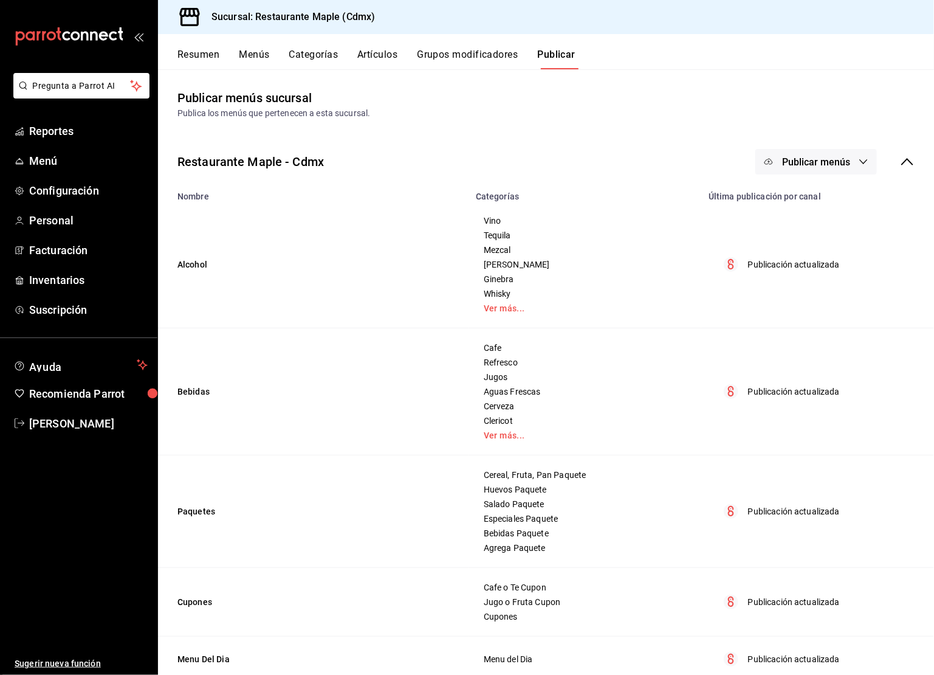
click at [837, 156] on span "Publicar menús" at bounding box center [816, 162] width 68 height 12
click at [829, 215] on li "Punto de venta" at bounding box center [817, 201] width 112 height 34
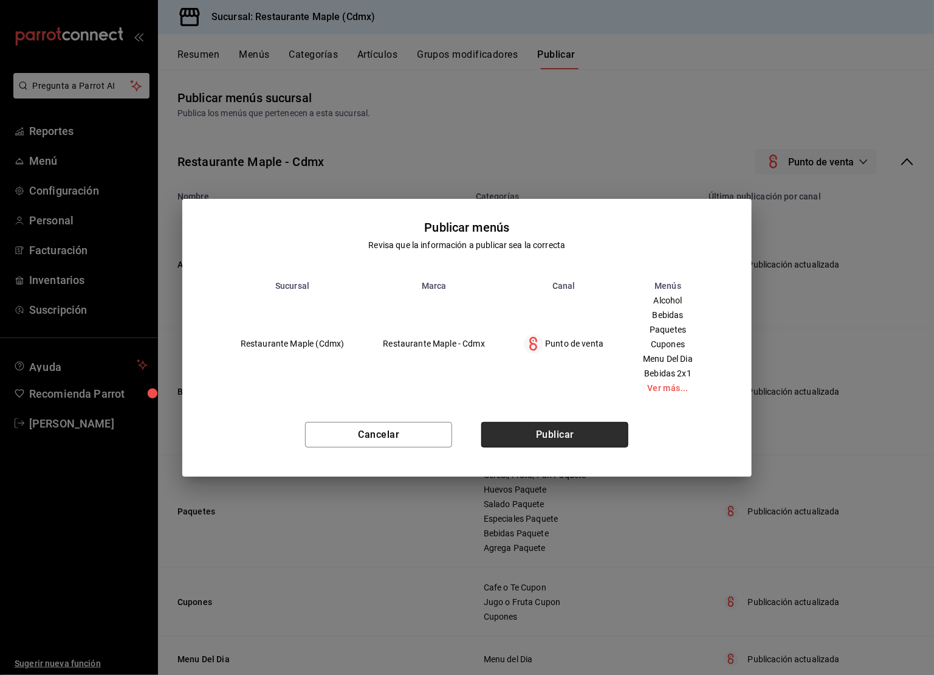
click at [595, 430] on button "Publicar" at bounding box center [554, 435] width 147 height 26
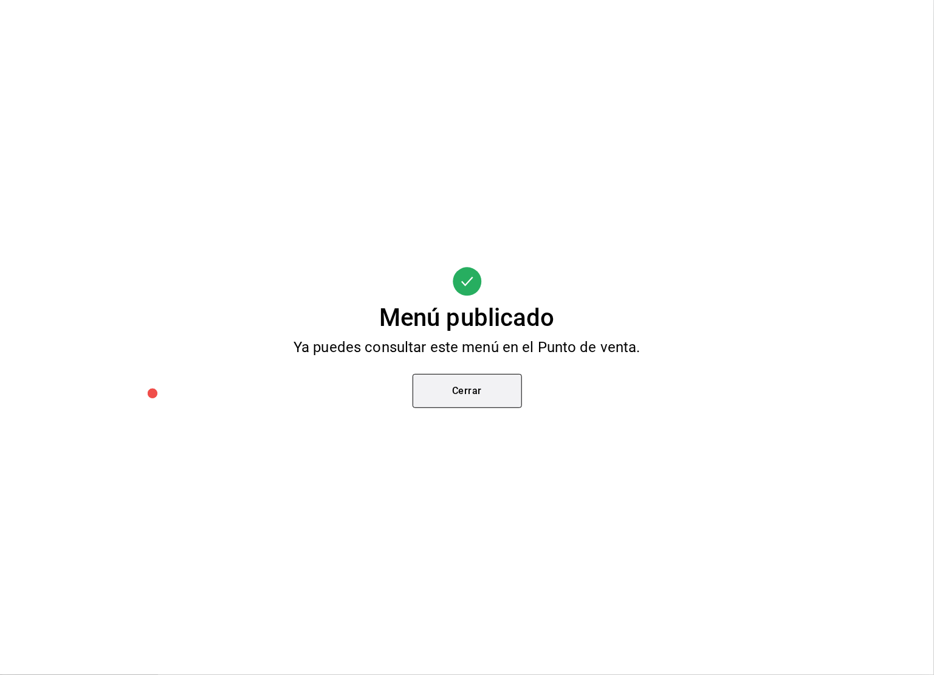
click at [464, 390] on button "Cerrar" at bounding box center [467, 391] width 109 height 34
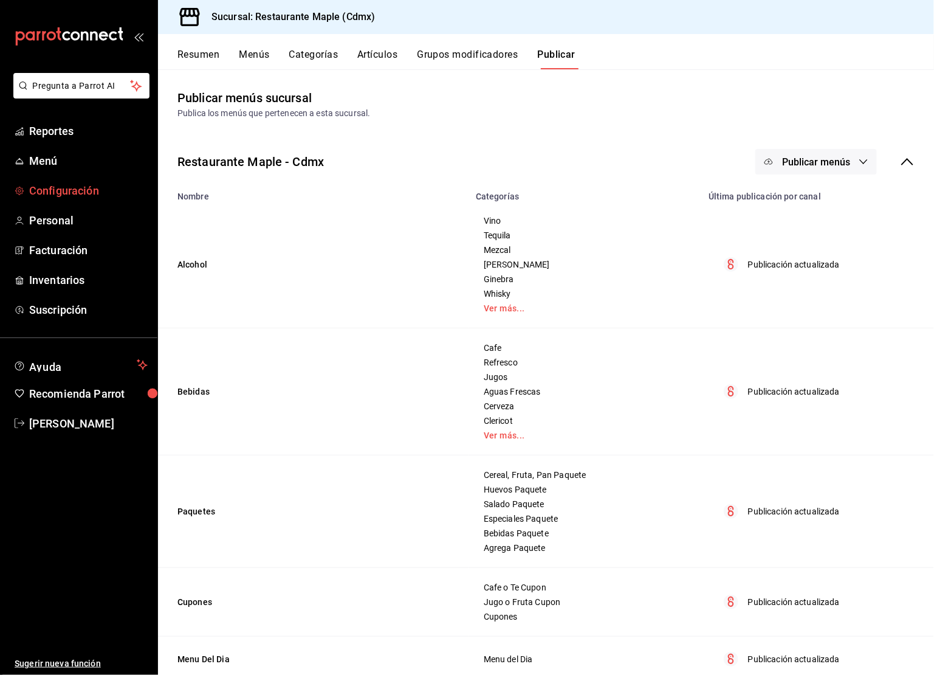
click at [47, 190] on span "Configuración" at bounding box center [88, 190] width 118 height 16
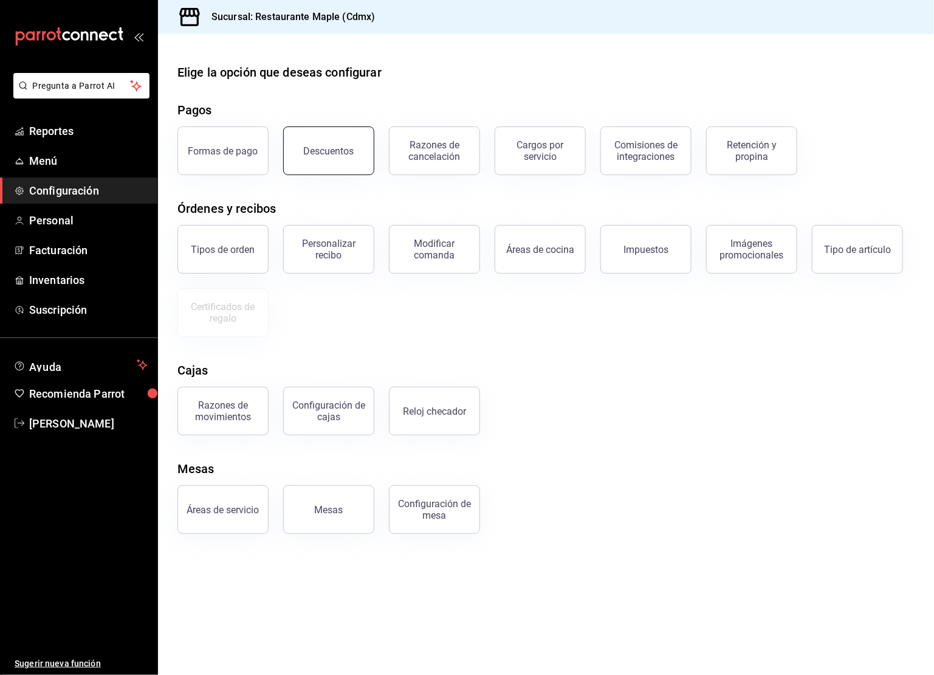
click at [334, 143] on button "Descuentos" at bounding box center [328, 150] width 91 height 49
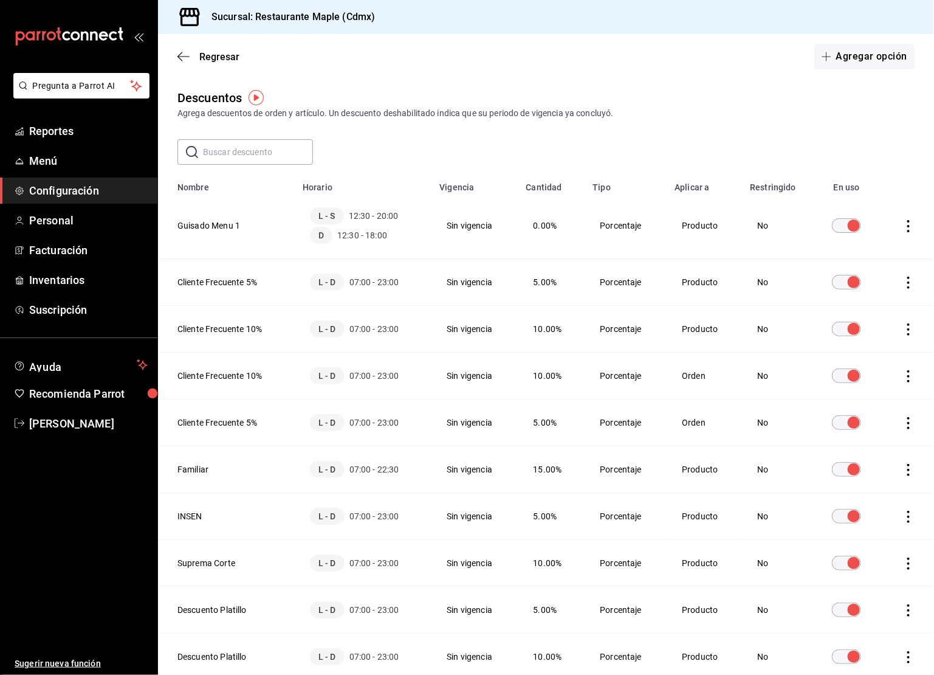
click at [909, 224] on icon "actions" at bounding box center [908, 226] width 12 height 12
click at [870, 247] on span "Eliminar" at bounding box center [865, 243] width 31 height 10
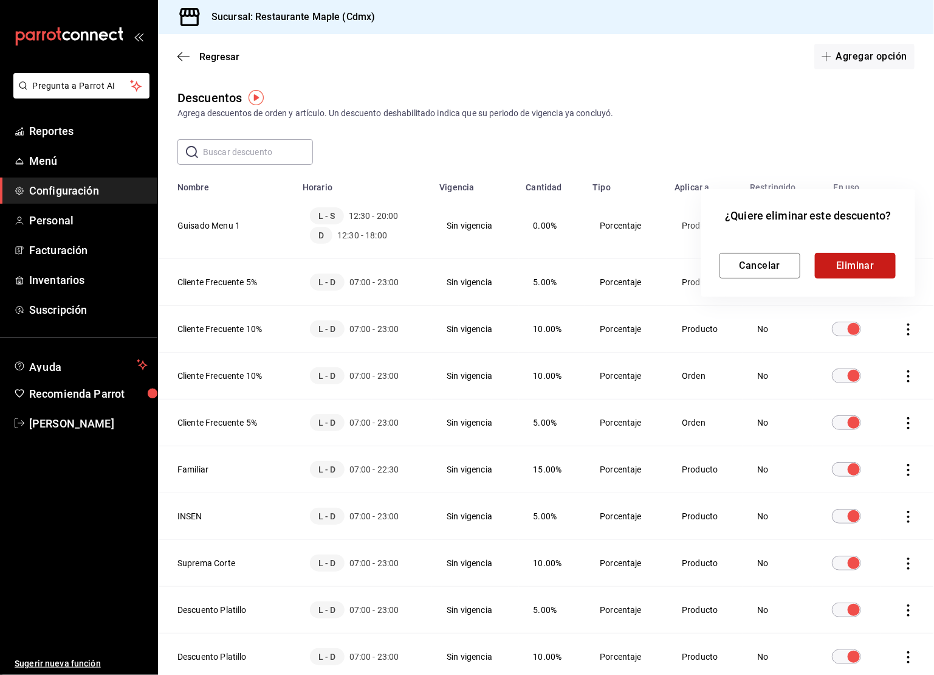
click at [860, 269] on button "Eliminar" at bounding box center [855, 266] width 81 height 26
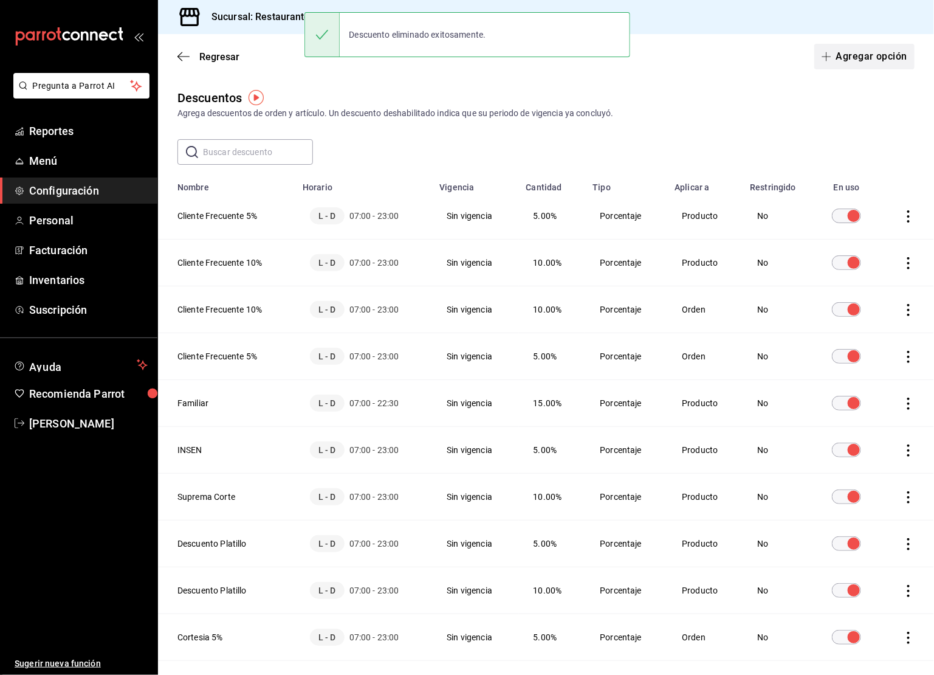
click at [859, 60] on button "Agregar opción" at bounding box center [864, 57] width 100 height 26
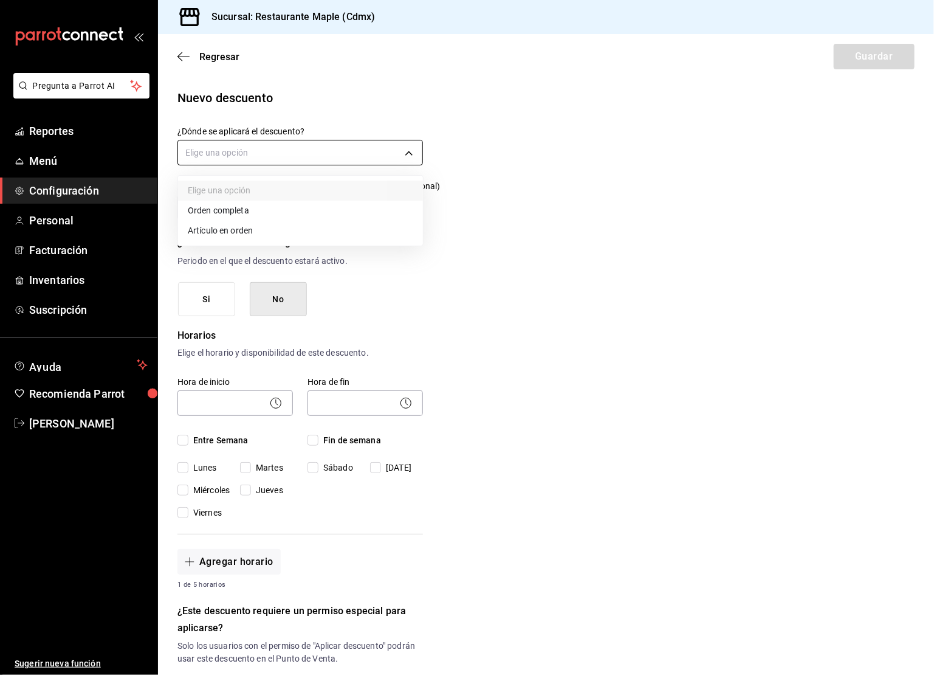
click at [302, 155] on body "Pregunta a Parrot AI Reportes Menú Configuración Personal Facturación Inventari…" at bounding box center [467, 337] width 934 height 675
click at [238, 205] on li "Orden completa" at bounding box center [300, 211] width 245 height 20
type input "ORDER"
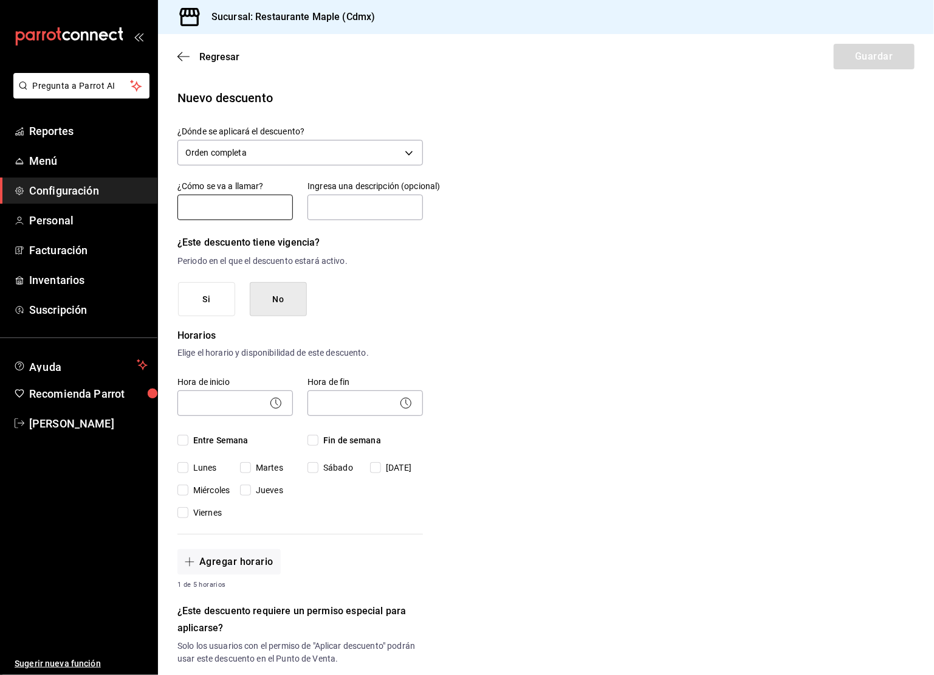
click at [218, 201] on input "text" at bounding box center [234, 207] width 115 height 26
type input "Guisado Menu 1"
click at [359, 208] on input "text" at bounding box center [364, 207] width 115 height 26
type input "G"
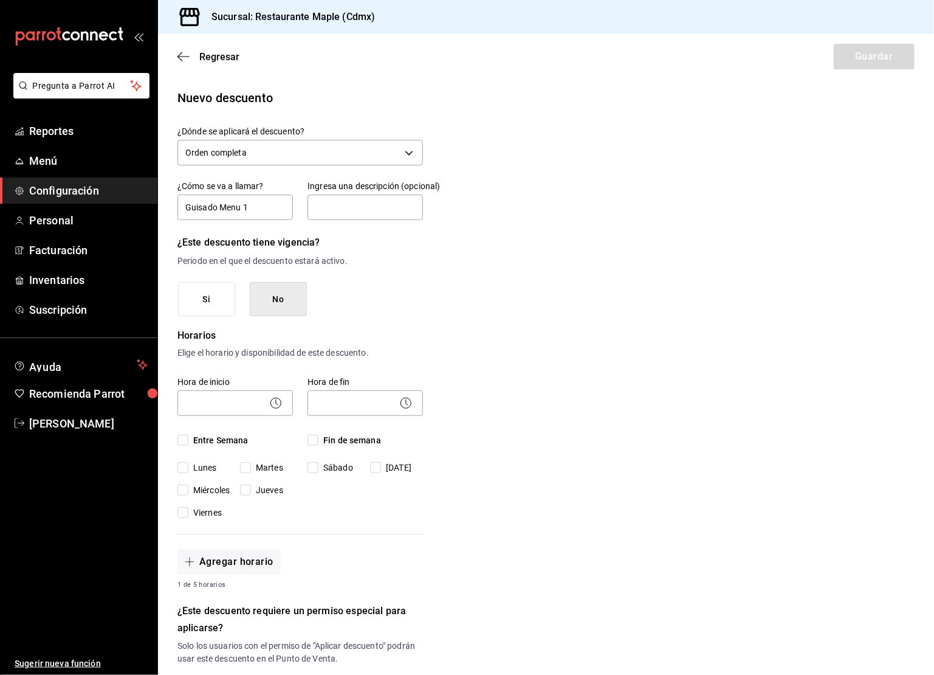
click at [280, 404] on circle at bounding box center [276, 402] width 10 height 10
click at [272, 402] on icon at bounding box center [276, 403] width 15 height 15
click at [181, 436] on input "Entre Semana" at bounding box center [182, 439] width 11 height 11
checkbox input "true"
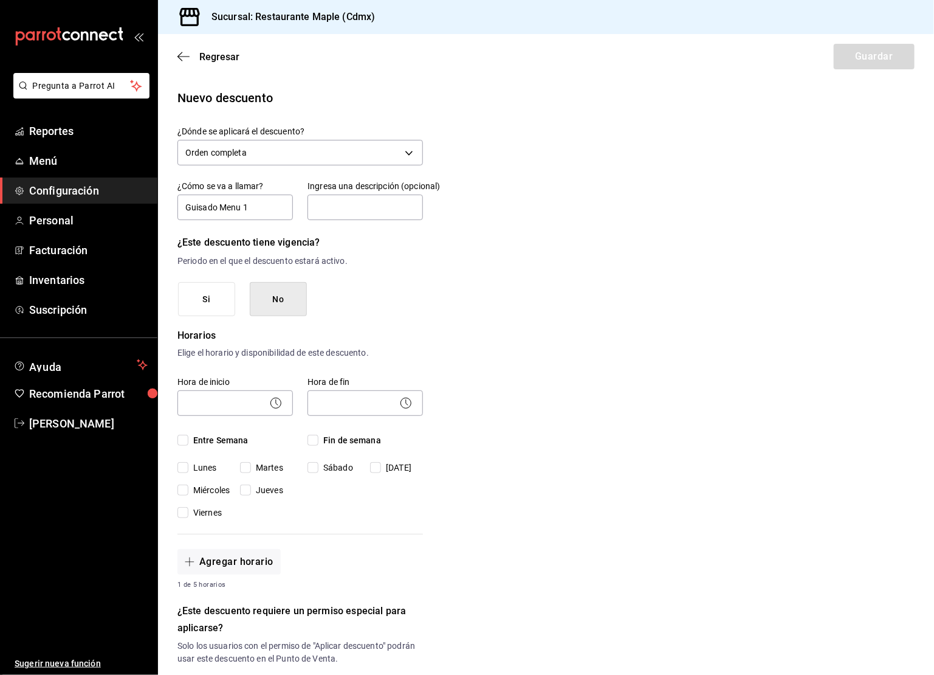
checkbox input "true"
click at [313, 440] on input "Fin de semana" at bounding box center [312, 439] width 11 height 11
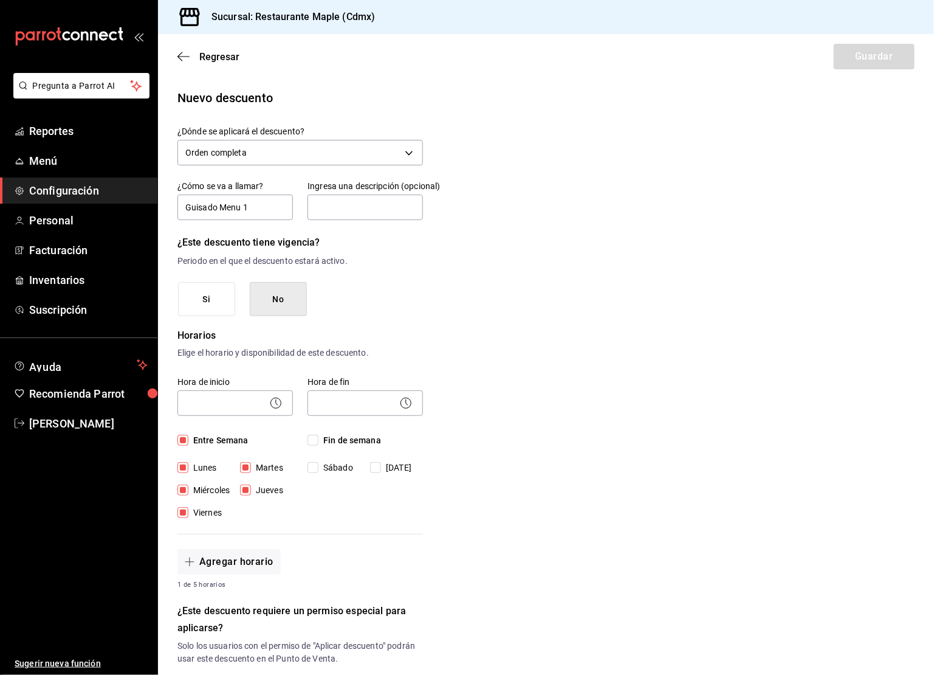
checkbox input "true"
click at [279, 406] on circle at bounding box center [276, 402] width 10 height 10
click at [267, 399] on body "Pregunta a Parrot AI Reportes Menú Configuración Personal Facturación Inventari…" at bounding box center [467, 337] width 934 height 675
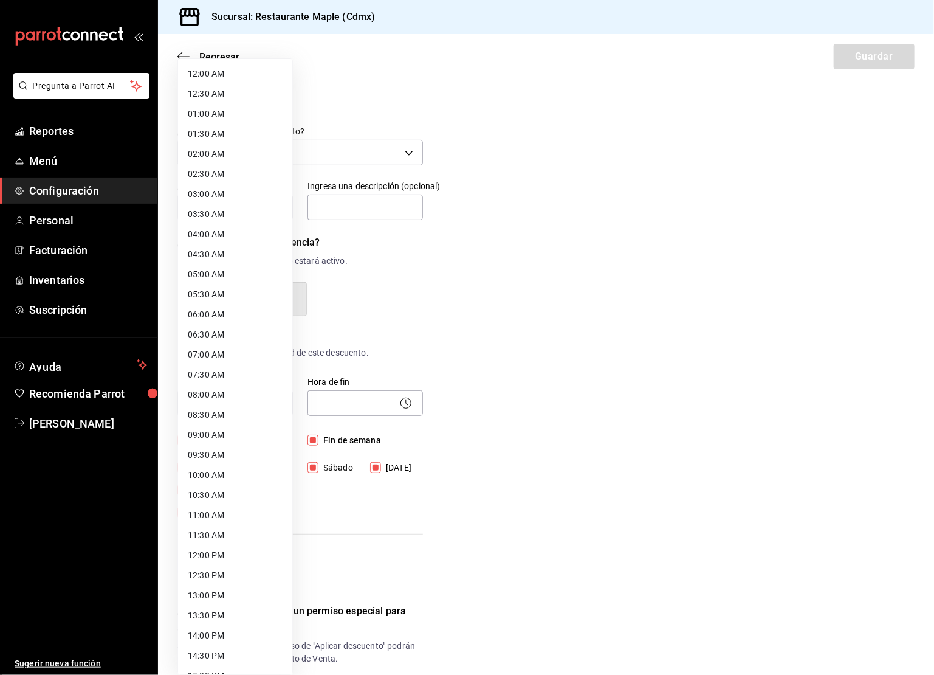
click at [227, 574] on li "12:30 PM" at bounding box center [235, 575] width 114 height 20
type input "12:30"
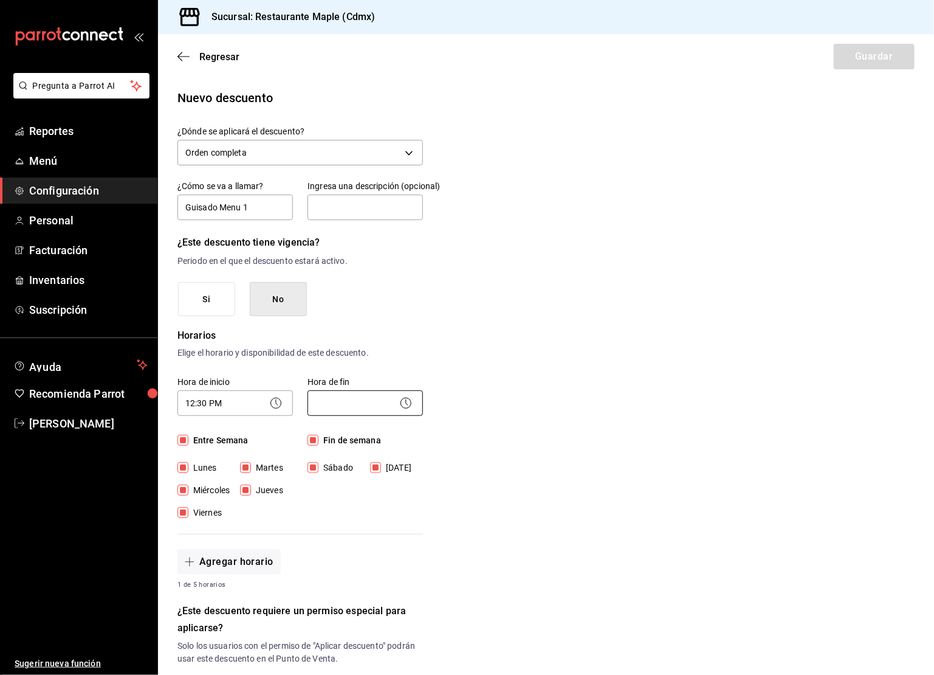
click at [393, 398] on body "Pregunta a Parrot AI Reportes Menú Configuración Personal Facturación Inventari…" at bounding box center [467, 337] width 934 height 675
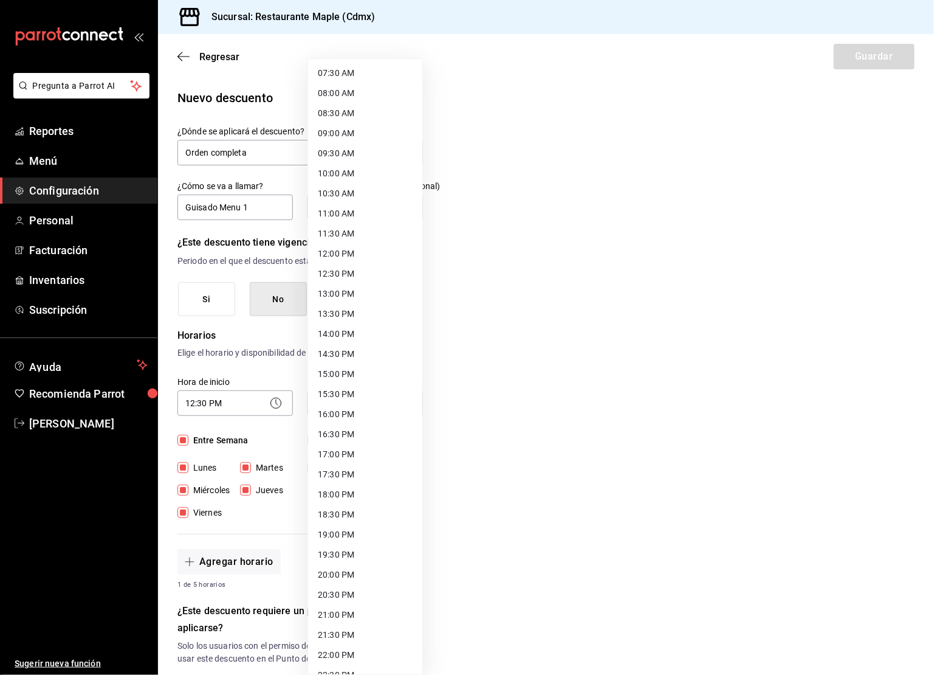
scroll to position [321, 0]
click at [348, 546] on li "20:00 PM" at bounding box center [365, 555] width 114 height 20
type input "20:00"
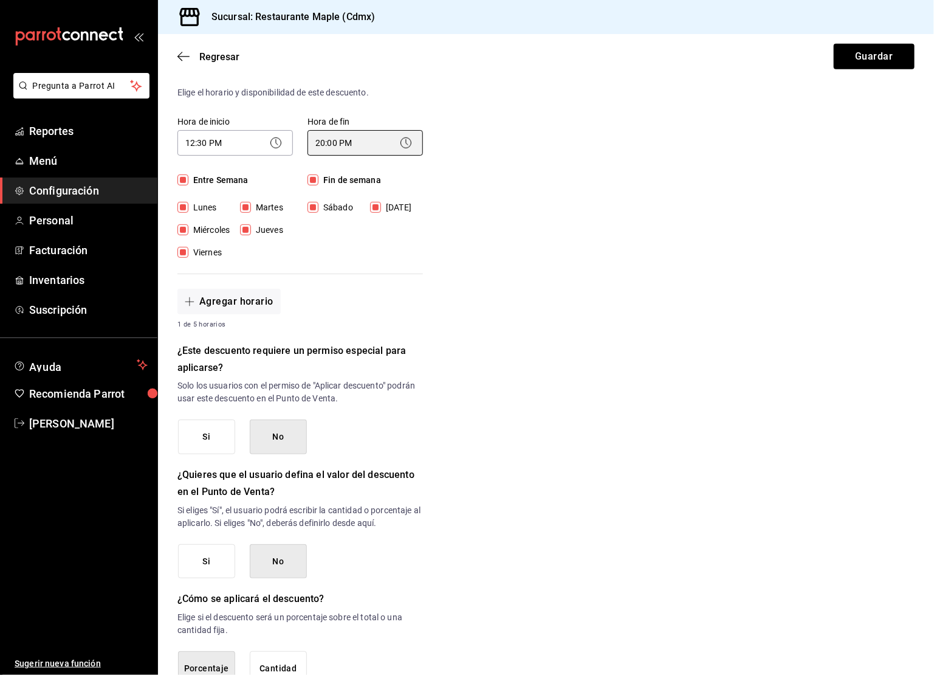
scroll to position [338, 0]
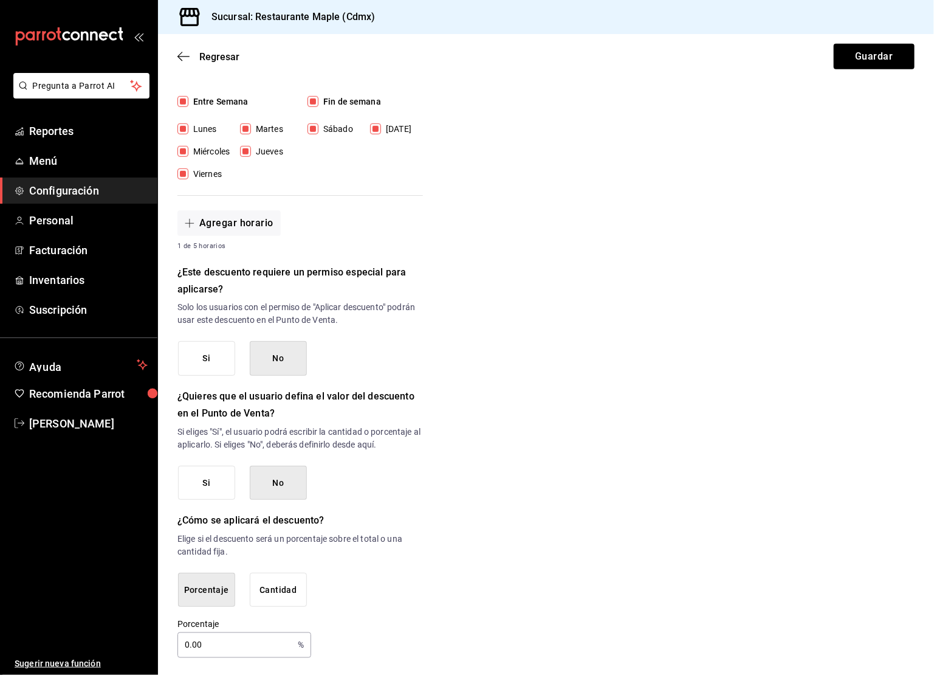
click at [193, 640] on input "0.00" at bounding box center [234, 645] width 115 height 24
type input "15"
click at [541, 613] on div "Nuevo descuento ¿Dónde se aplicará el descuento? Orden completa ORDER ¿Cómo se …" at bounding box center [546, 203] width 776 height 907
click at [877, 58] on button "Guardar" at bounding box center [874, 57] width 81 height 26
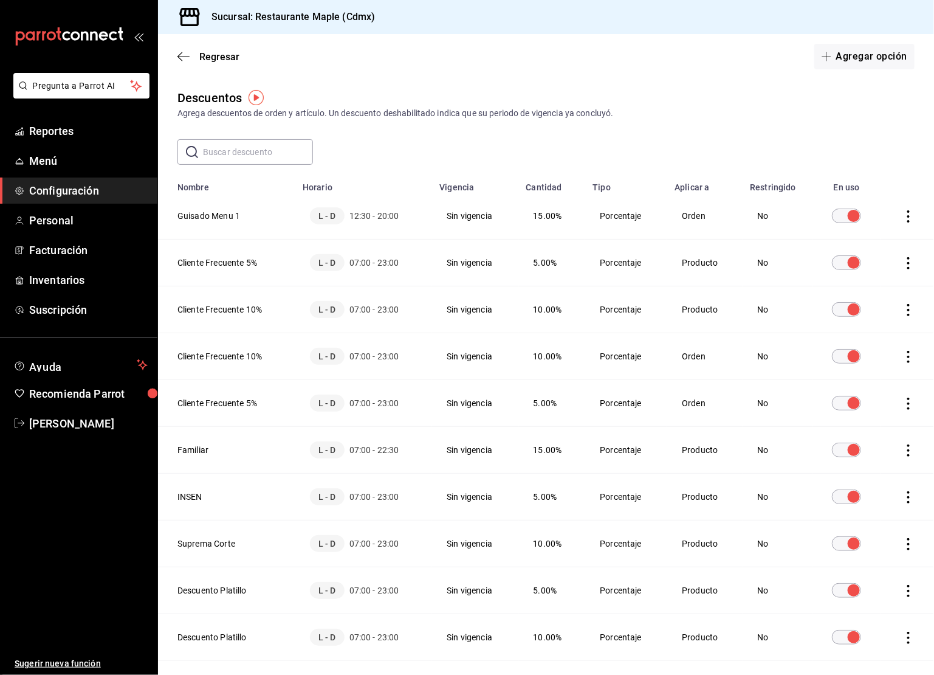
click at [904, 215] on icon "actions" at bounding box center [908, 216] width 12 height 12
click at [859, 231] on span "Eliminar" at bounding box center [865, 233] width 31 height 10
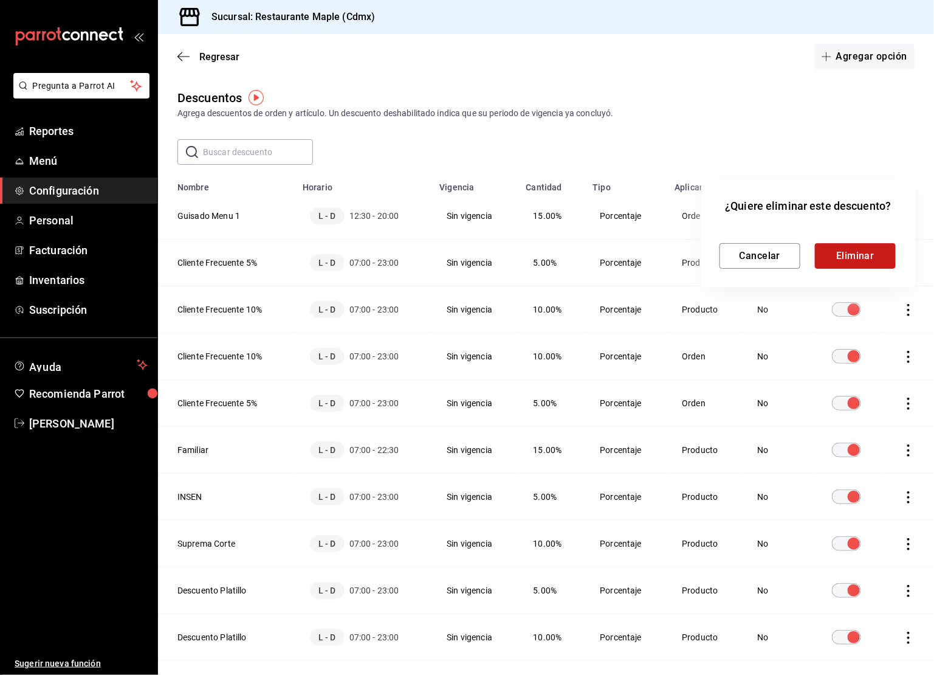
click at [838, 259] on button "Eliminar" at bounding box center [855, 256] width 81 height 26
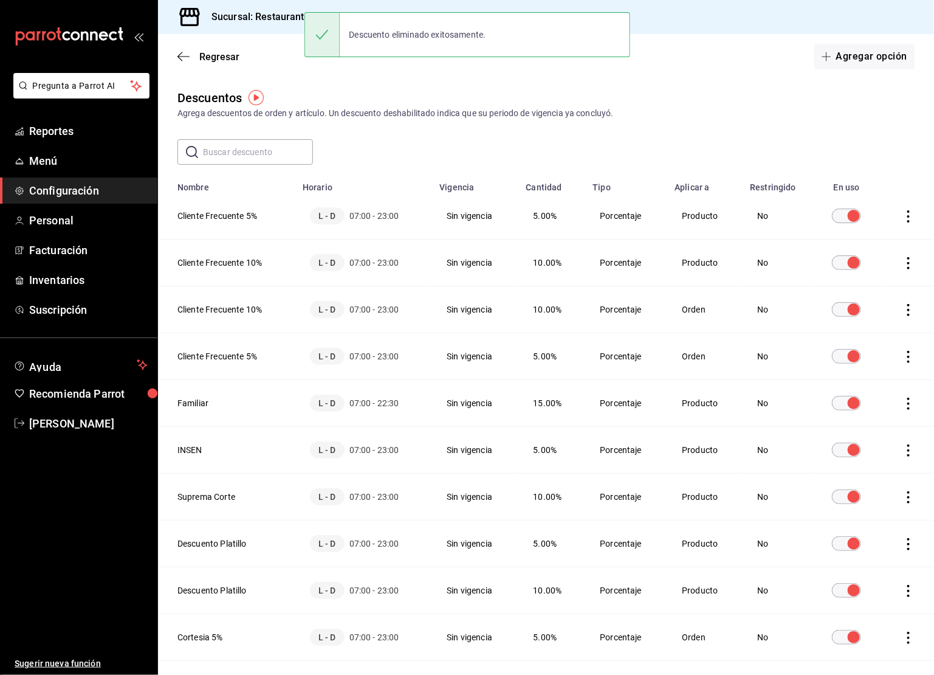
click at [858, 60] on button "Agregar opción" at bounding box center [864, 57] width 100 height 26
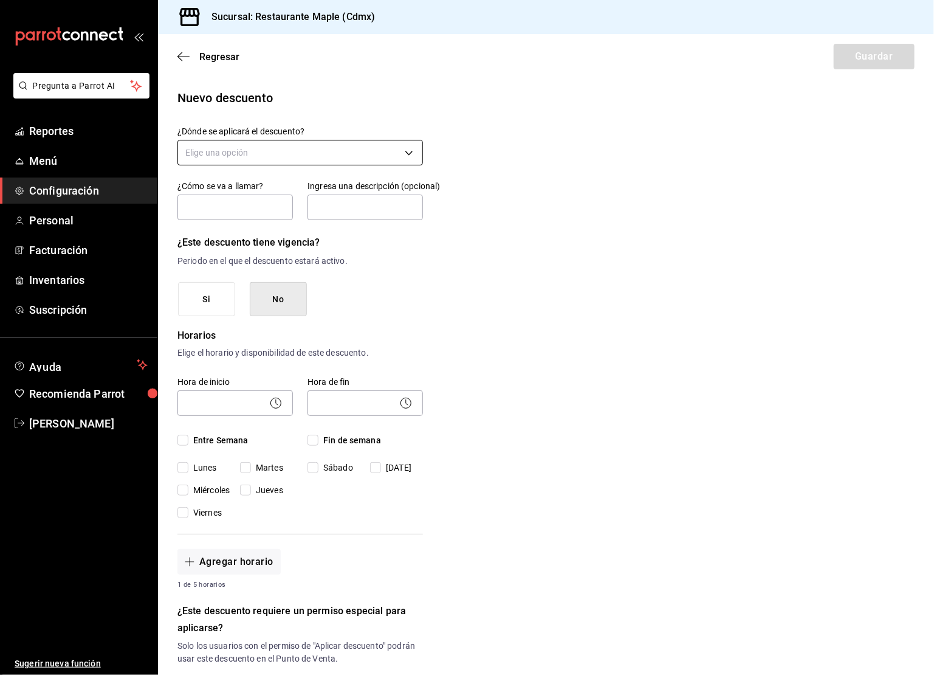
click at [278, 152] on body "Pregunta a Parrot AI Reportes Menú Configuración Personal Facturación Inventari…" at bounding box center [467, 337] width 934 height 675
click at [243, 211] on li "Orden completa" at bounding box center [300, 211] width 245 height 20
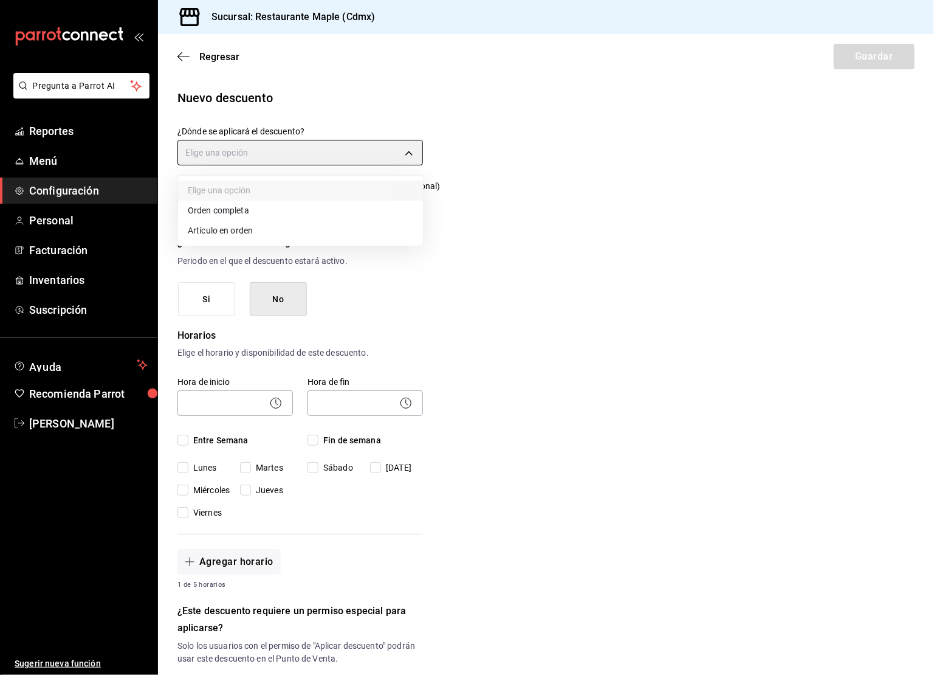
type input "ORDER"
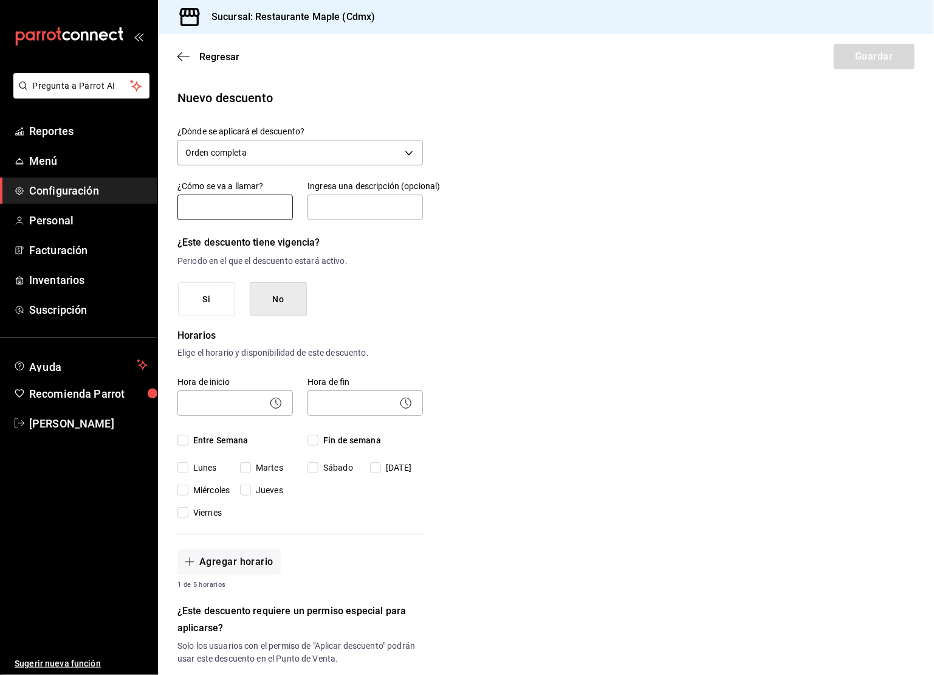
click at [238, 205] on input "text" at bounding box center [234, 207] width 115 height 26
type input "g"
type input "Guisado Menu 1"
click at [345, 215] on input "text" at bounding box center [364, 207] width 115 height 26
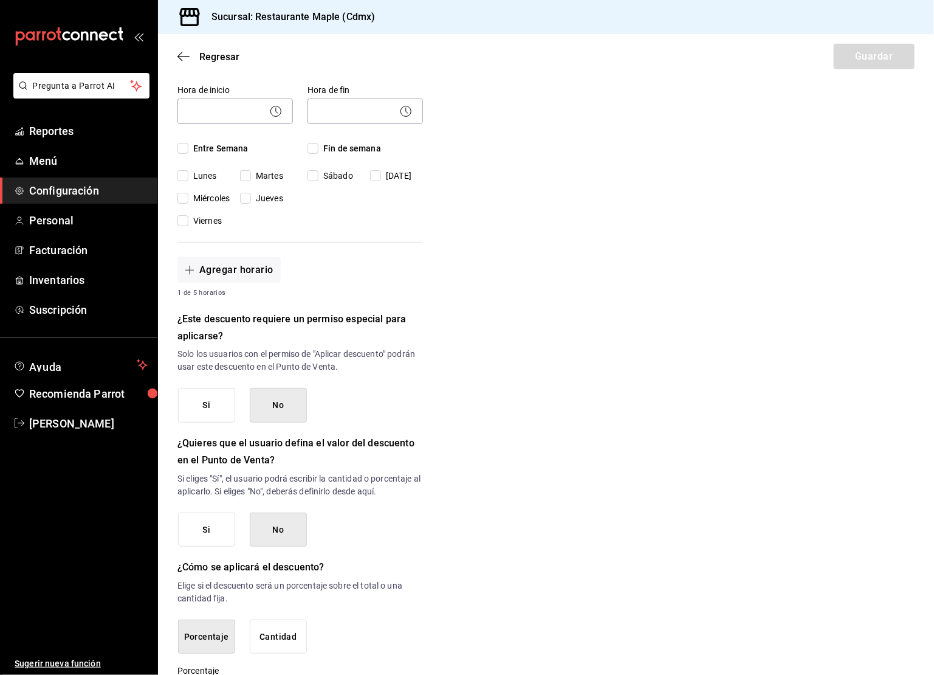
scroll to position [338, 0]
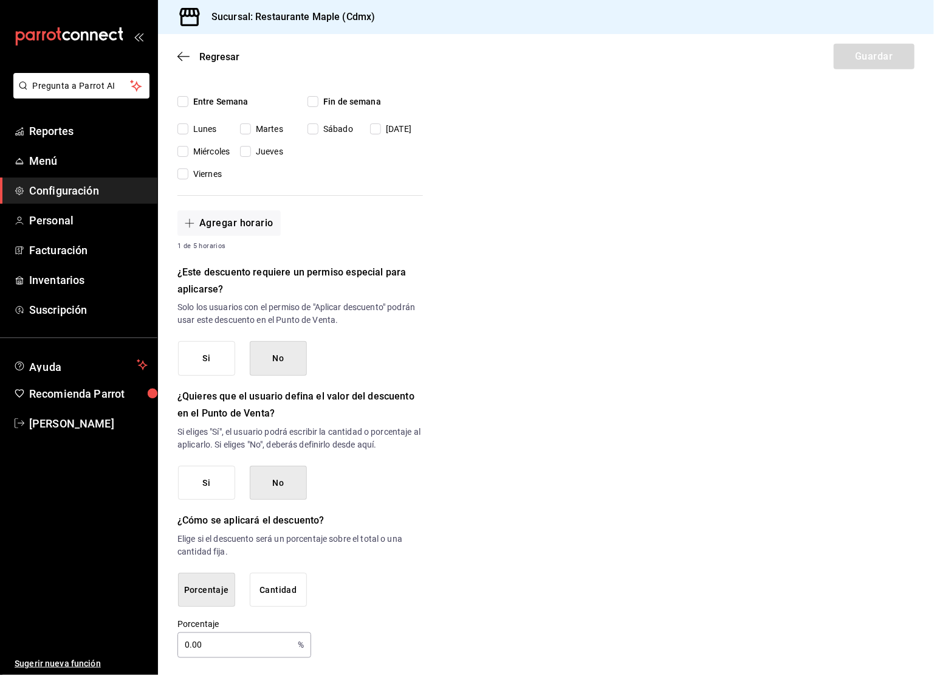
click at [202, 651] on input "0.00" at bounding box center [234, 645] width 115 height 24
click at [217, 637] on input "0.00" at bounding box center [234, 645] width 115 height 24
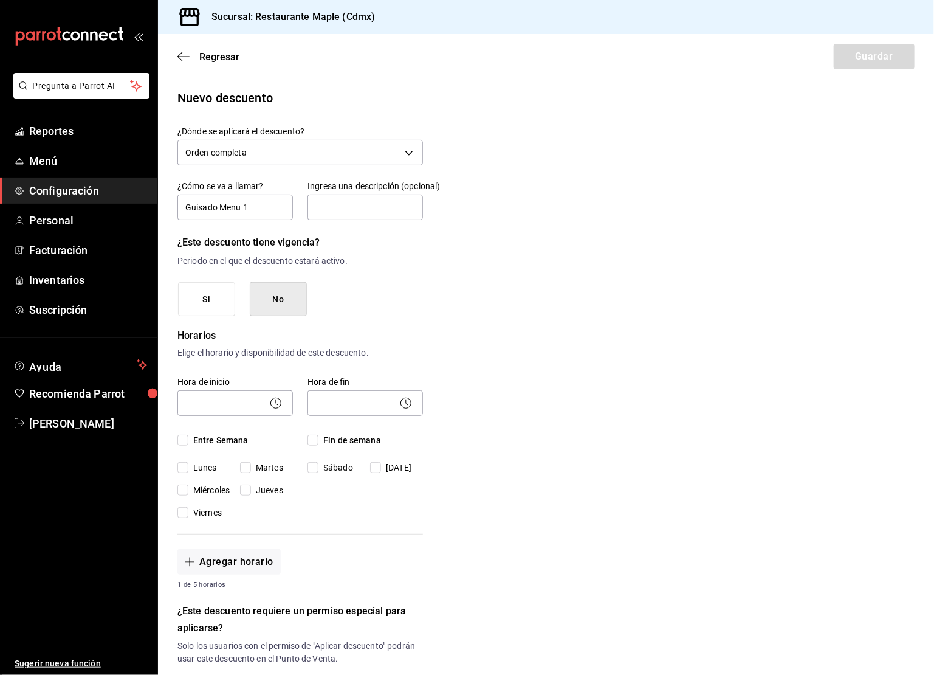
type input "15"
click at [274, 401] on icon at bounding box center [276, 403] width 15 height 15
click at [208, 436] on span "Entre Semana" at bounding box center [218, 440] width 60 height 13
click at [188, 436] on input "Entre Semana" at bounding box center [182, 439] width 11 height 11
checkbox input "true"
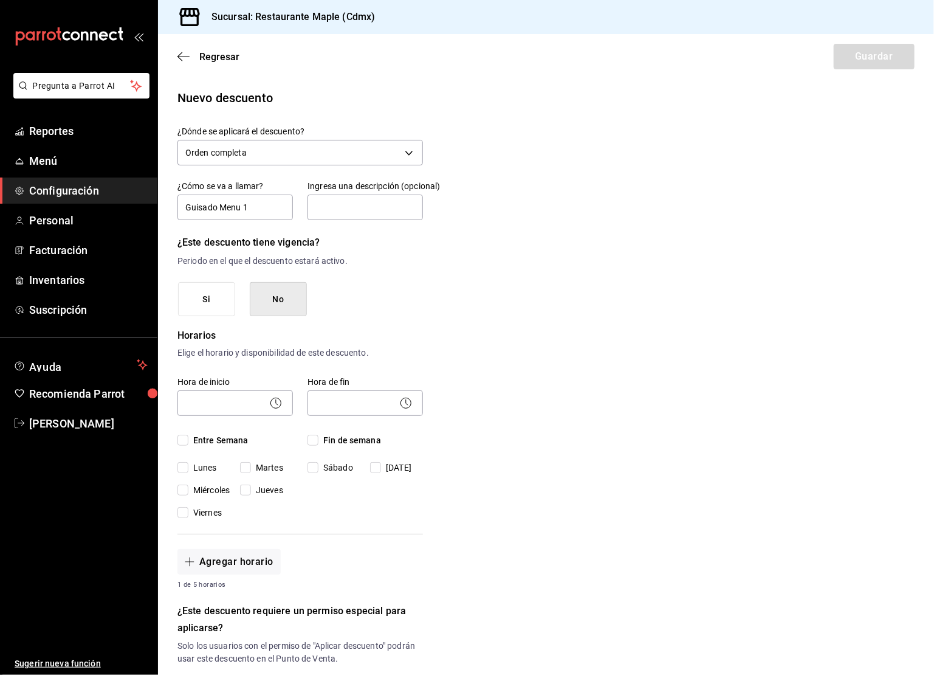
checkbox input "true"
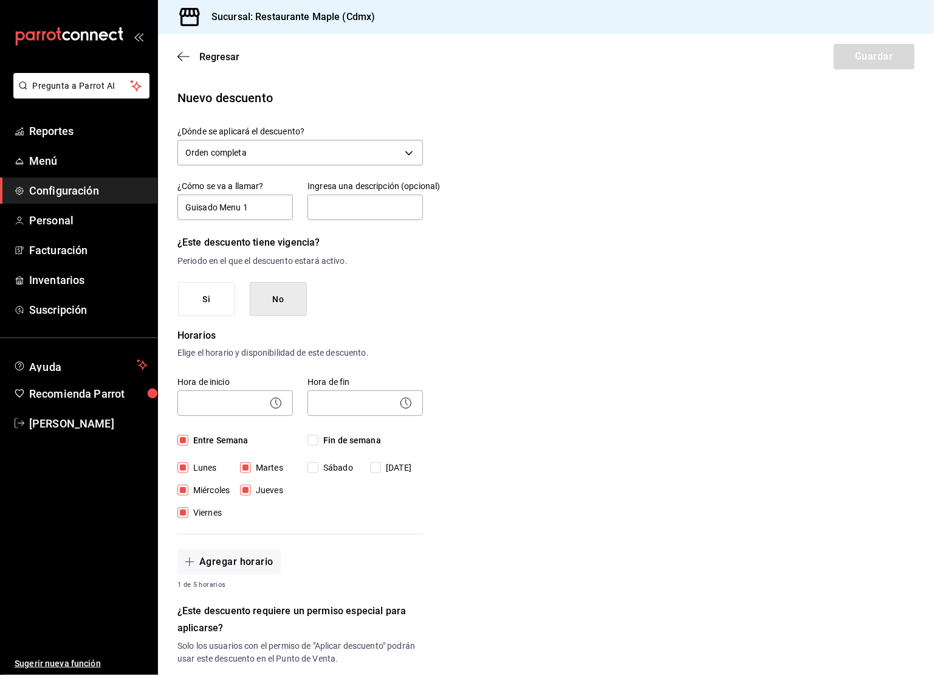
click at [312, 442] on input "Fin de semana" at bounding box center [312, 439] width 11 height 11
checkbox input "true"
click at [284, 403] on body "Pregunta a Parrot AI Reportes Menú Configuración Personal Facturación Inventari…" at bounding box center [467, 337] width 934 height 675
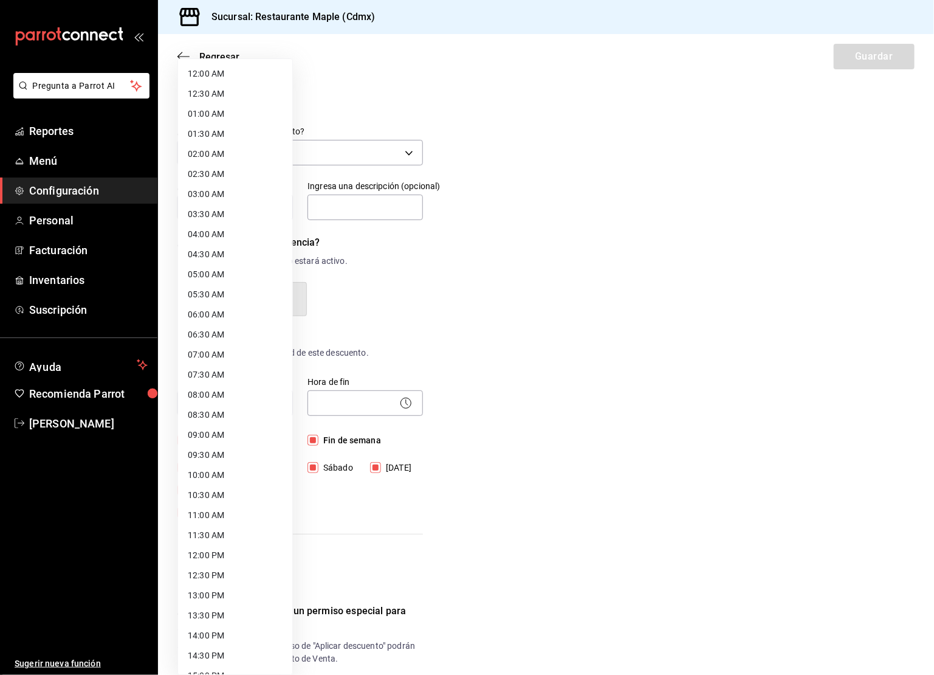
click at [217, 568] on li "12:30 PM" at bounding box center [235, 575] width 114 height 20
type input "12:30"
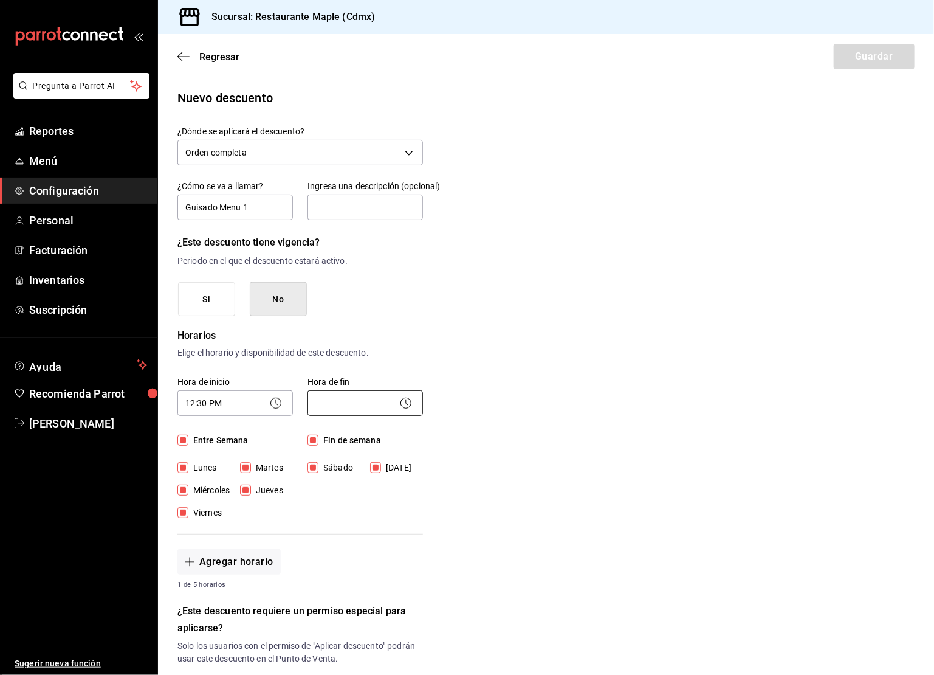
click at [388, 407] on body "Pregunta a Parrot AI Reportes Menú Configuración Personal Facturación Inventari…" at bounding box center [467, 337] width 934 height 675
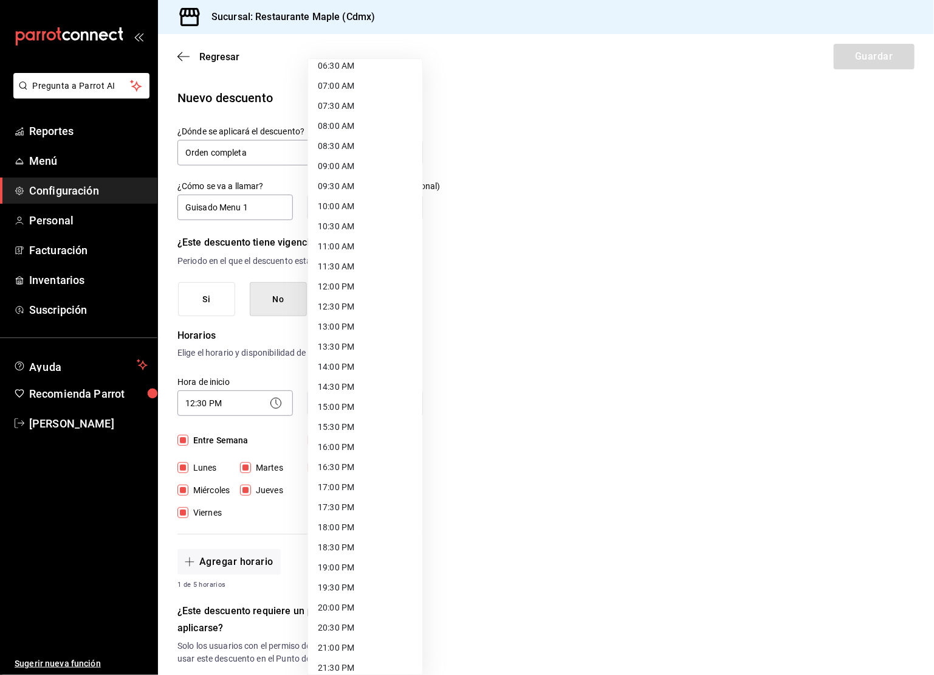
scroll to position [269, 0]
click at [338, 606] on li "20:00 PM" at bounding box center [365, 607] width 114 height 20
type input "20:00"
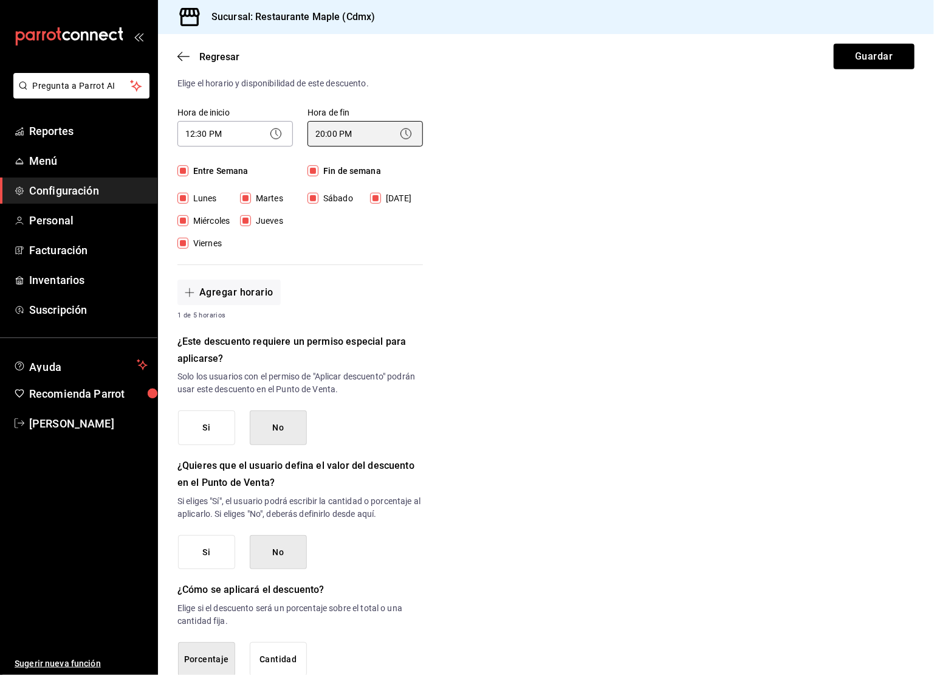
scroll to position [338, 0]
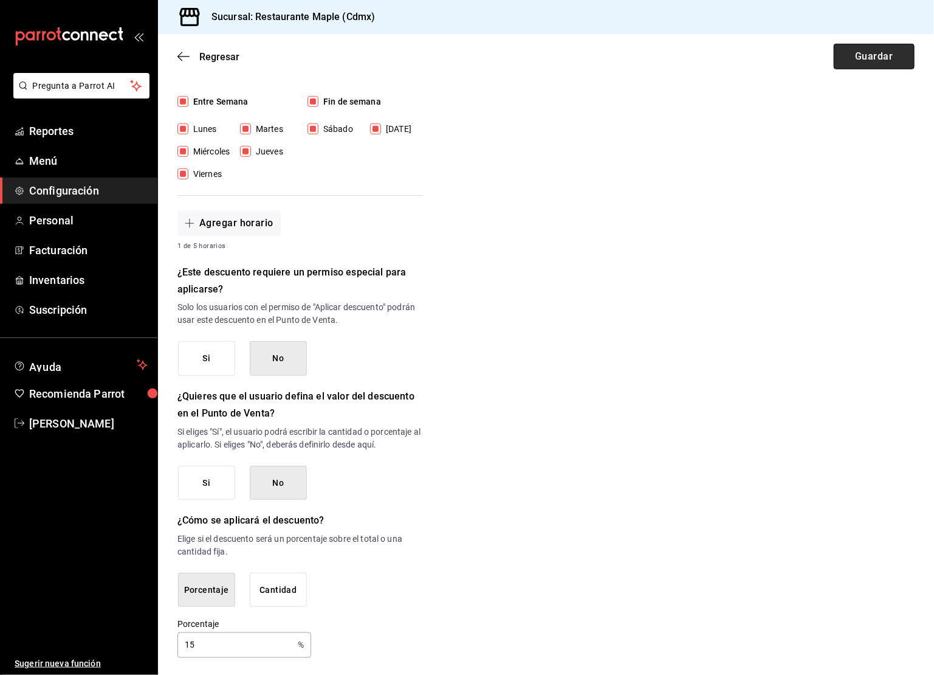
click at [863, 57] on button "Guardar" at bounding box center [874, 57] width 81 height 26
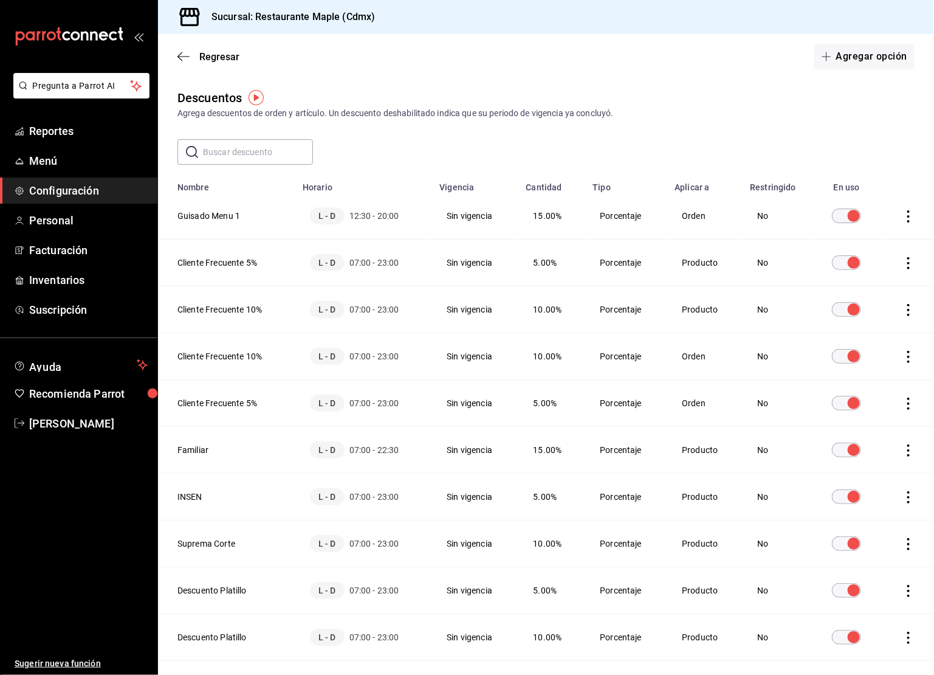
click at [911, 221] on icon "actions" at bounding box center [908, 216] width 12 height 12
click at [891, 239] on li "Eliminar" at bounding box center [864, 233] width 102 height 34
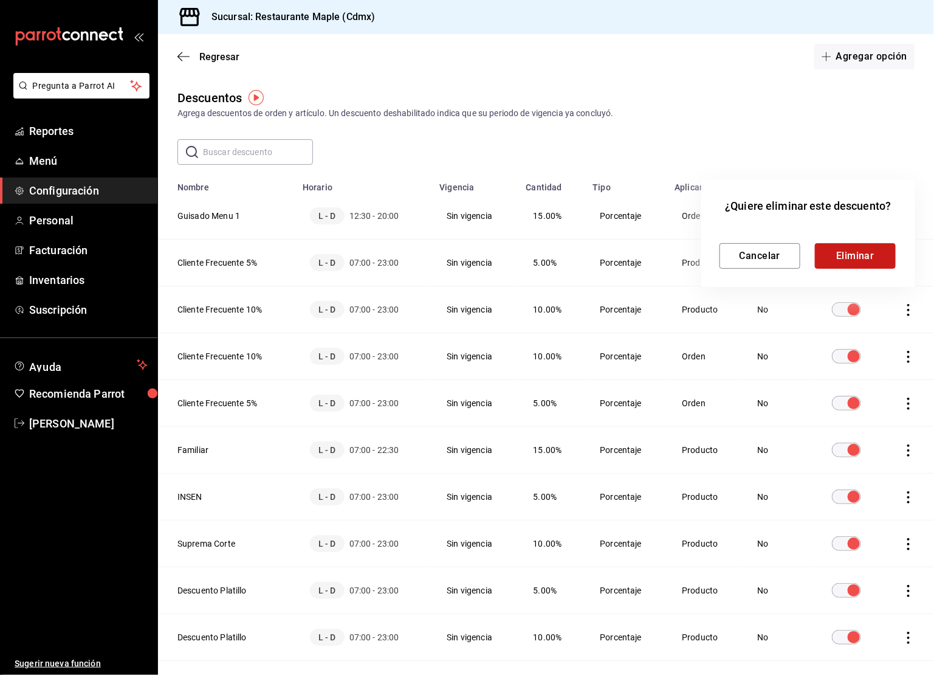
click at [872, 252] on button "Eliminar" at bounding box center [855, 256] width 81 height 26
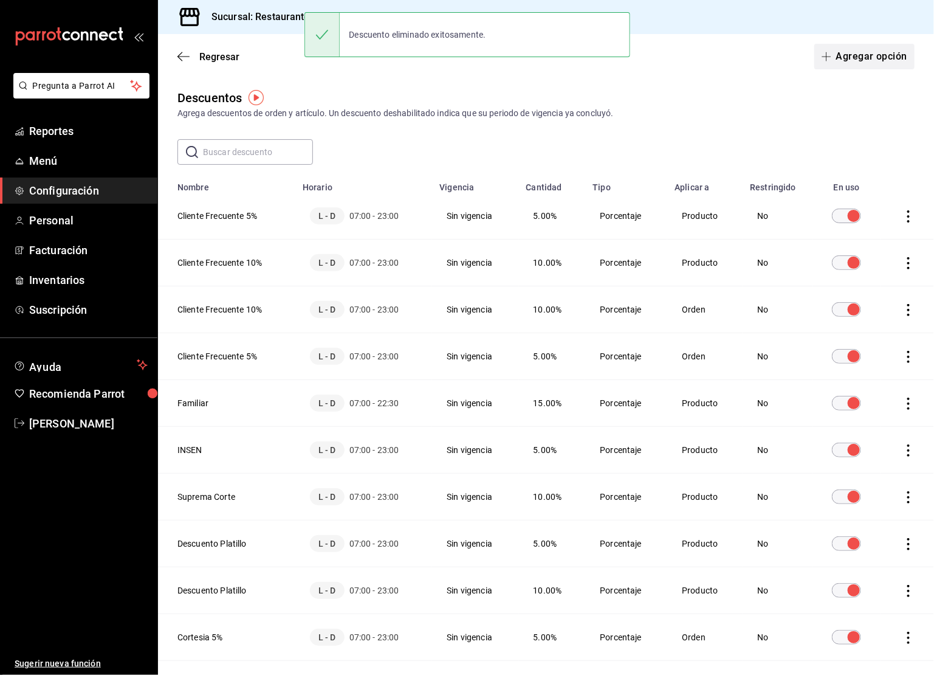
click at [884, 58] on button "Agregar opción" at bounding box center [864, 57] width 100 height 26
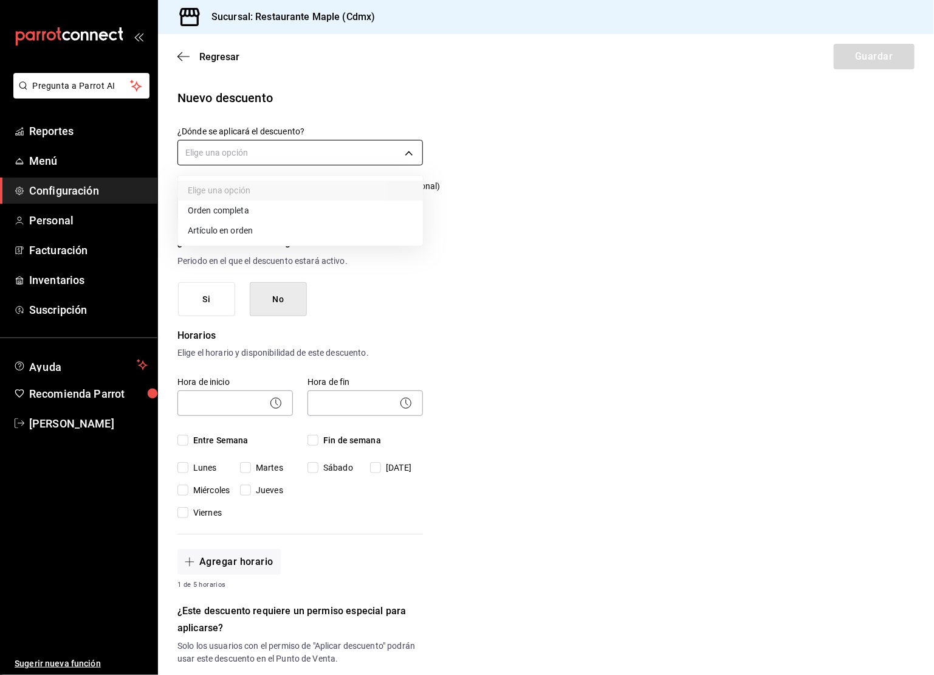
click at [320, 154] on body "Pregunta a Parrot AI Reportes Menú Configuración Personal Facturación Inventari…" at bounding box center [467, 337] width 934 height 675
click at [257, 202] on li "Orden completa" at bounding box center [300, 211] width 245 height 20
type input "ORDER"
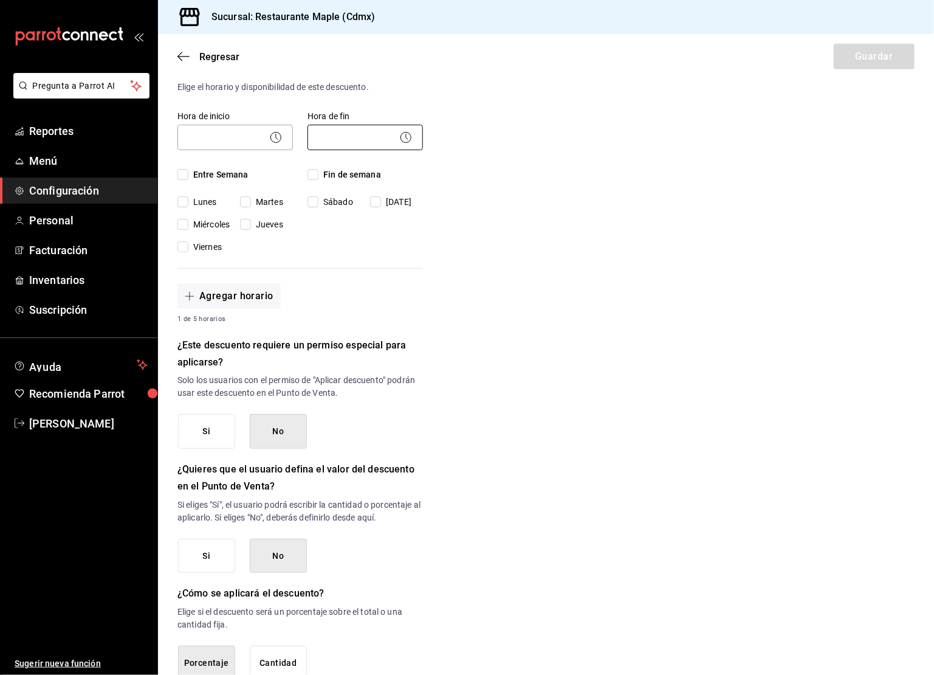
scroll to position [338, 0]
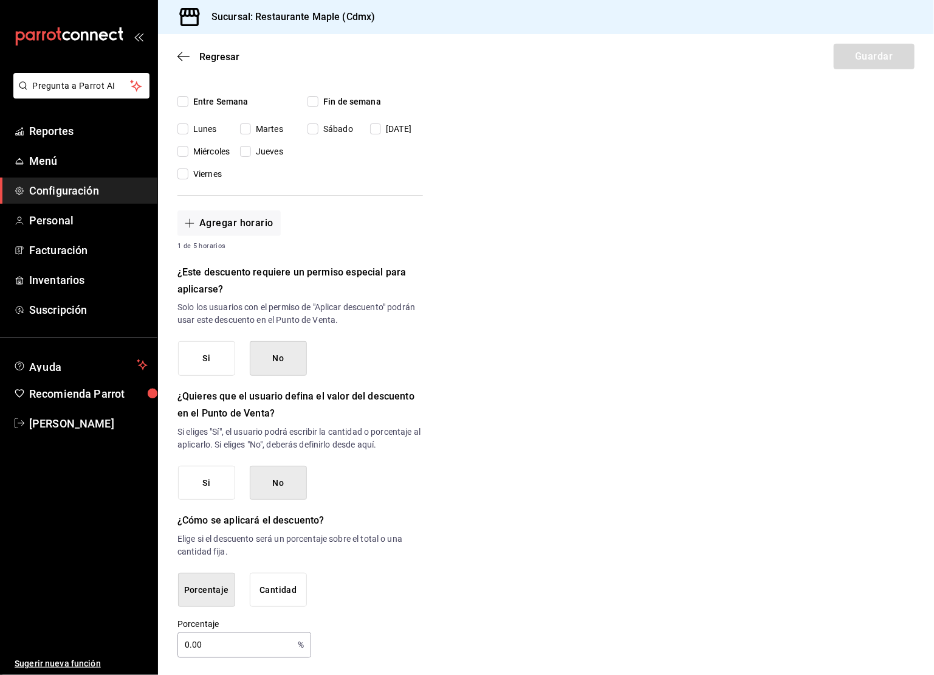
click at [204, 639] on input "0.00" at bounding box center [234, 645] width 115 height 24
click at [203, 640] on input "0.00" at bounding box center [234, 645] width 115 height 24
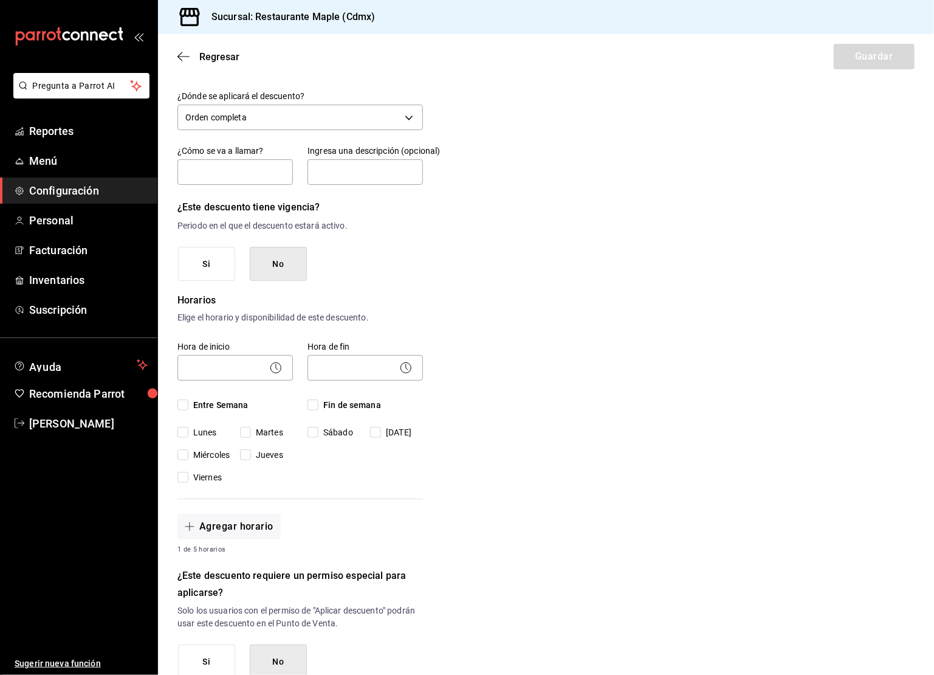
scroll to position [0, 0]
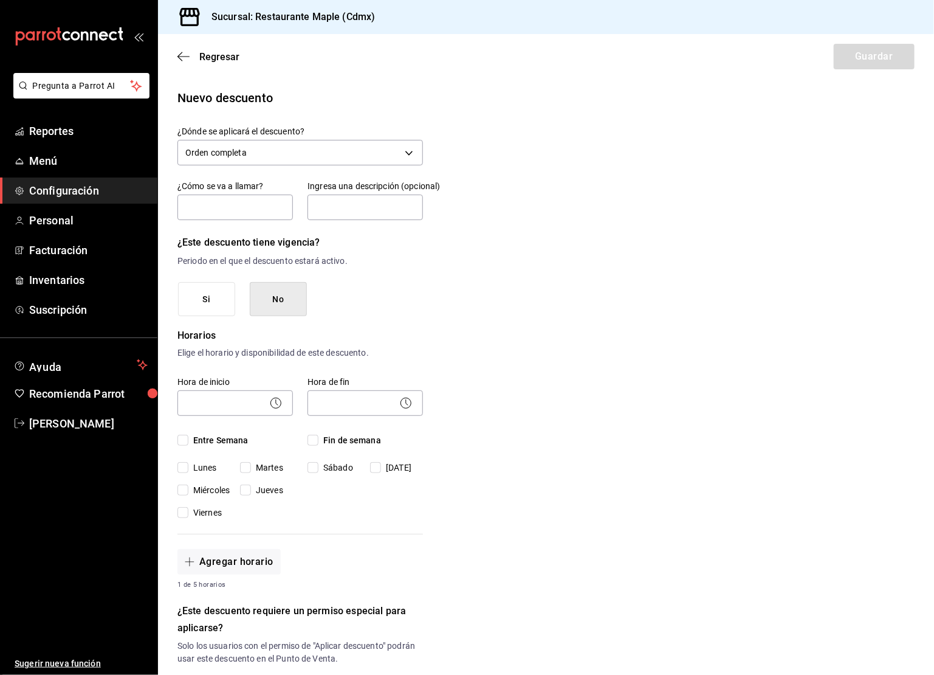
type input "17"
click at [252, 135] on div "Orden completa ORDER" at bounding box center [299, 151] width 245 height 32
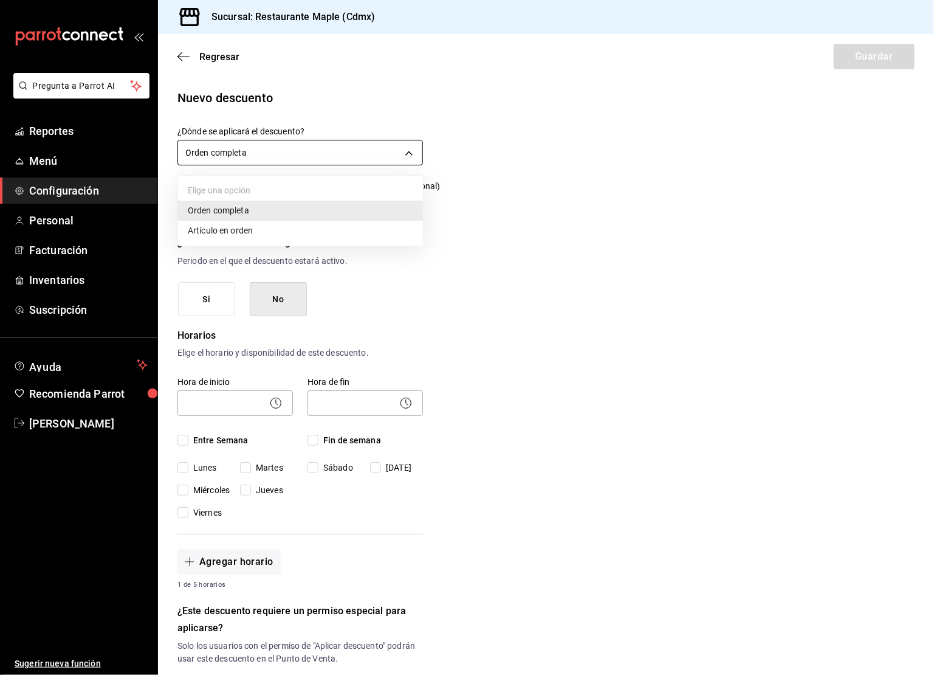
click at [249, 152] on body "Pregunta a Parrot AI Reportes Menú Configuración Personal Facturación Inventari…" at bounding box center [467, 337] width 934 height 675
click at [221, 228] on li "Artículo en orden" at bounding box center [300, 231] width 245 height 20
type input "ORDER_ITEM"
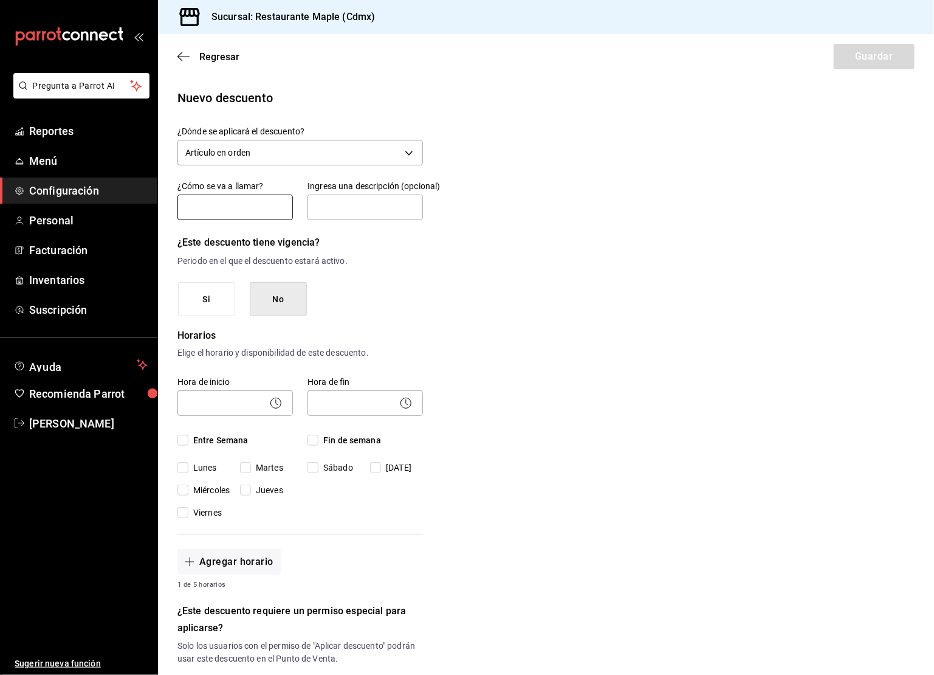
click at [226, 214] on input "text" at bounding box center [234, 207] width 115 height 26
type input "Guisado Menu 1"
click at [188, 436] on span "Entre Semana" at bounding box center [218, 440] width 60 height 13
click at [188, 436] on input "Entre Semana" at bounding box center [182, 439] width 11 height 11
checkbox input "true"
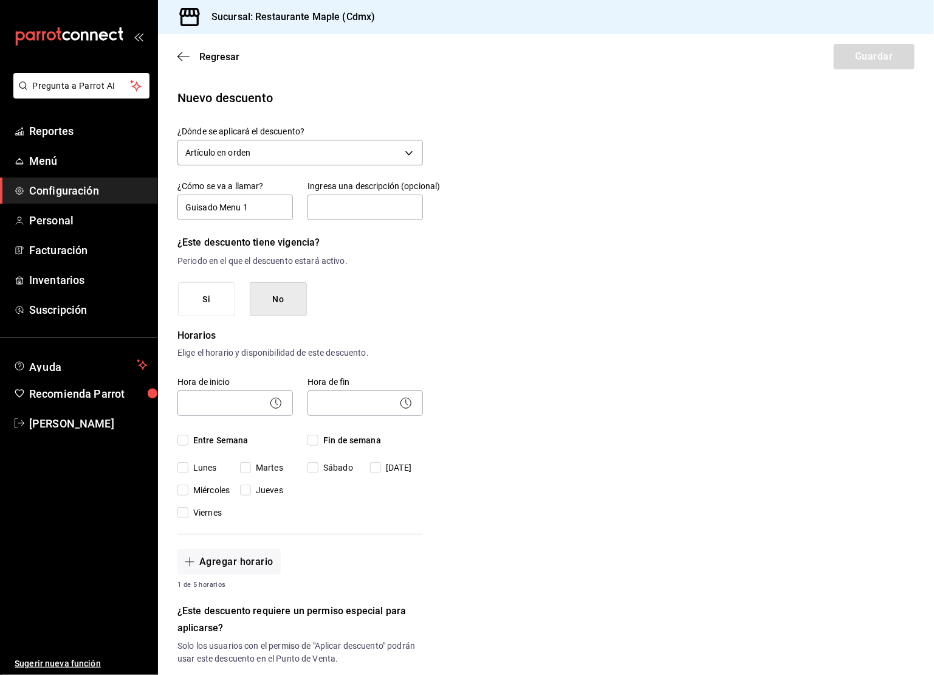
checkbox input "true"
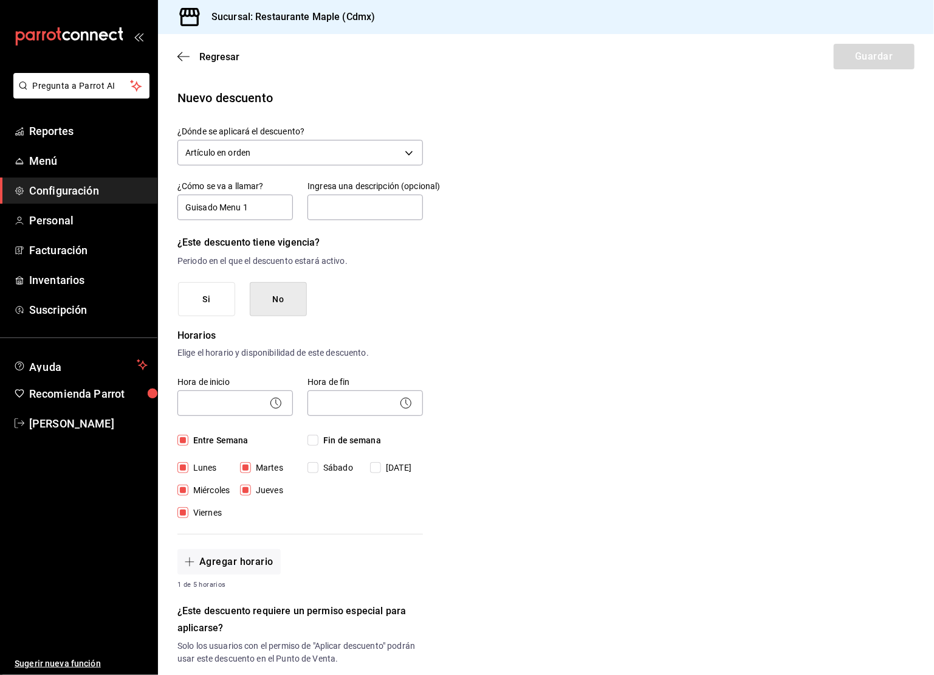
click at [270, 407] on icon at bounding box center [276, 403] width 15 height 15
click at [273, 407] on circle at bounding box center [276, 402] width 10 height 10
click at [230, 405] on body "Pregunta a Parrot AI Reportes Menú Configuración Personal Facturación Inventari…" at bounding box center [467, 337] width 934 height 675
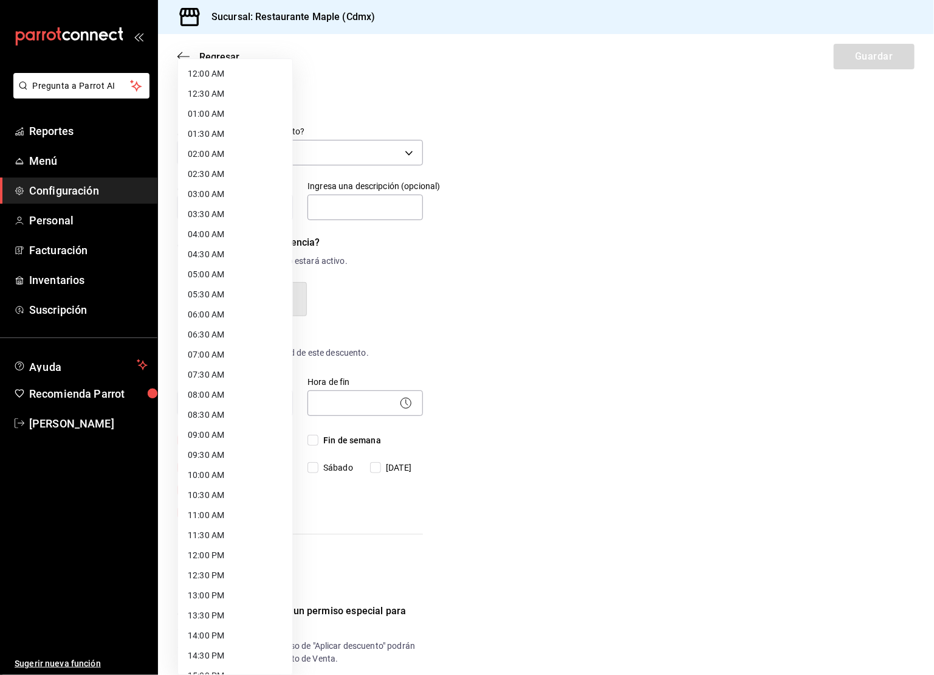
click at [218, 578] on li "12:30 PM" at bounding box center [235, 575] width 114 height 20
type input "12:30"
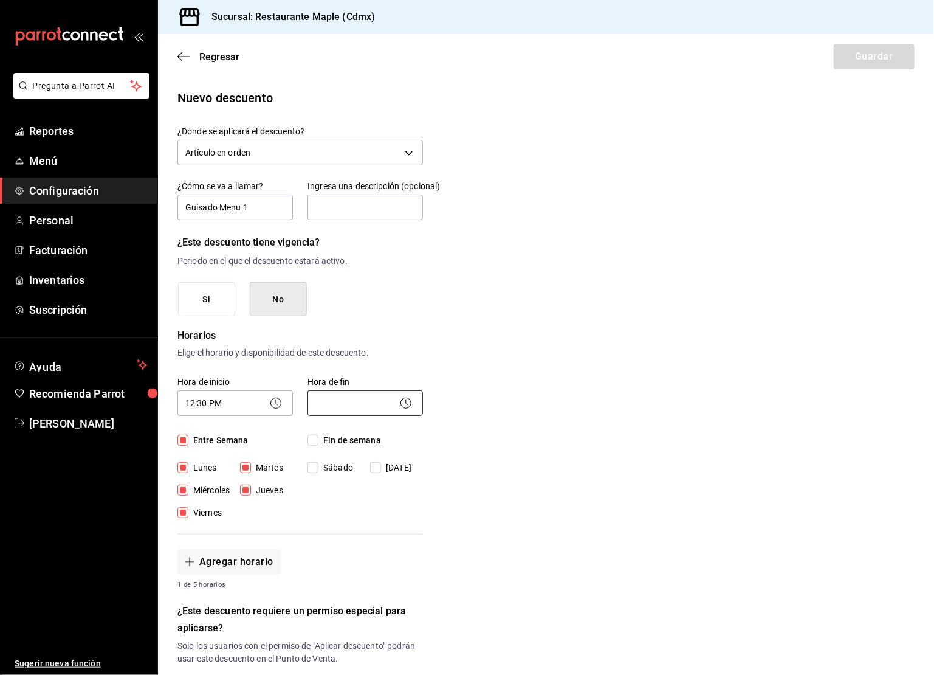
click at [393, 407] on body "Pregunta a Parrot AI Reportes Menú Configuración Personal Facturación Inventari…" at bounding box center [467, 337] width 934 height 675
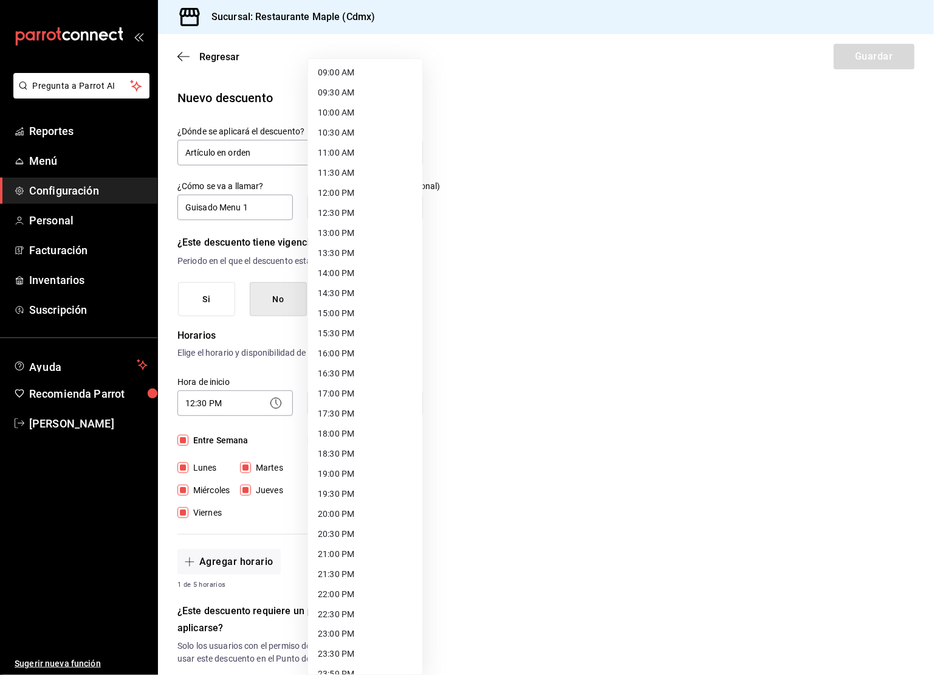
scroll to position [359, 0]
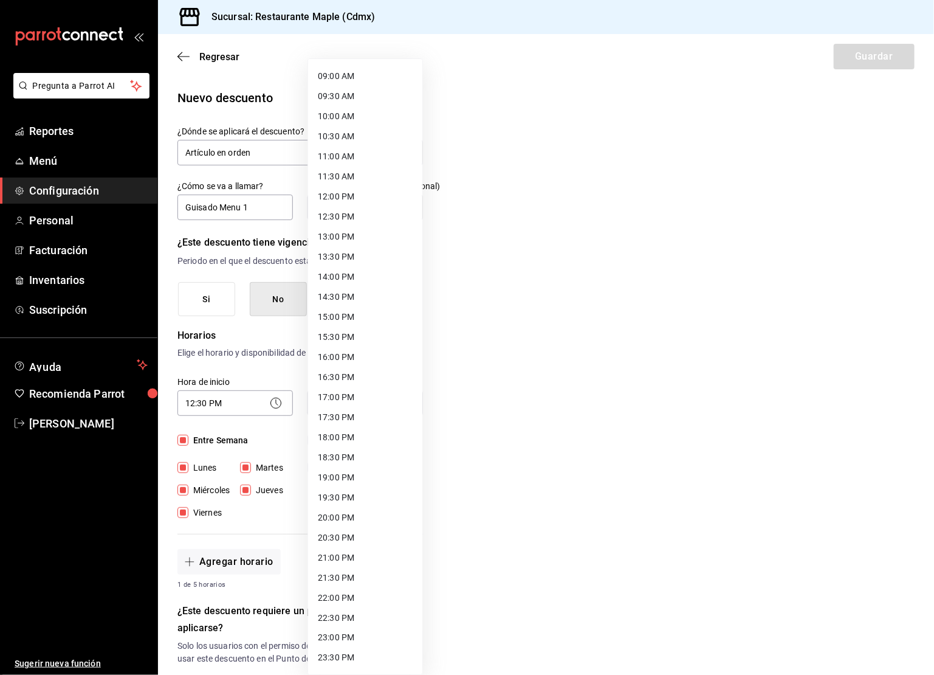
click at [345, 429] on li "18:00 PM" at bounding box center [365, 437] width 114 height 20
type input "18:00"
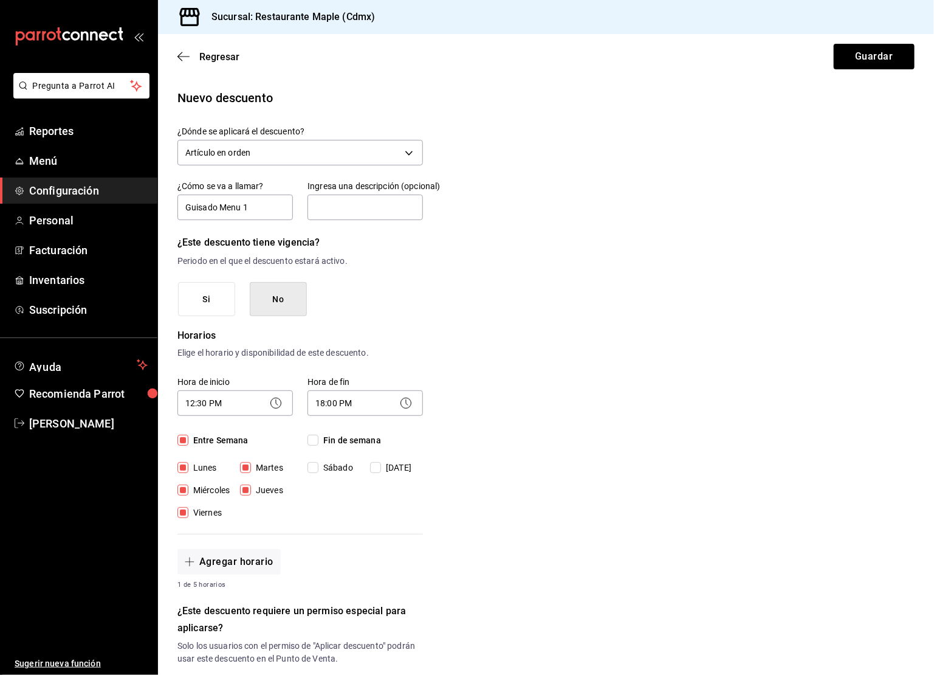
click at [317, 439] on input "Fin de semana" at bounding box center [312, 439] width 11 height 11
checkbox input "true"
click at [226, 553] on button "Agregar horario" at bounding box center [228, 562] width 103 height 26
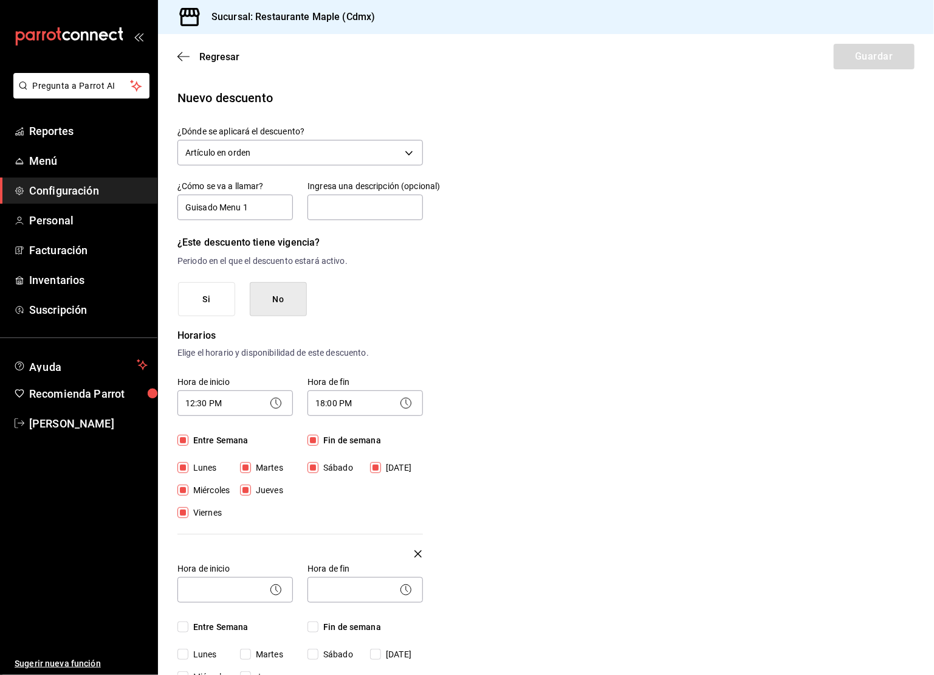
click at [419, 552] on icon "button" at bounding box center [417, 553] width 7 height 7
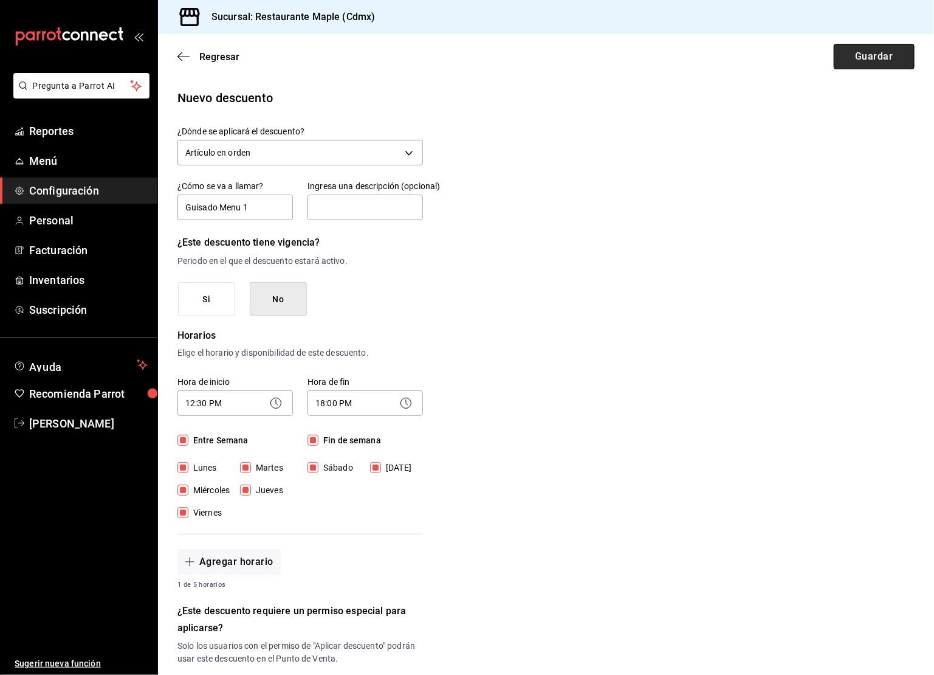
click at [868, 60] on button "Guardar" at bounding box center [874, 57] width 81 height 26
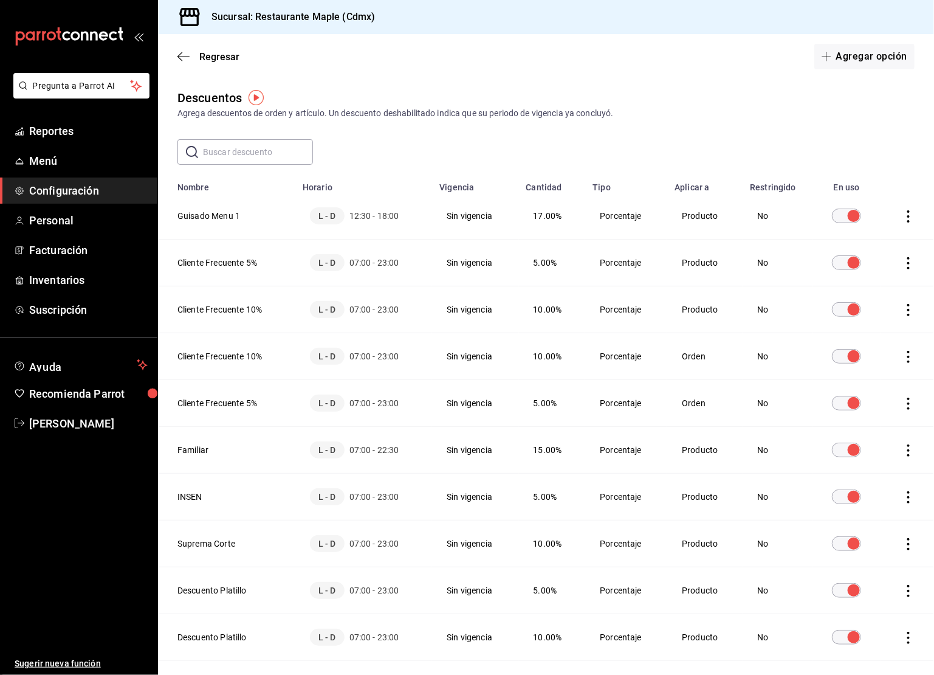
click at [914, 215] on icon "actions" at bounding box center [908, 216] width 12 height 12
click at [870, 226] on span "Eliminar" at bounding box center [854, 233] width 53 height 15
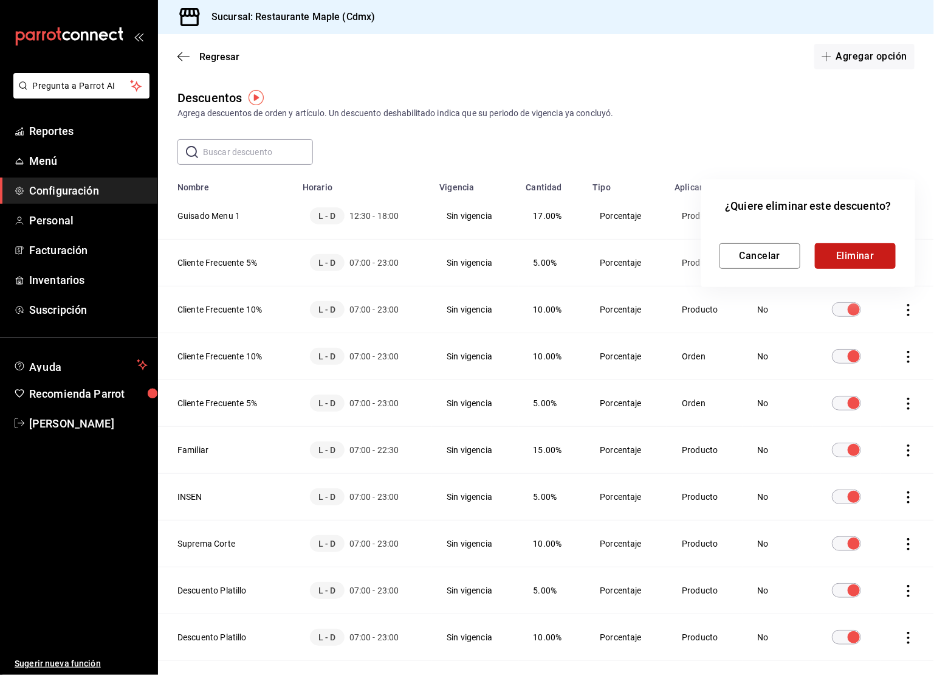
click at [833, 248] on button "Eliminar" at bounding box center [855, 256] width 81 height 26
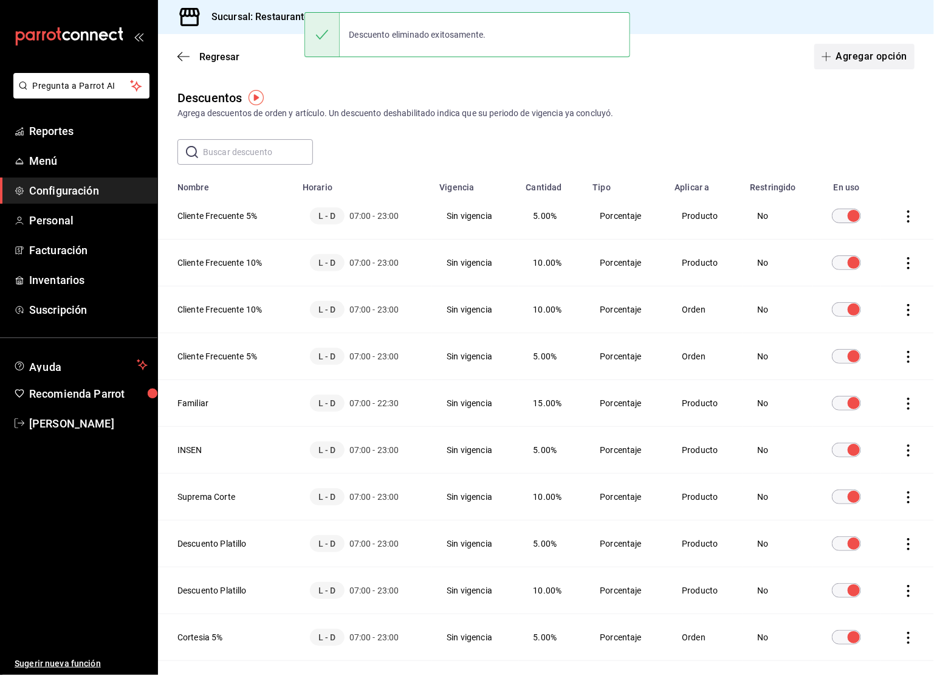
click at [848, 59] on button "Agregar opción" at bounding box center [864, 57] width 100 height 26
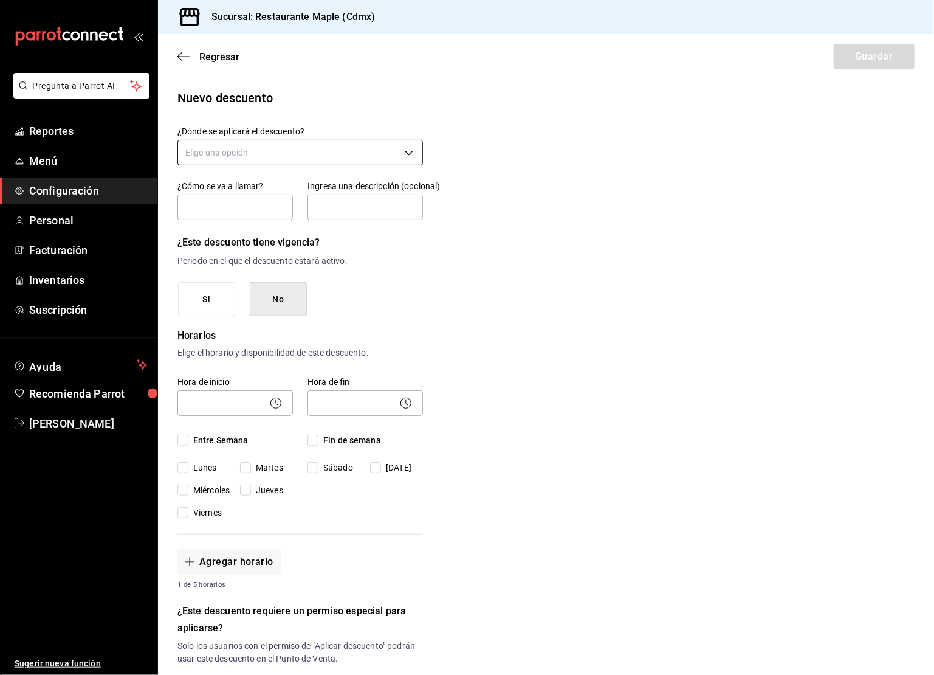
click at [263, 159] on body "Pregunta a Parrot AI Reportes Menú Configuración Personal Facturación Inventari…" at bounding box center [467, 337] width 934 height 675
click at [224, 225] on li "Artículo en orden" at bounding box center [300, 231] width 245 height 20
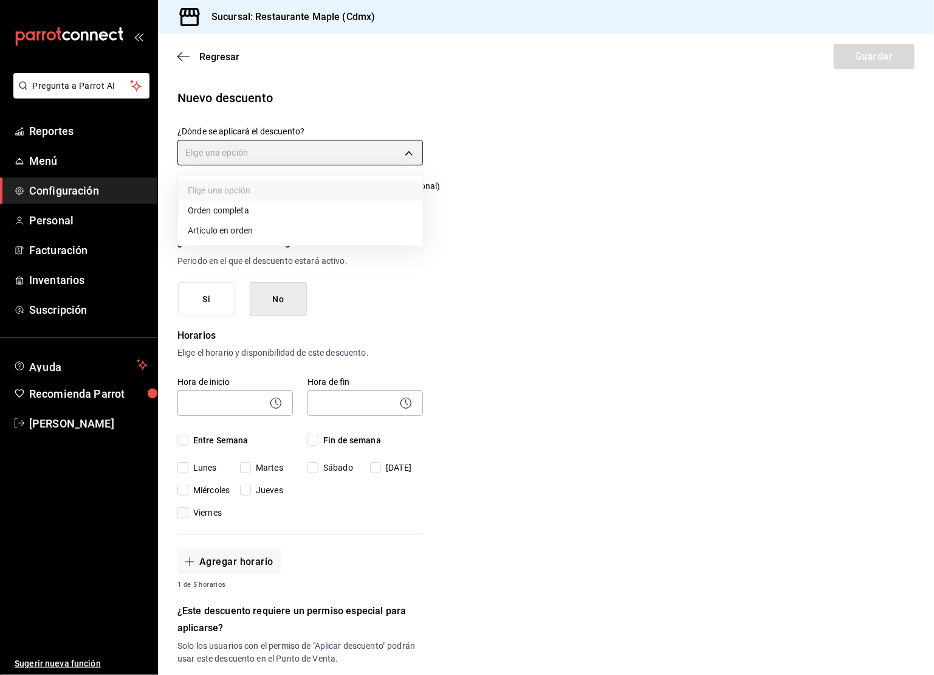
type input "ORDER_ITEM"
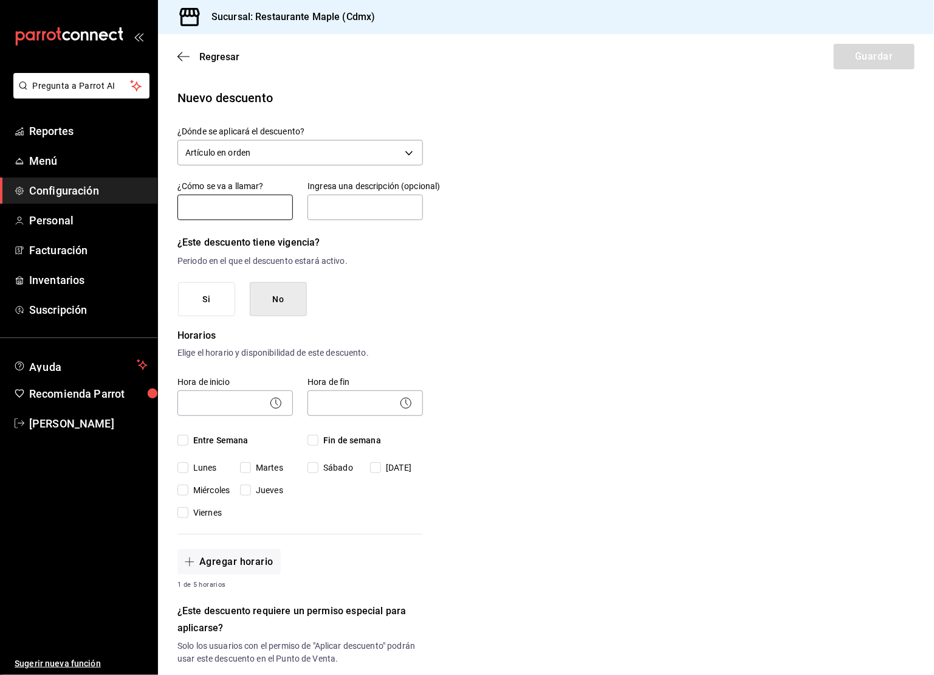
click at [230, 208] on input "text" at bounding box center [234, 207] width 115 height 26
type input "Guisado Menu 1"
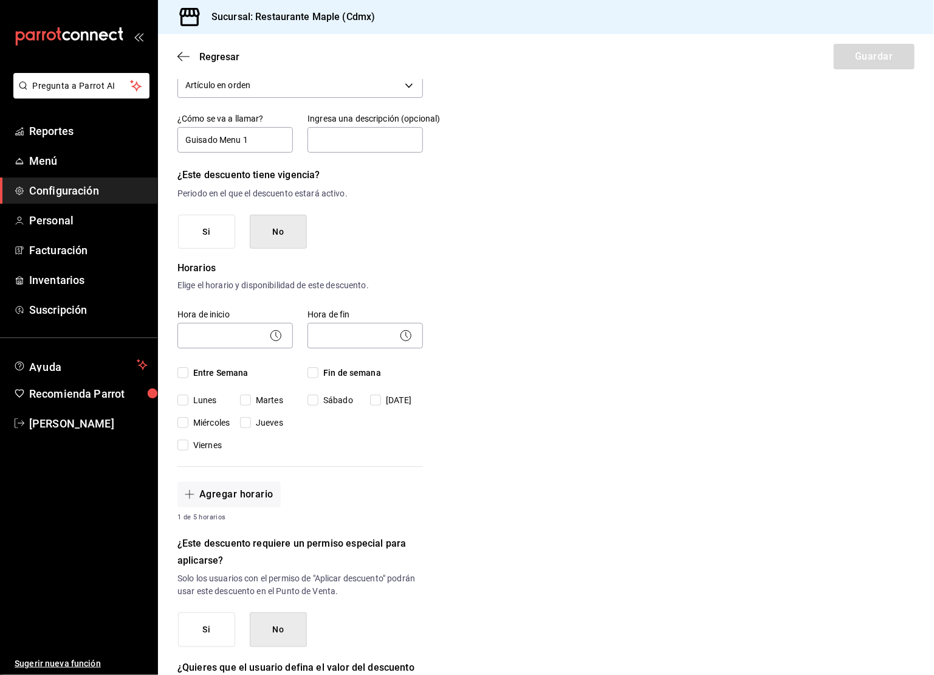
click at [184, 376] on input "Entre Semana" at bounding box center [182, 372] width 11 height 11
checkbox input "true"
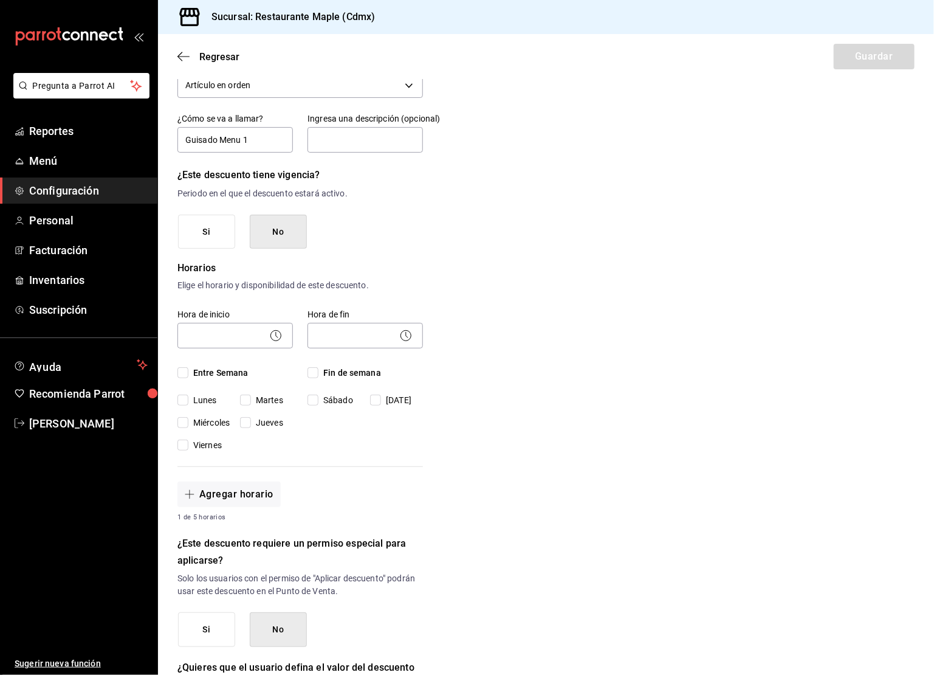
checkbox input "true"
click at [318, 374] on span "Fin de semana" at bounding box center [349, 372] width 63 height 13
click at [318, 374] on input "Fin de semana" at bounding box center [312, 372] width 11 height 11
checkbox input "true"
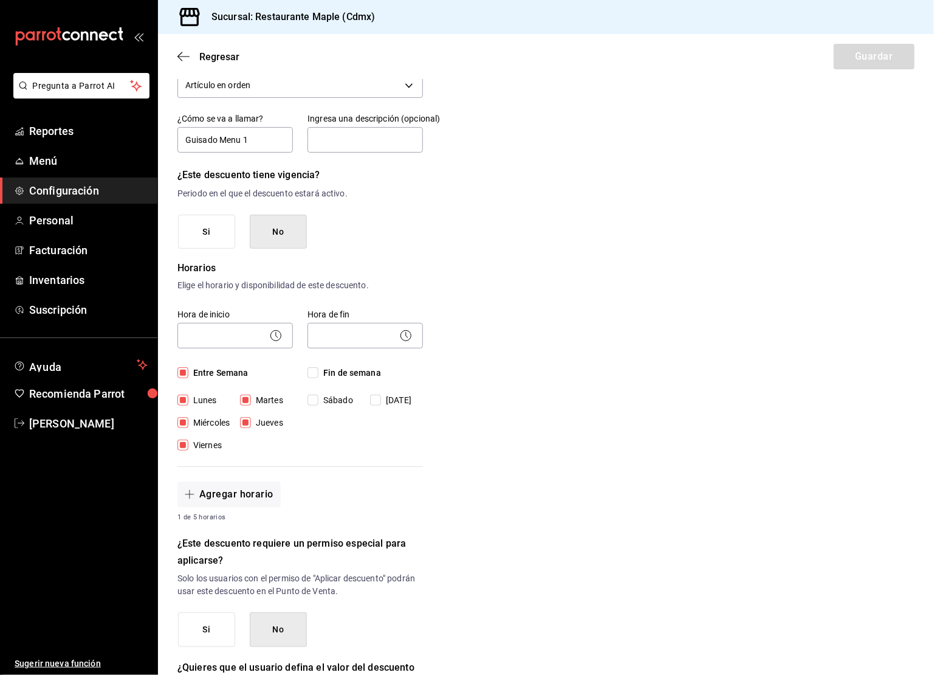
checkbox input "true"
click at [280, 338] on icon at bounding box center [276, 335] width 15 height 15
click at [251, 336] on body "Pregunta a Parrot AI Reportes Menú Configuración Personal Facturación Inventari…" at bounding box center [467, 337] width 934 height 675
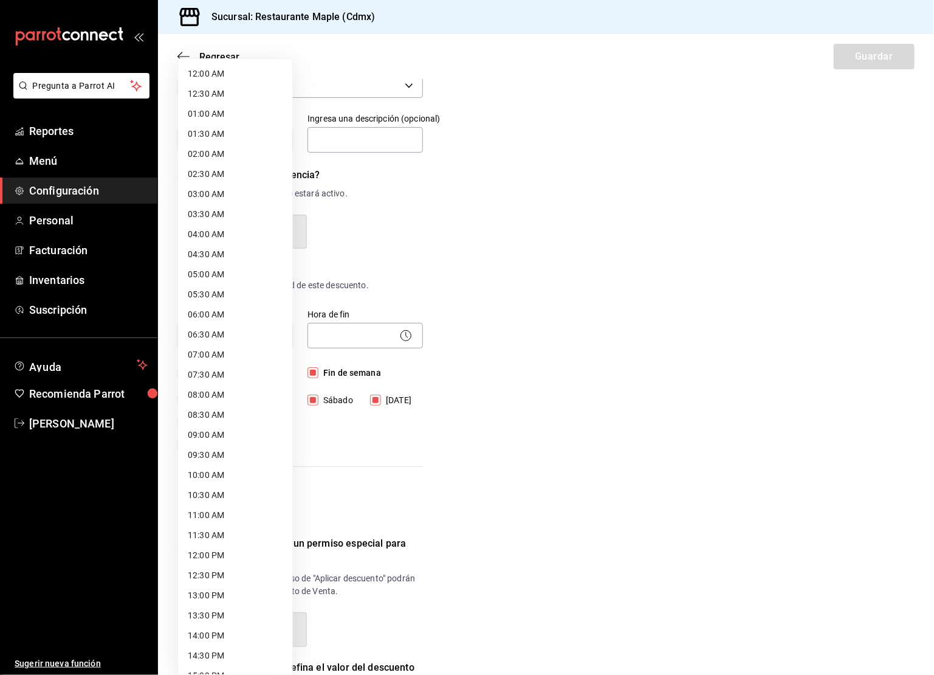
click at [210, 572] on li "12:30 PM" at bounding box center [235, 575] width 114 height 20
type input "12:30"
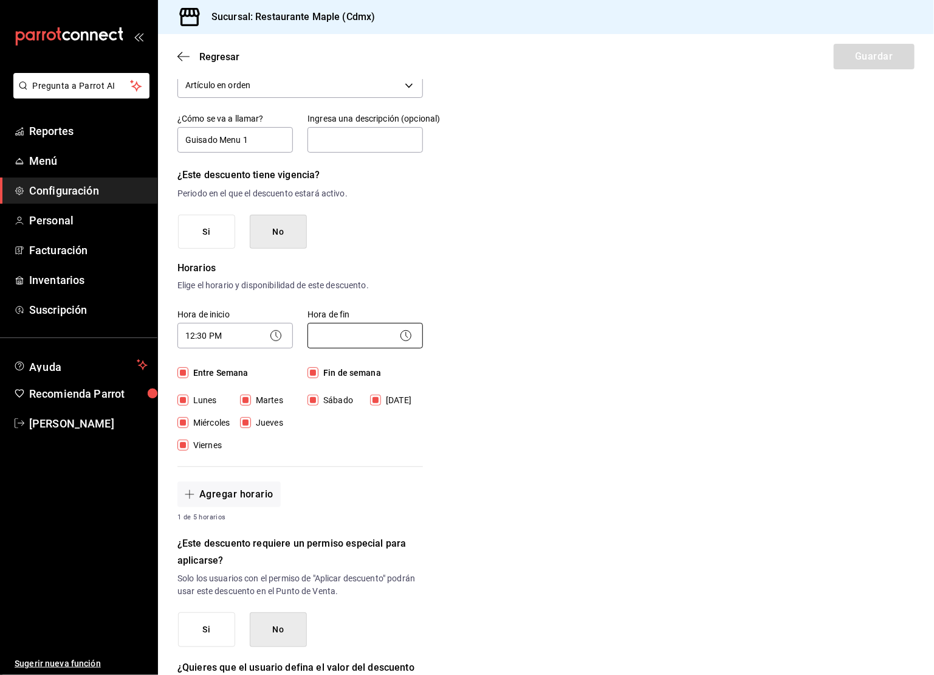
click at [414, 338] on body "Pregunta a Parrot AI Reportes Menú Configuración Personal Facturación Inventari…" at bounding box center [467, 337] width 934 height 675
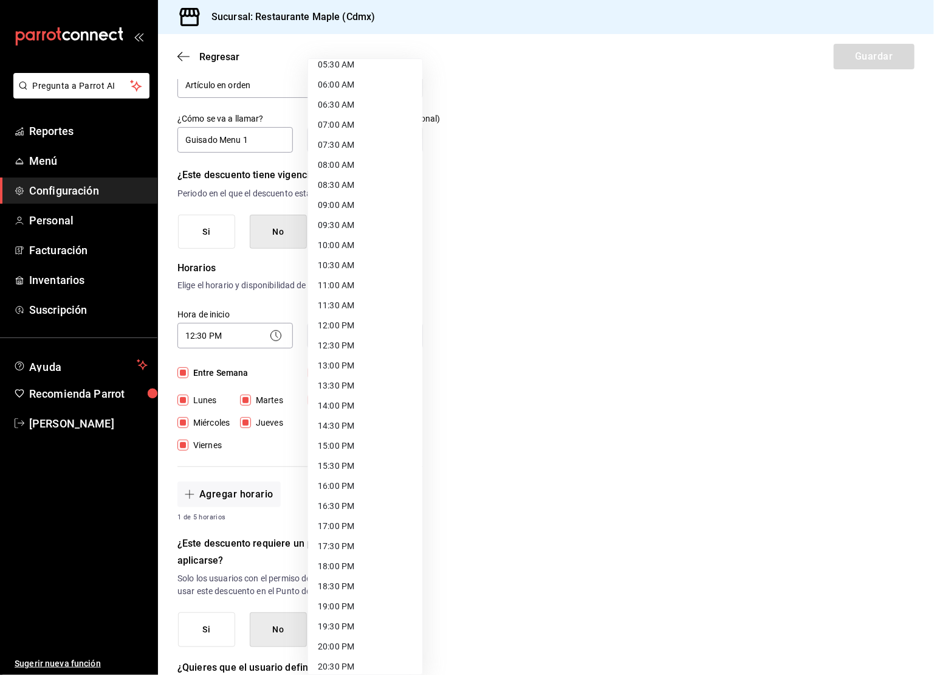
scroll to position [238, 0]
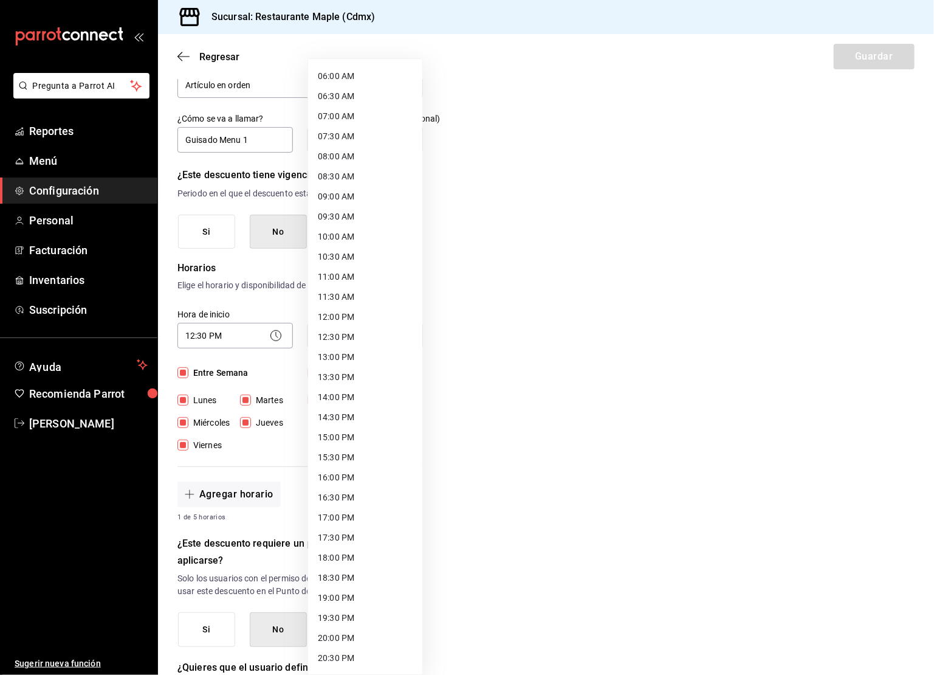
click at [365, 553] on li "18:00 PM" at bounding box center [365, 558] width 114 height 20
type input "18:00"
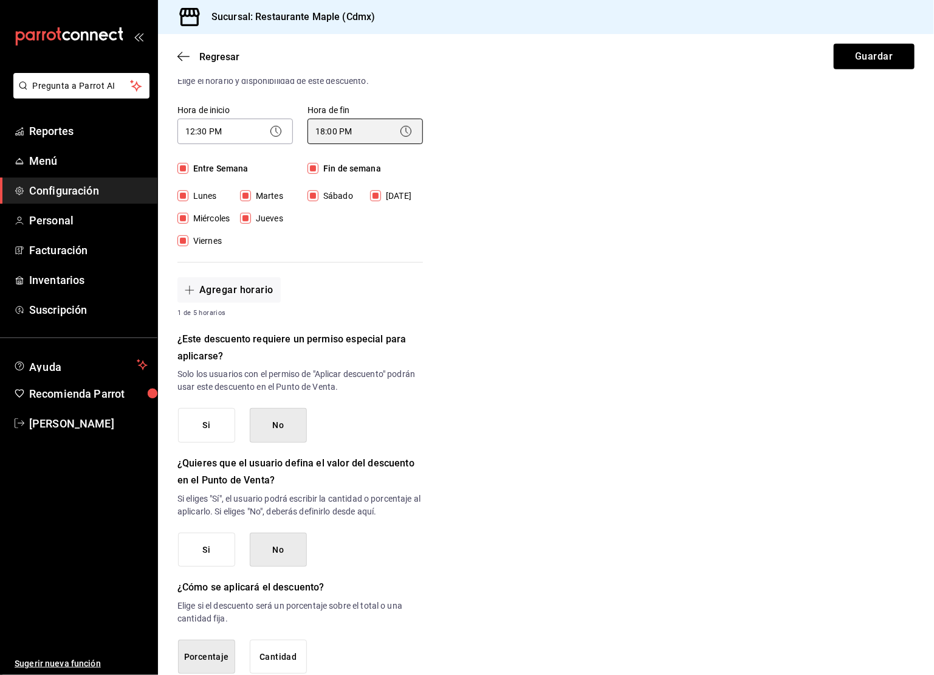
scroll to position [338, 0]
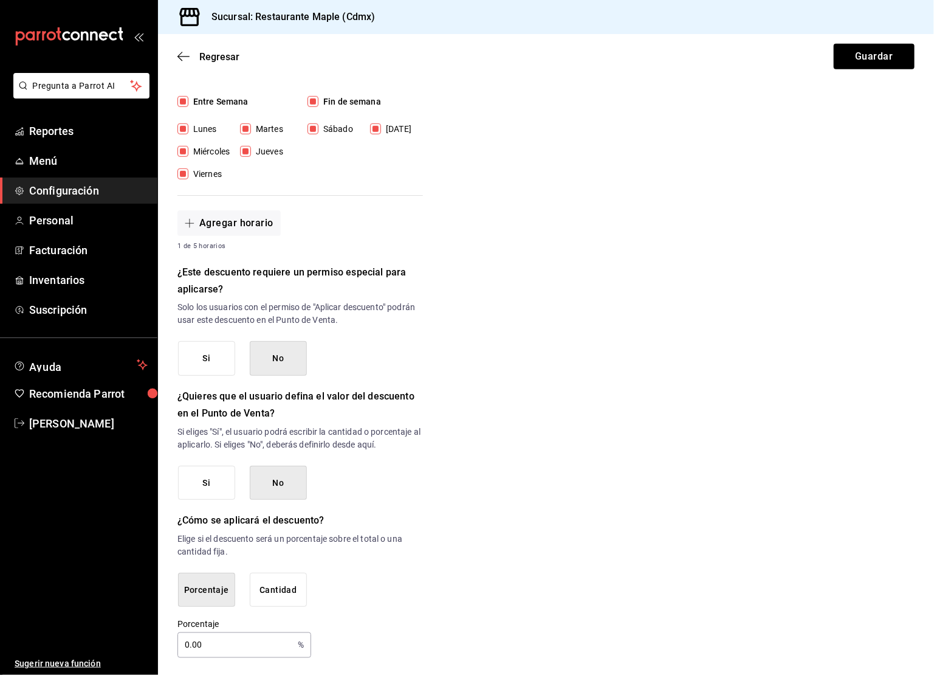
click at [224, 638] on input "0.00" at bounding box center [234, 645] width 115 height 24
type input "18"
click at [874, 67] on button "Guardar" at bounding box center [874, 57] width 81 height 26
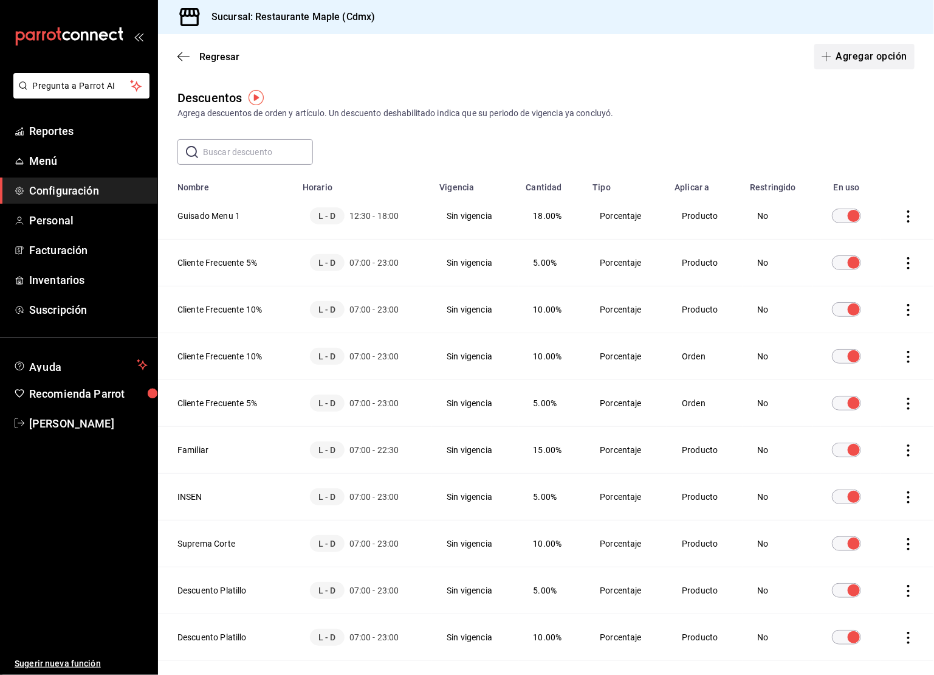
click at [869, 57] on button "Agregar opción" at bounding box center [864, 57] width 100 height 26
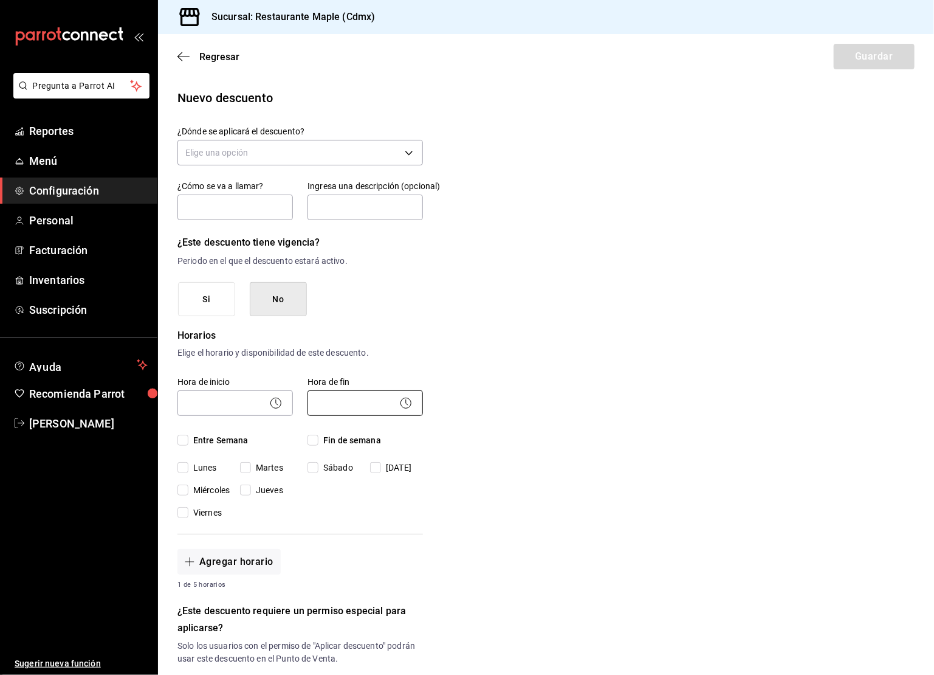
scroll to position [338, 0]
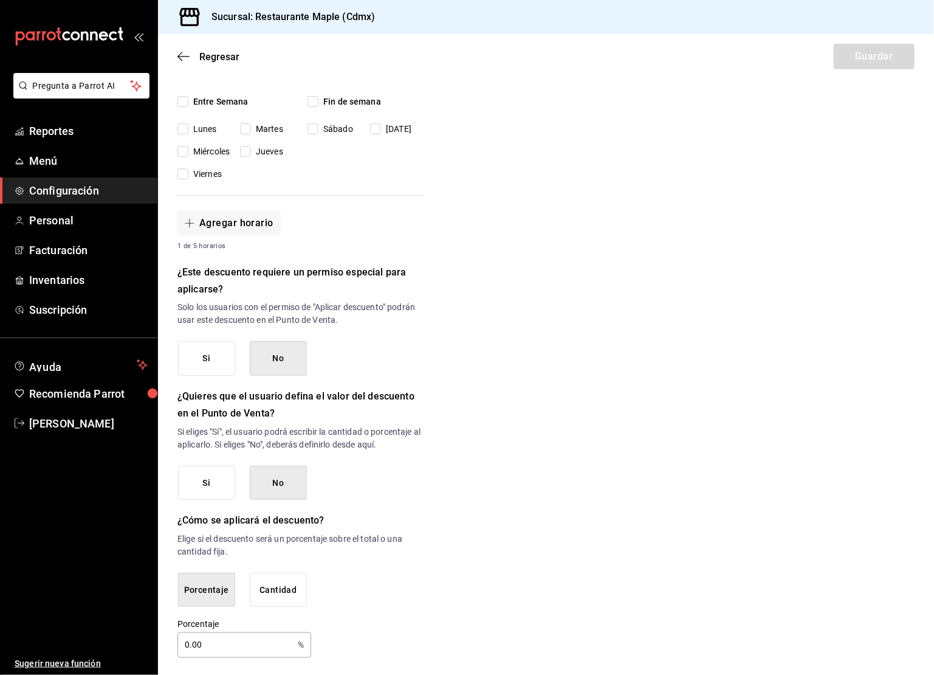
click at [217, 638] on input "0.00" at bounding box center [234, 645] width 115 height 24
click at [298, 647] on p "%" at bounding box center [301, 645] width 6 height 13
click at [195, 644] on input "0.00" at bounding box center [234, 645] width 115 height 24
click at [189, 643] on input "0.00" at bounding box center [234, 645] width 115 height 24
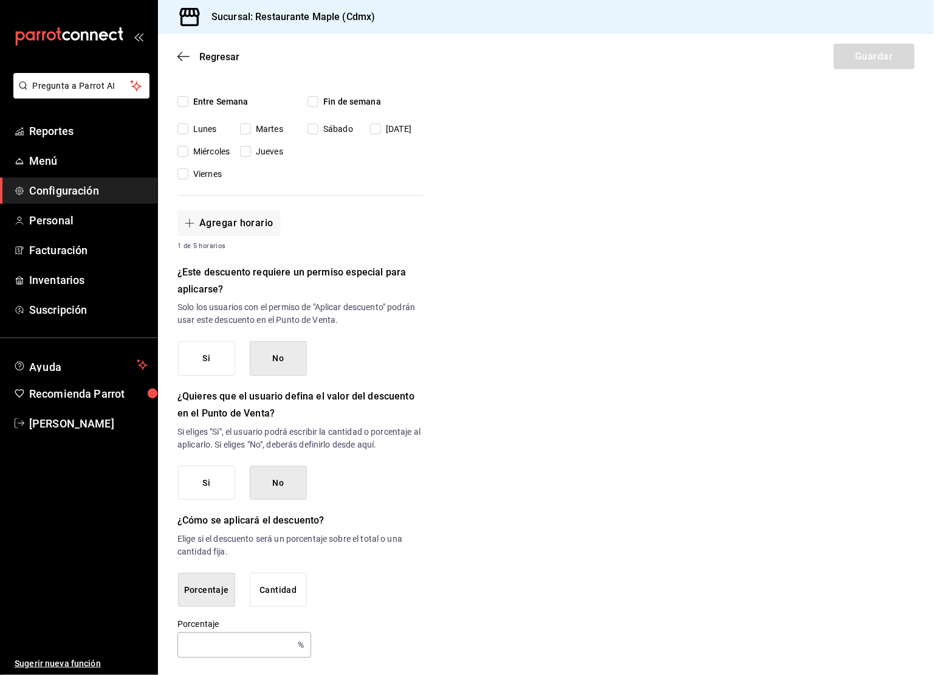
click at [408, 633] on div "Porcentaje % Porcentaje" at bounding box center [299, 638] width 245 height 39
click at [184, 54] on icon "button" at bounding box center [183, 56] width 12 height 11
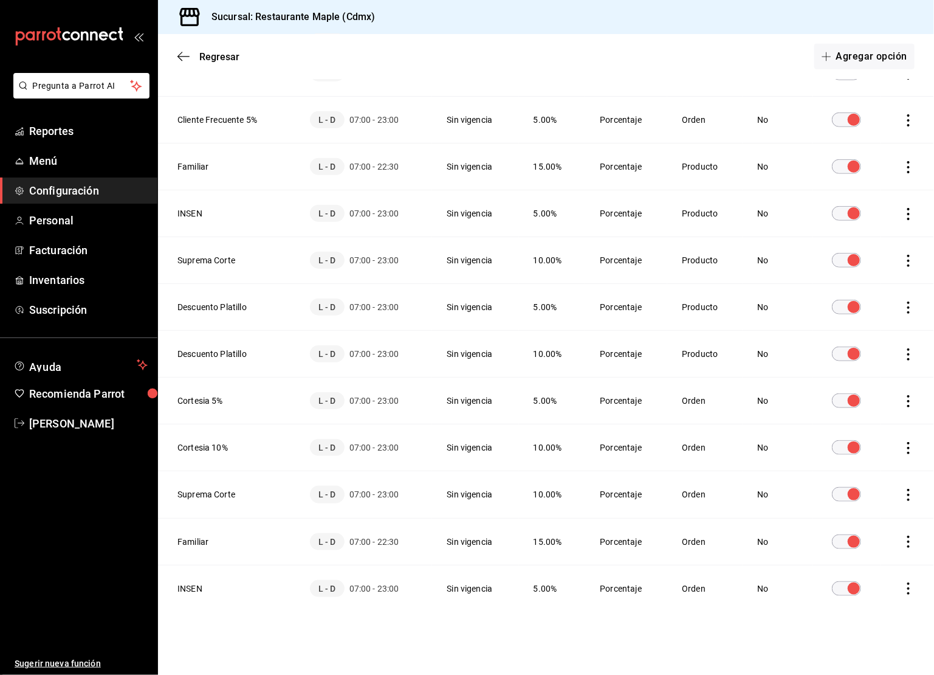
scroll to position [280, 0]
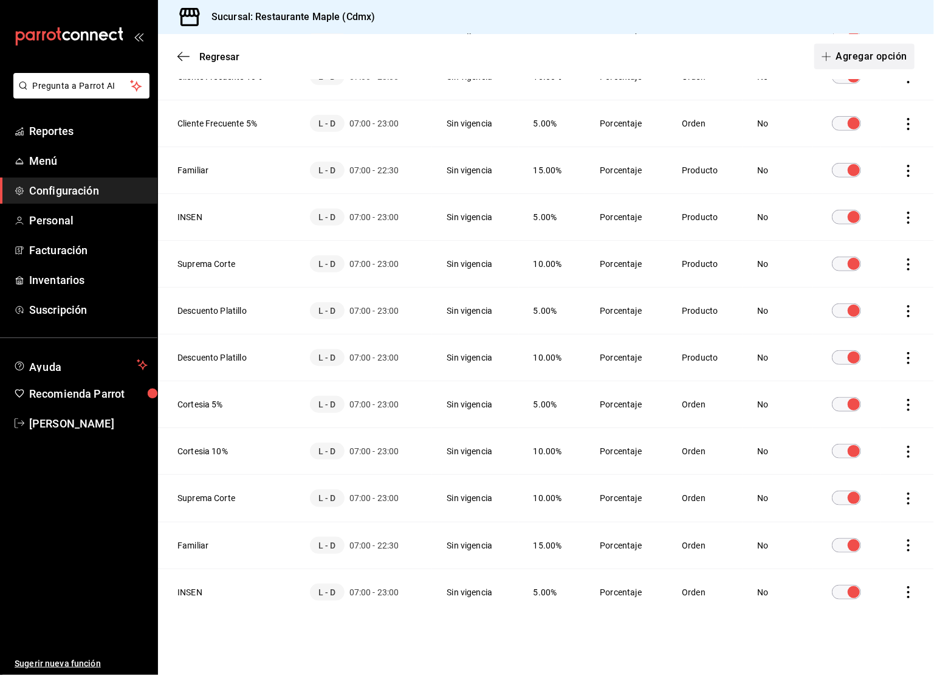
click at [838, 61] on button "Agregar opción" at bounding box center [864, 57] width 100 height 26
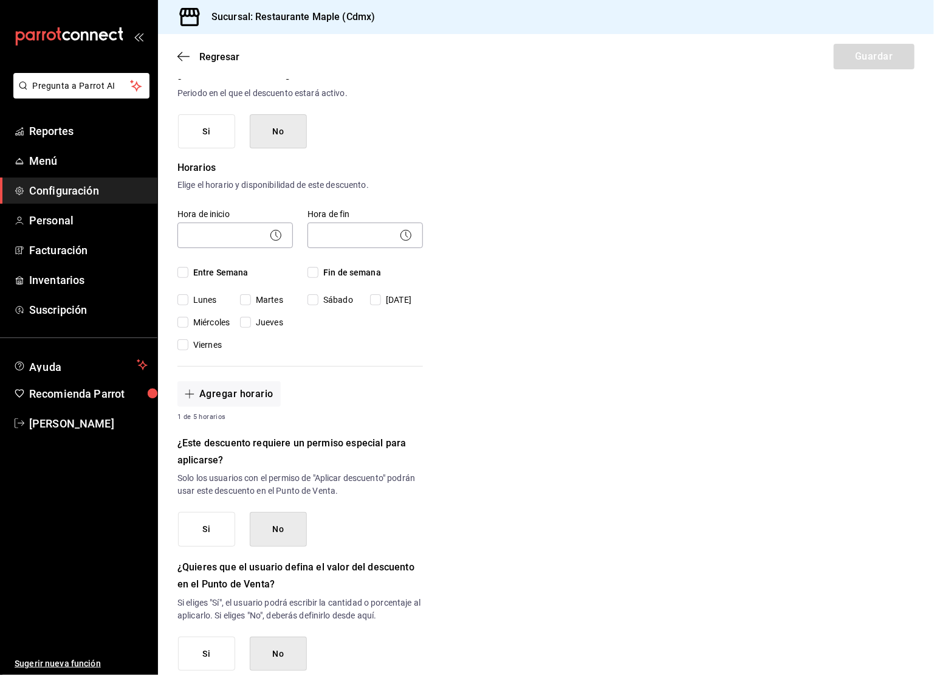
scroll to position [338, 0]
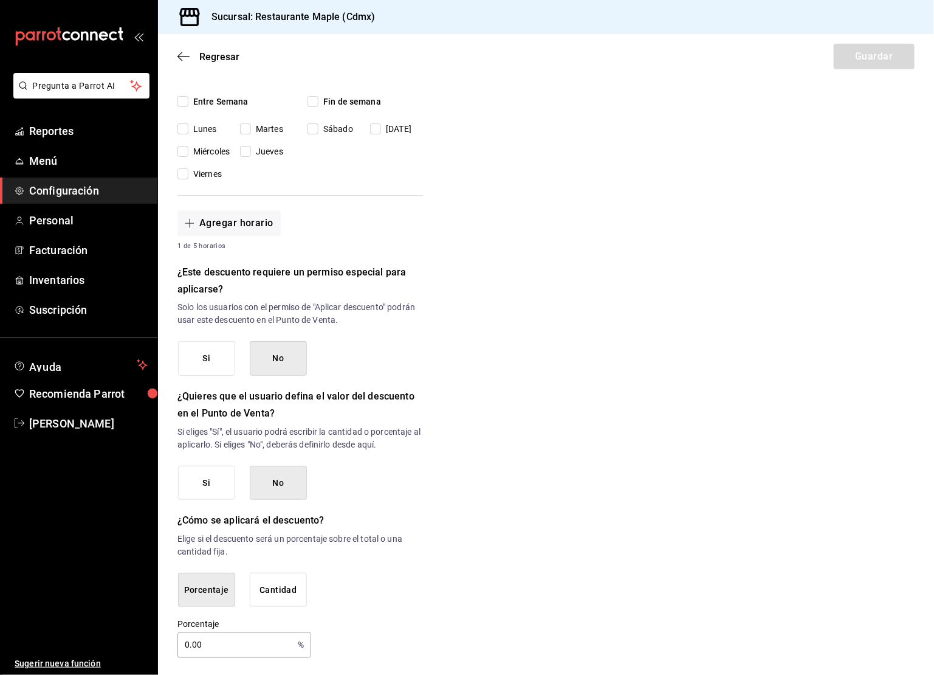
click at [183, 641] on input "0.00" at bounding box center [234, 645] width 115 height 24
click at [187, 641] on input "0.00" at bounding box center [234, 645] width 115 height 24
click at [187, 644] on input "0.00" at bounding box center [234, 645] width 115 height 24
type input "17"
click at [283, 575] on button "Cantidad" at bounding box center [278, 589] width 57 height 35
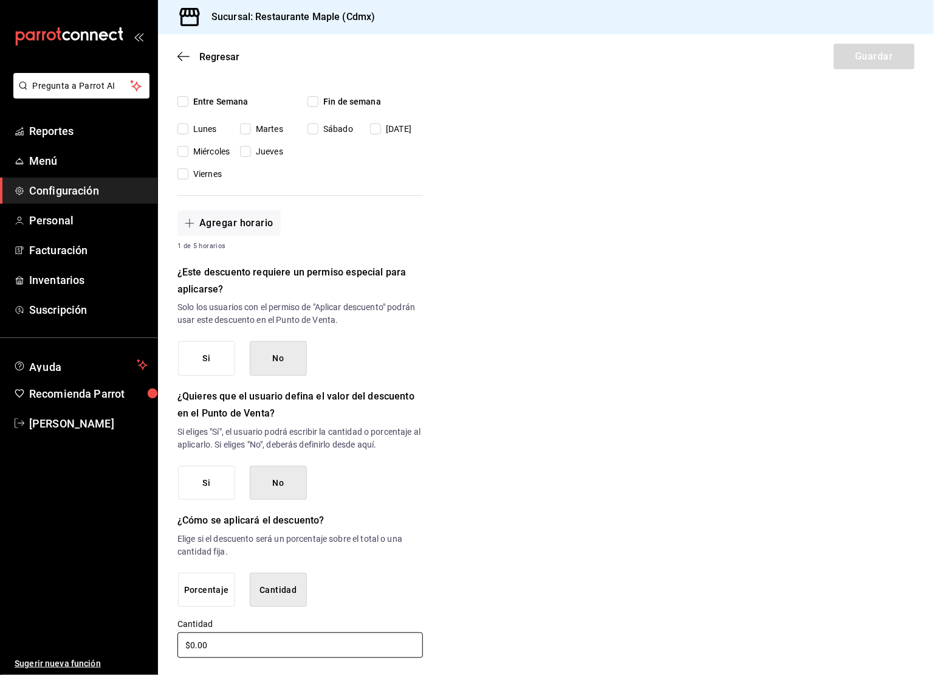
click at [198, 642] on input "$0.00" at bounding box center [299, 645] width 245 height 26
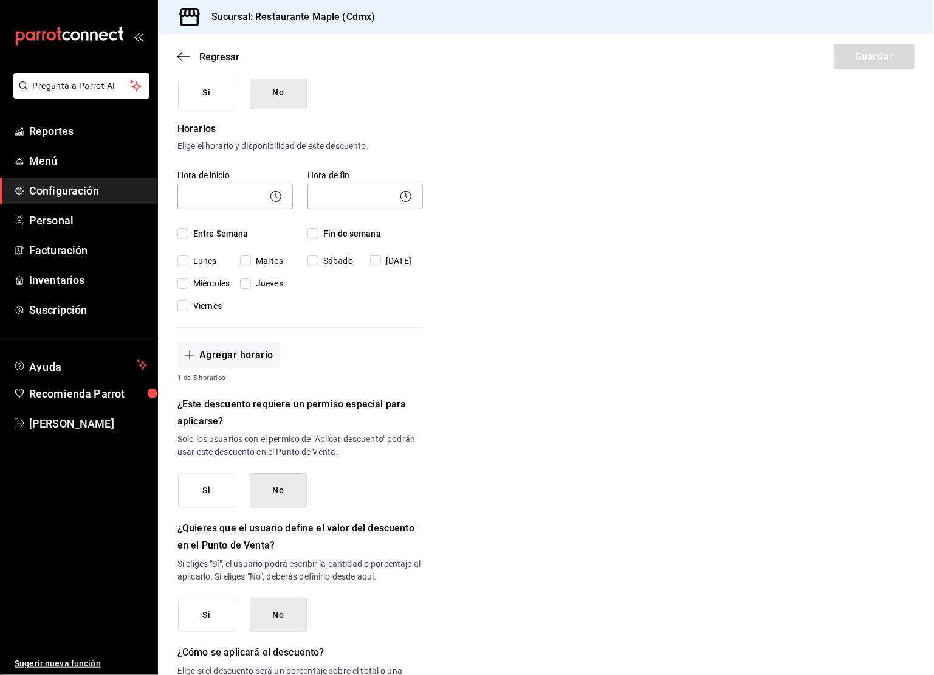
scroll to position [0, 0]
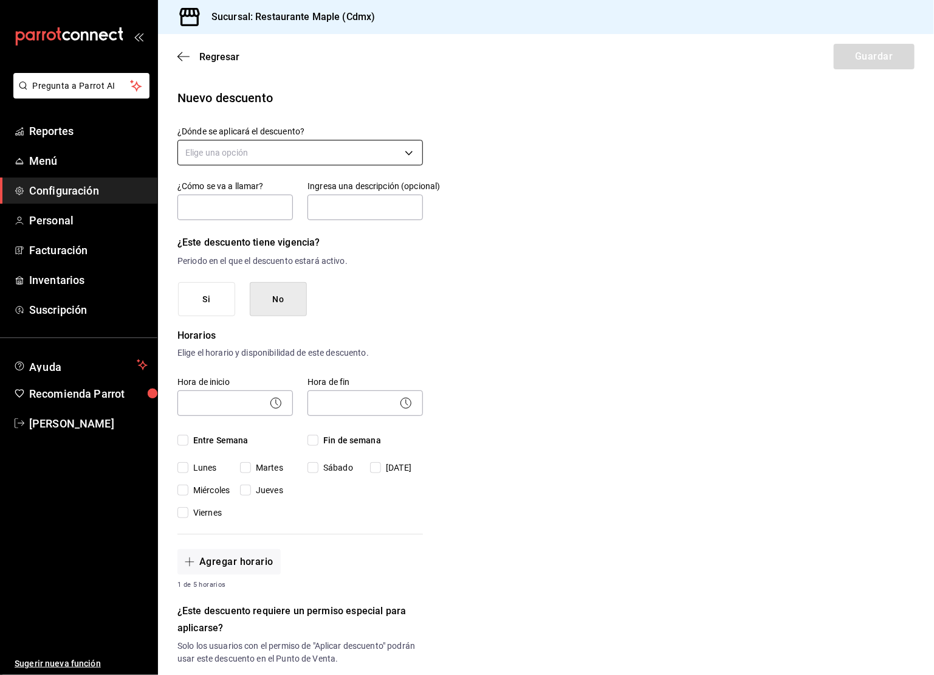
type input "$30.00"
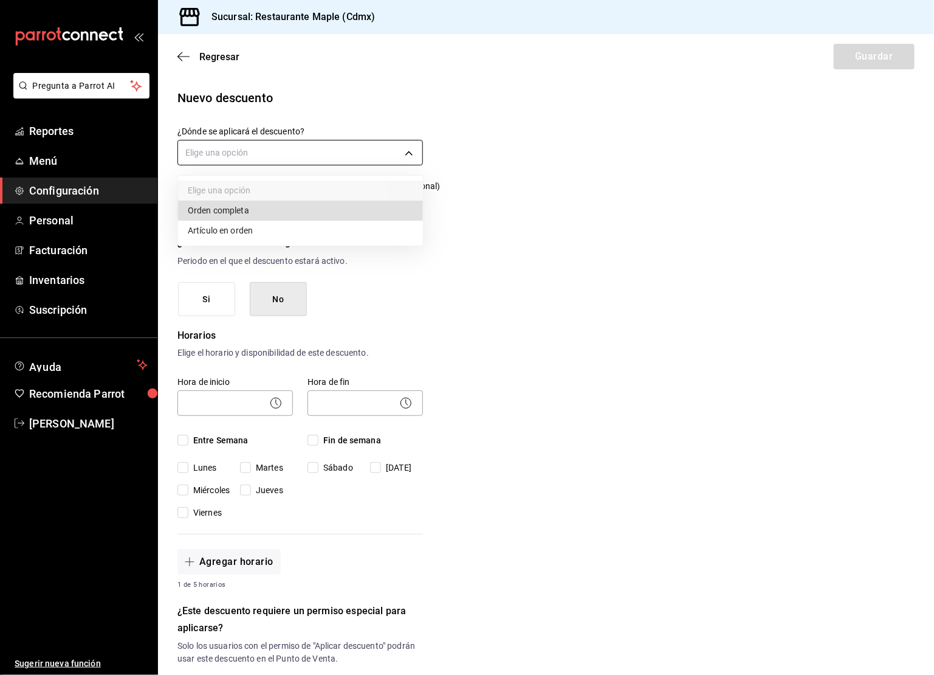
click at [238, 149] on body "Pregunta a Parrot AI Reportes Menú Configuración Personal Facturación Inventari…" at bounding box center [467, 337] width 934 height 675
click at [219, 227] on li "Artículo en orden" at bounding box center [300, 231] width 245 height 20
type input "ORDER_ITEM"
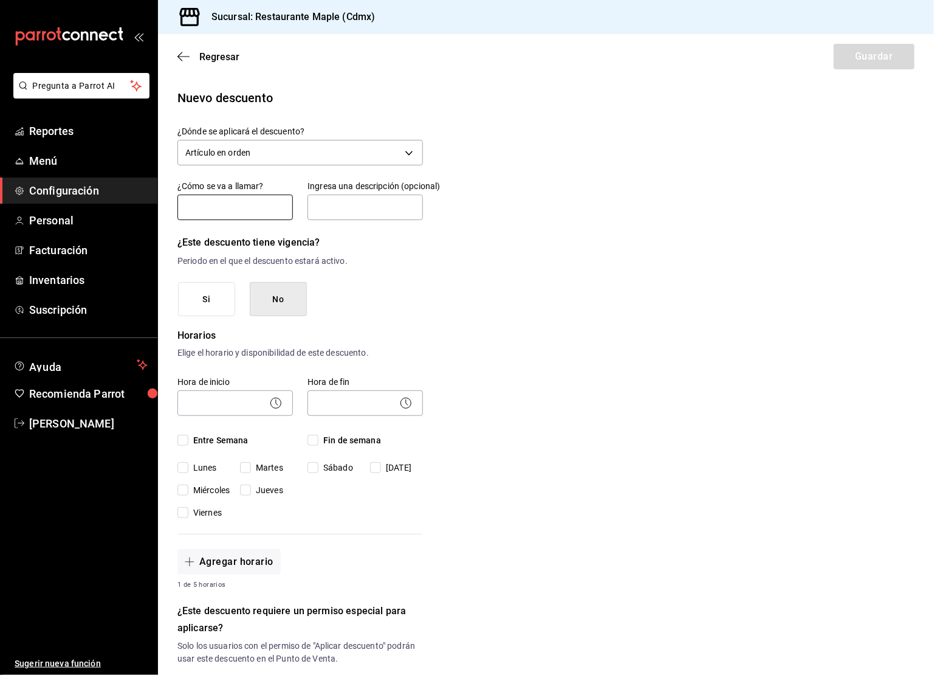
click at [225, 209] on input "text" at bounding box center [234, 207] width 115 height 26
type input "Guisado Menu 1"
click at [276, 397] on circle at bounding box center [276, 402] width 10 height 10
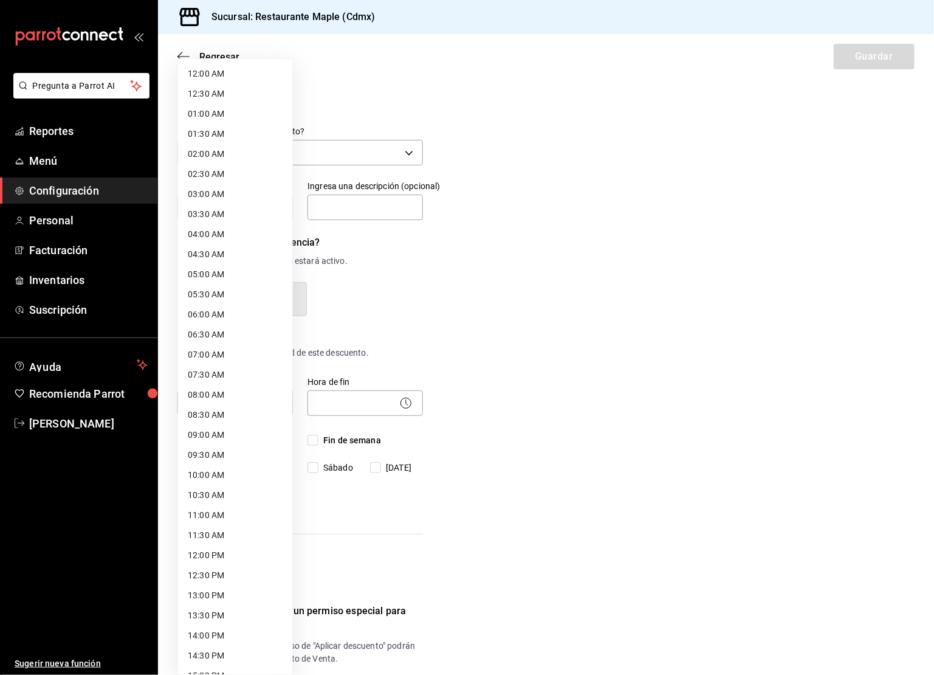
click at [240, 397] on body "Pregunta a Parrot AI Reportes Menú Configuración Personal Facturación Inventari…" at bounding box center [467, 337] width 934 height 675
click at [202, 581] on li "12:30 PM" at bounding box center [235, 575] width 114 height 20
type input "12:30"
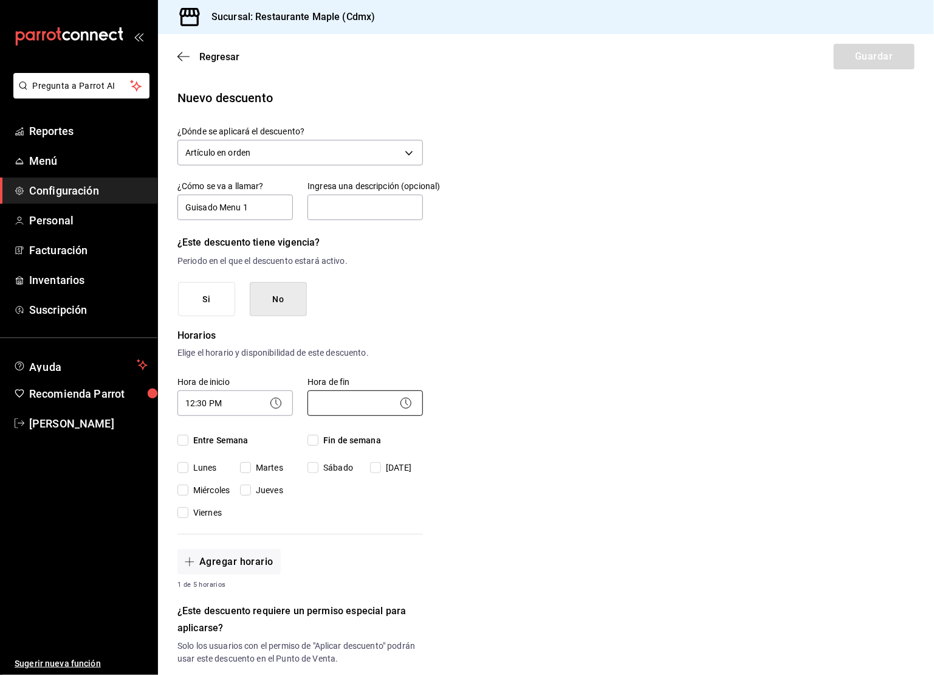
click at [356, 407] on body "Pregunta a Parrot AI Reportes Menú Configuración Personal Facturación Inventari…" at bounding box center [467, 337] width 934 height 675
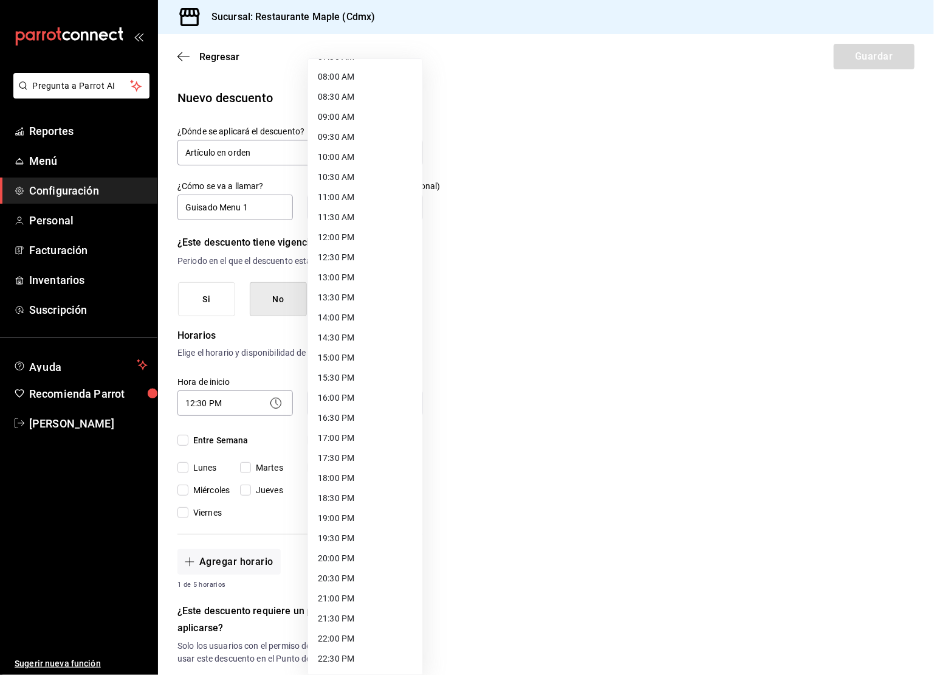
scroll to position [326, 0]
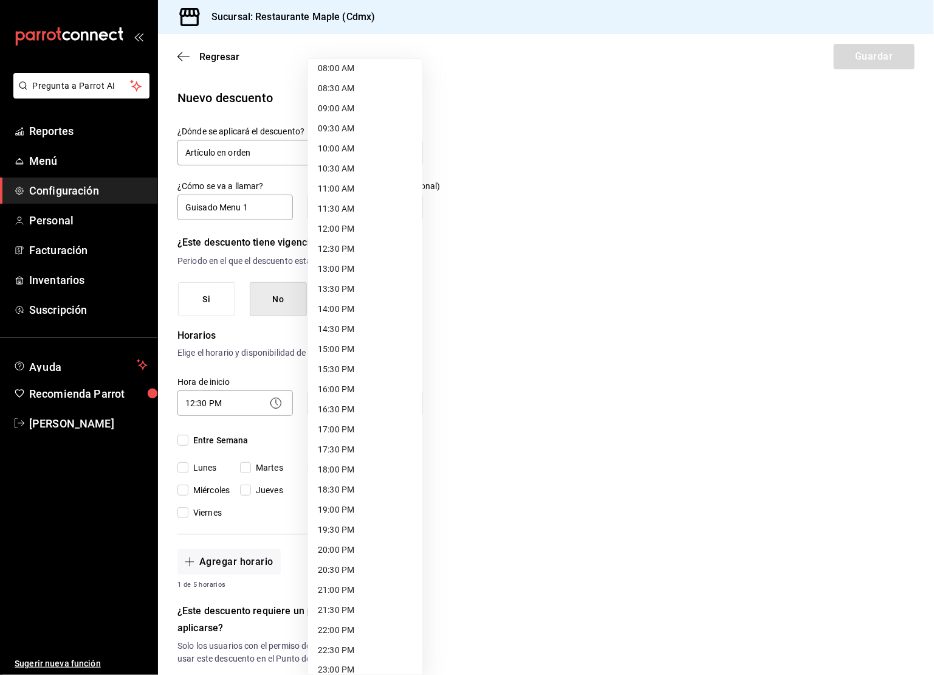
click at [349, 497] on li "18:30 PM" at bounding box center [365, 489] width 114 height 20
type input "18:30"
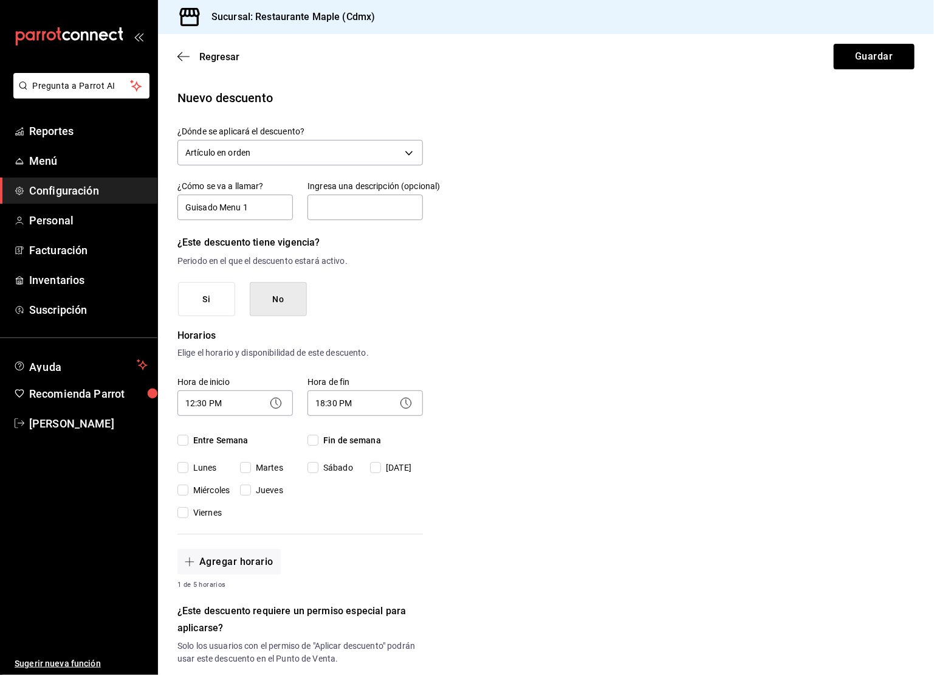
click at [182, 439] on input "Entre Semana" at bounding box center [182, 439] width 11 height 11
checkbox input "true"
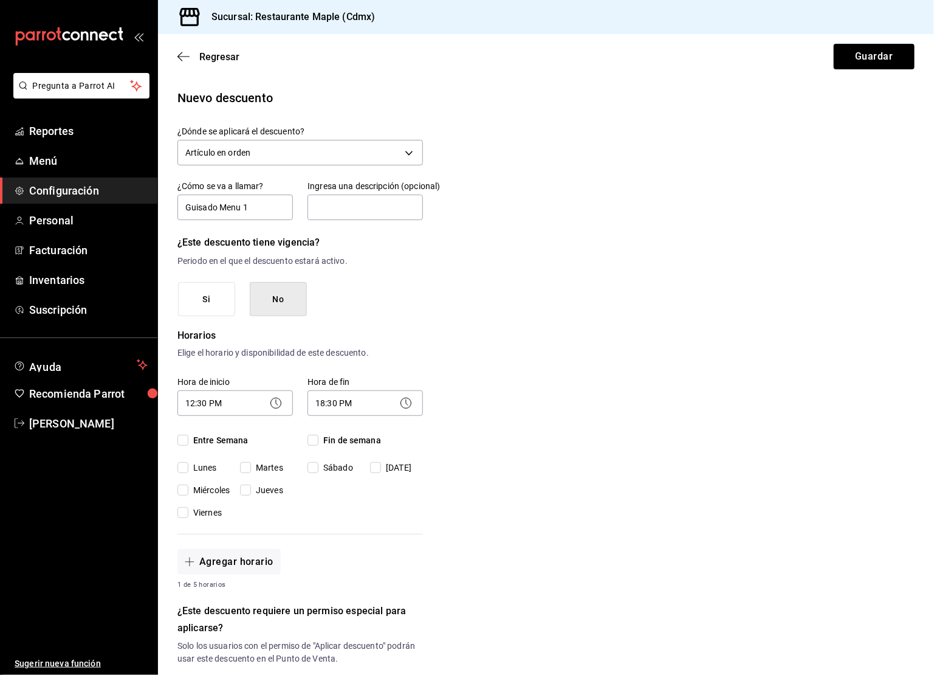
checkbox input "true"
click at [317, 443] on input "Fin de semana" at bounding box center [312, 439] width 11 height 11
checkbox input "true"
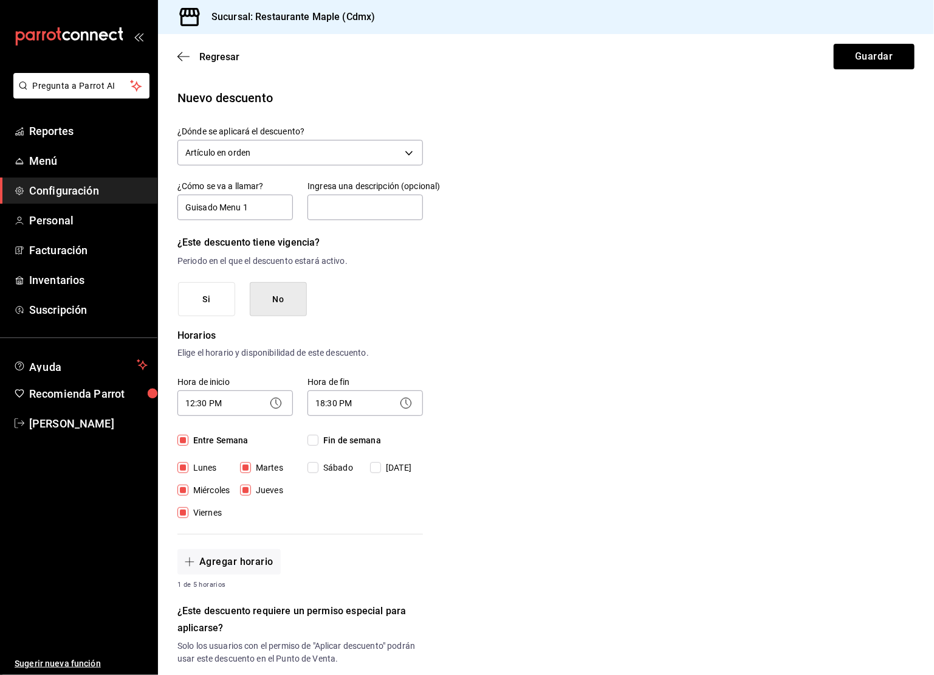
checkbox input "true"
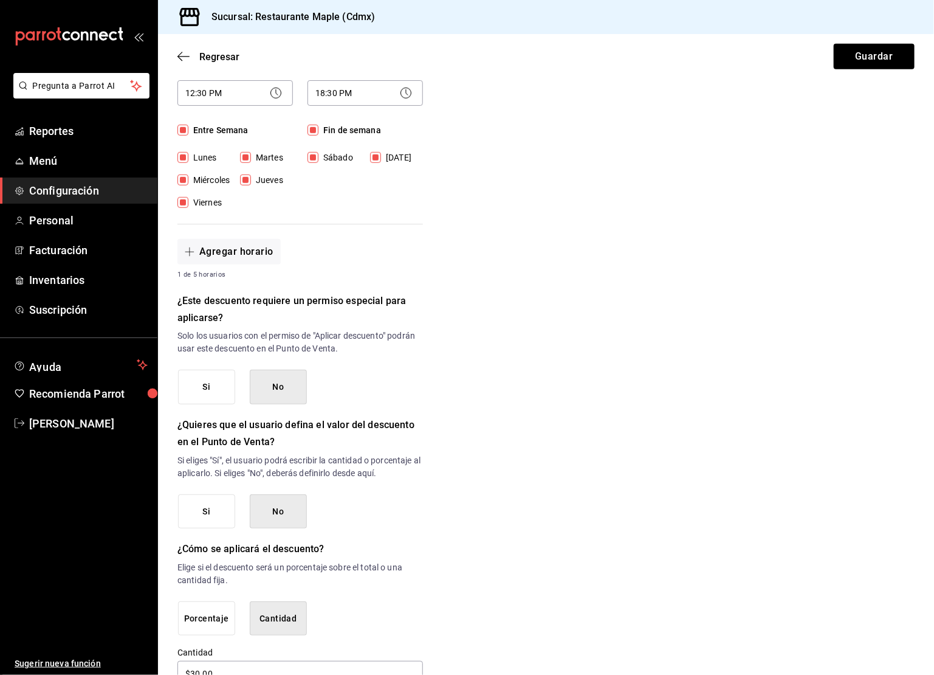
scroll to position [340, 0]
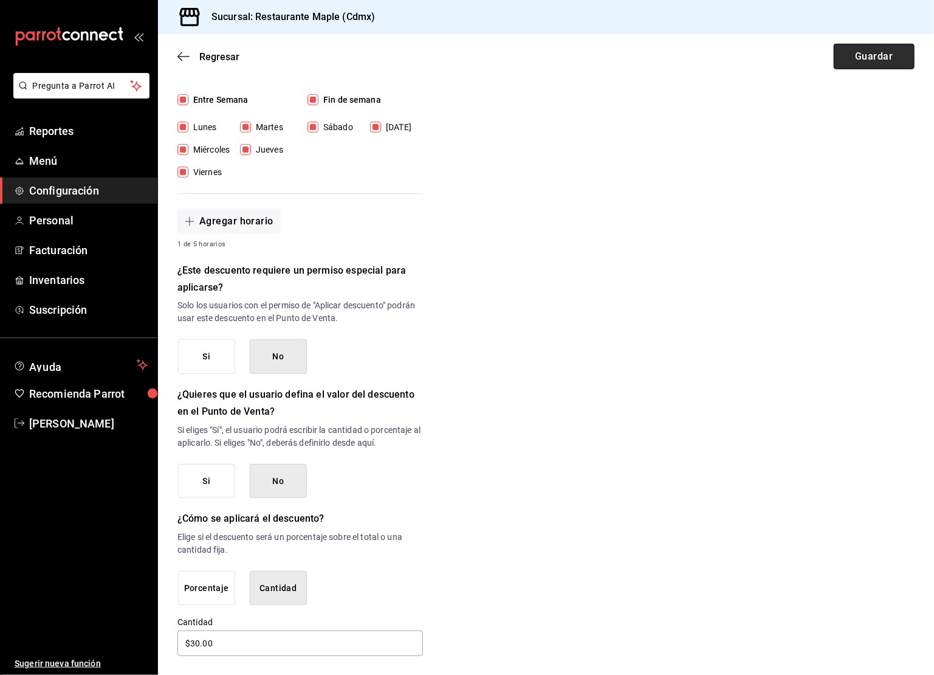
click at [867, 60] on button "Guardar" at bounding box center [874, 57] width 81 height 26
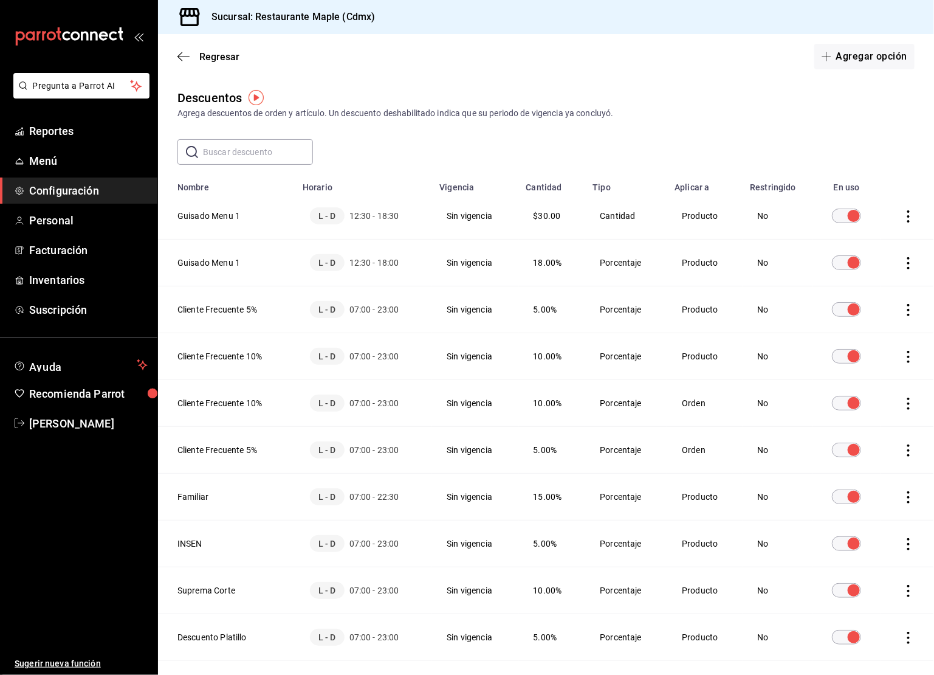
click at [910, 266] on icon "actions" at bounding box center [908, 263] width 12 height 12
click at [890, 281] on li "Eliminar" at bounding box center [864, 280] width 102 height 34
click at [859, 301] on button "Eliminar" at bounding box center [855, 303] width 81 height 26
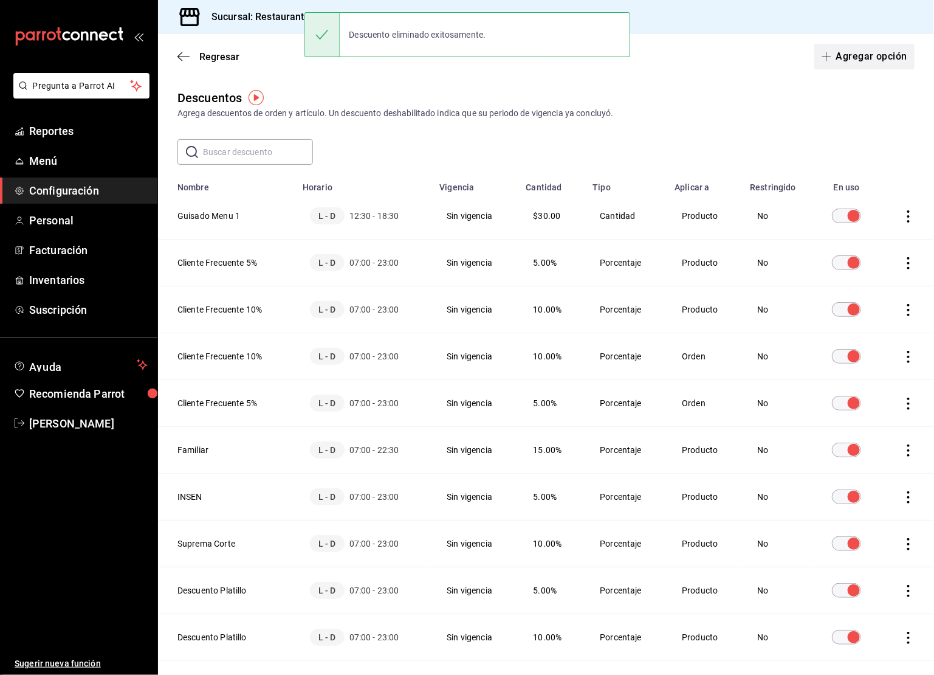
click at [901, 60] on button "Agregar opción" at bounding box center [864, 57] width 100 height 26
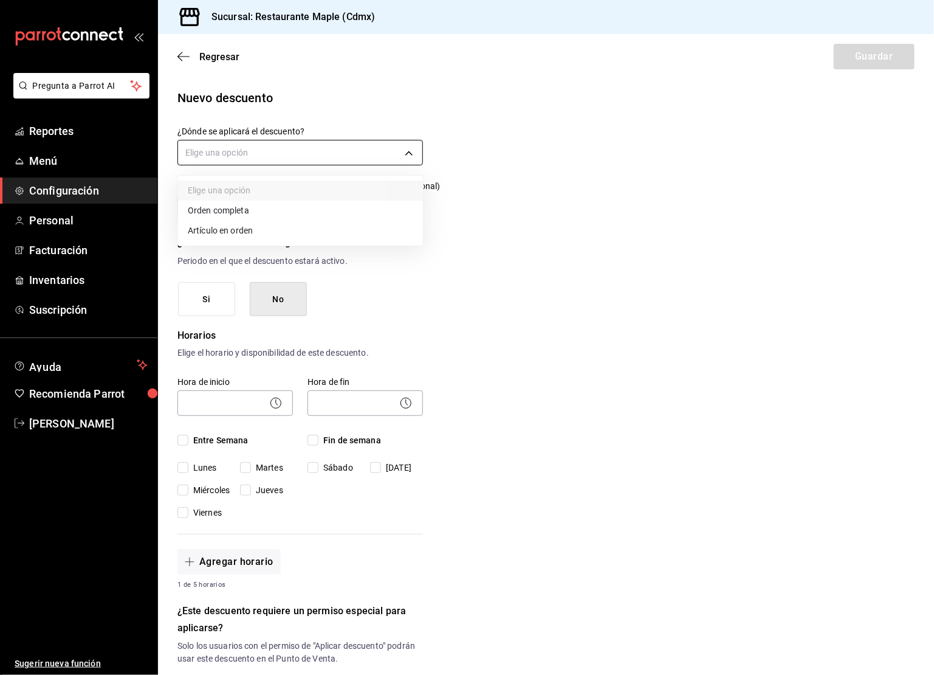
click at [337, 151] on body "Pregunta a Parrot AI Reportes Menú Configuración Personal Facturación Inventari…" at bounding box center [467, 337] width 934 height 675
click at [227, 232] on li "Artículo en orden" at bounding box center [300, 231] width 245 height 20
type input "ORDER_ITEM"
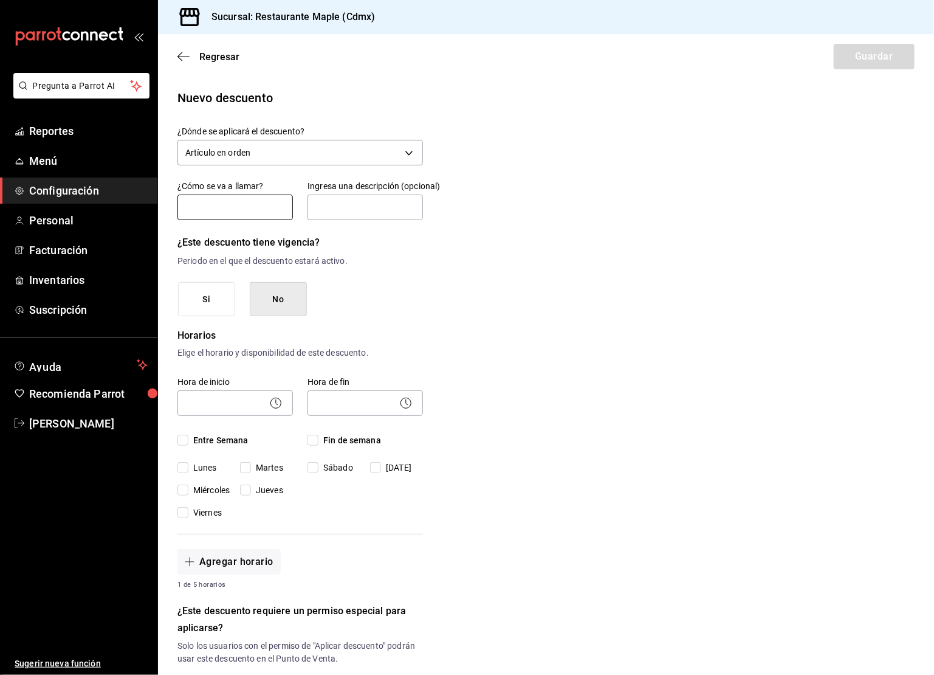
click at [236, 210] on input "text" at bounding box center [234, 207] width 115 height 26
type input "Guisado Menu 2"
click at [238, 400] on body "Pregunta a Parrot AI Reportes Menú Configuración Personal Facturación Inventari…" at bounding box center [467, 337] width 934 height 675
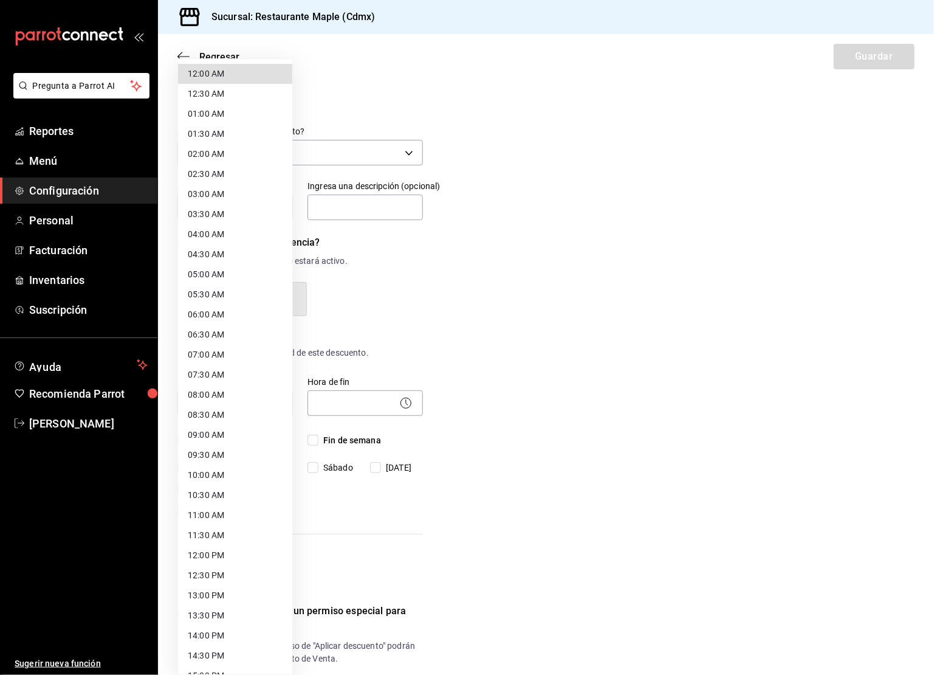
click at [206, 579] on li "12:30 PM" at bounding box center [235, 575] width 114 height 20
type input "12:30"
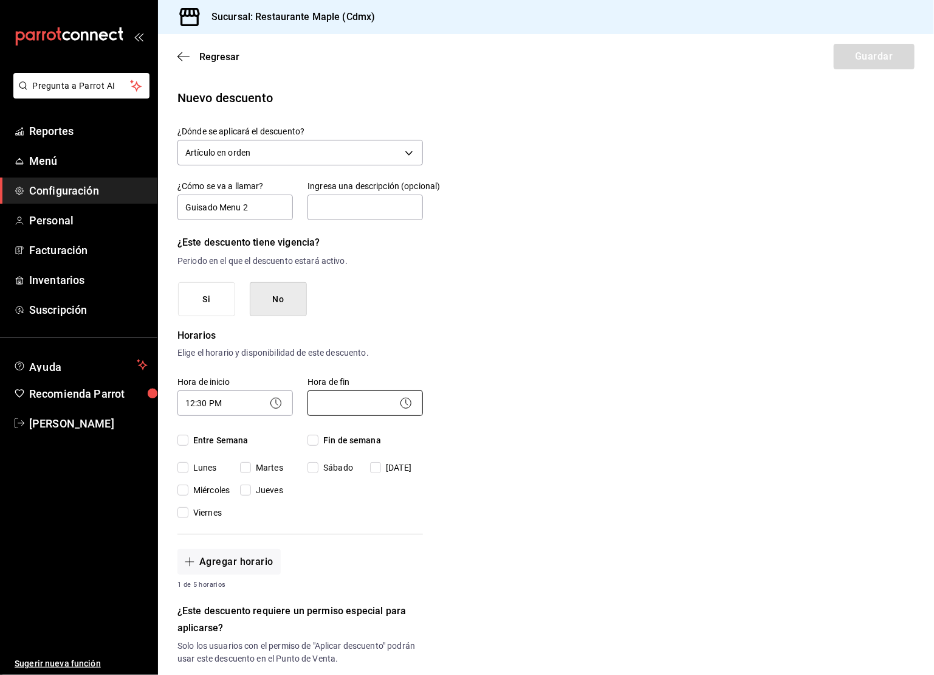
click at [363, 408] on body "Pregunta a Parrot AI Reportes Menú Configuración Personal Facturación Inventari…" at bounding box center [467, 337] width 934 height 675
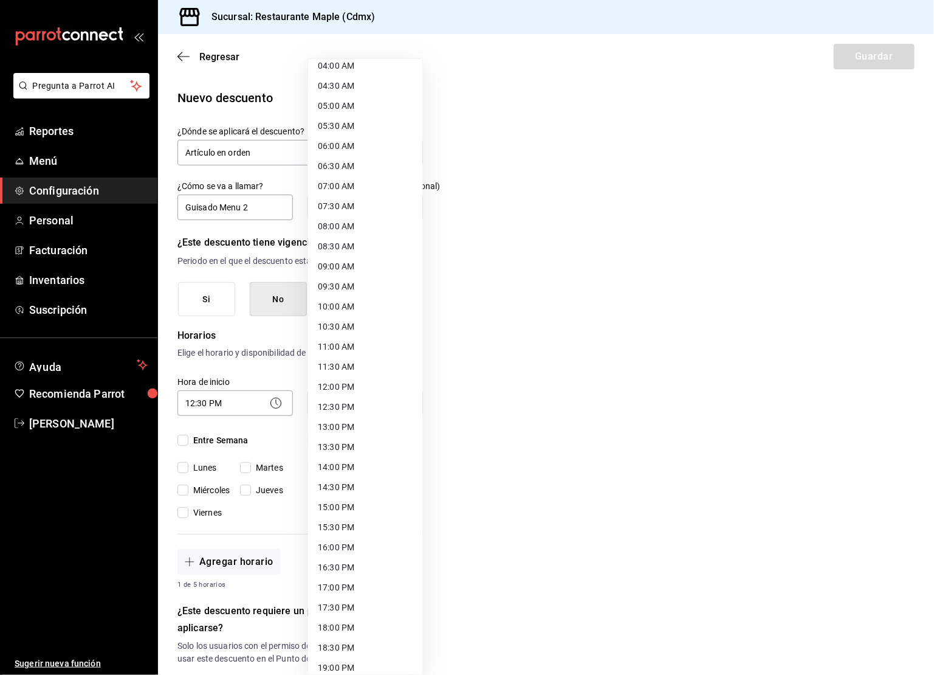
scroll to position [182, 0]
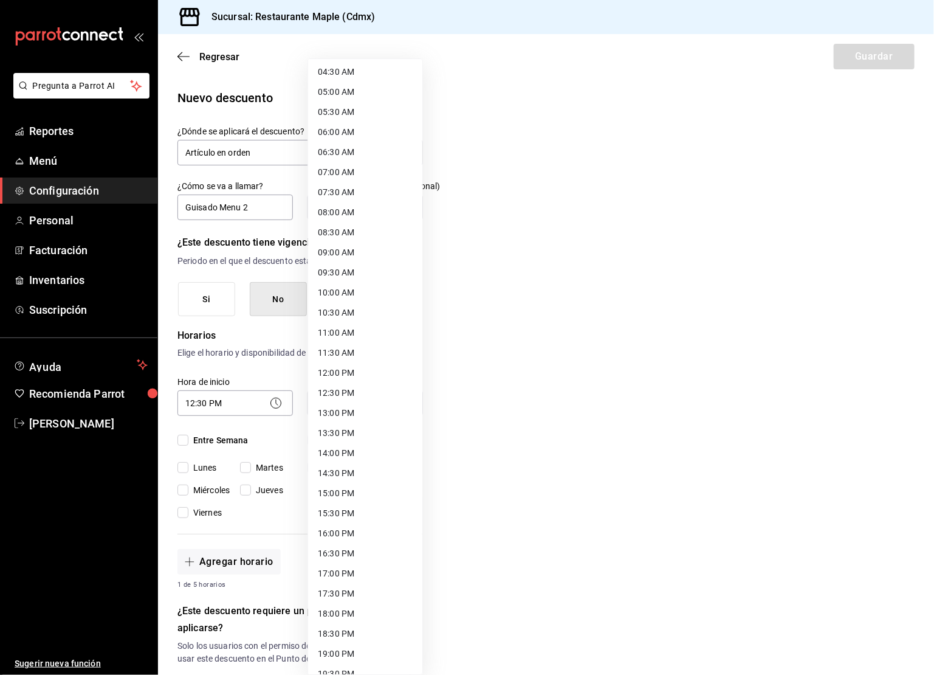
click at [348, 614] on li "18:00 PM" at bounding box center [365, 613] width 114 height 20
type input "18:00"
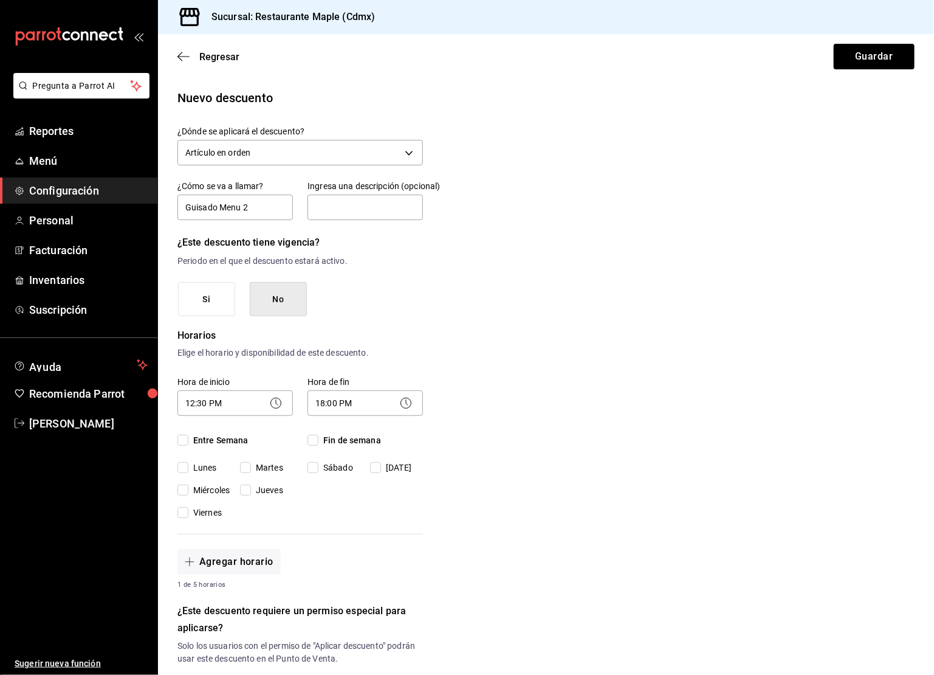
click at [184, 439] on input "Entre Semana" at bounding box center [182, 439] width 11 height 11
checkbox input "true"
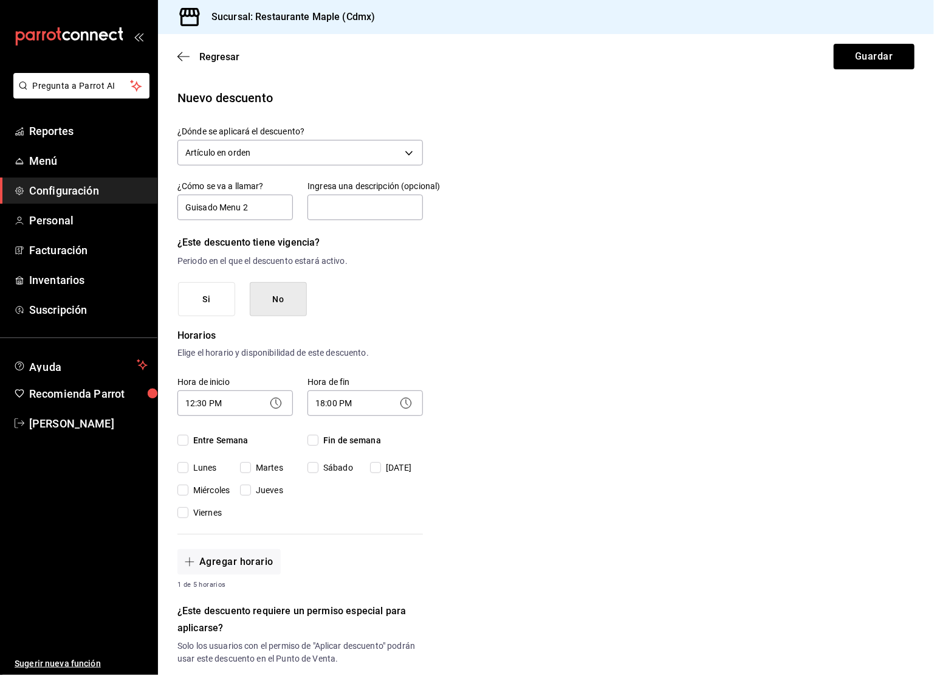
checkbox input "true"
click at [316, 439] on input "Fin de semana" at bounding box center [312, 439] width 11 height 11
checkbox input "true"
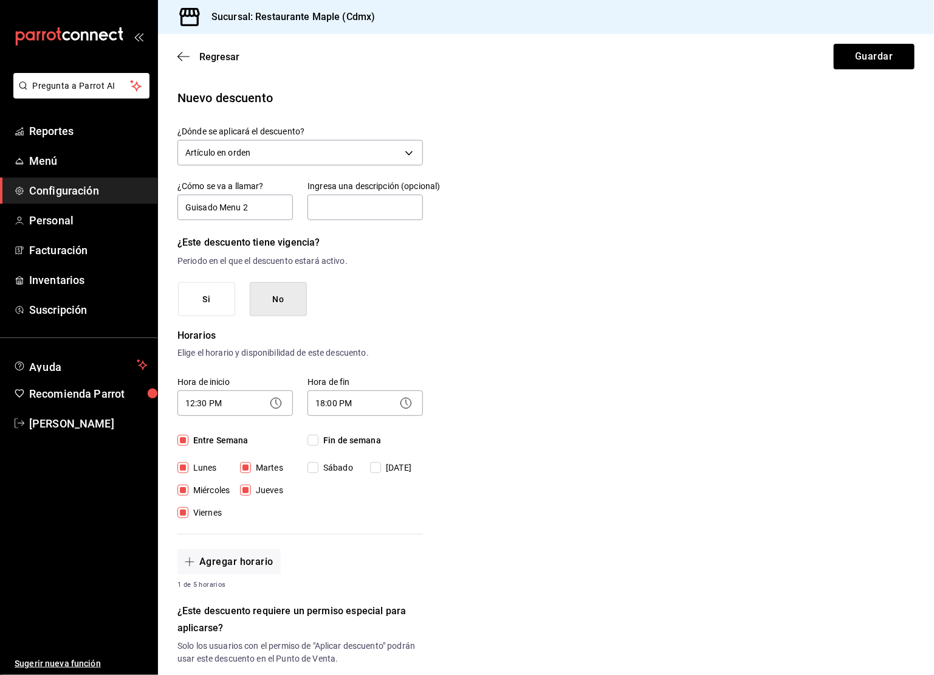
checkbox input "true"
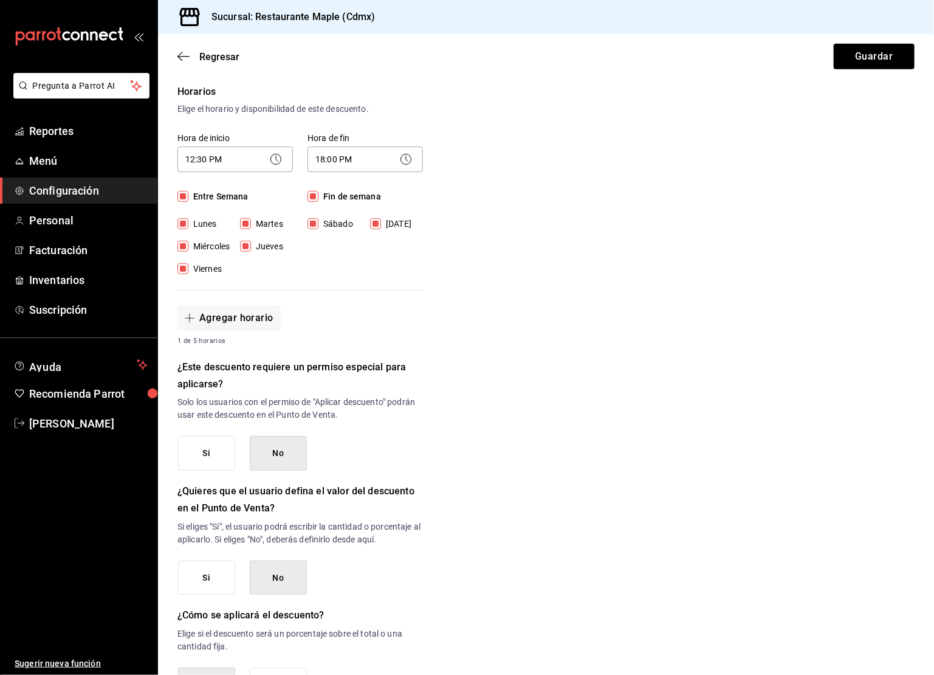
scroll to position [338, 0]
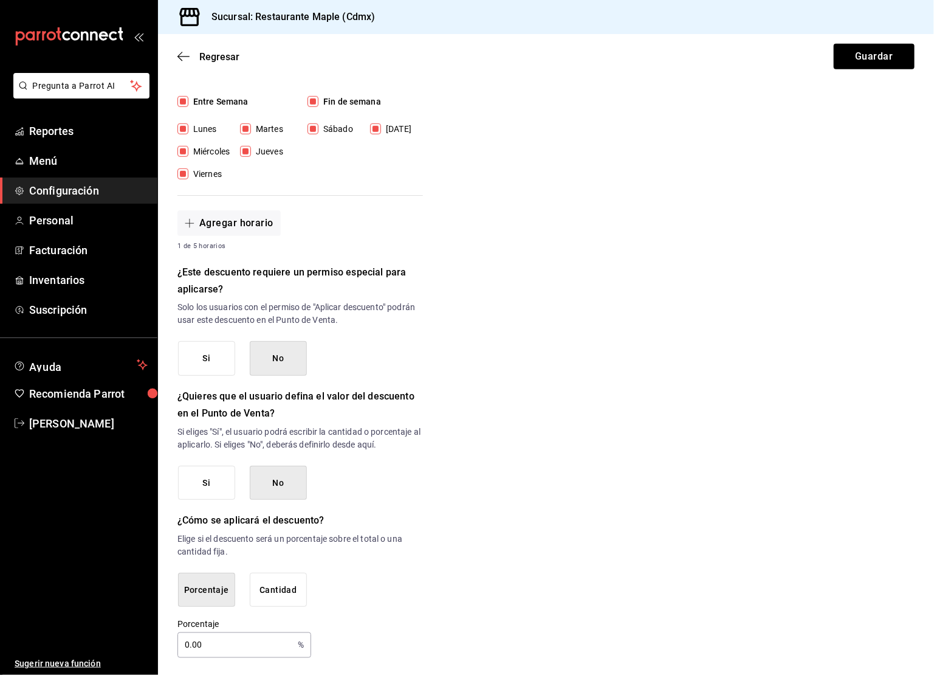
click at [187, 643] on input "0.00" at bounding box center [234, 645] width 115 height 24
click at [287, 572] on button "Cantidad" at bounding box center [278, 589] width 57 height 35
click at [234, 632] on input "$0.00" at bounding box center [299, 645] width 245 height 26
click at [231, 635] on input "$0.00" at bounding box center [299, 645] width 245 height 26
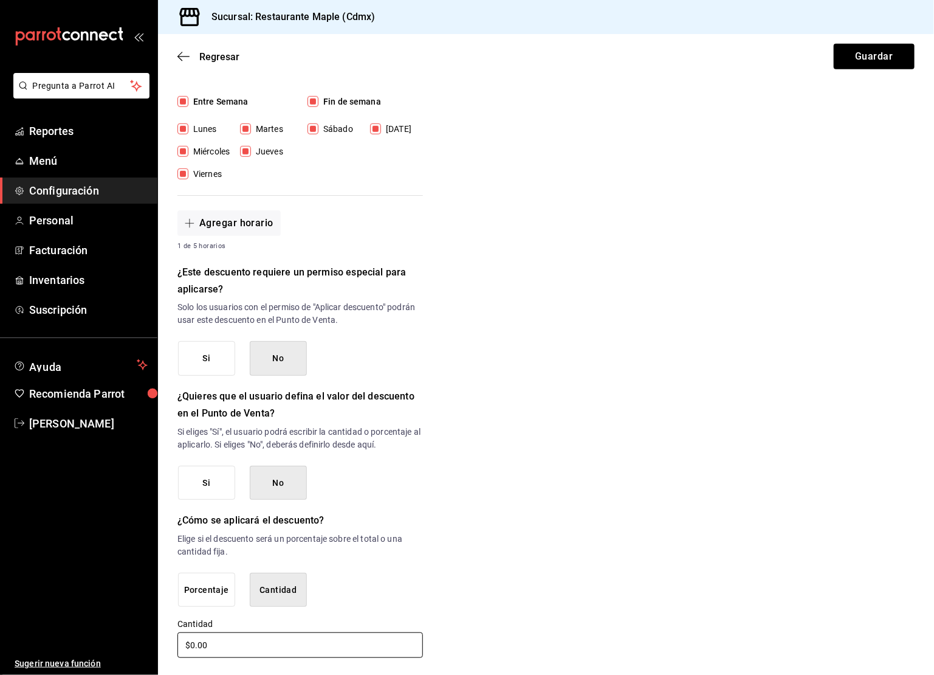
click at [231, 635] on input "$0.00" at bounding box center [299, 645] width 245 height 26
type input "$25.00"
click at [621, 573] on div "Nuevo descuento ¿Dónde se aplicará el descuento? Artículo en orden ORDER_ITEM ¿…" at bounding box center [546, 204] width 776 height 909
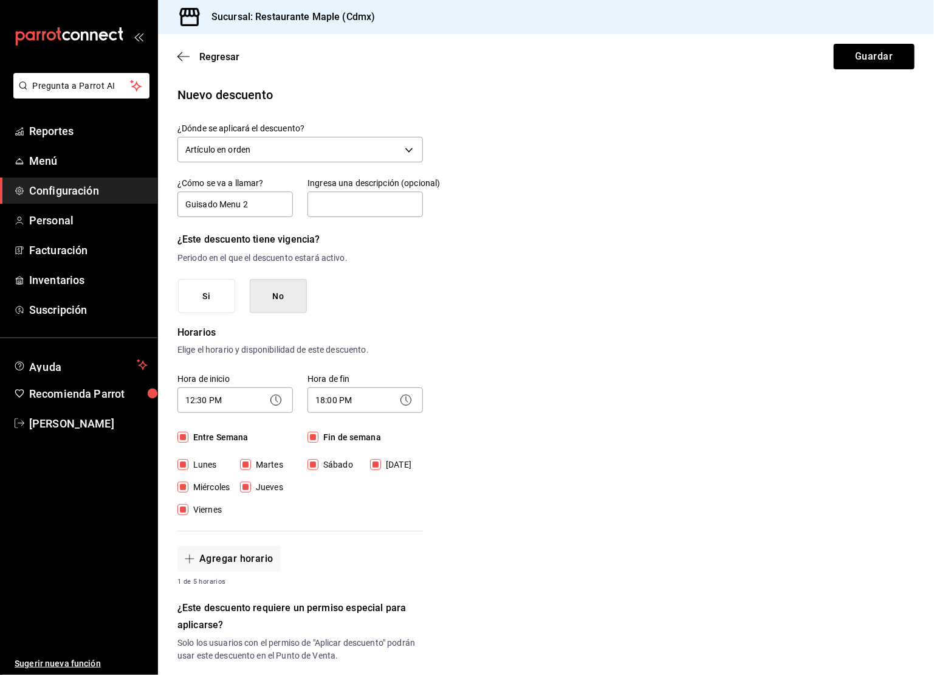
scroll to position [0, 0]
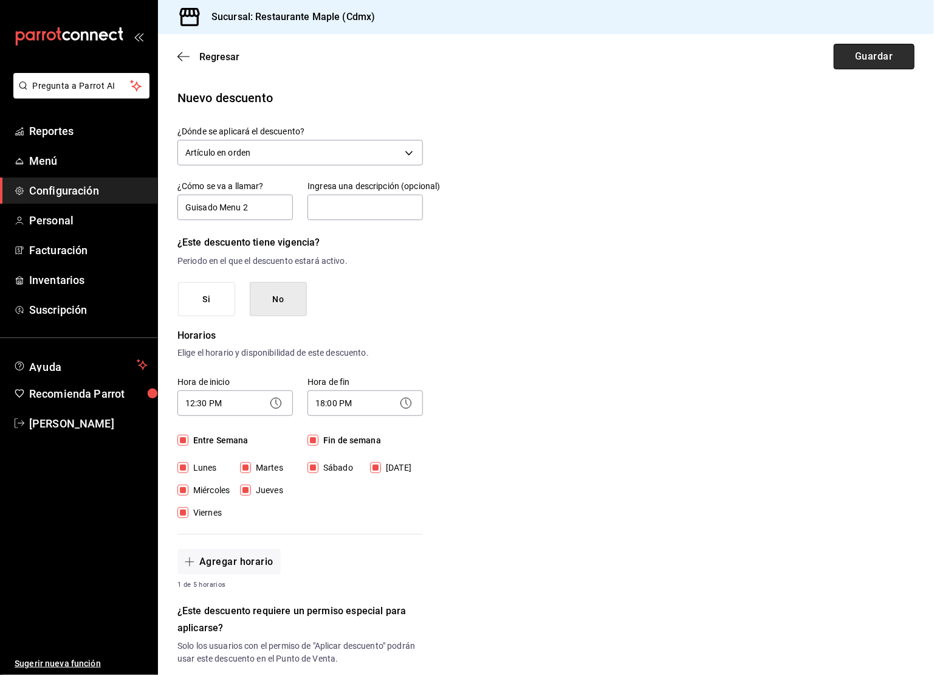
click at [867, 63] on button "Guardar" at bounding box center [874, 57] width 81 height 26
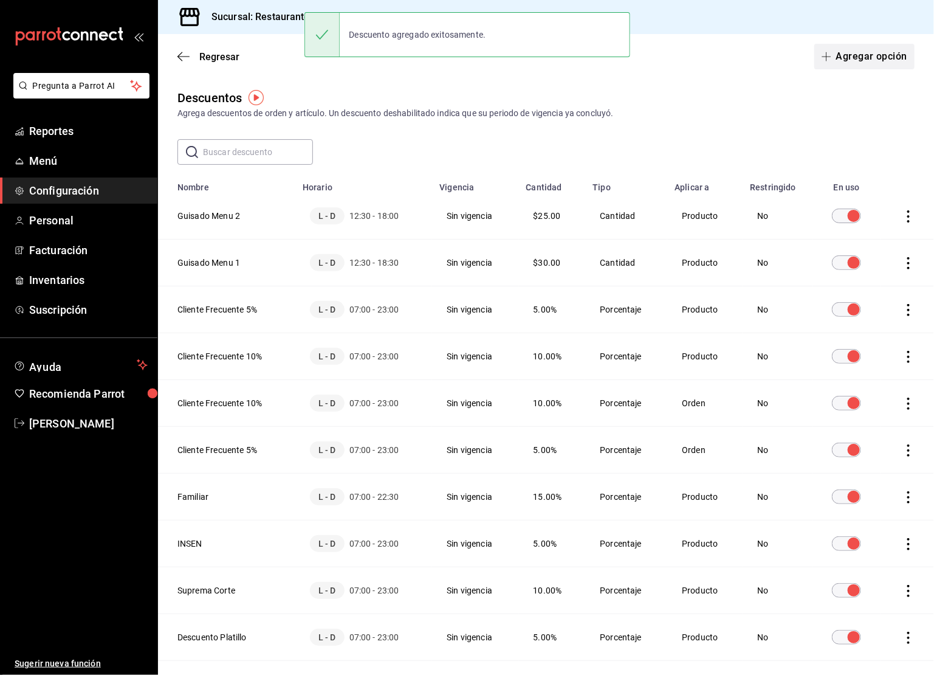
click at [843, 63] on button "Agregar opción" at bounding box center [864, 57] width 100 height 26
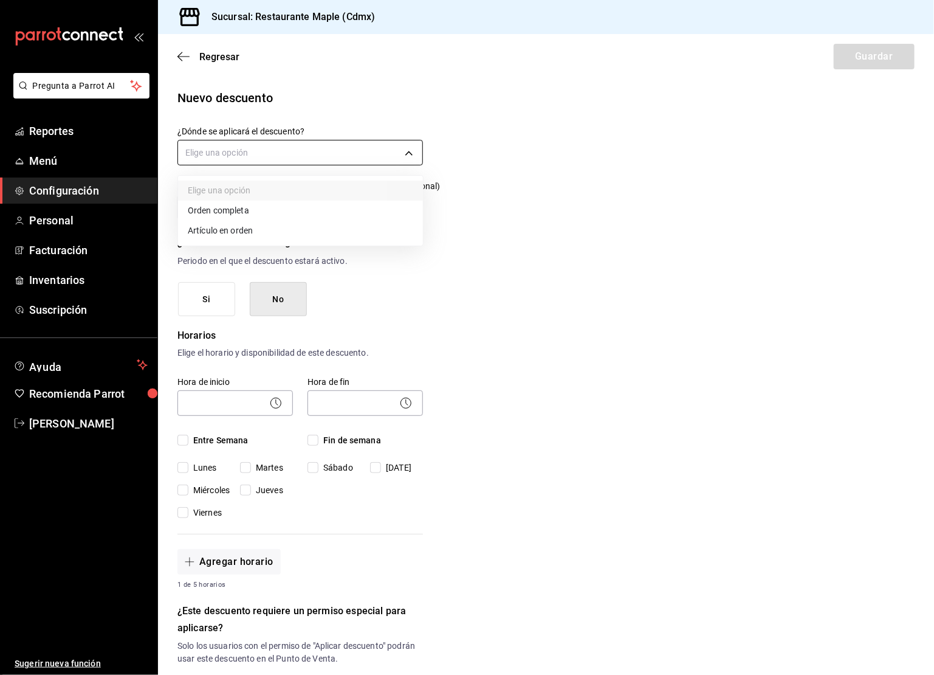
click at [306, 154] on body "Pregunta a Parrot AI Reportes Menú Configuración Personal Facturación Inventari…" at bounding box center [467, 337] width 934 height 675
click at [250, 225] on li "Artículo en orden" at bounding box center [300, 231] width 245 height 20
type input "ORDER_ITEM"
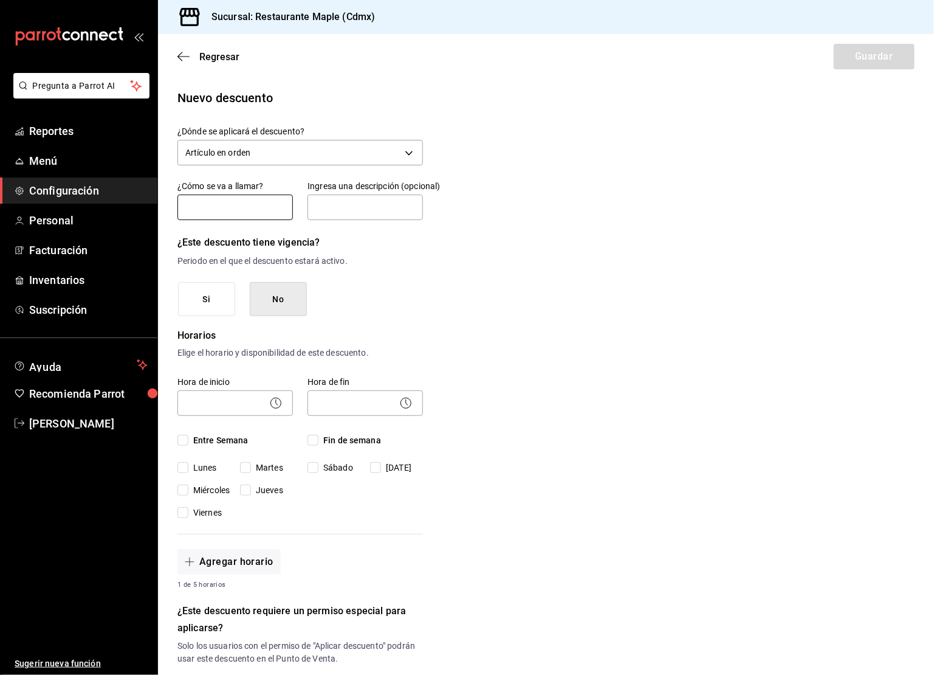
click at [242, 210] on input "text" at bounding box center [234, 207] width 115 height 26
type input "Guisado Menu 3"
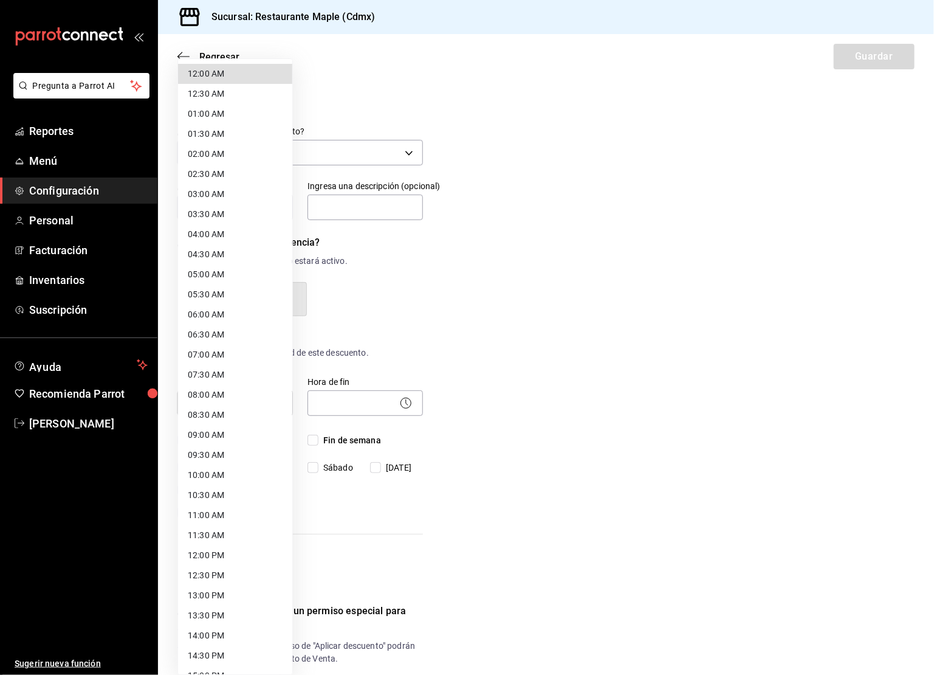
click at [247, 398] on body "Pregunta a Parrot AI Reportes Menú Configuración Personal Facturación Inventari…" at bounding box center [467, 337] width 934 height 675
click at [204, 574] on li "12:30 PM" at bounding box center [235, 575] width 114 height 20
type input "12:30"
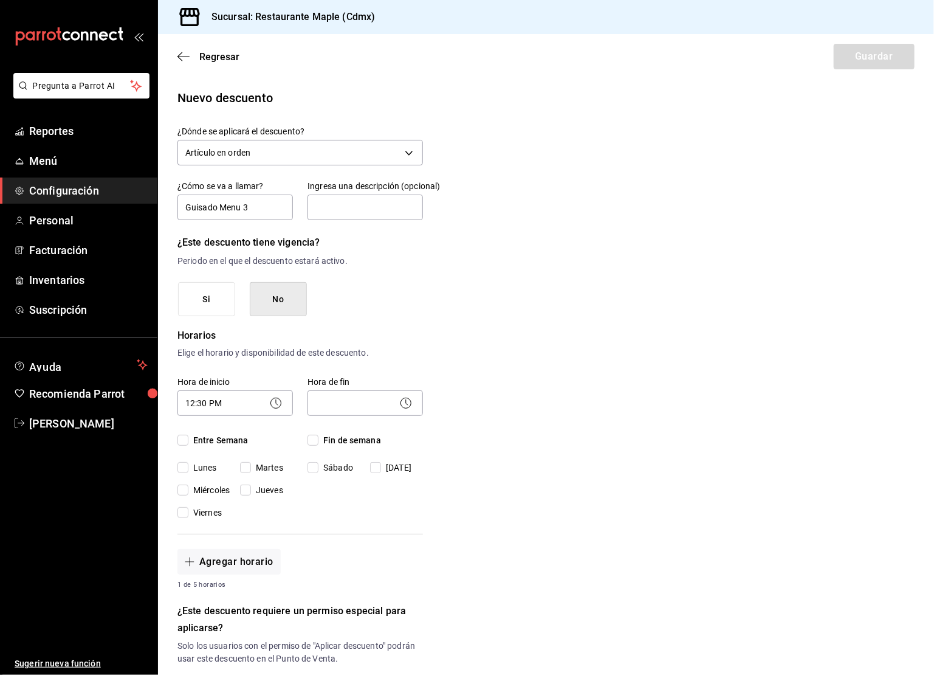
click at [363, 415] on div "​" at bounding box center [364, 401] width 115 height 32
click at [363, 401] on body "Pregunta a Parrot AI Reportes Menú Configuración Personal Facturación Inventari…" at bounding box center [467, 337] width 934 height 675
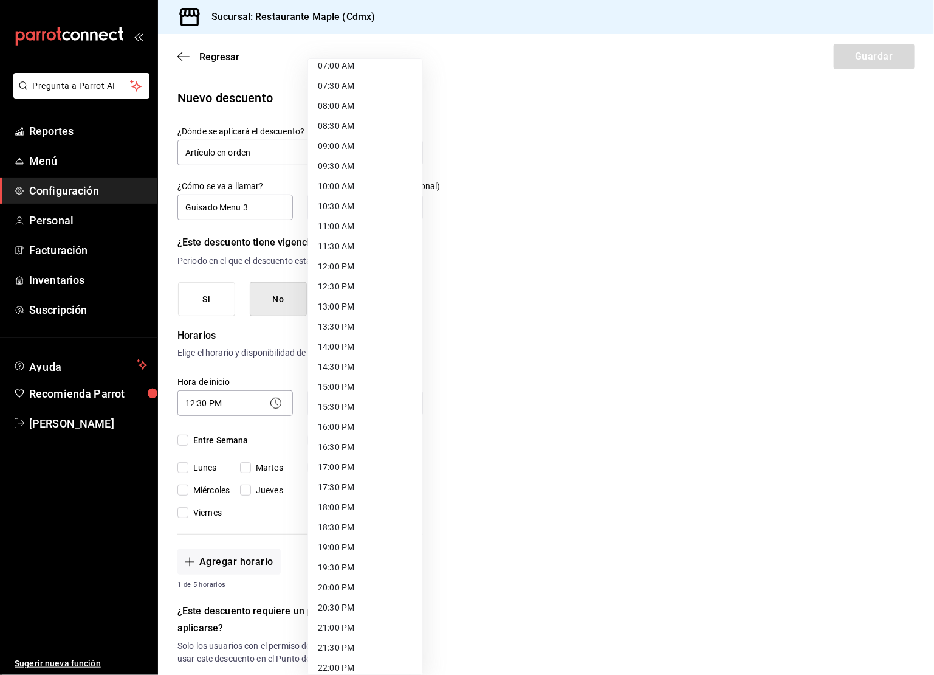
scroll to position [293, 0]
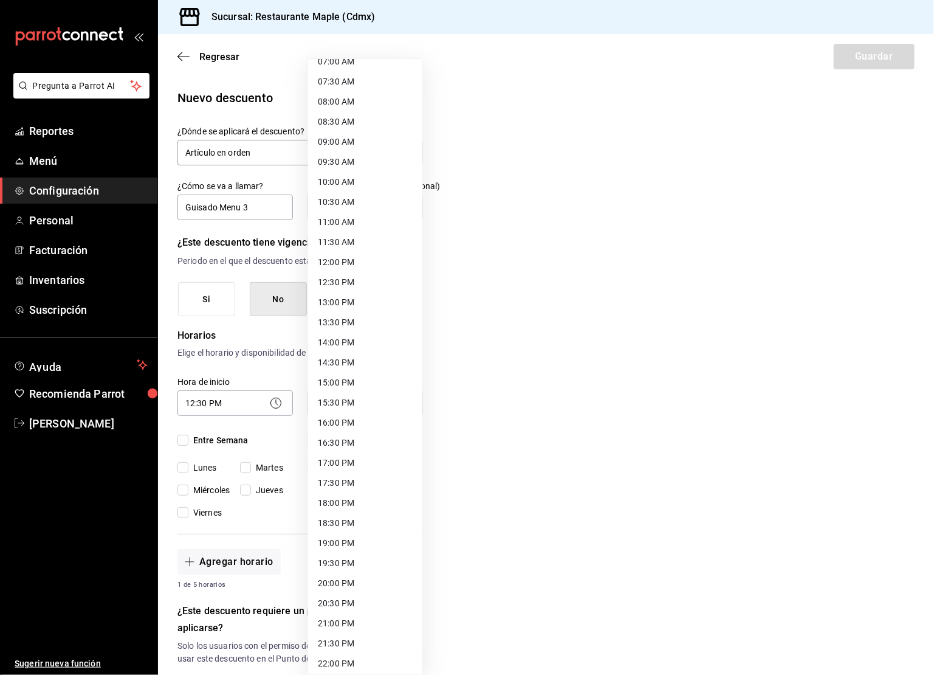
click at [332, 498] on li "18:00 PM" at bounding box center [365, 503] width 114 height 20
type input "18:00"
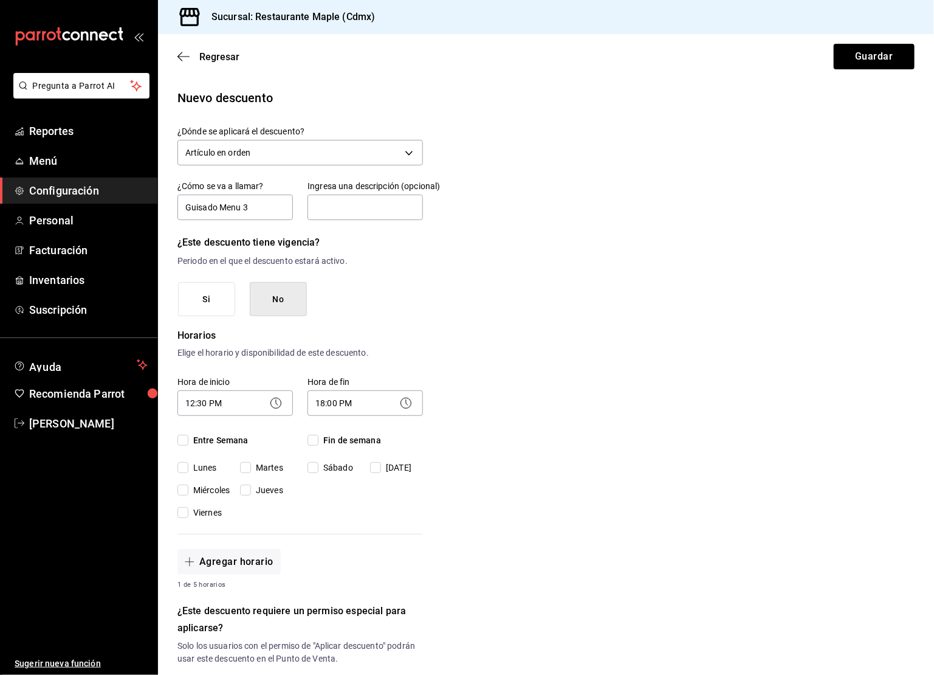
click at [185, 439] on input "Entre Semana" at bounding box center [182, 439] width 11 height 11
checkbox input "true"
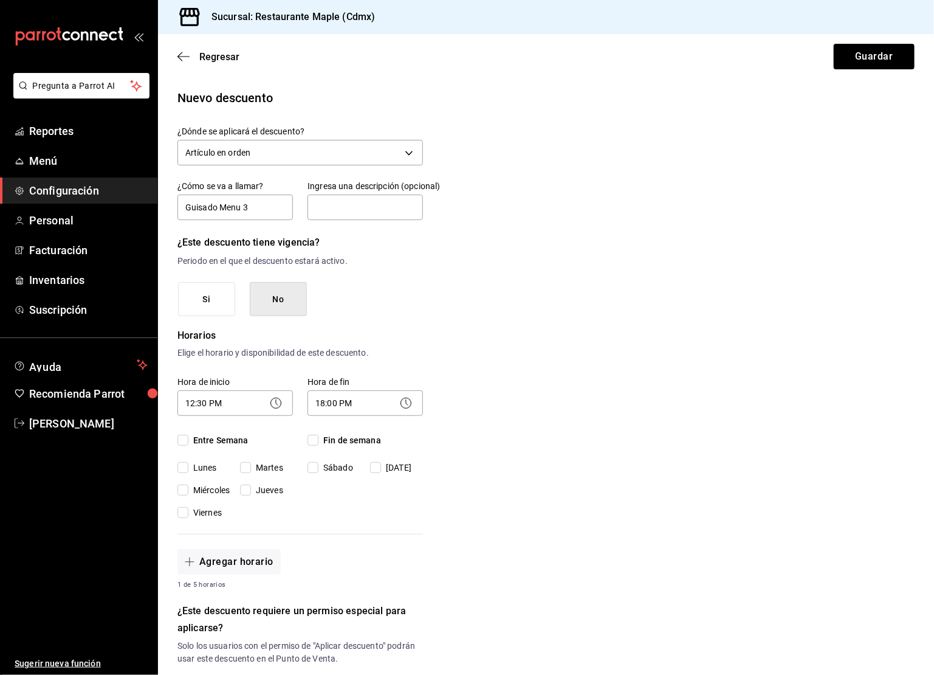
checkbox input "true"
click at [318, 437] on input "Fin de semana" at bounding box center [312, 439] width 11 height 11
checkbox input "true"
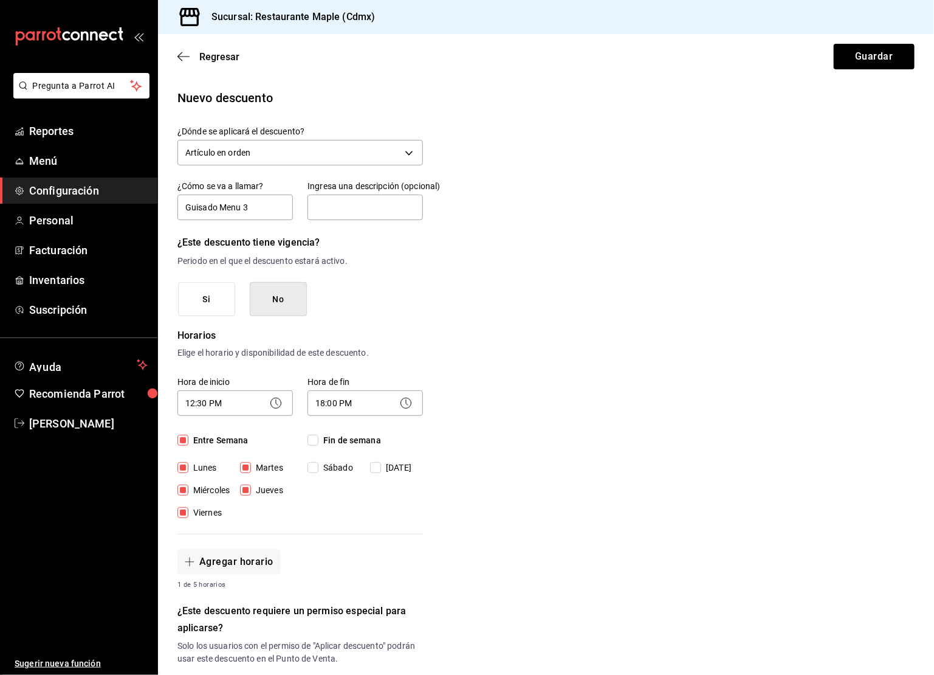
checkbox input "true"
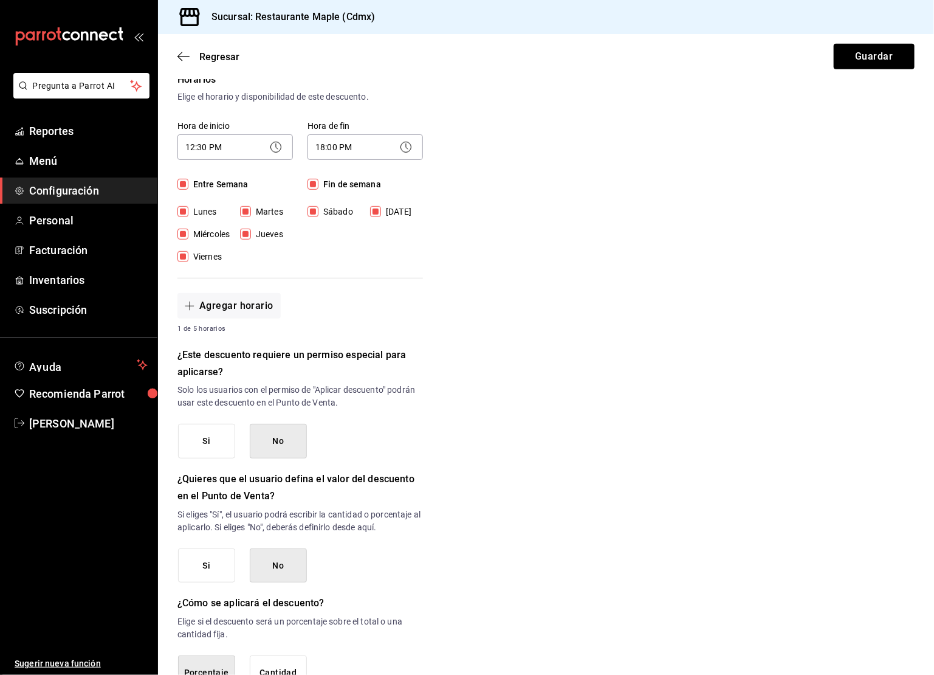
scroll to position [307, 0]
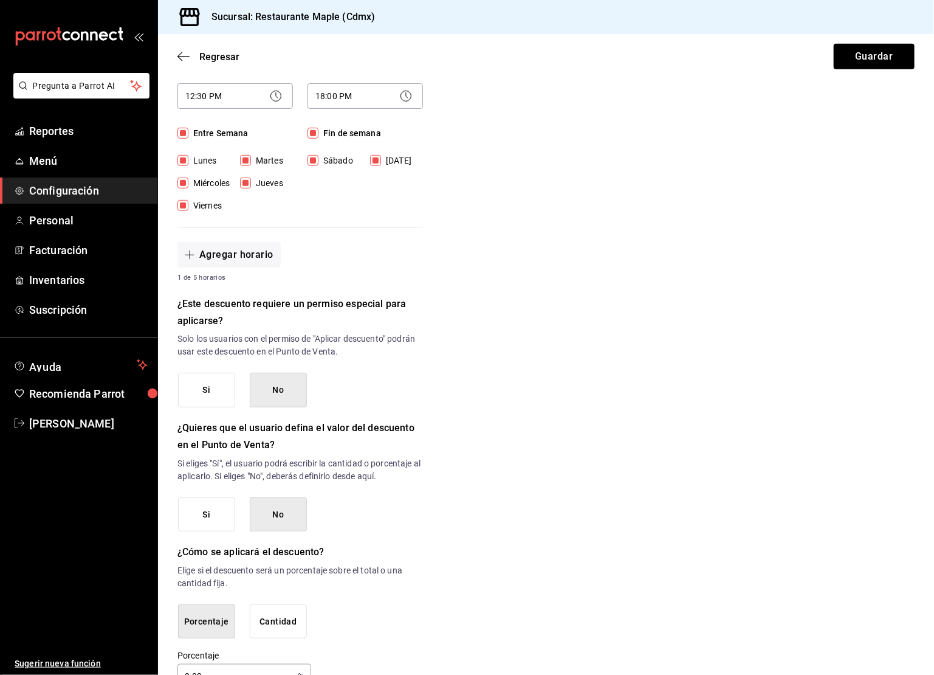
click at [281, 604] on button "Cantidad" at bounding box center [278, 621] width 57 height 35
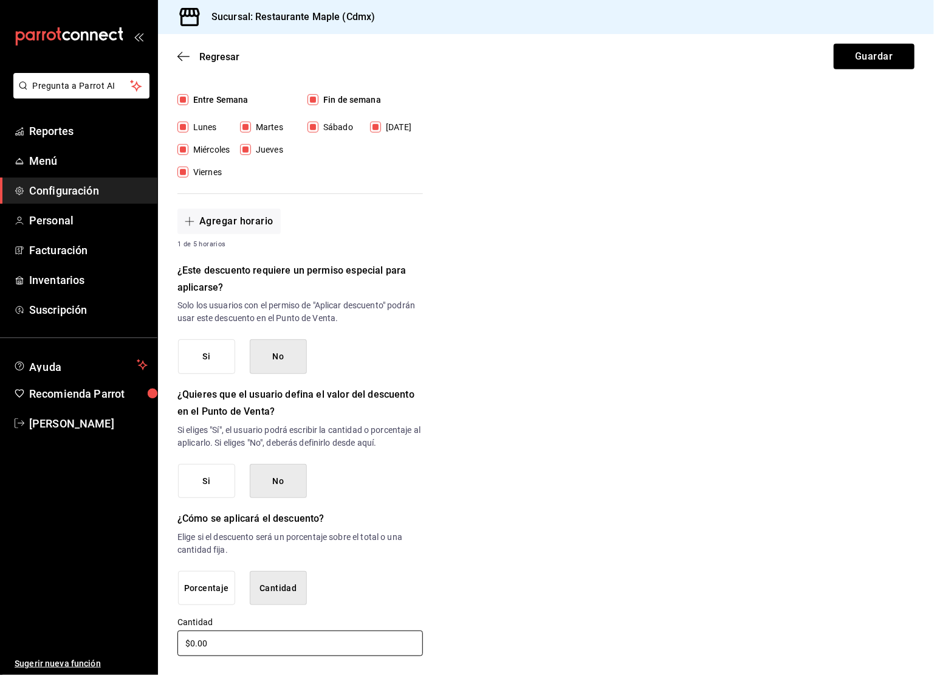
click at [218, 647] on input "$0.00" at bounding box center [299, 643] width 245 height 26
type input "$22.00"
click at [865, 50] on button "Guardar" at bounding box center [874, 57] width 81 height 26
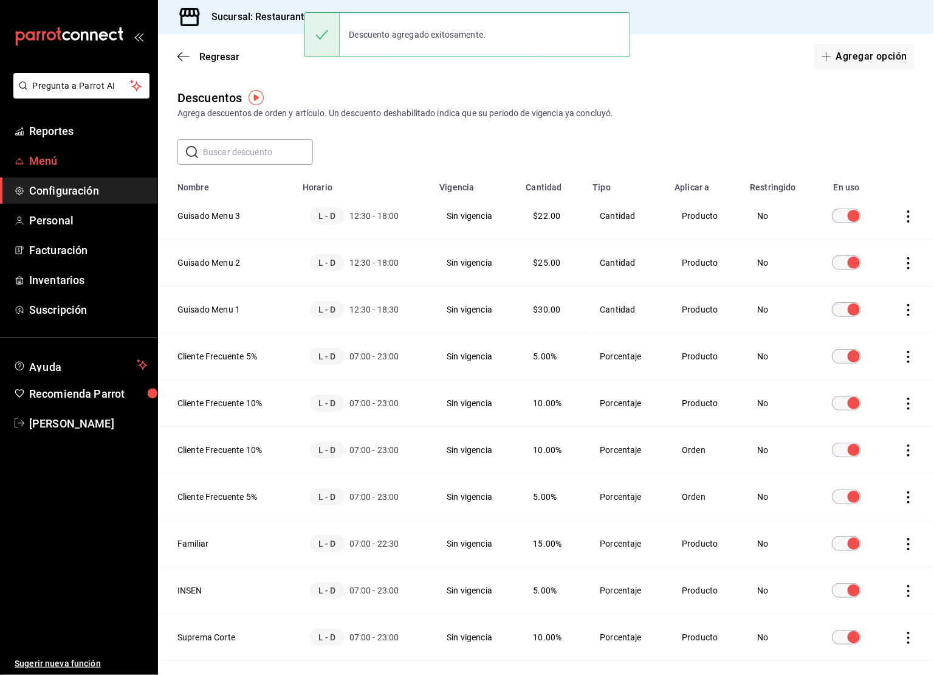
click at [55, 163] on span "Menú" at bounding box center [88, 161] width 118 height 16
